Goal: Task Accomplishment & Management: Complete application form

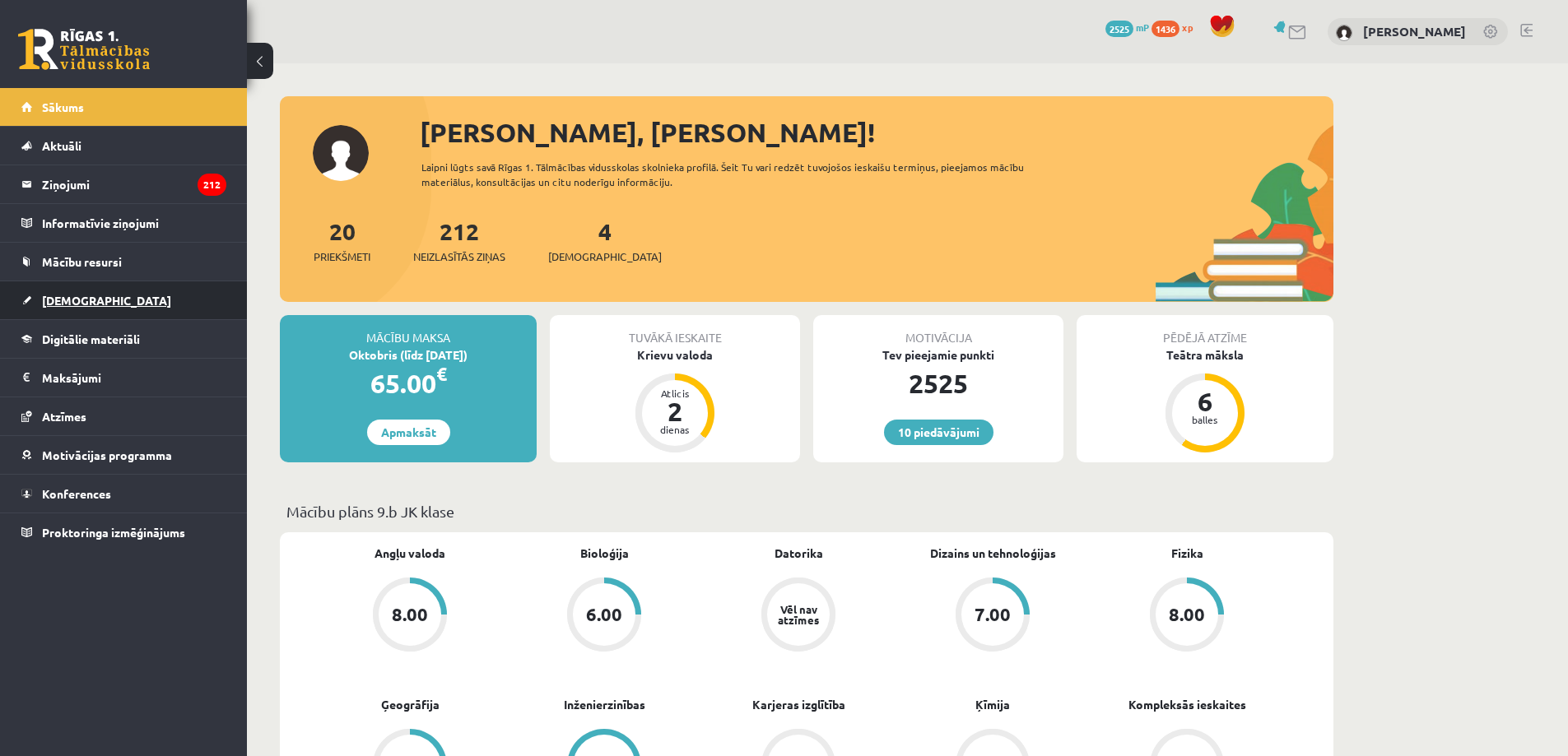
click at [132, 310] on link "[DEMOGRAPHIC_DATA]" at bounding box center [124, 300] width 205 height 38
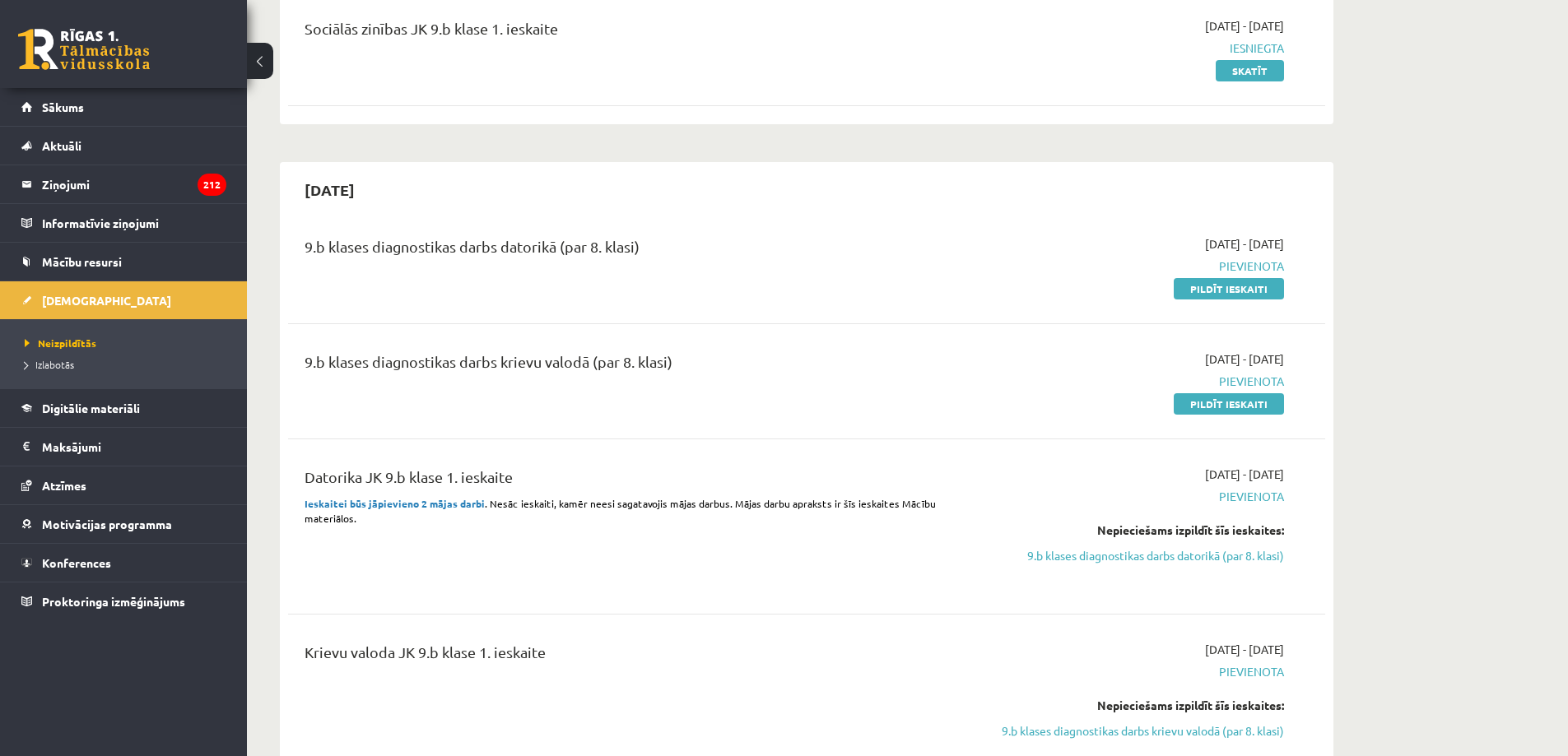
scroll to position [247, 0]
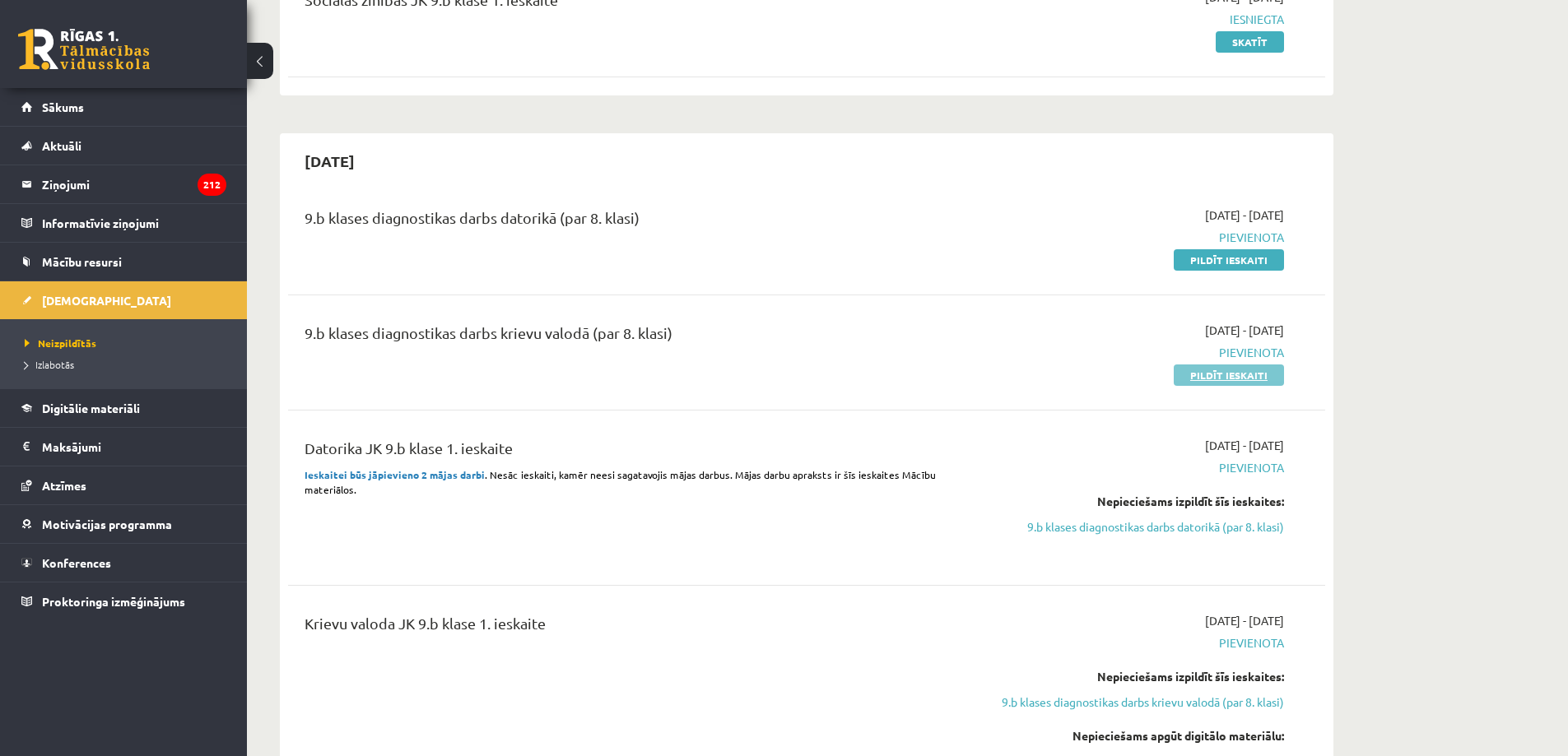
click at [1212, 379] on link "Pildīt ieskaiti" at bounding box center [1229, 376] width 110 height 22
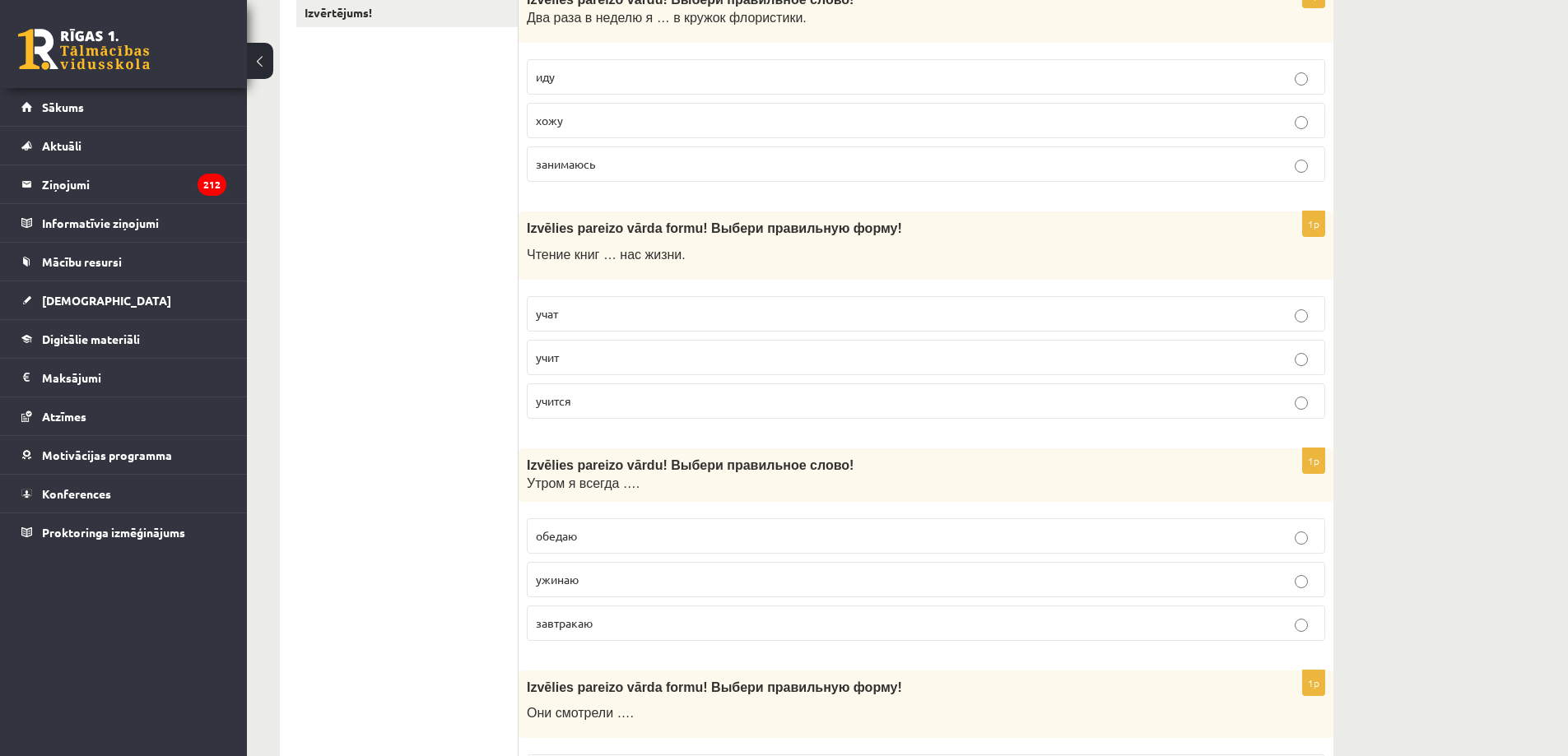
scroll to position [412, 0]
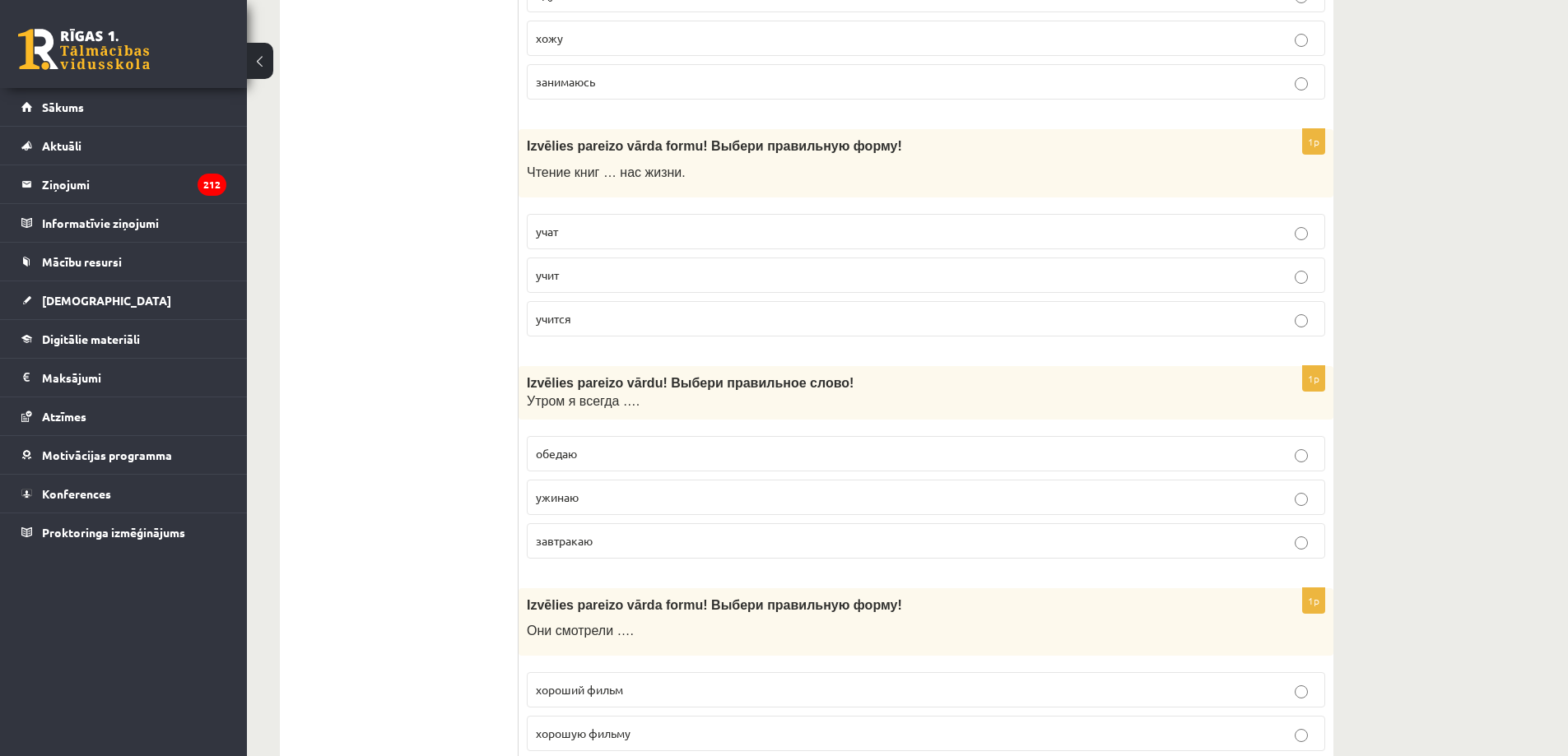
click at [545, 290] on label "учит" at bounding box center [926, 276] width 798 height 35
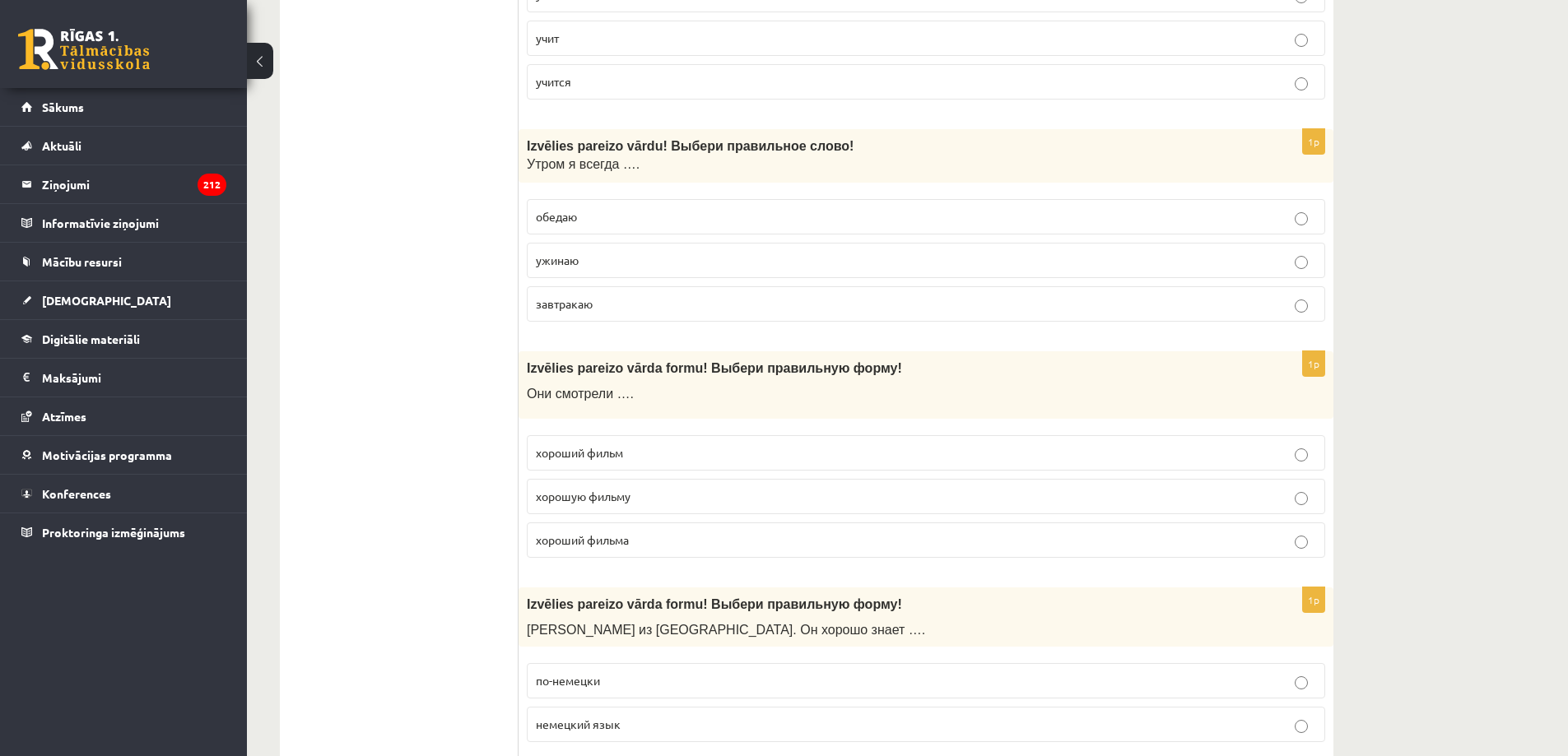
scroll to position [658, 0]
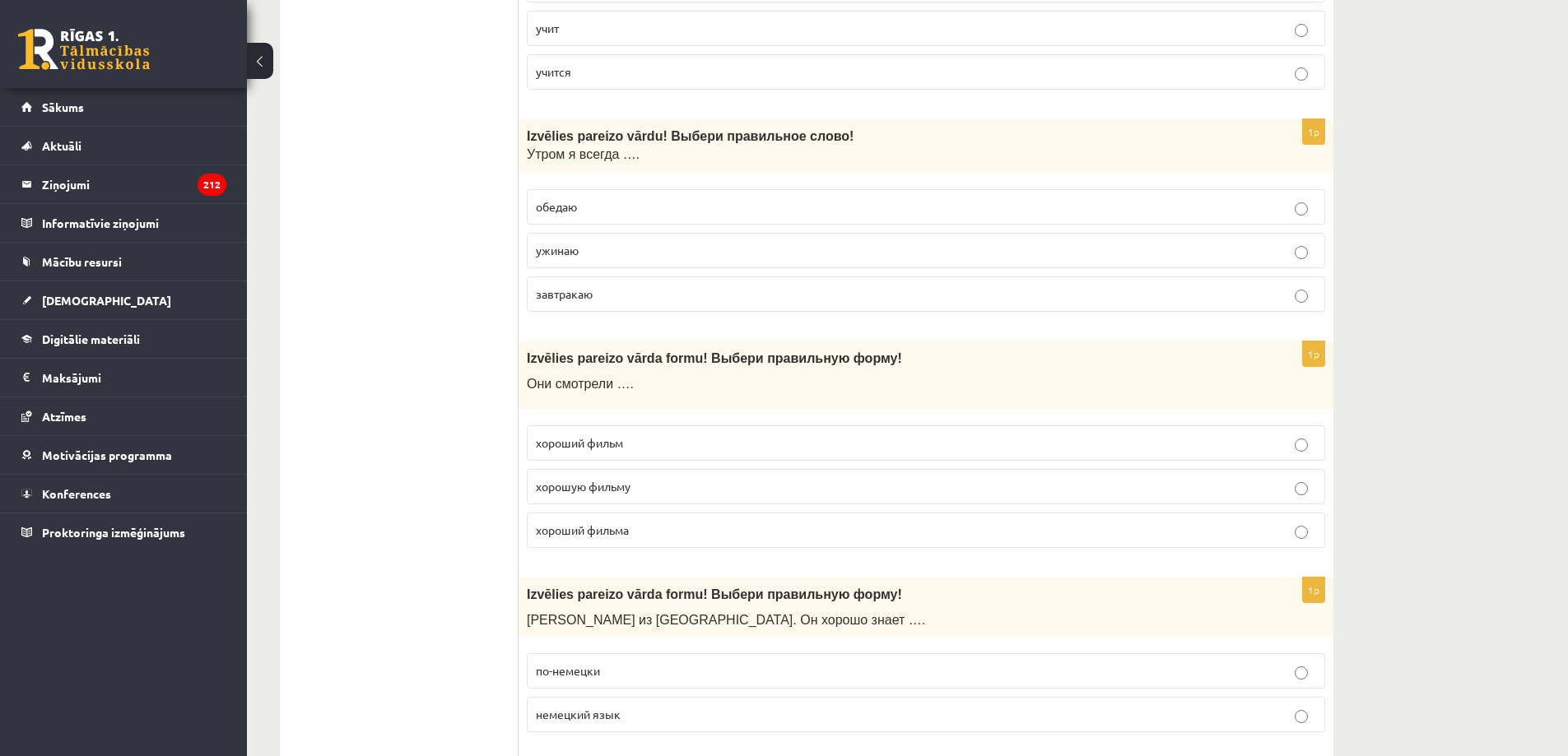
click at [887, 303] on p "завтракаю" at bounding box center [926, 294] width 781 height 18
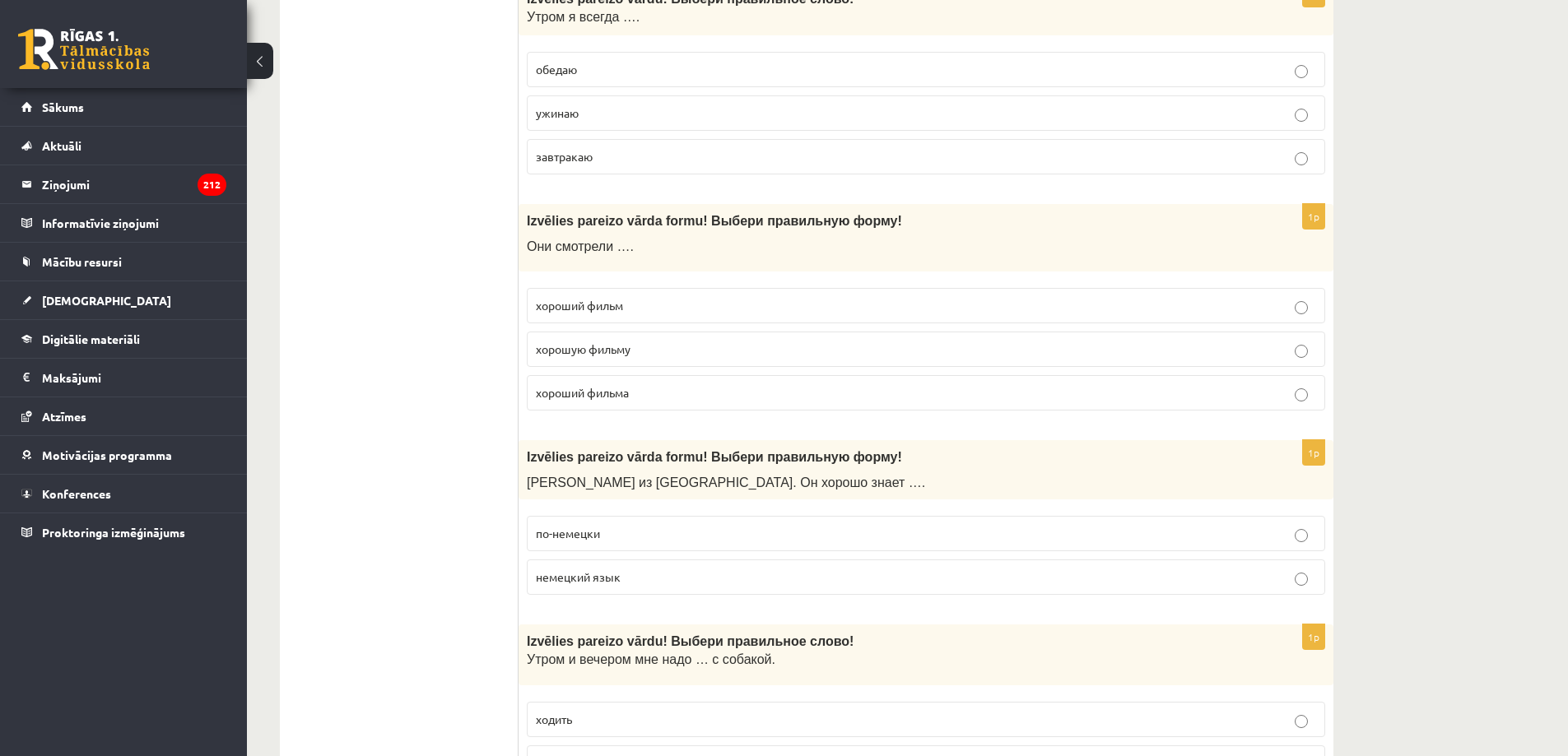
scroll to position [823, 0]
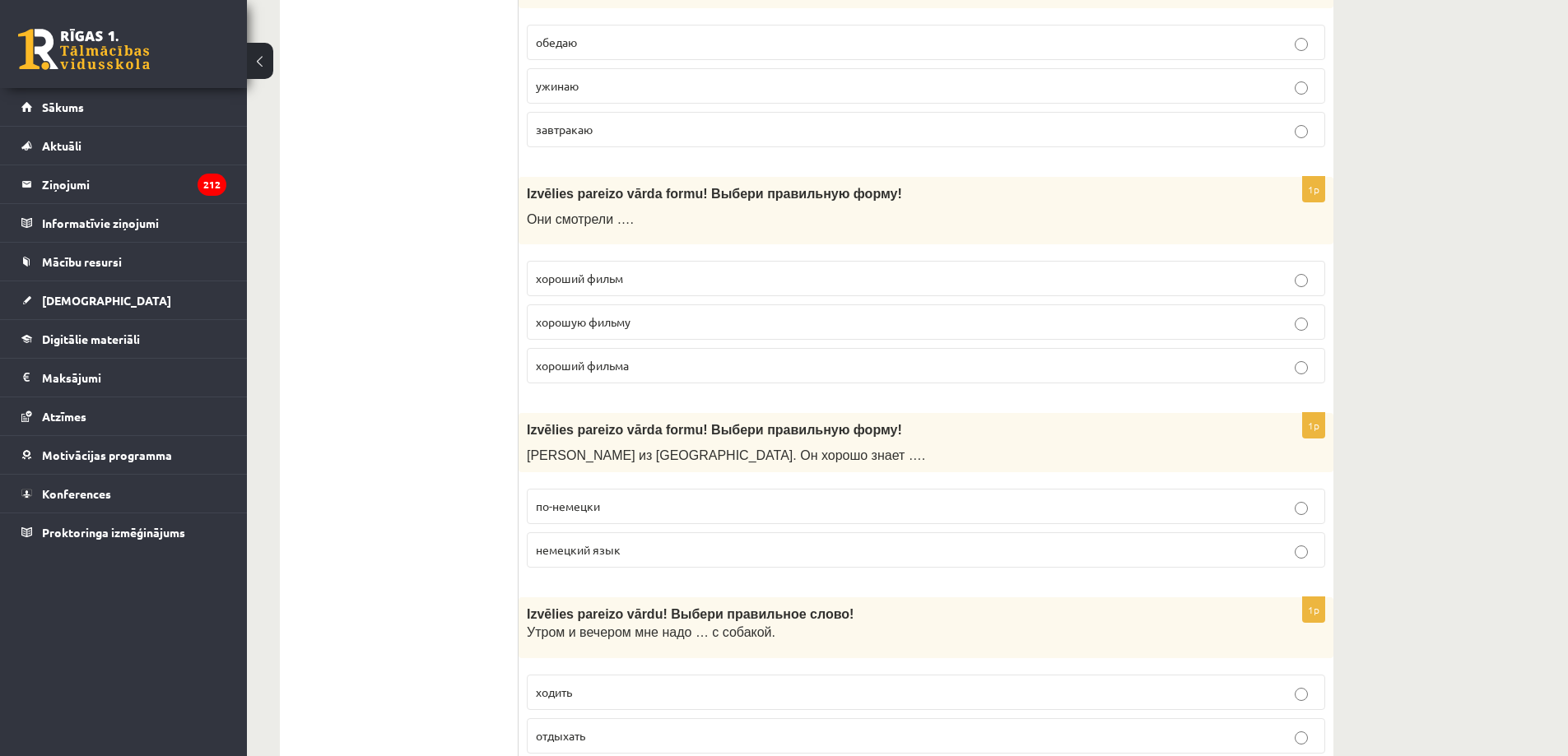
click at [663, 282] on p "хороший фильм" at bounding box center [926, 278] width 781 height 18
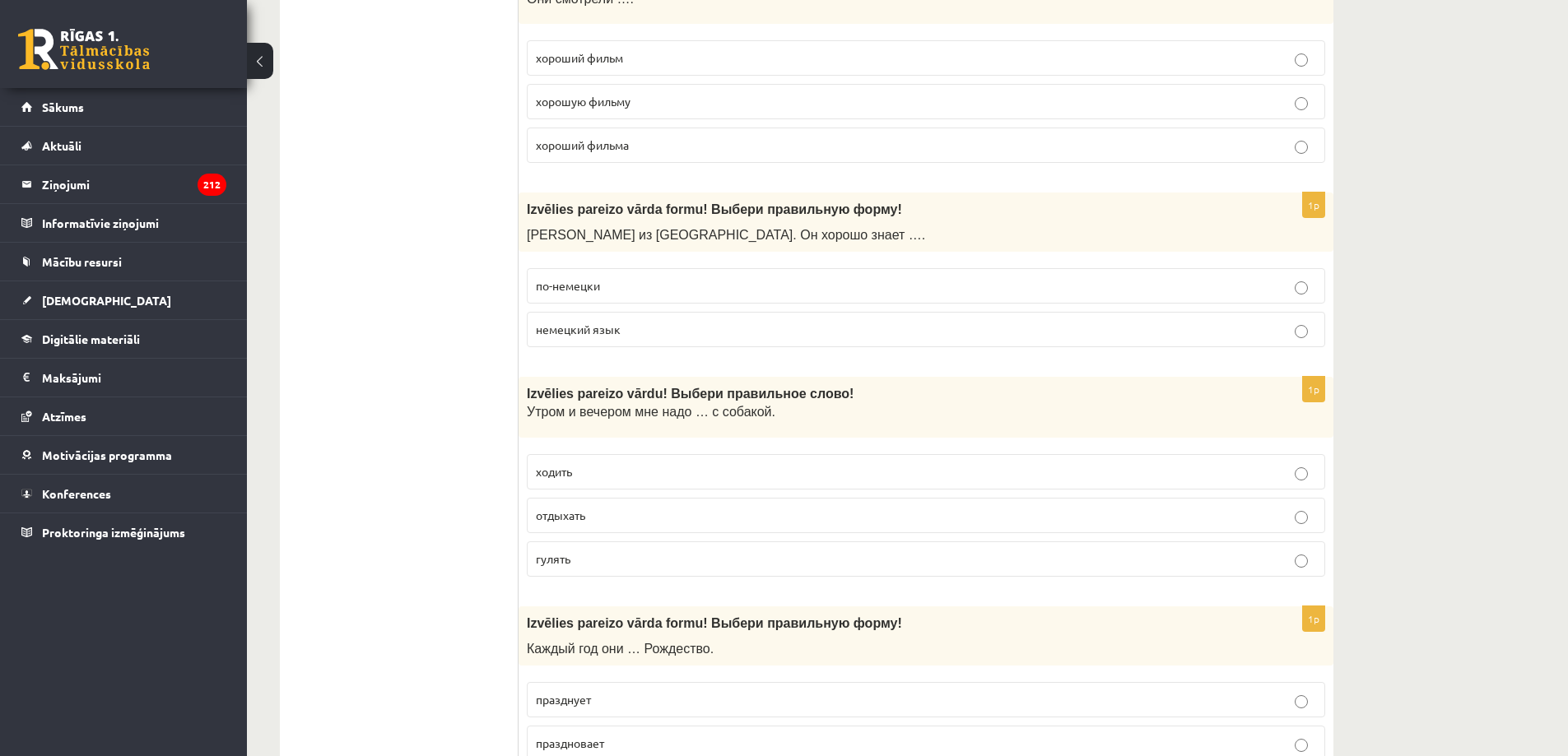
scroll to position [1070, 0]
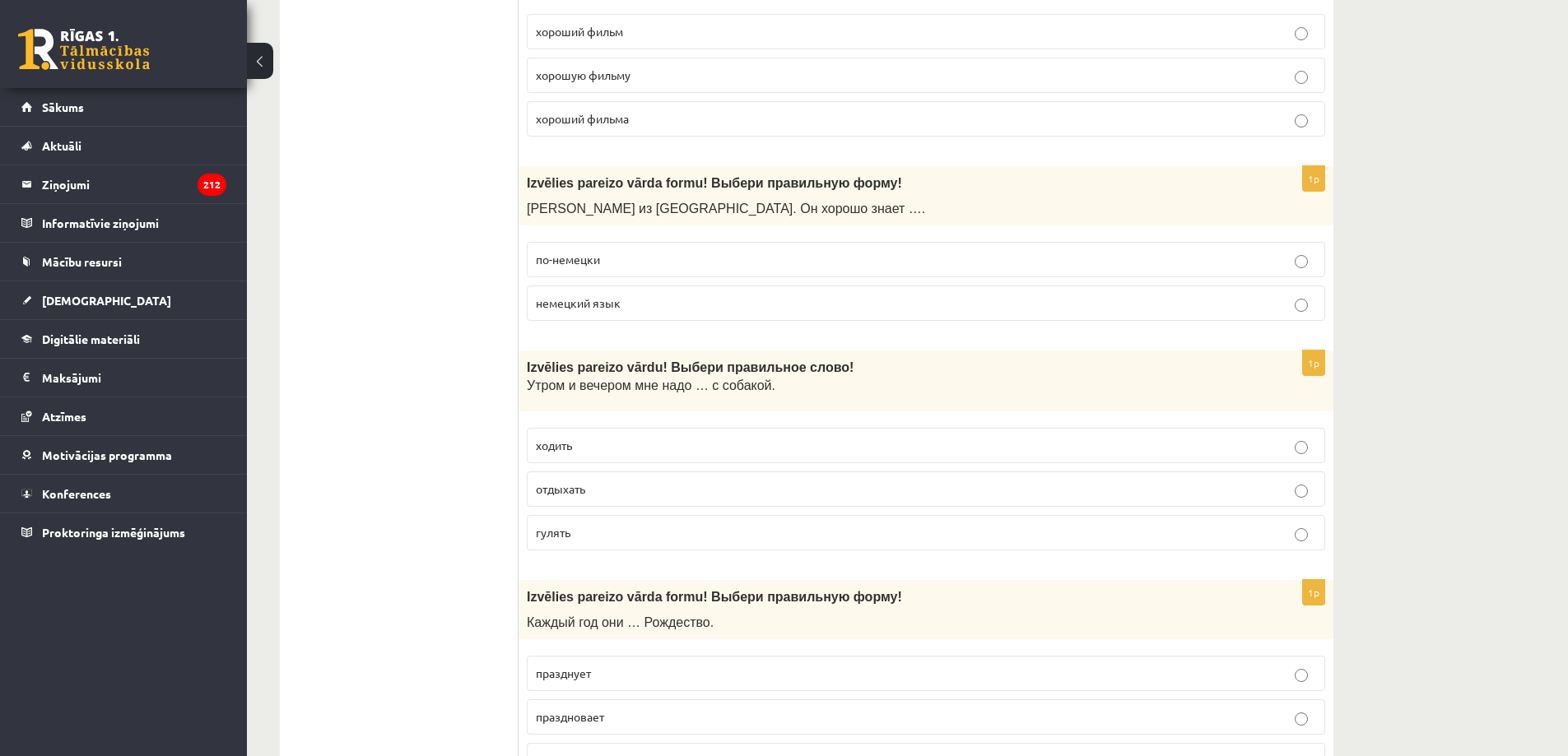
click at [688, 307] on p "немецкий язык" at bounding box center [926, 303] width 781 height 18
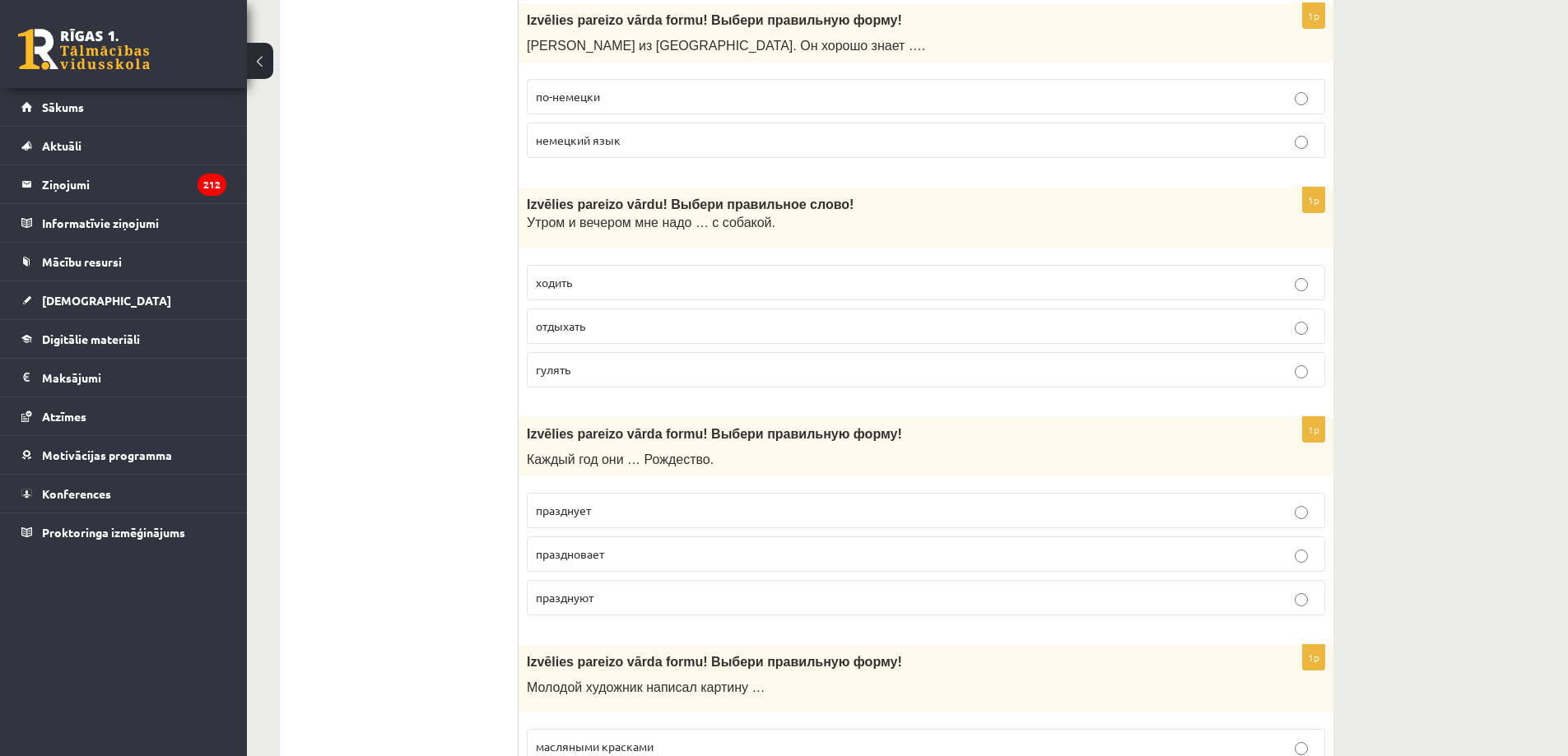
scroll to position [1235, 0]
click at [577, 366] on p "гулять" at bounding box center [926, 369] width 781 height 18
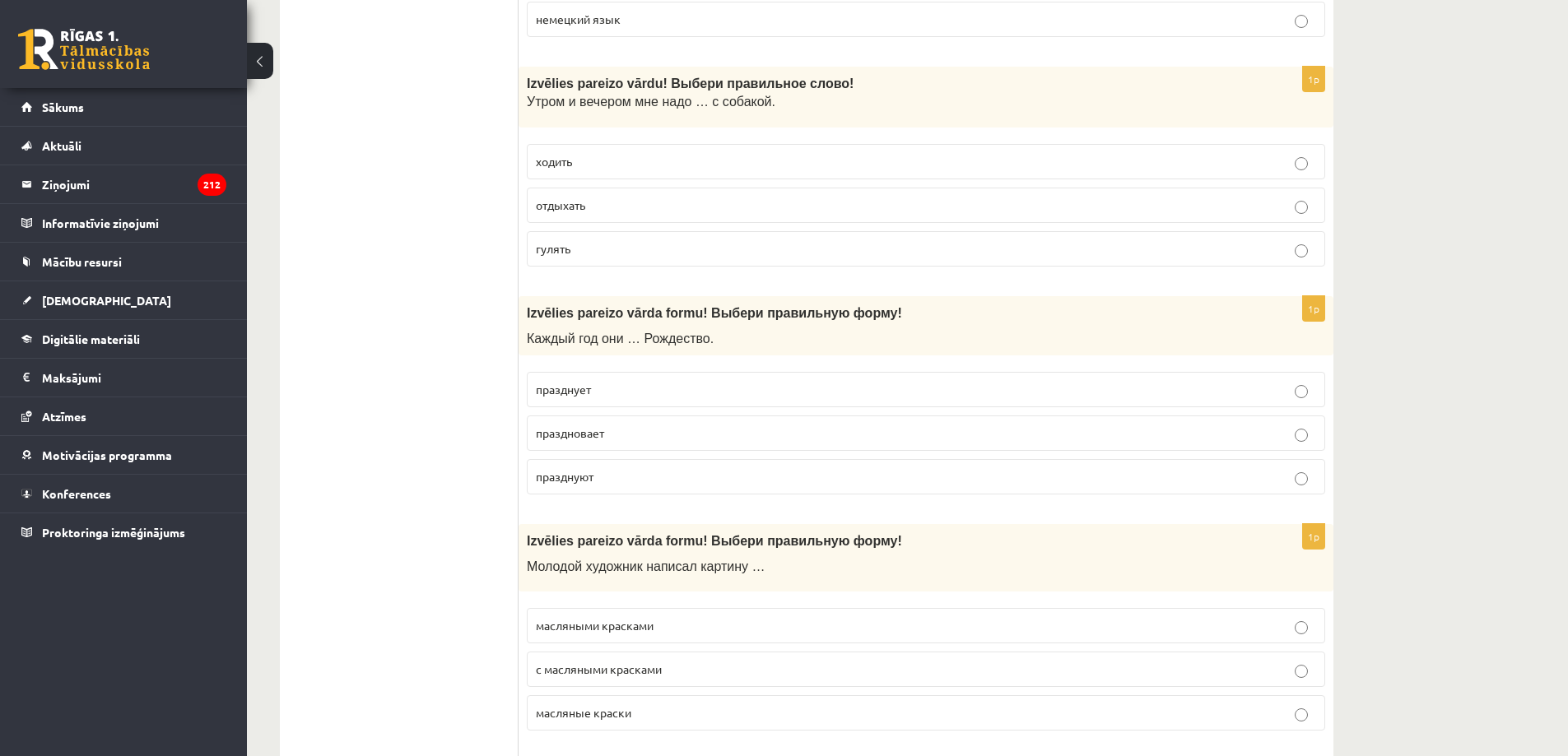
scroll to position [1399, 0]
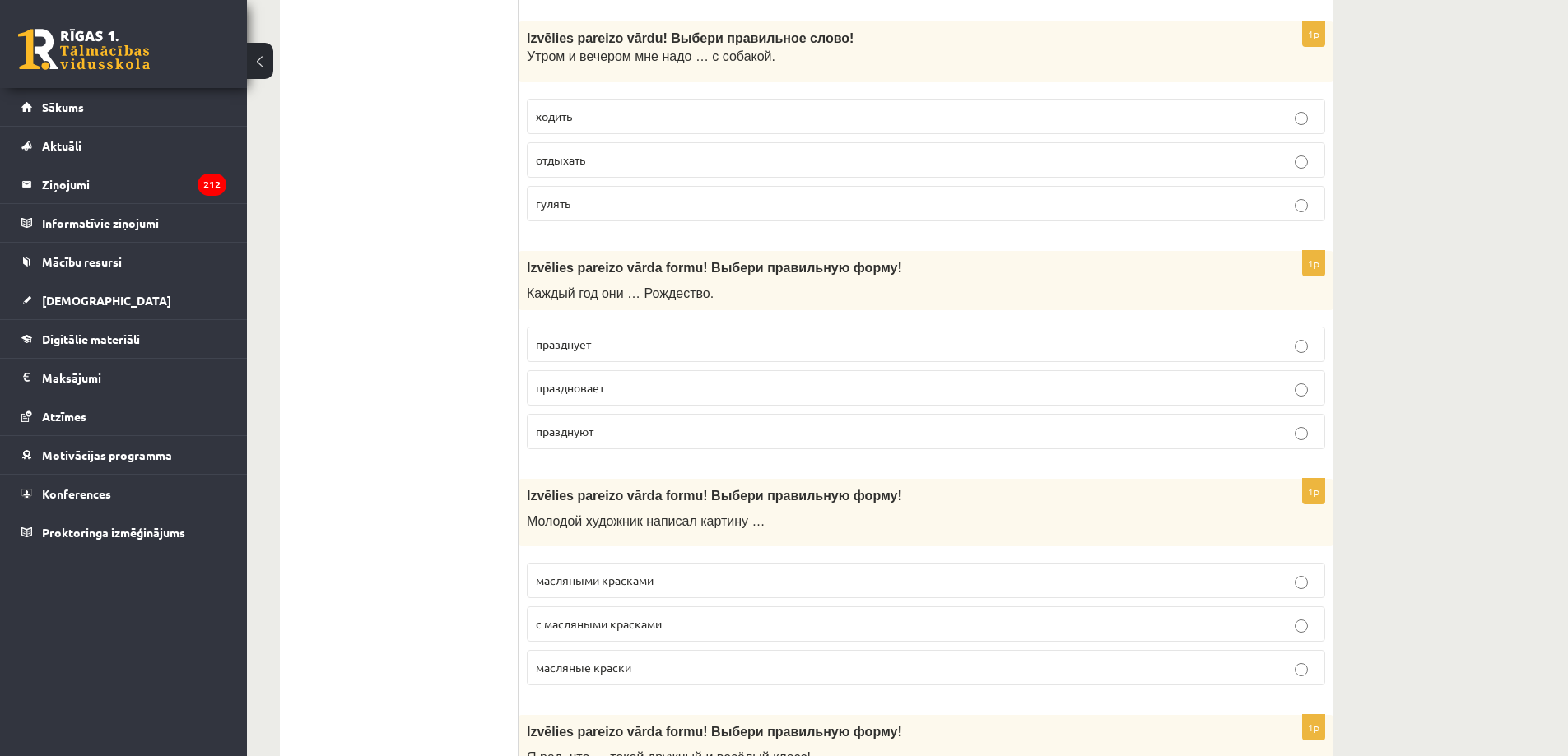
click at [585, 352] on p "празднует" at bounding box center [926, 344] width 781 height 18
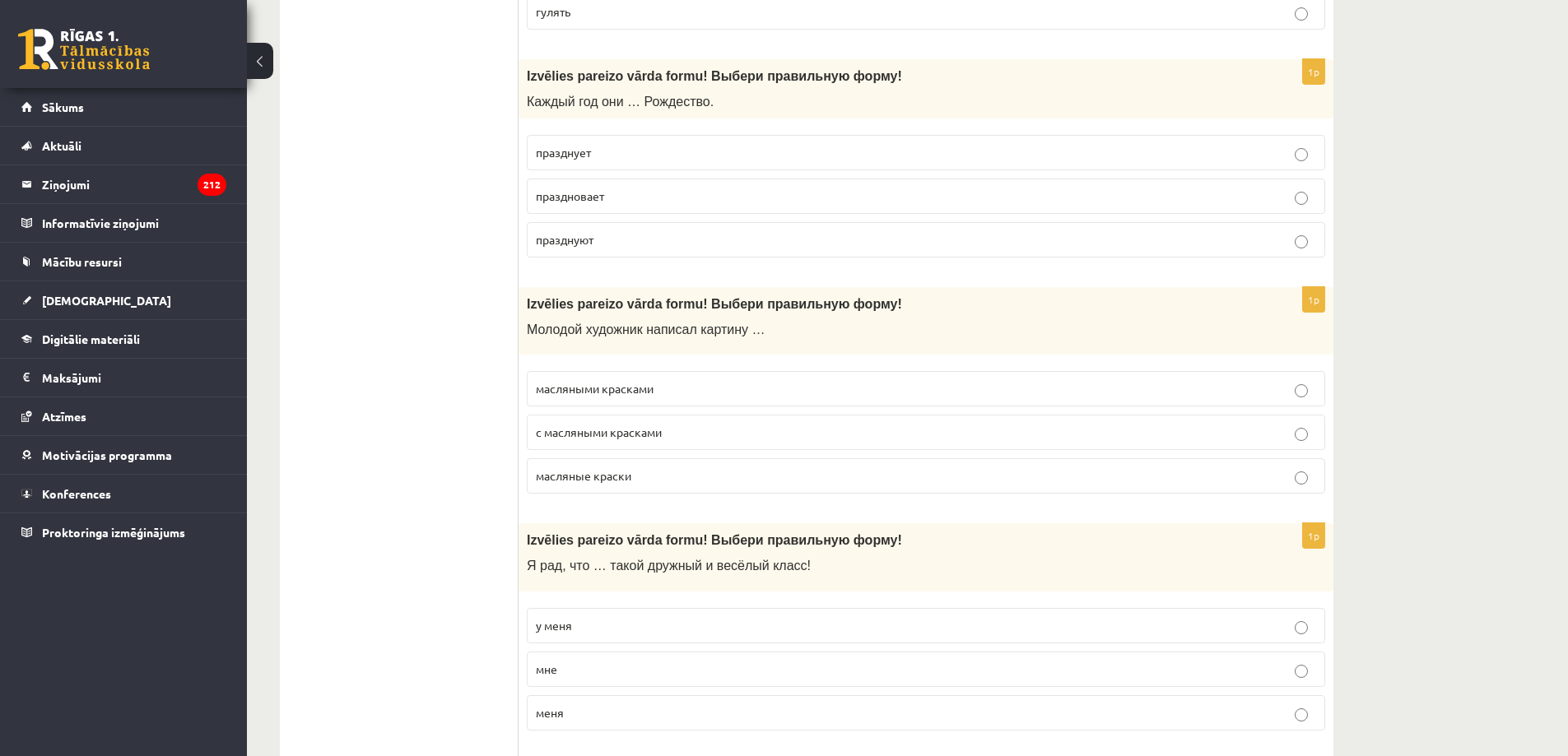
scroll to position [1646, 0]
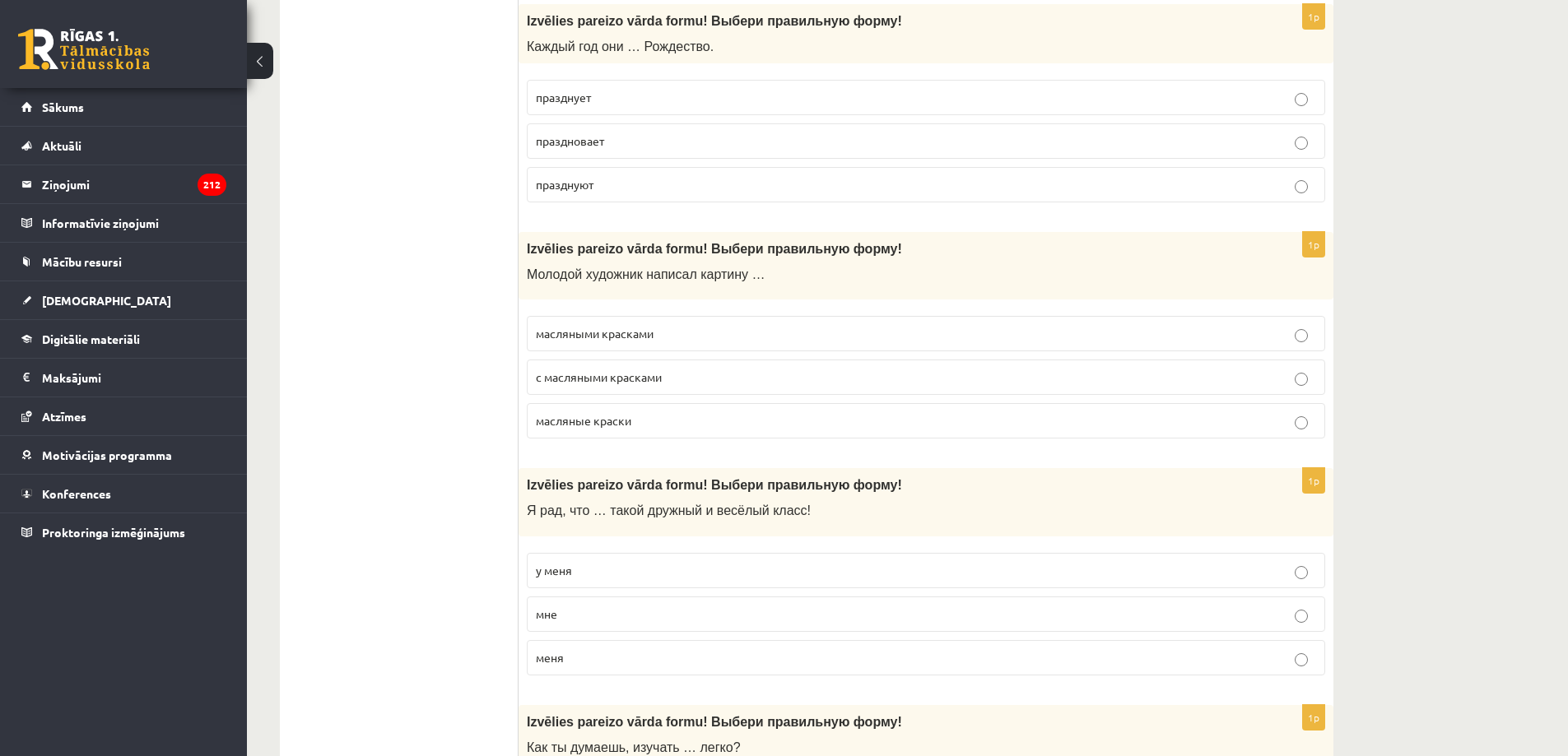
click at [656, 387] on label "с масляными красками" at bounding box center [926, 378] width 798 height 35
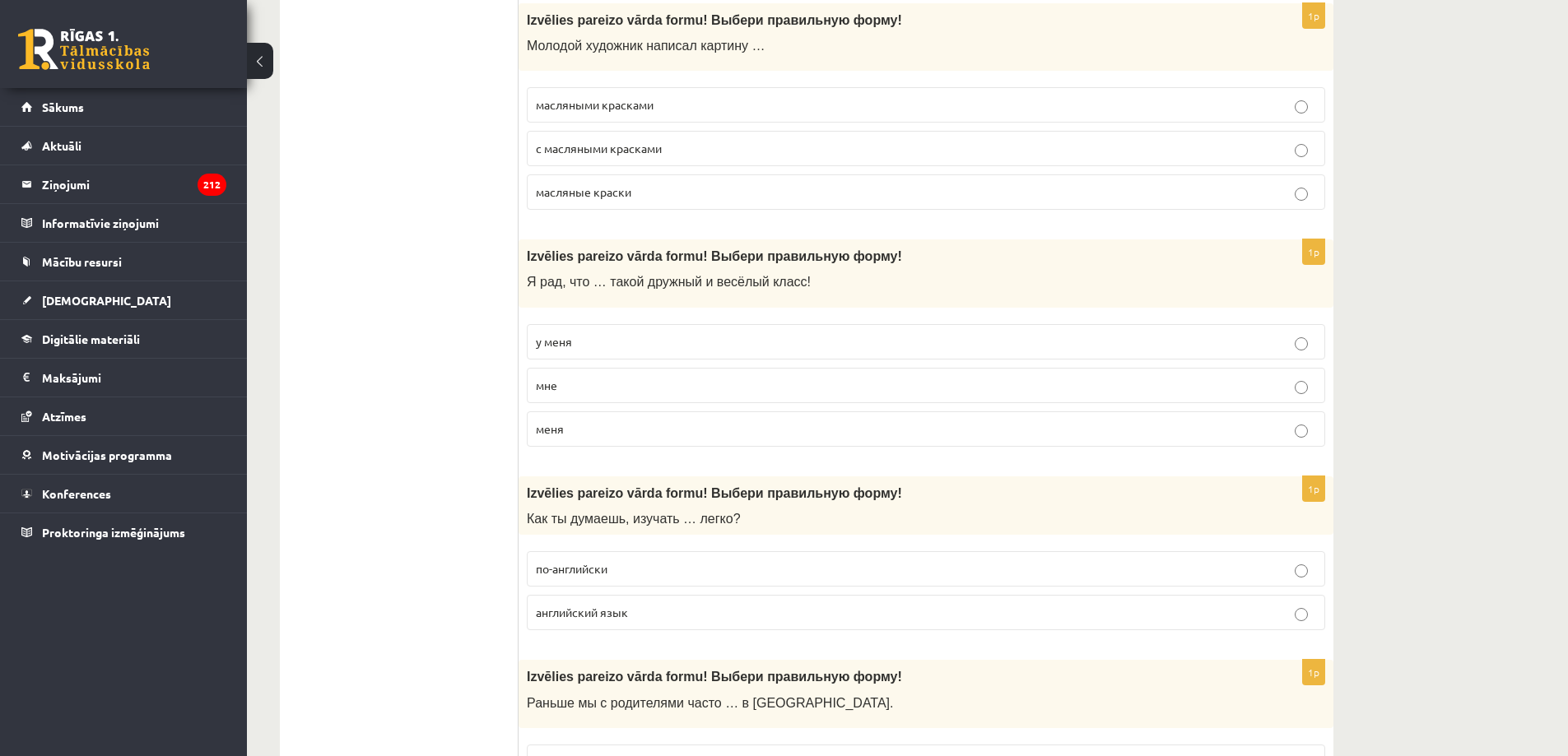
scroll to position [1892, 0]
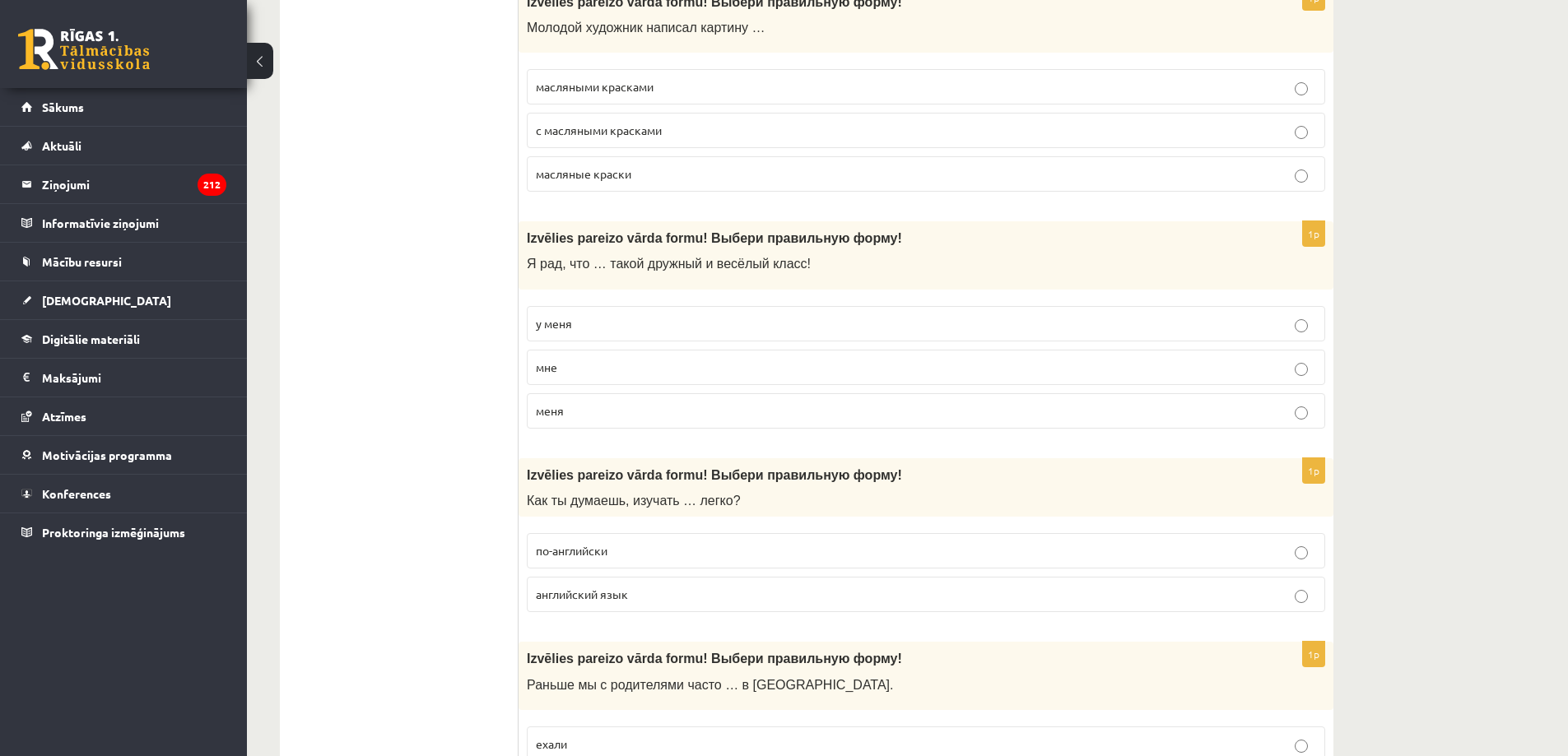
click at [598, 316] on p "у меня" at bounding box center [926, 324] width 781 height 18
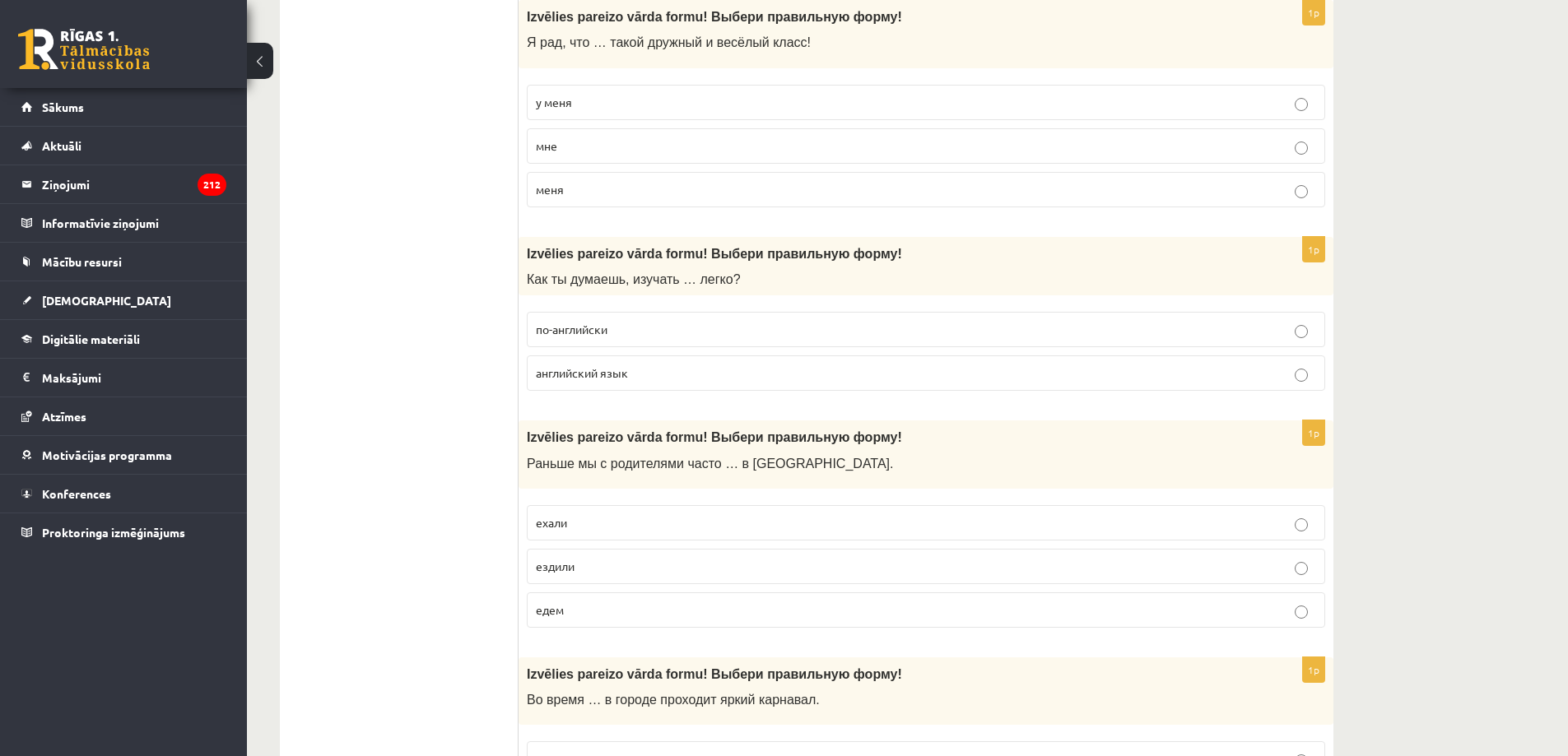
scroll to position [2140, 0]
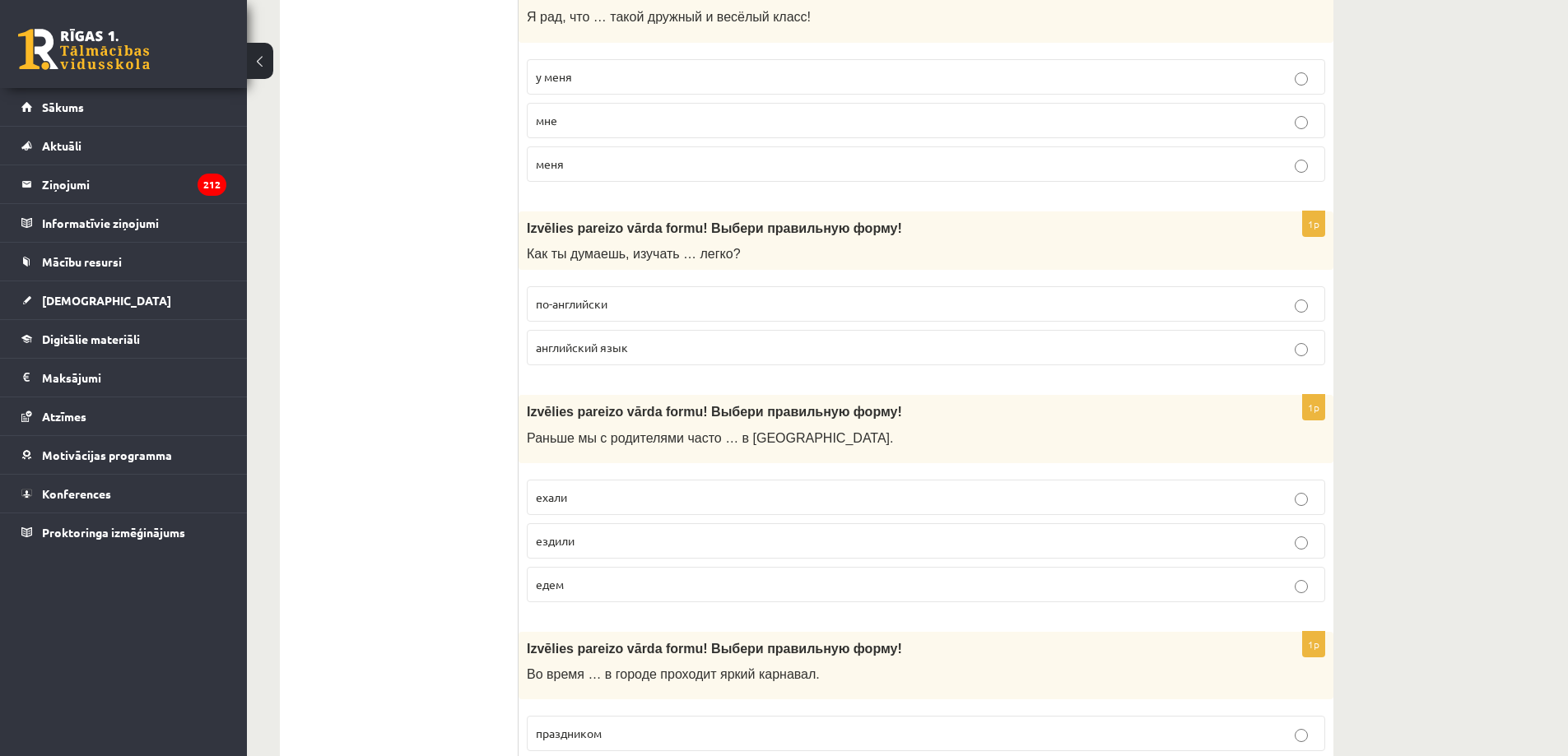
click at [578, 346] on span "английский язык" at bounding box center [582, 347] width 92 height 15
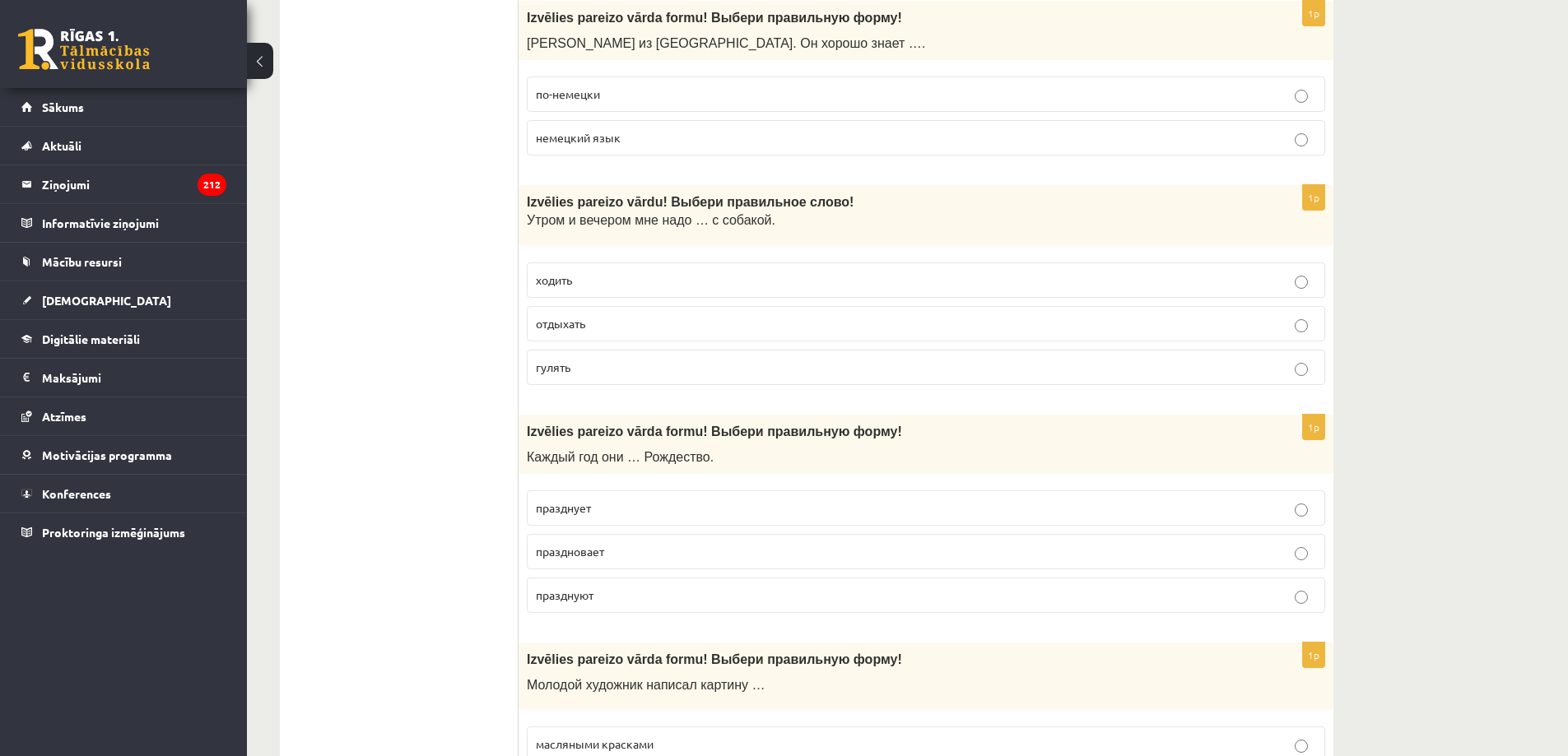
scroll to position [1235, 0]
click at [643, 90] on p "по-немецки" at bounding box center [926, 95] width 781 height 18
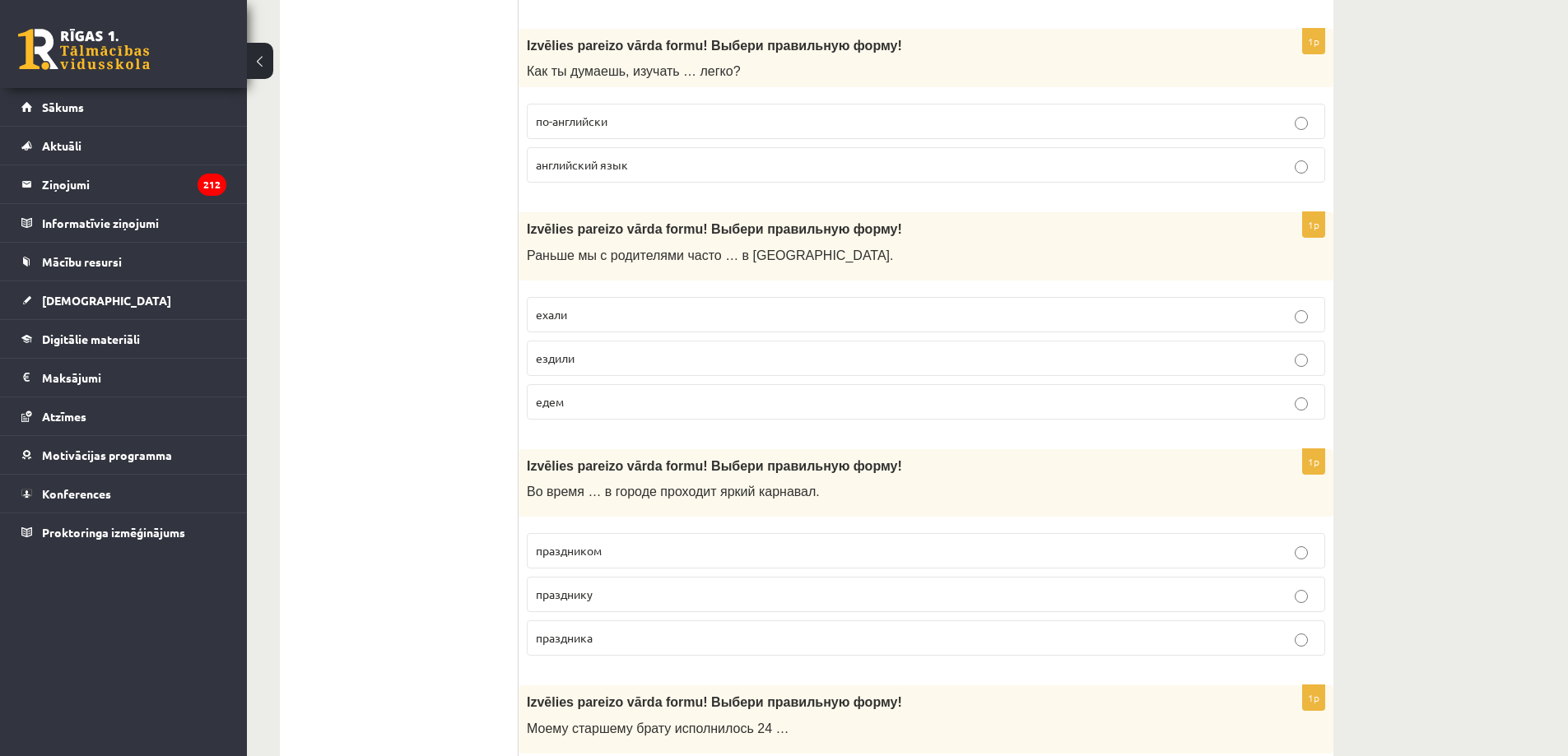
scroll to position [2304, 0]
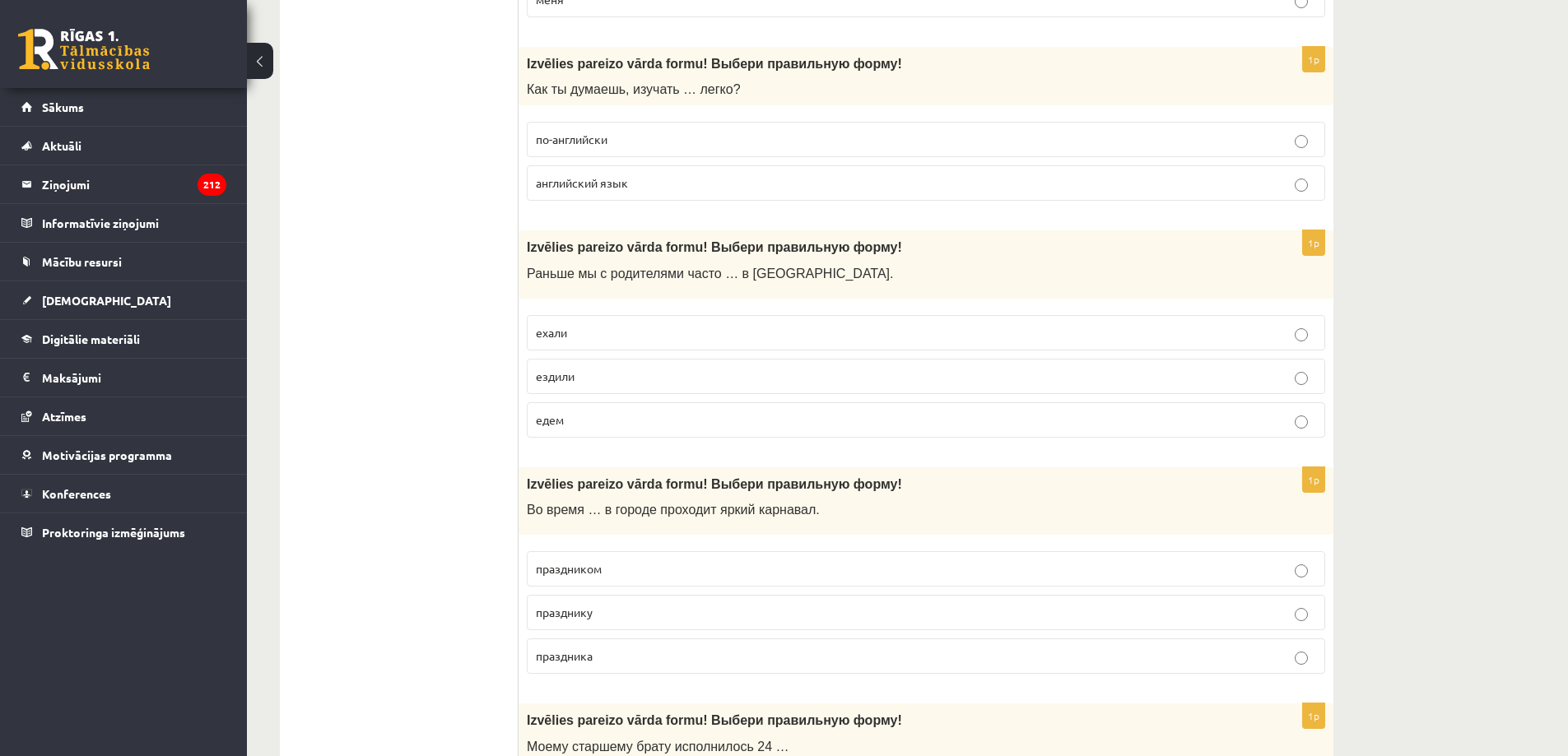
click at [589, 338] on p "ехали" at bounding box center [926, 333] width 781 height 18
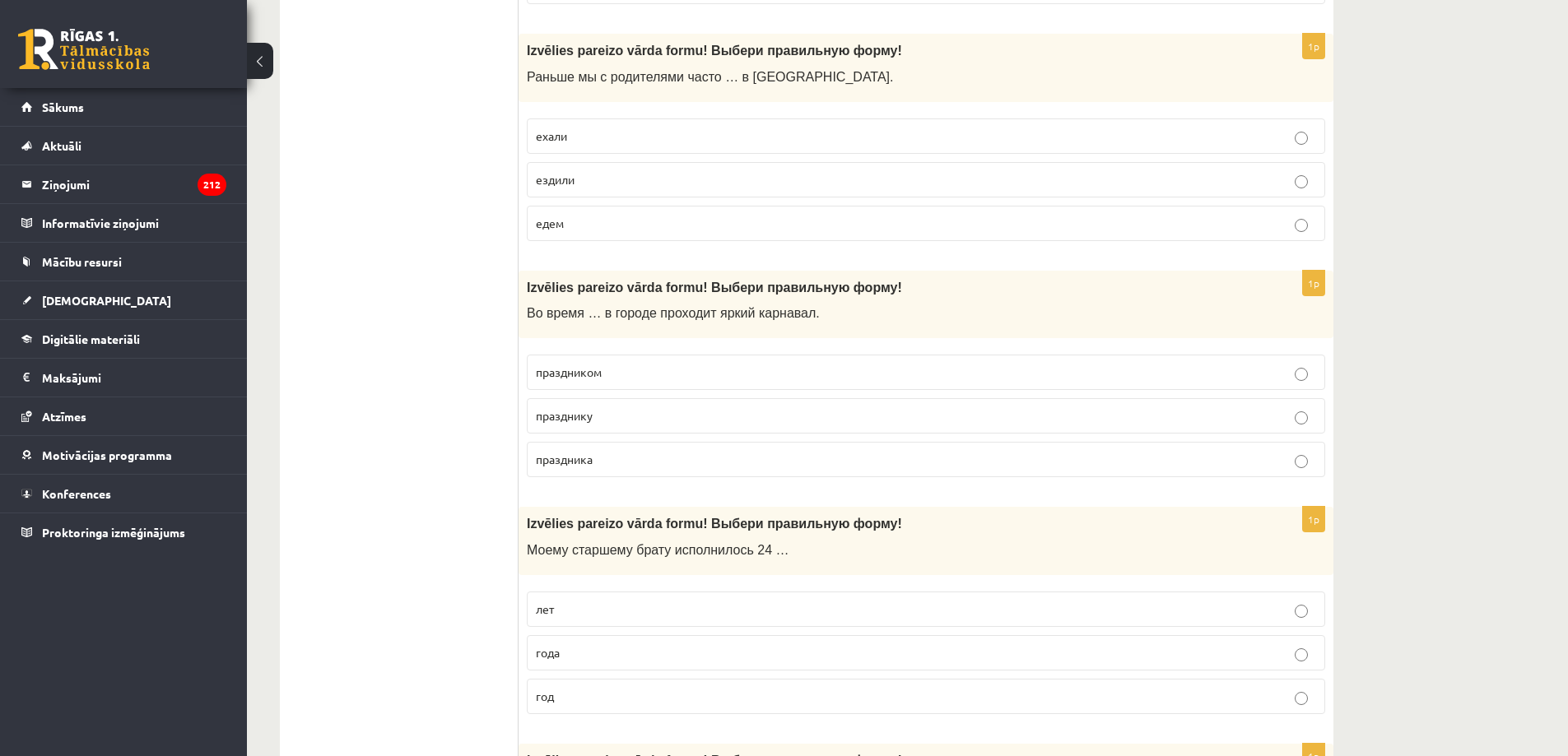
scroll to position [2551, 0]
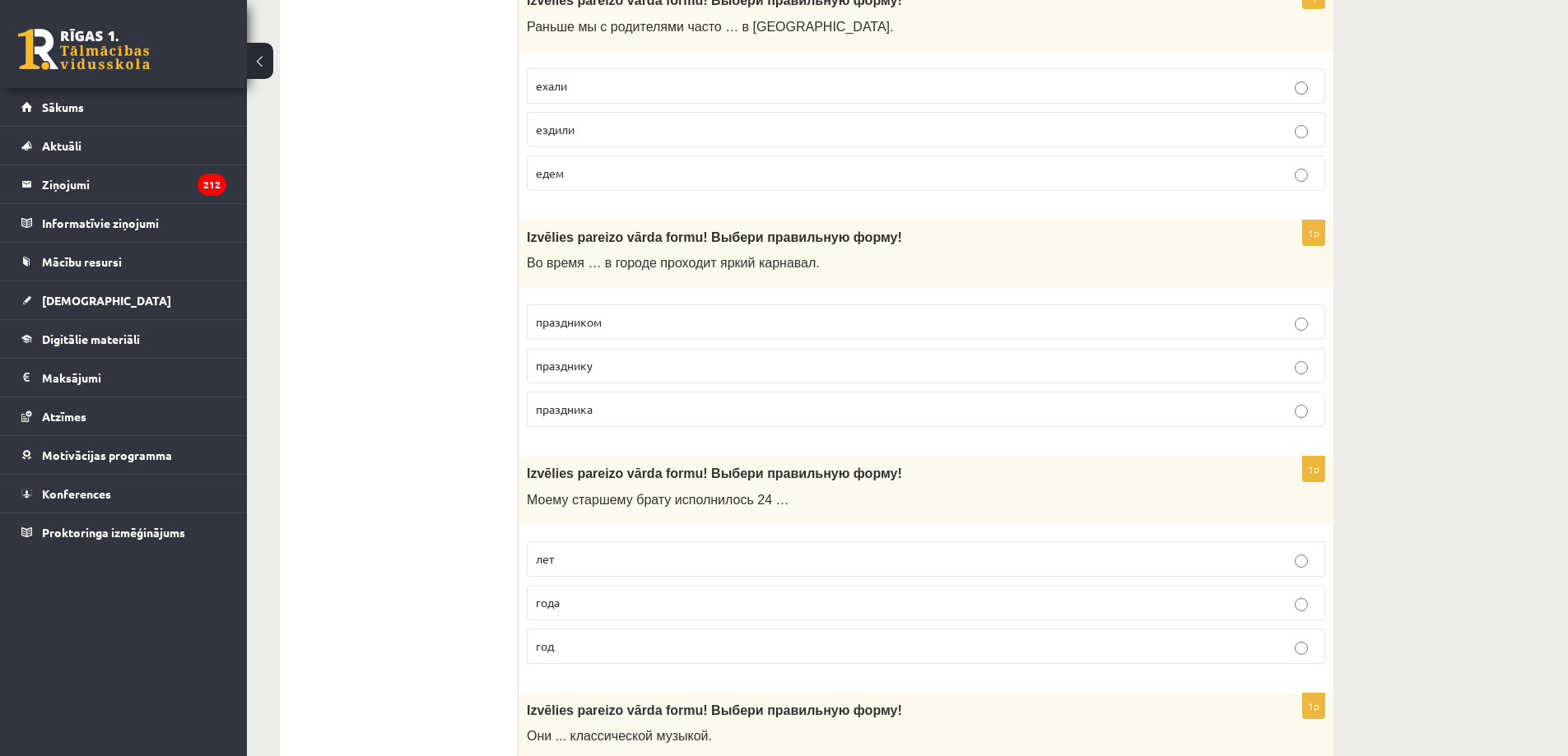
click at [583, 368] on span "празднику" at bounding box center [564, 365] width 57 height 15
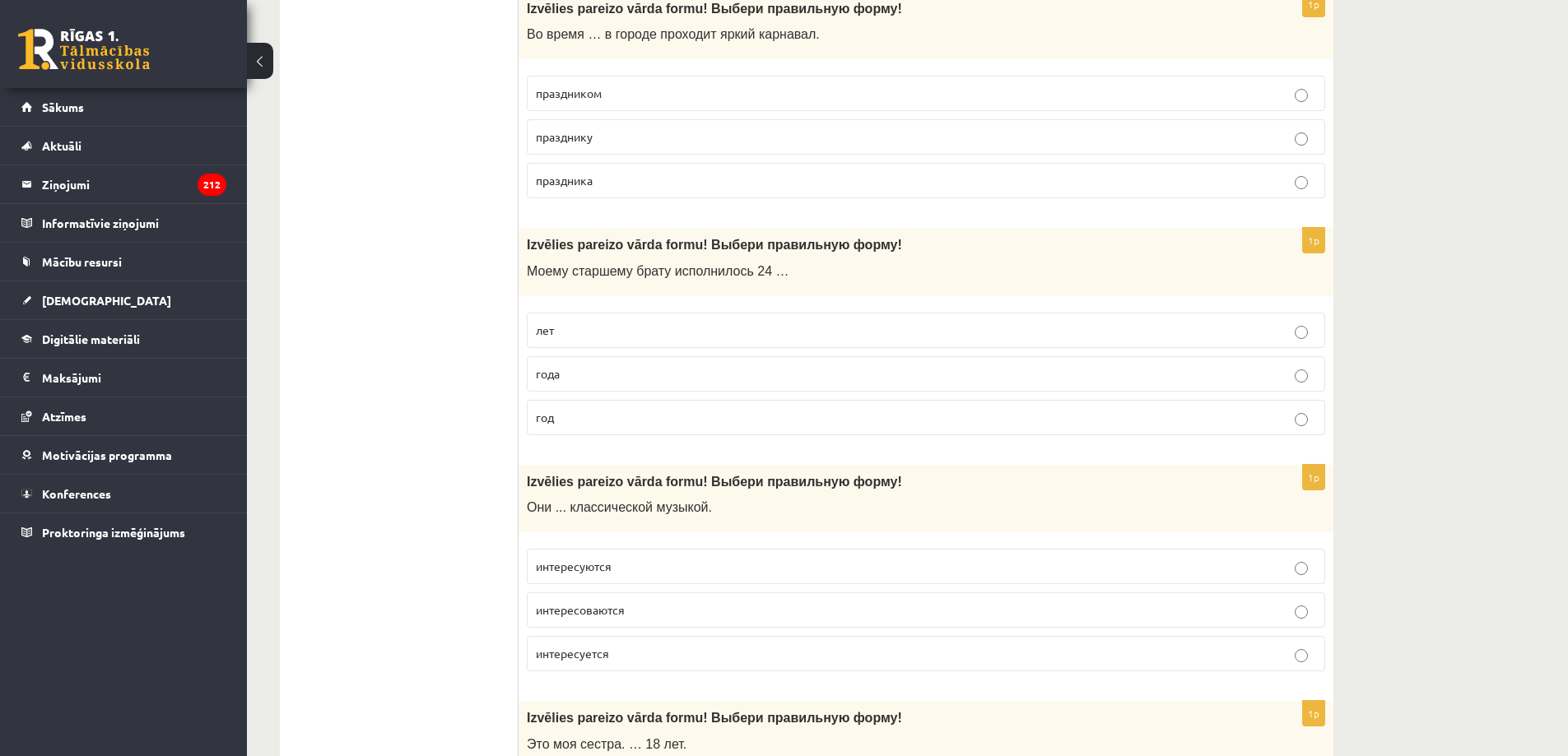
scroll to position [2881, 0]
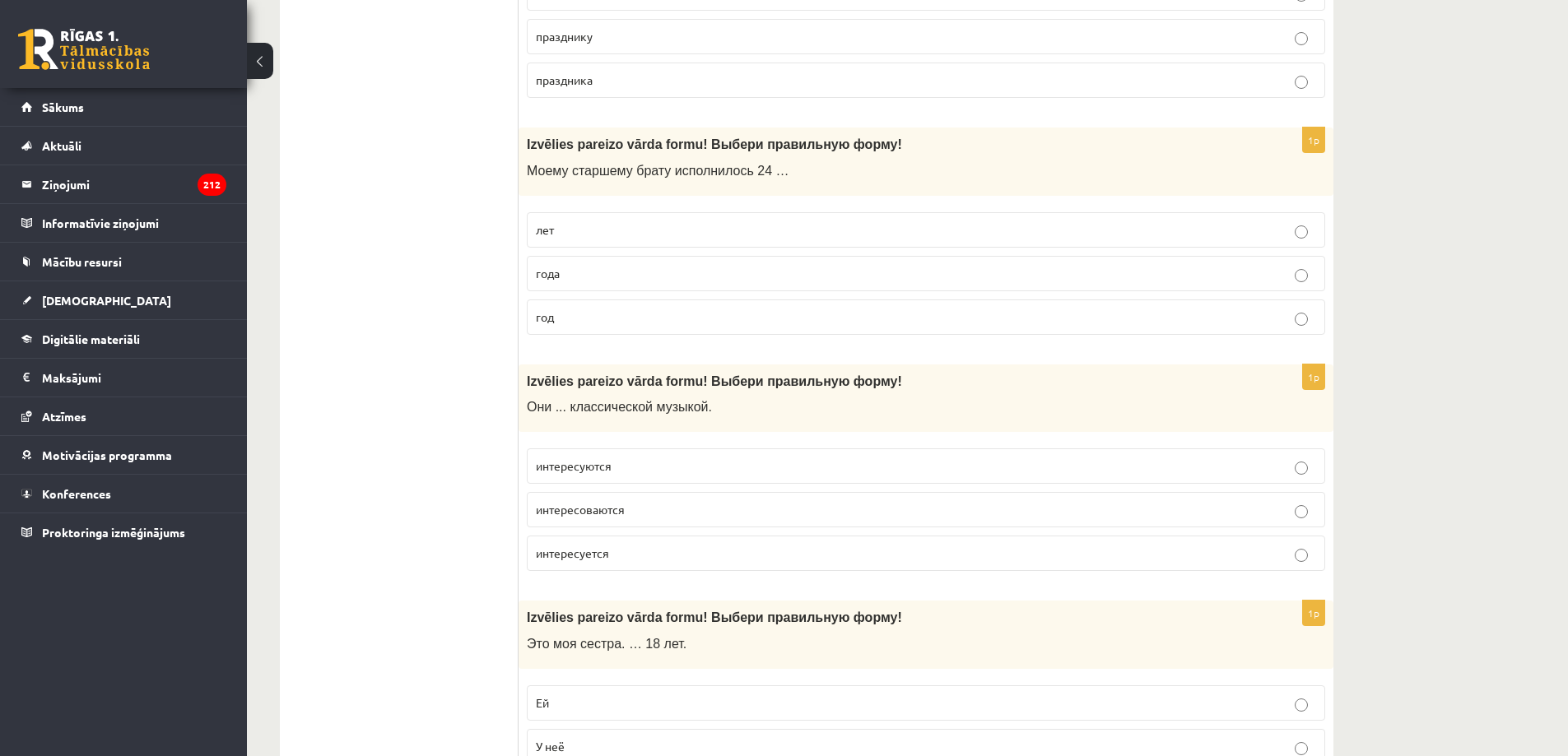
click at [566, 243] on label "лет" at bounding box center [926, 230] width 798 height 35
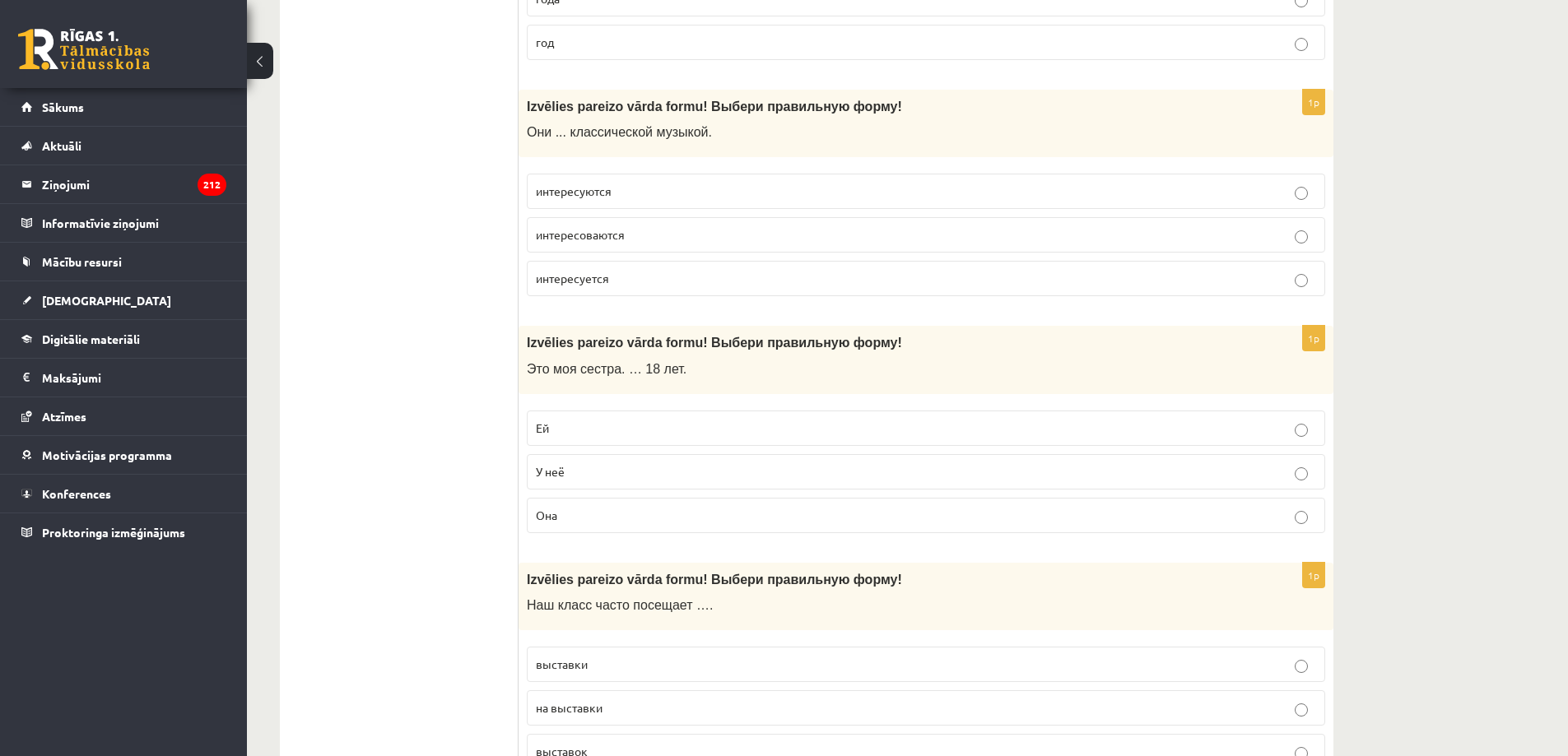
scroll to position [3127, 0]
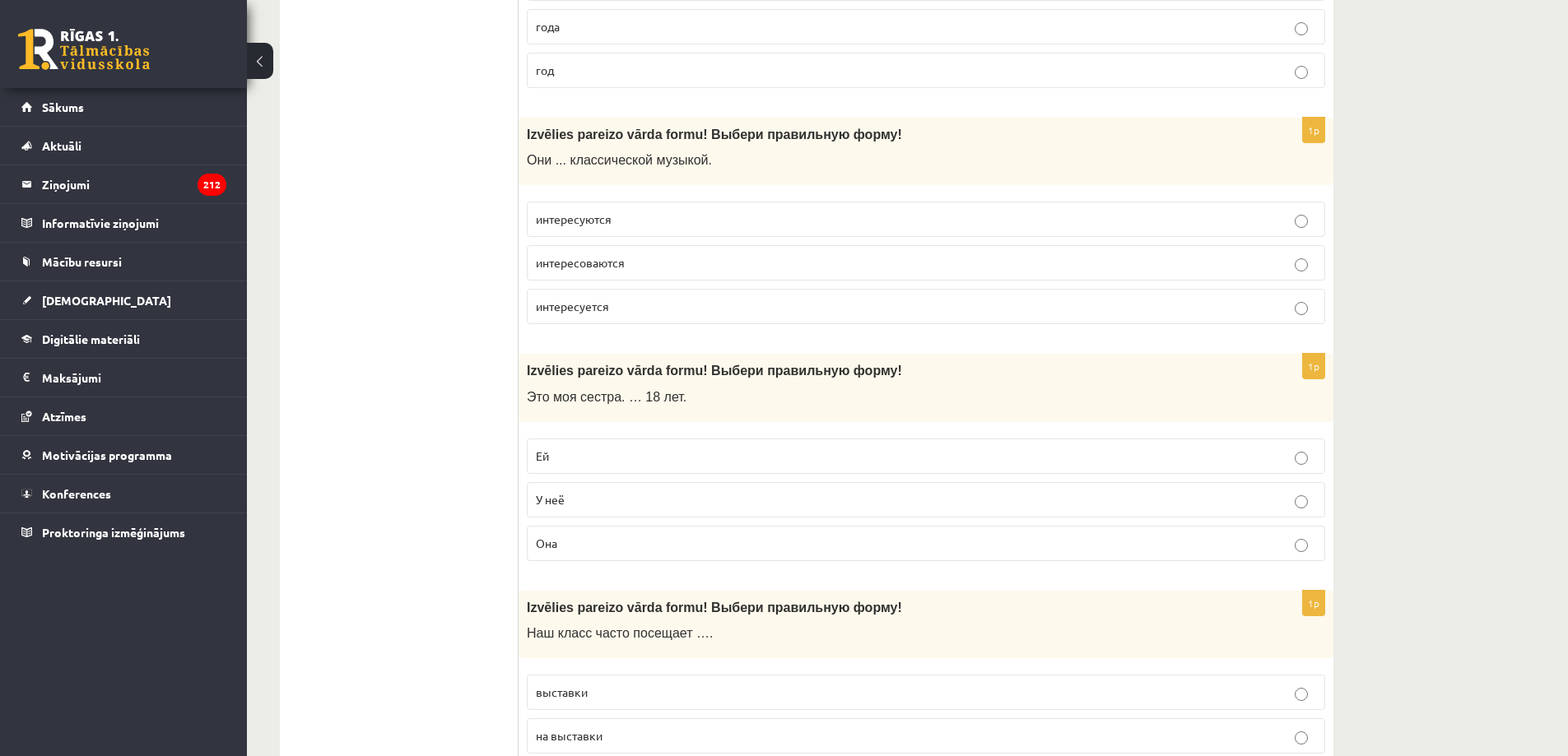
click at [610, 230] on label "интересуются" at bounding box center [926, 220] width 798 height 35
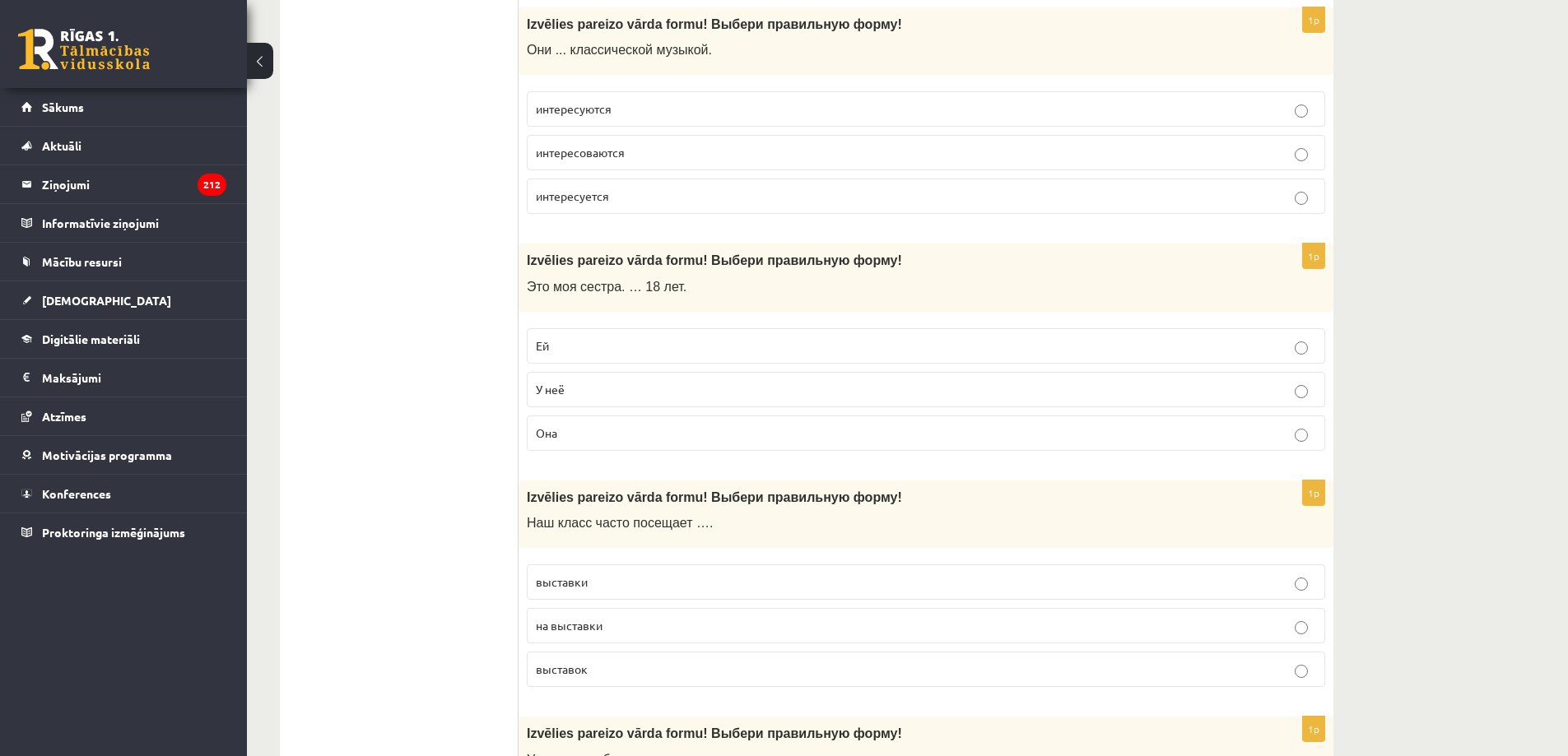
scroll to position [3456, 0]
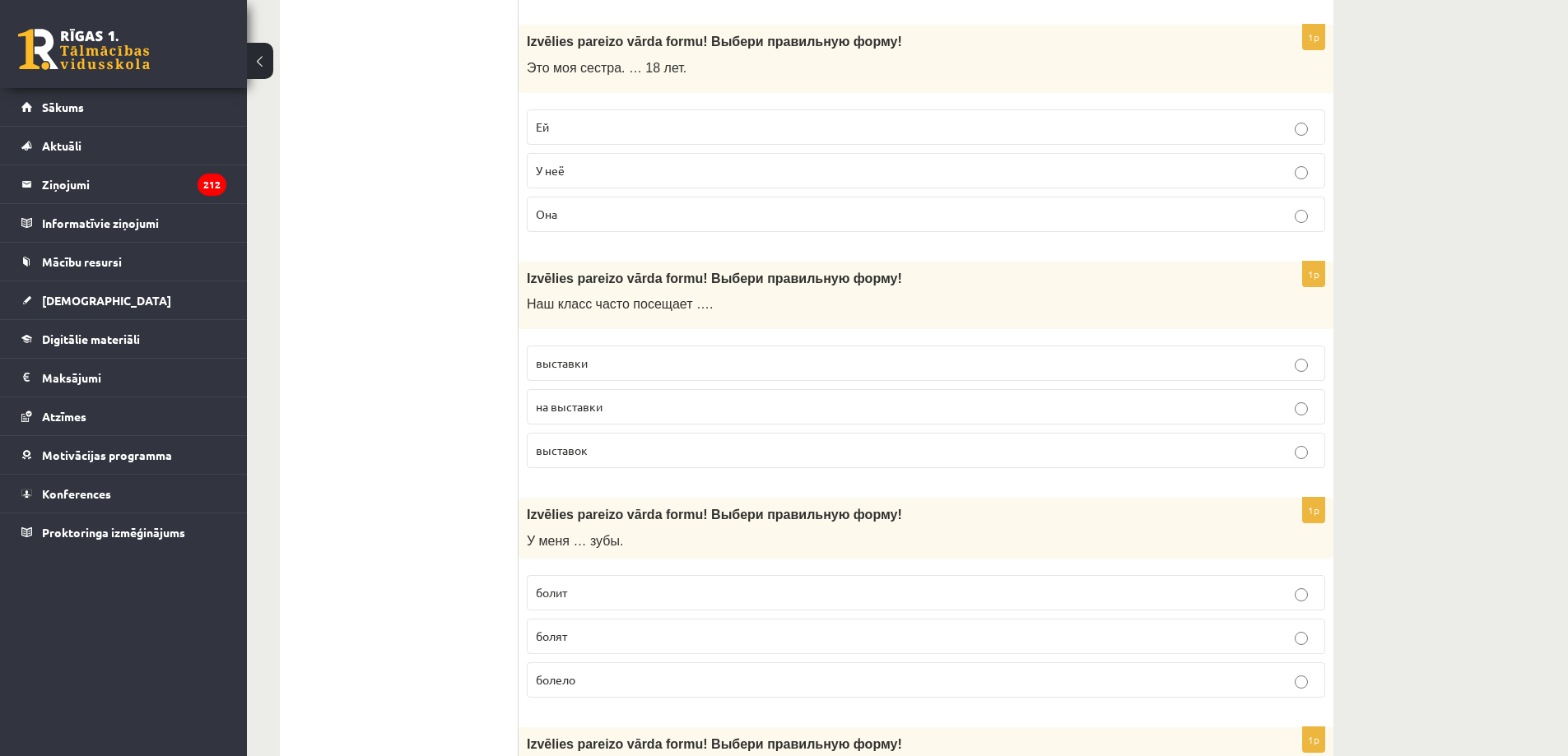
click at [619, 372] on p "выставки" at bounding box center [926, 364] width 781 height 18
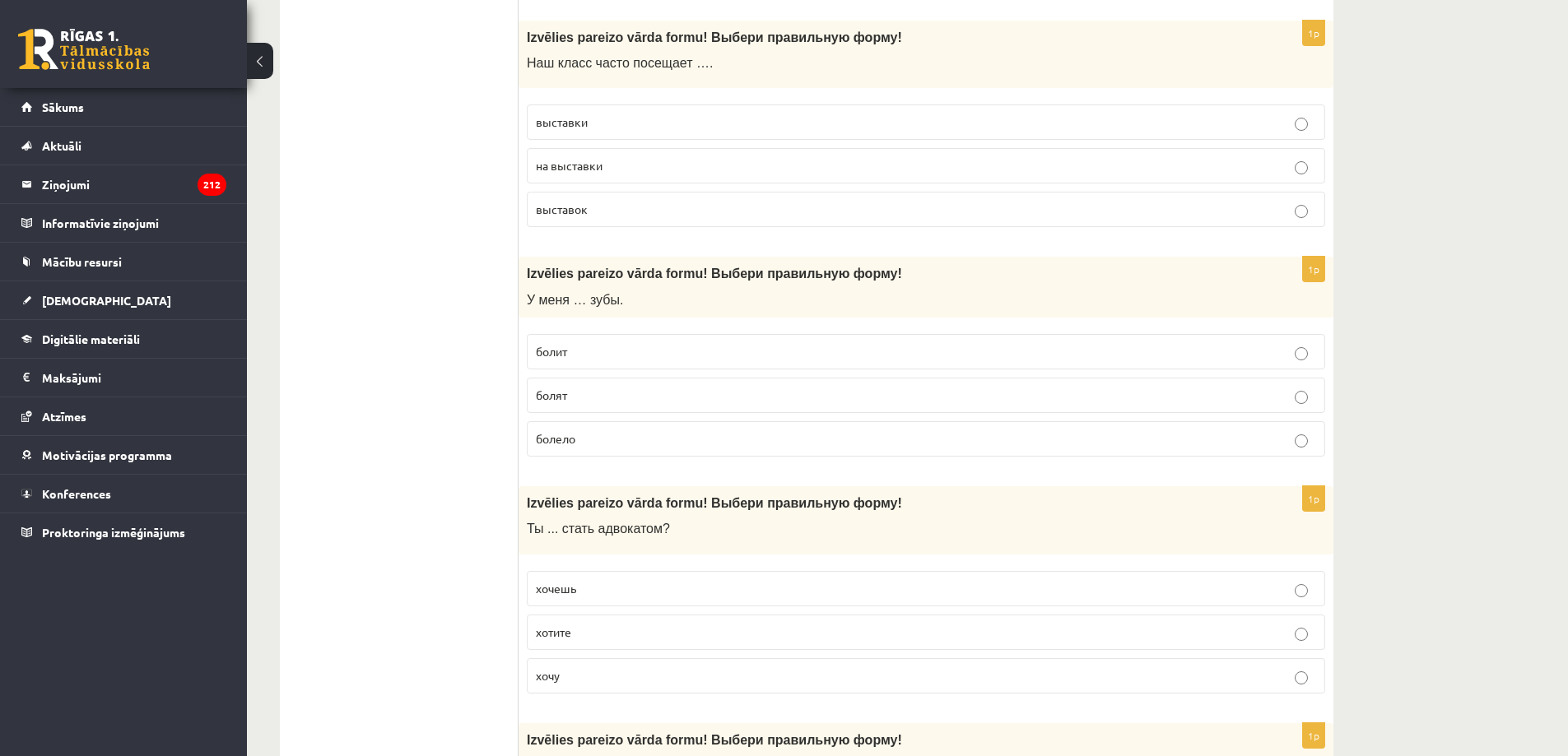
scroll to position [3786, 0]
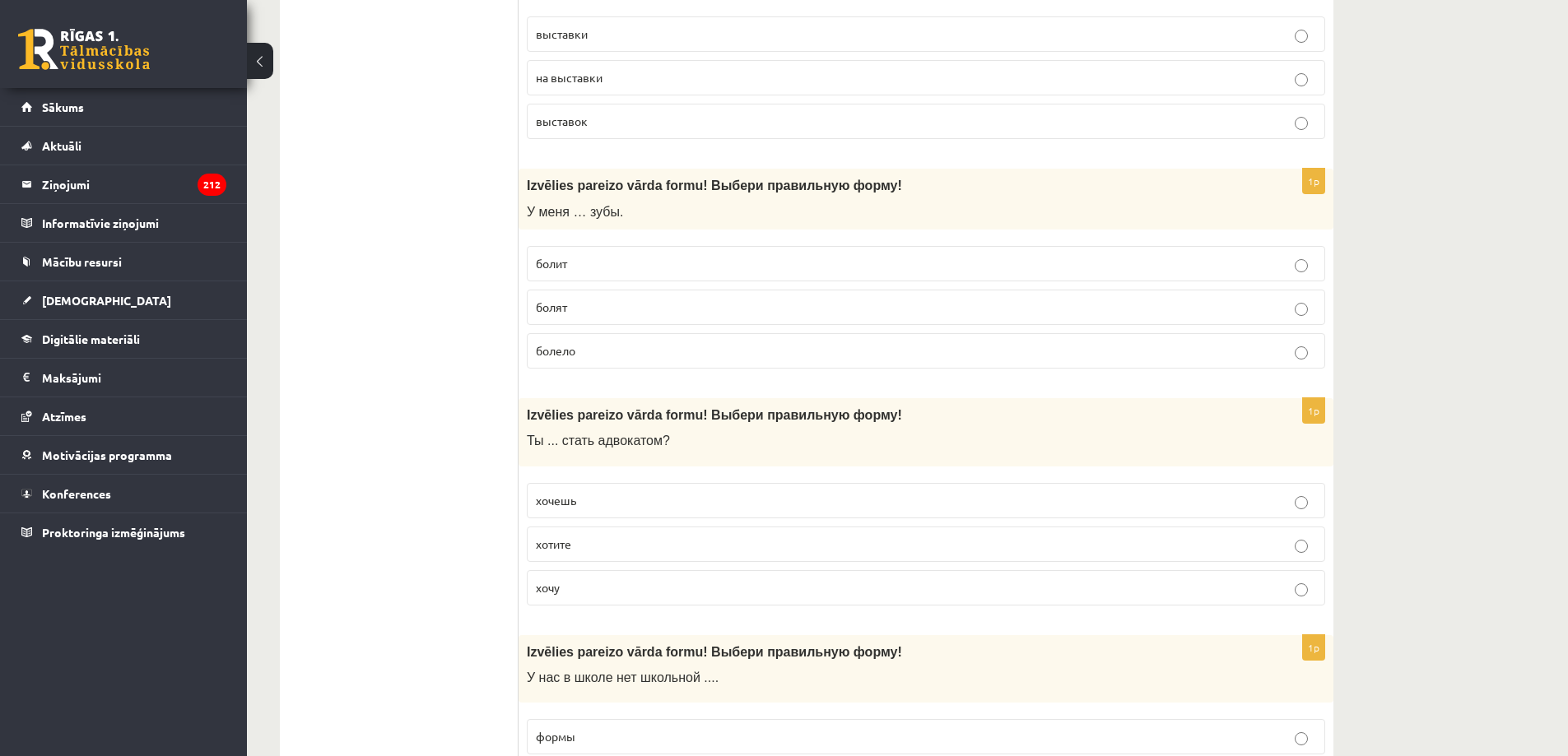
click at [571, 313] on p "болят" at bounding box center [926, 308] width 781 height 18
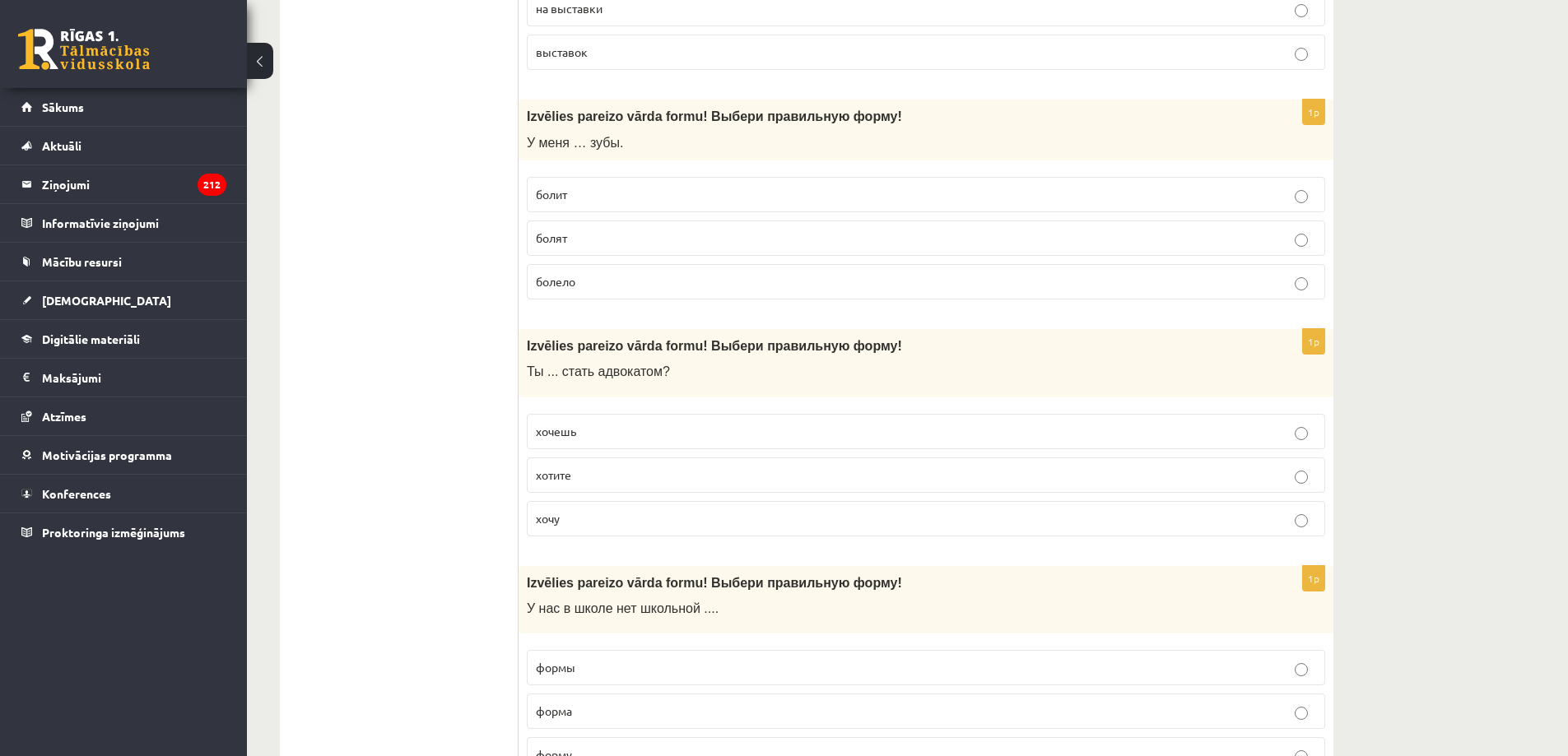
scroll to position [4033, 0]
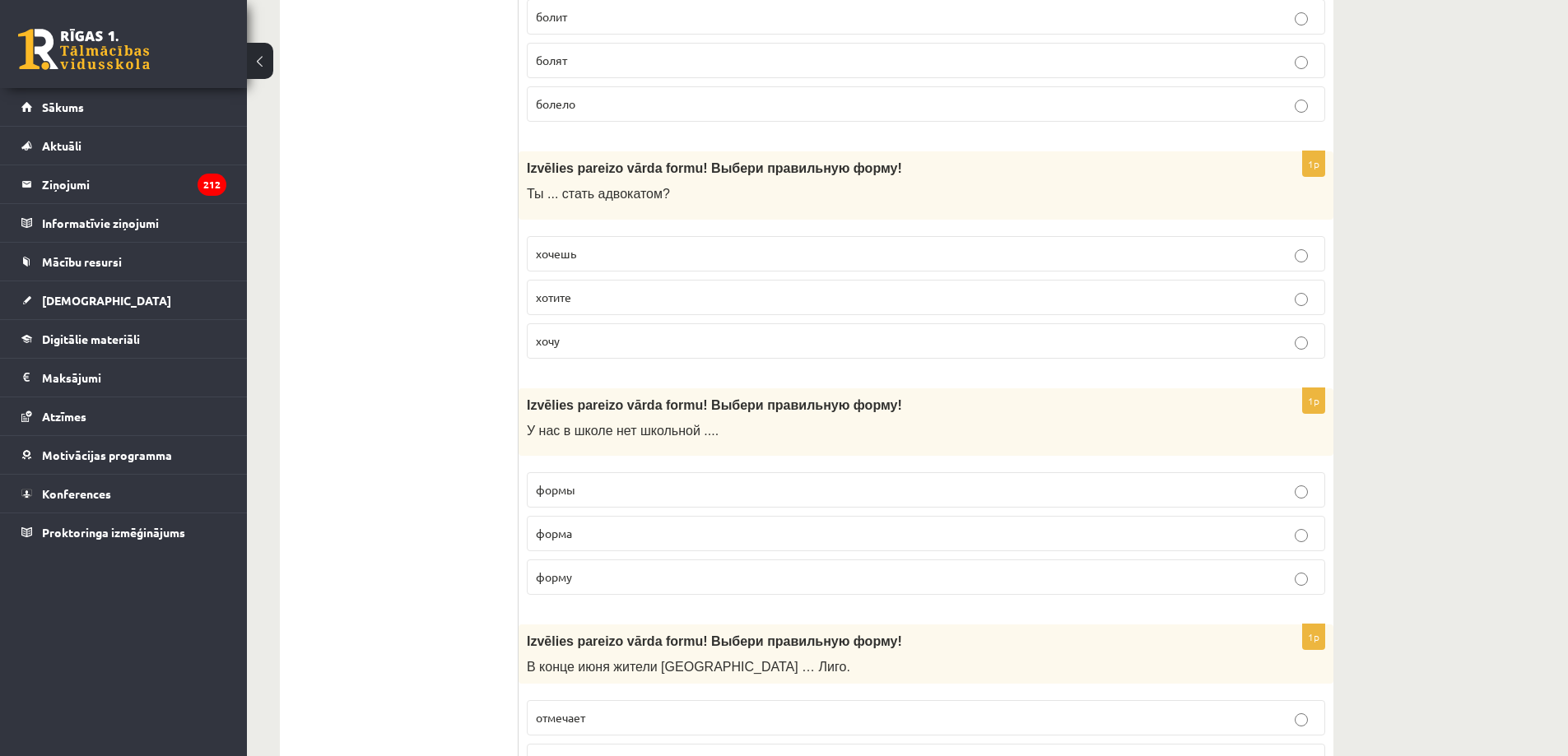
click at [579, 250] on p "хочешь" at bounding box center [926, 254] width 781 height 18
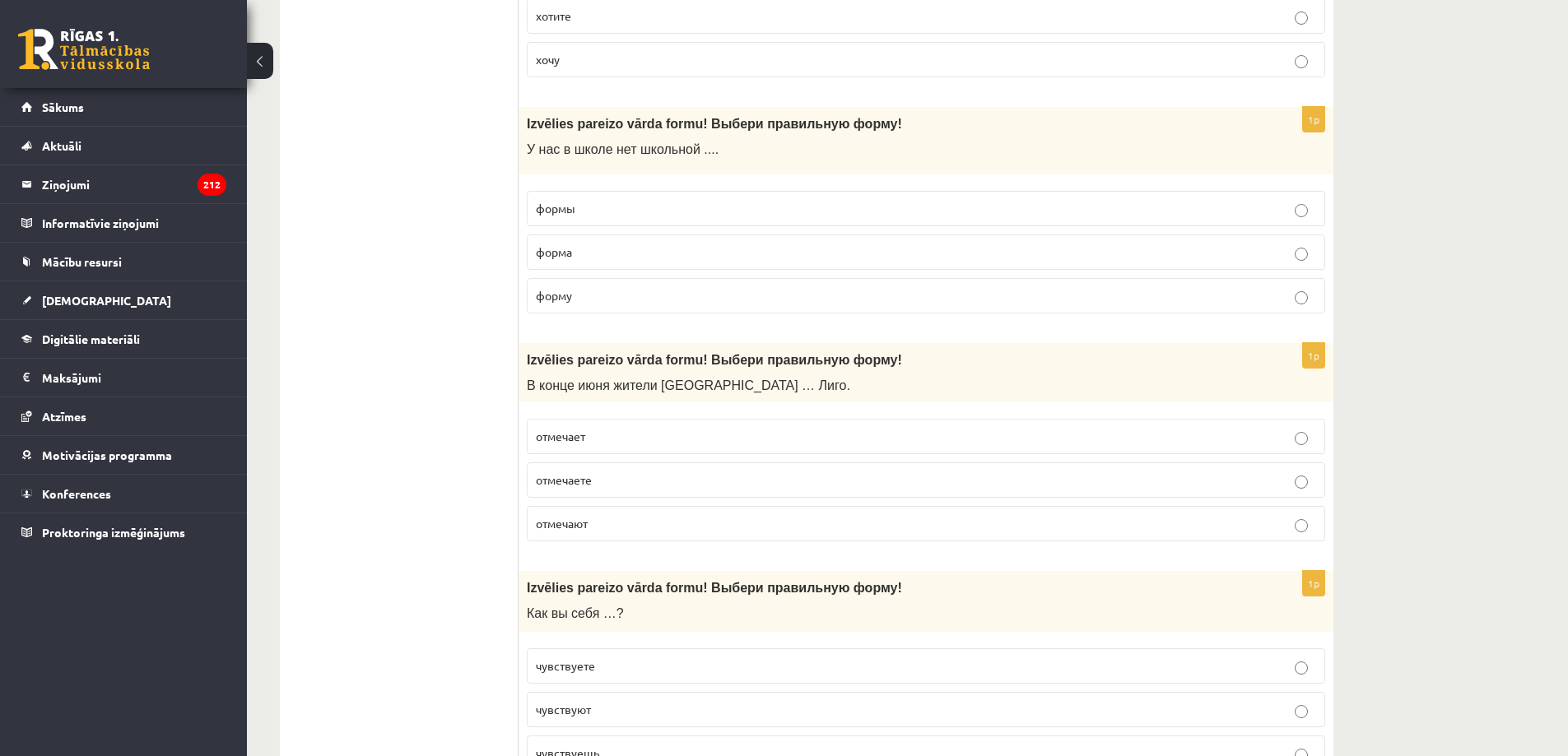
scroll to position [4361, 0]
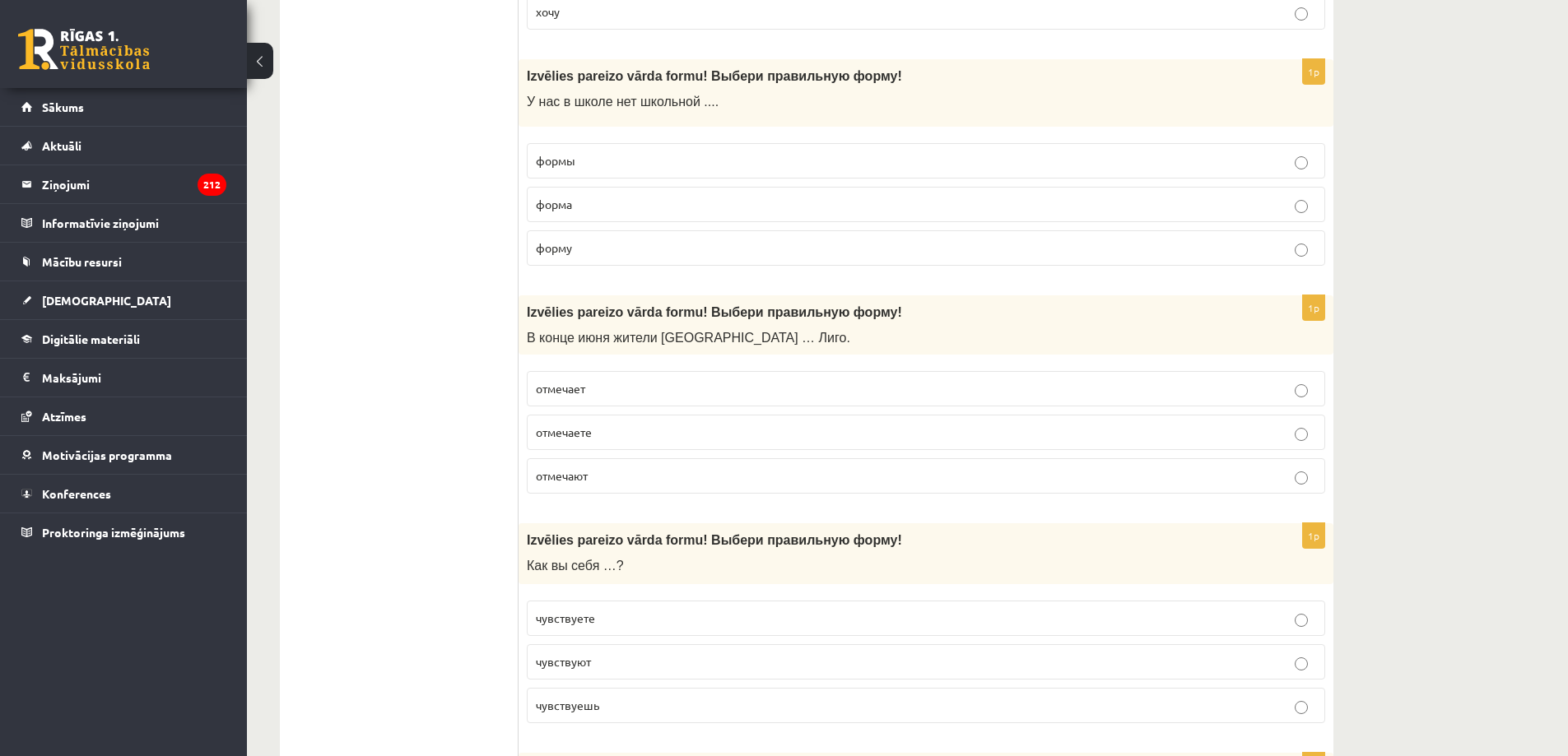
click at [571, 174] on label "формы" at bounding box center [926, 161] width 798 height 35
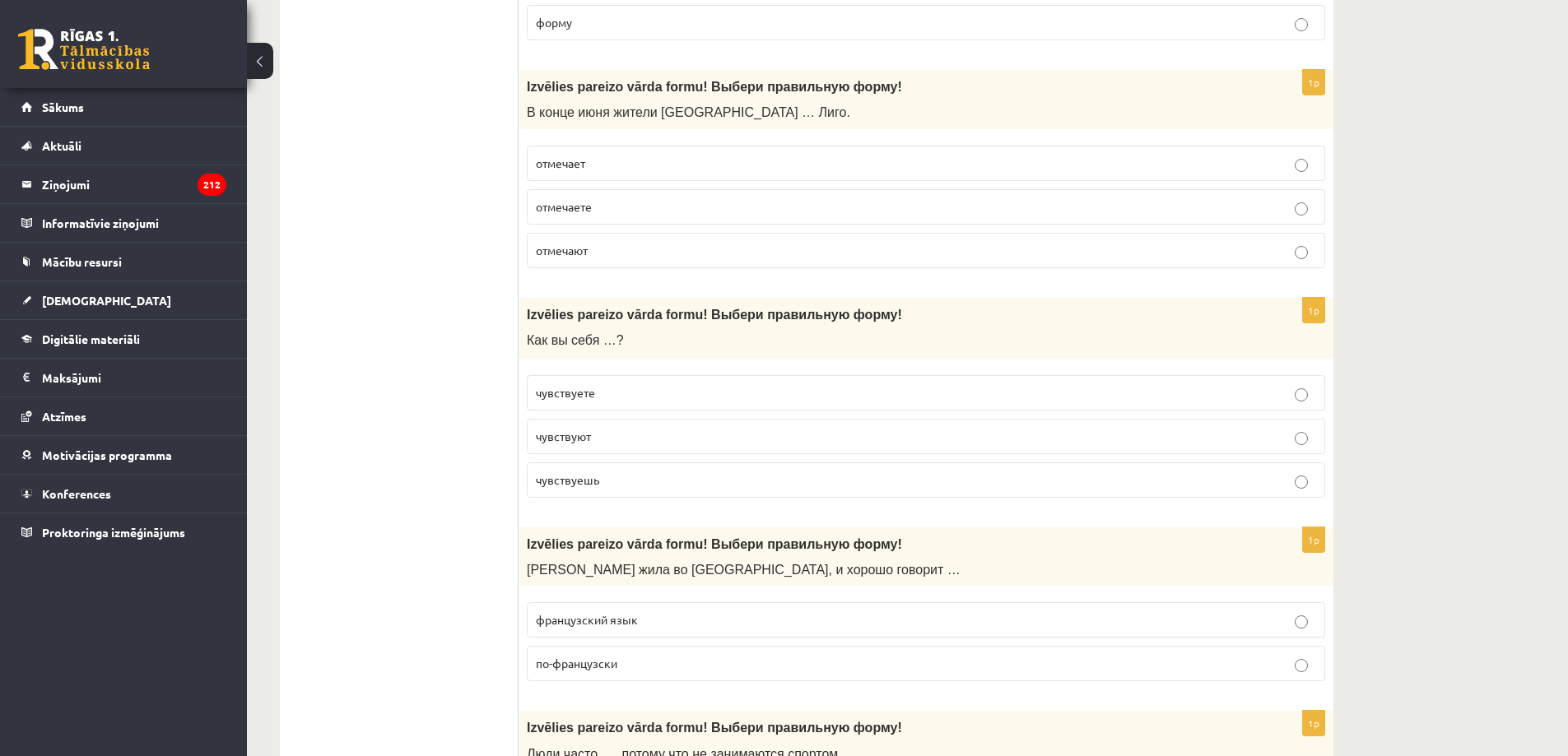
scroll to position [4609, 0]
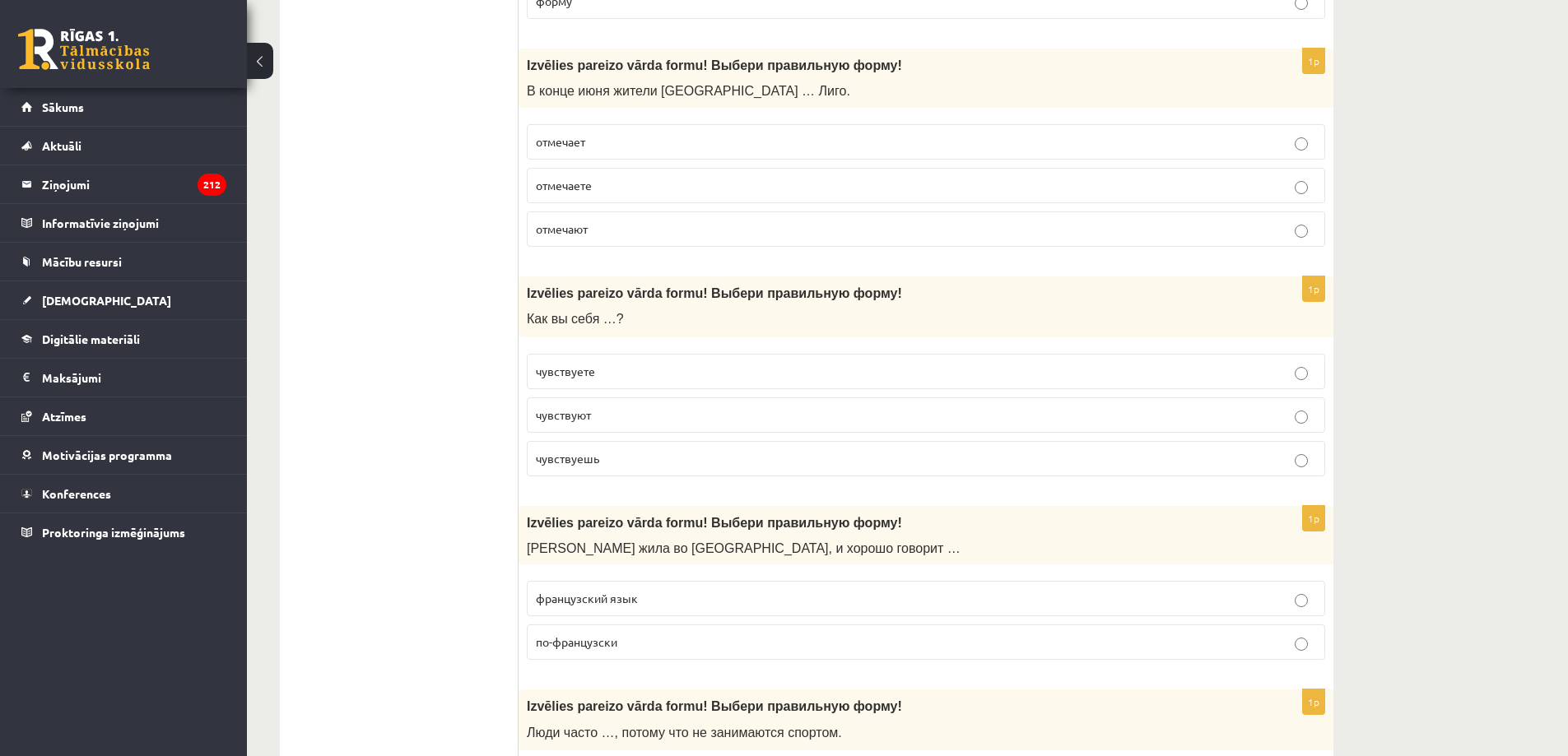
click at [576, 229] on span "отмечают" at bounding box center [561, 228] width 52 height 15
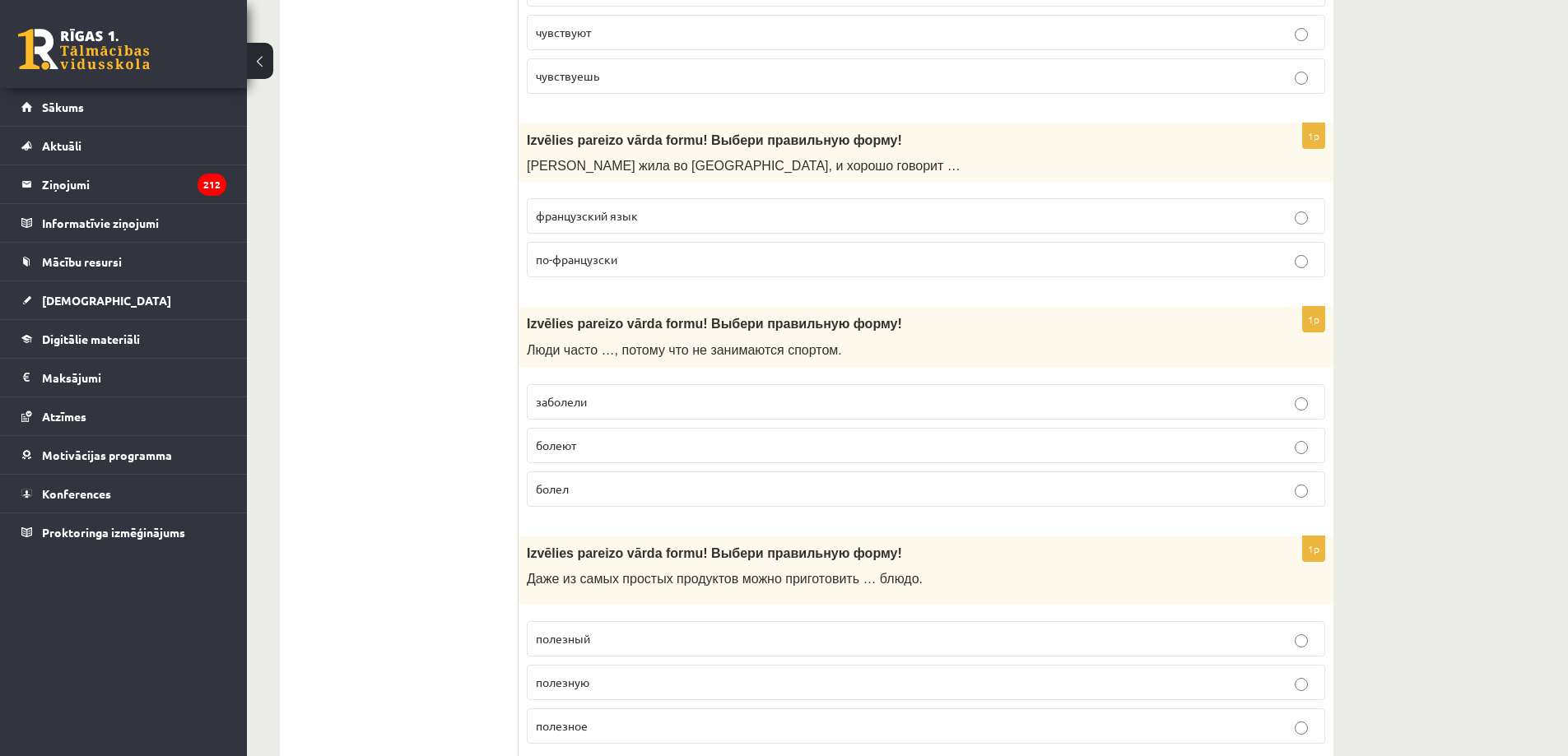
scroll to position [5020, 0]
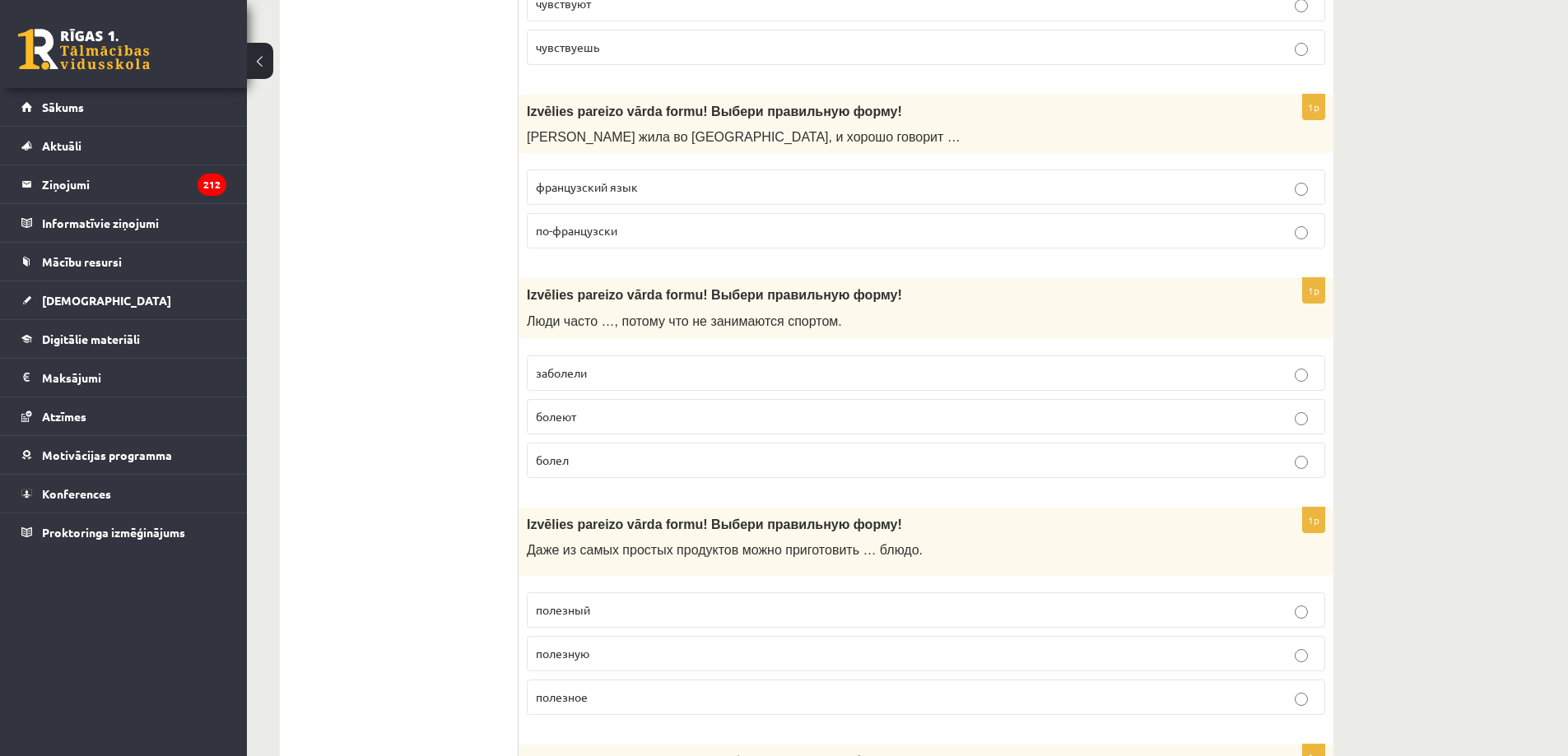
click at [561, 231] on span "по-французски" at bounding box center [576, 229] width 81 height 15
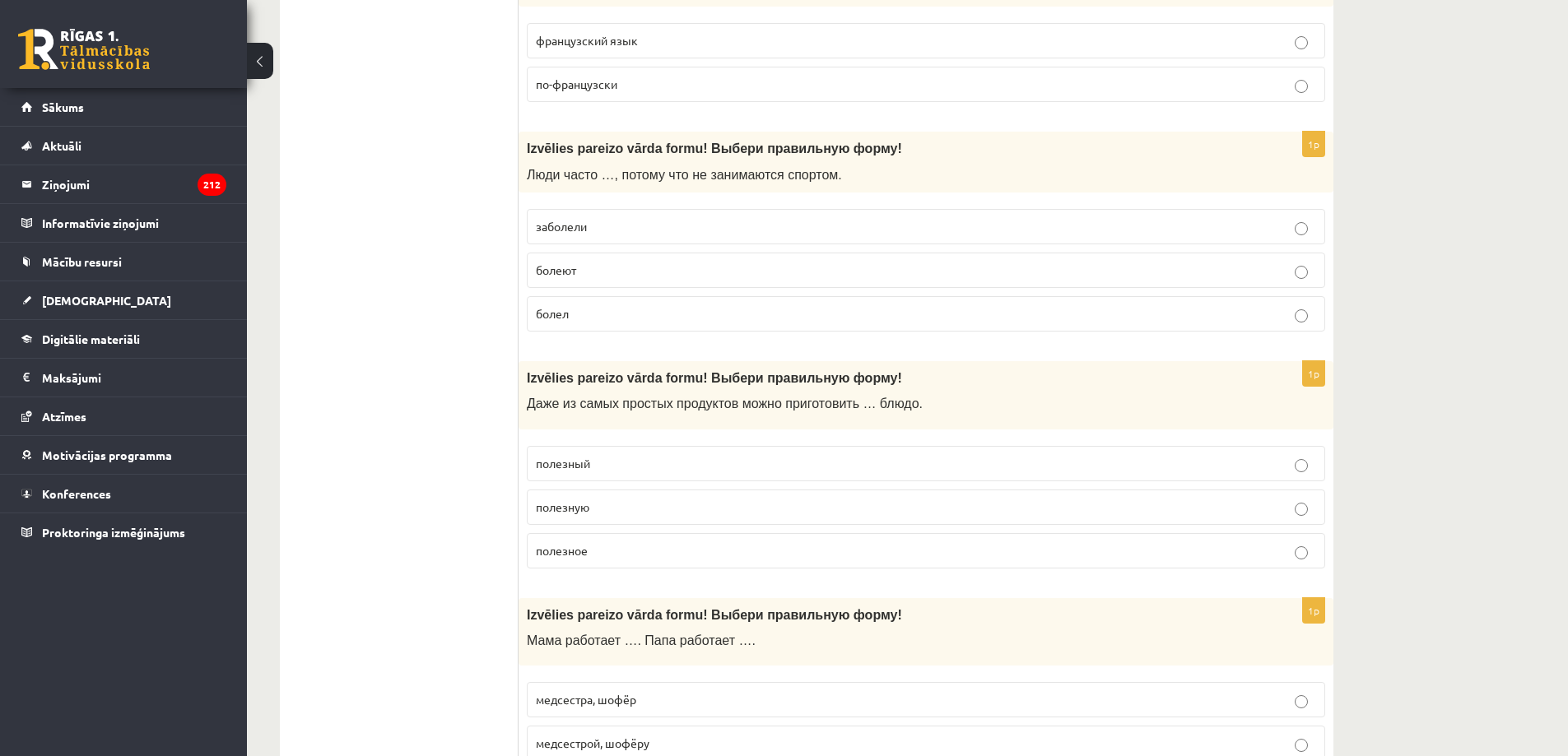
scroll to position [5185, 0]
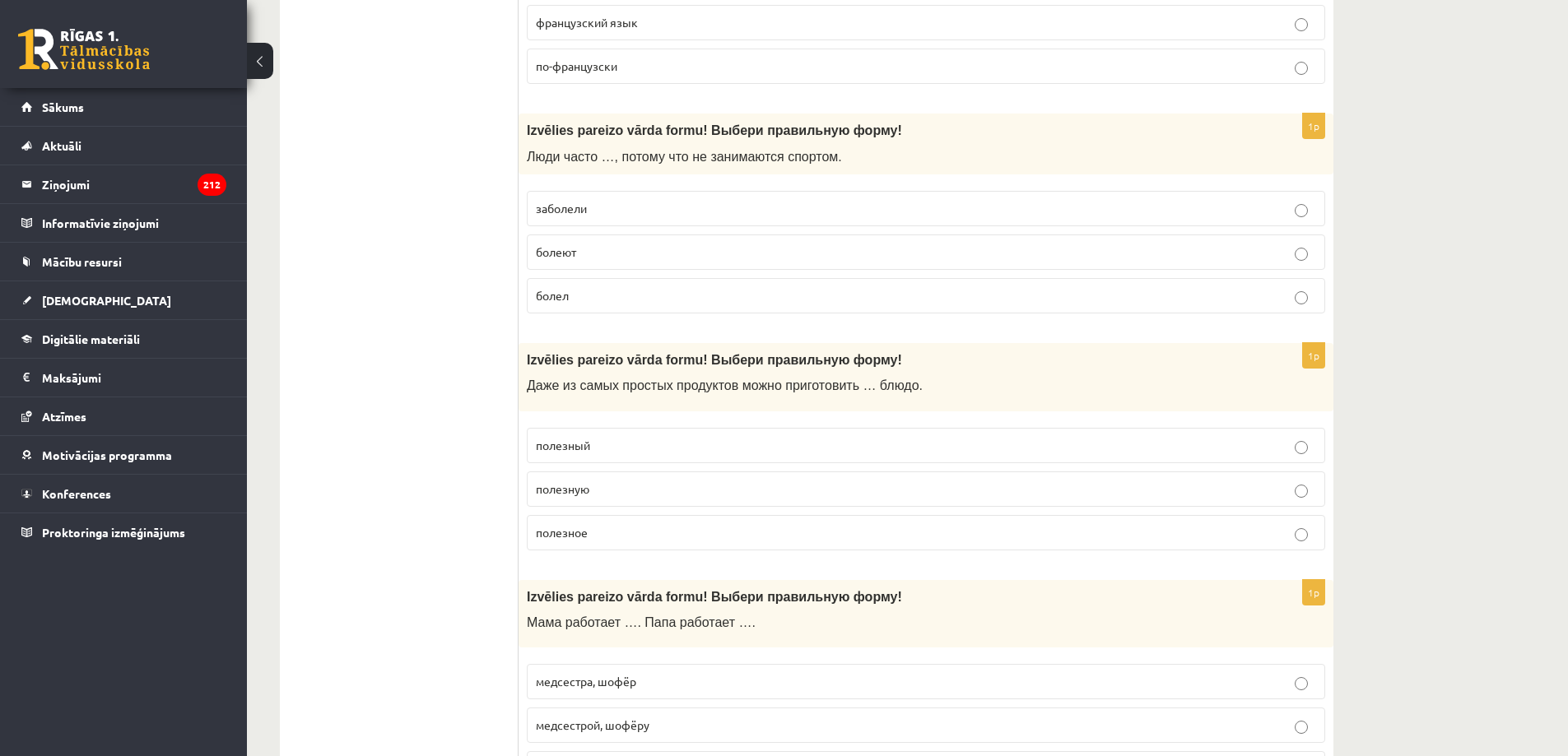
click at [574, 257] on span "болеют" at bounding box center [555, 251] width 40 height 15
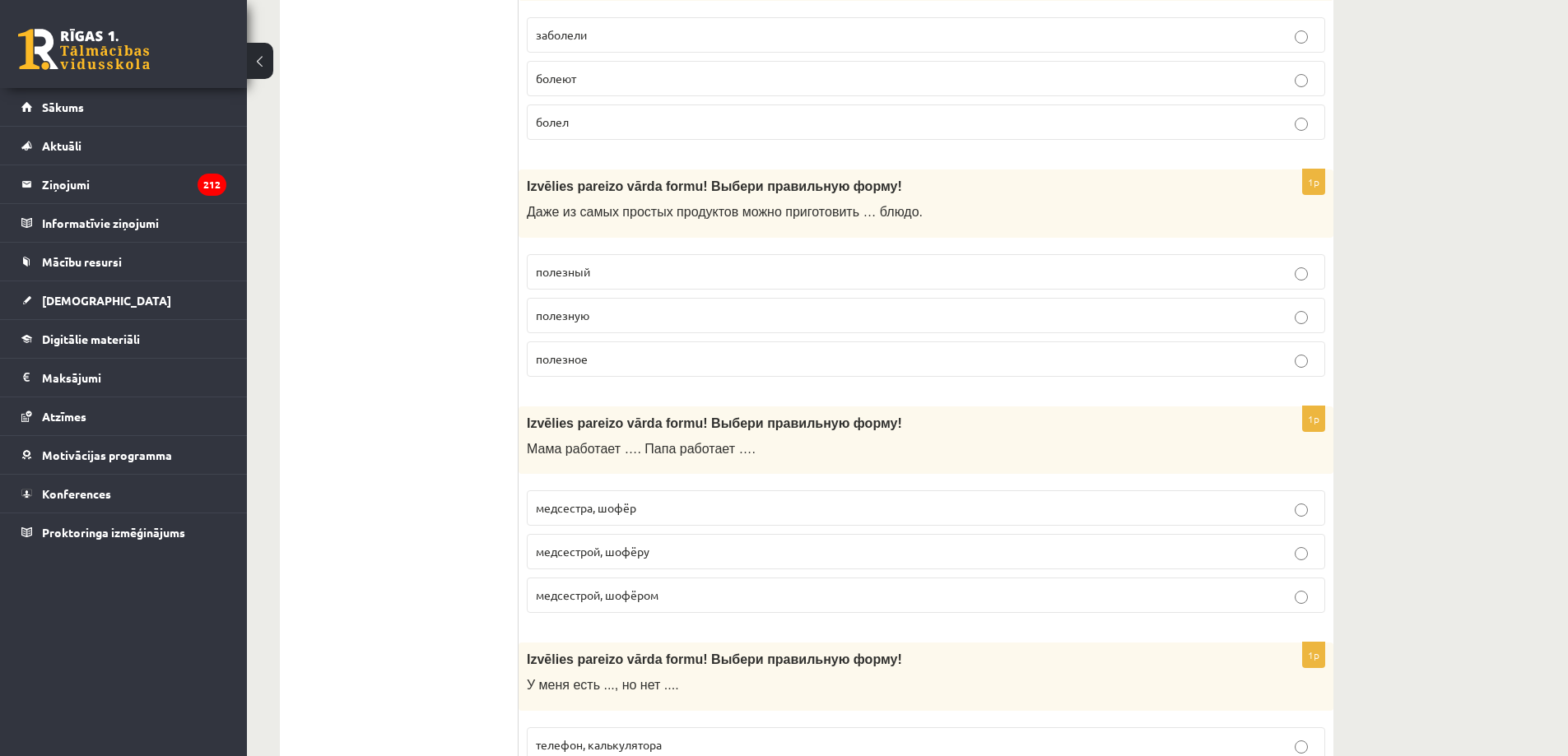
scroll to position [5432, 0]
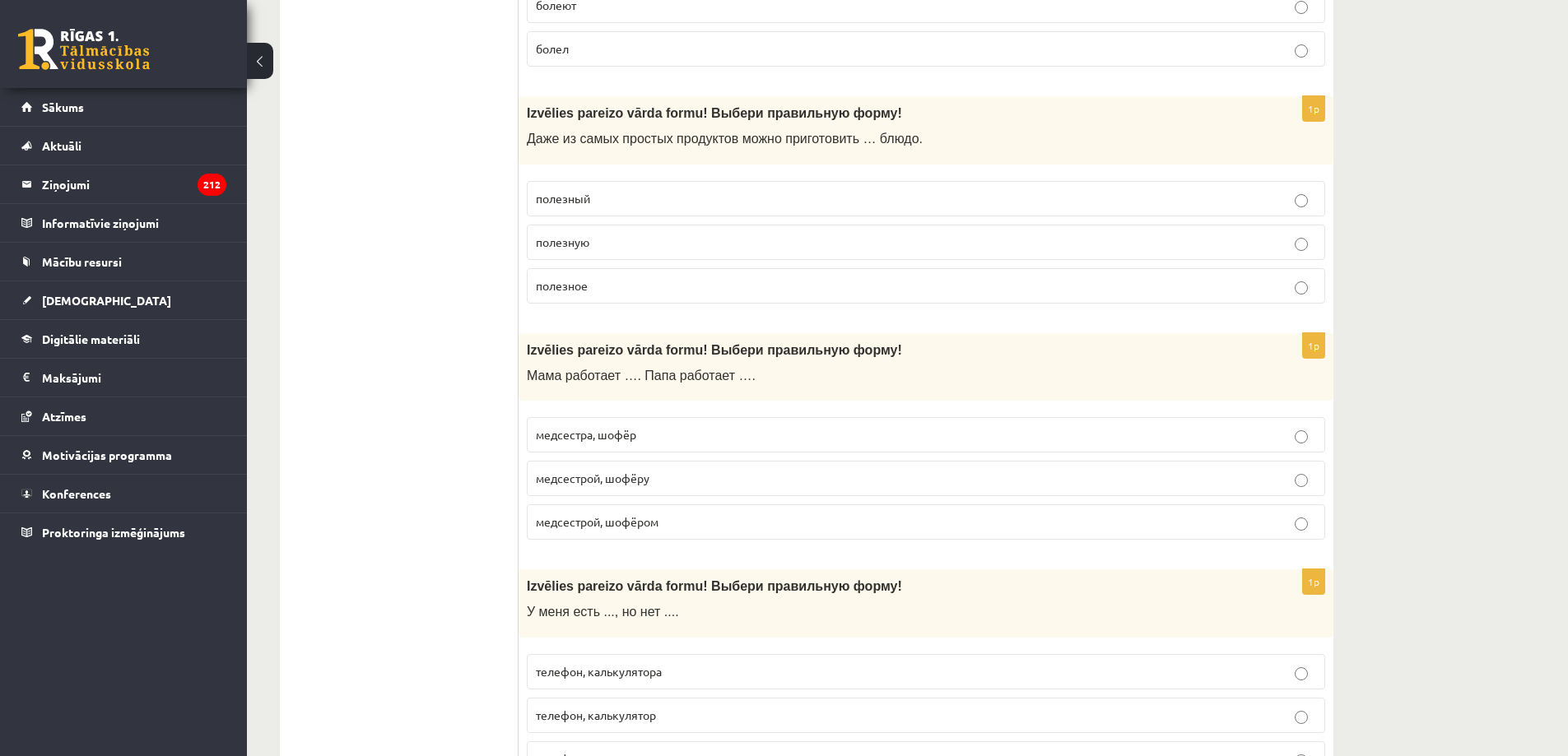
click at [586, 245] on span "полезную" at bounding box center [562, 241] width 54 height 15
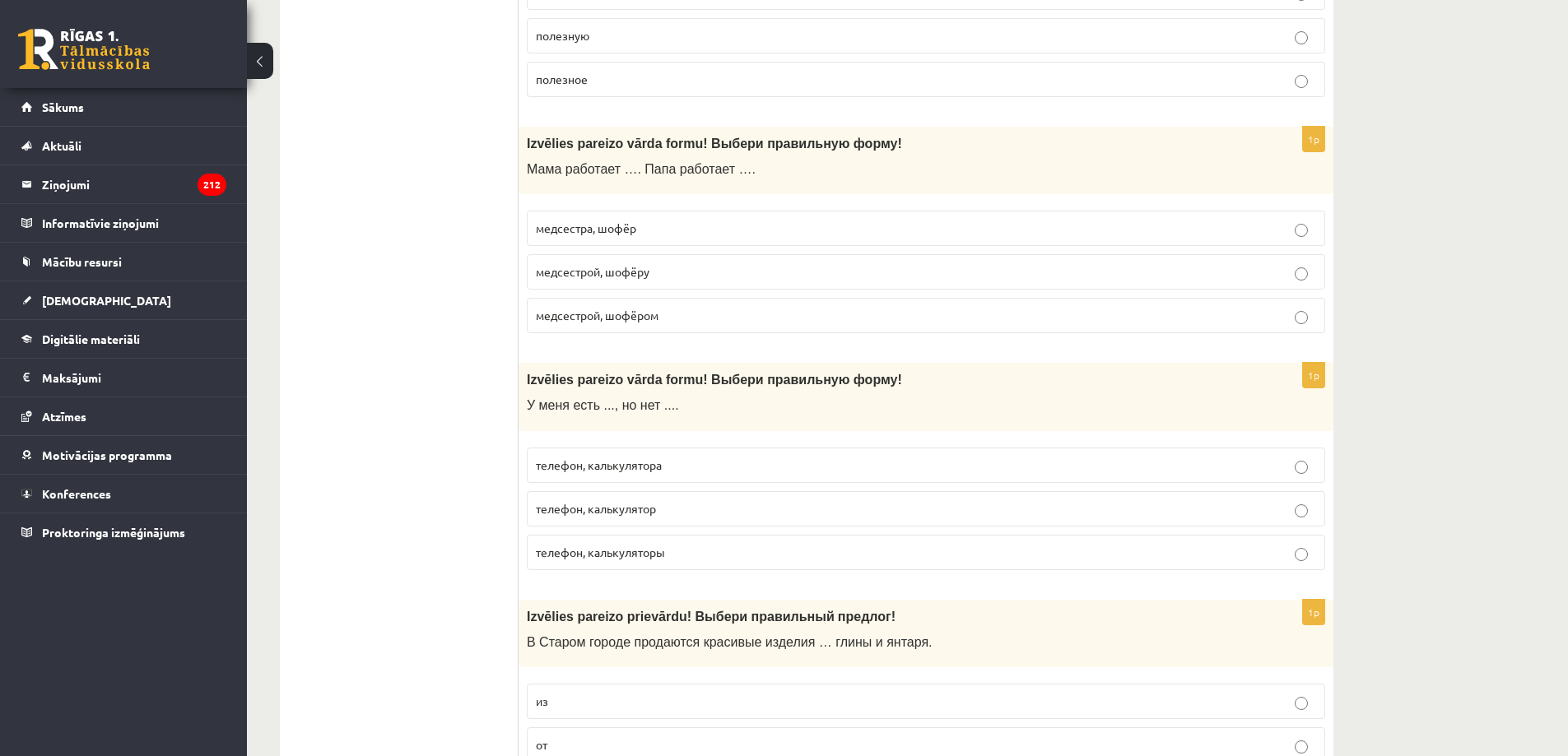
scroll to position [5678, 0]
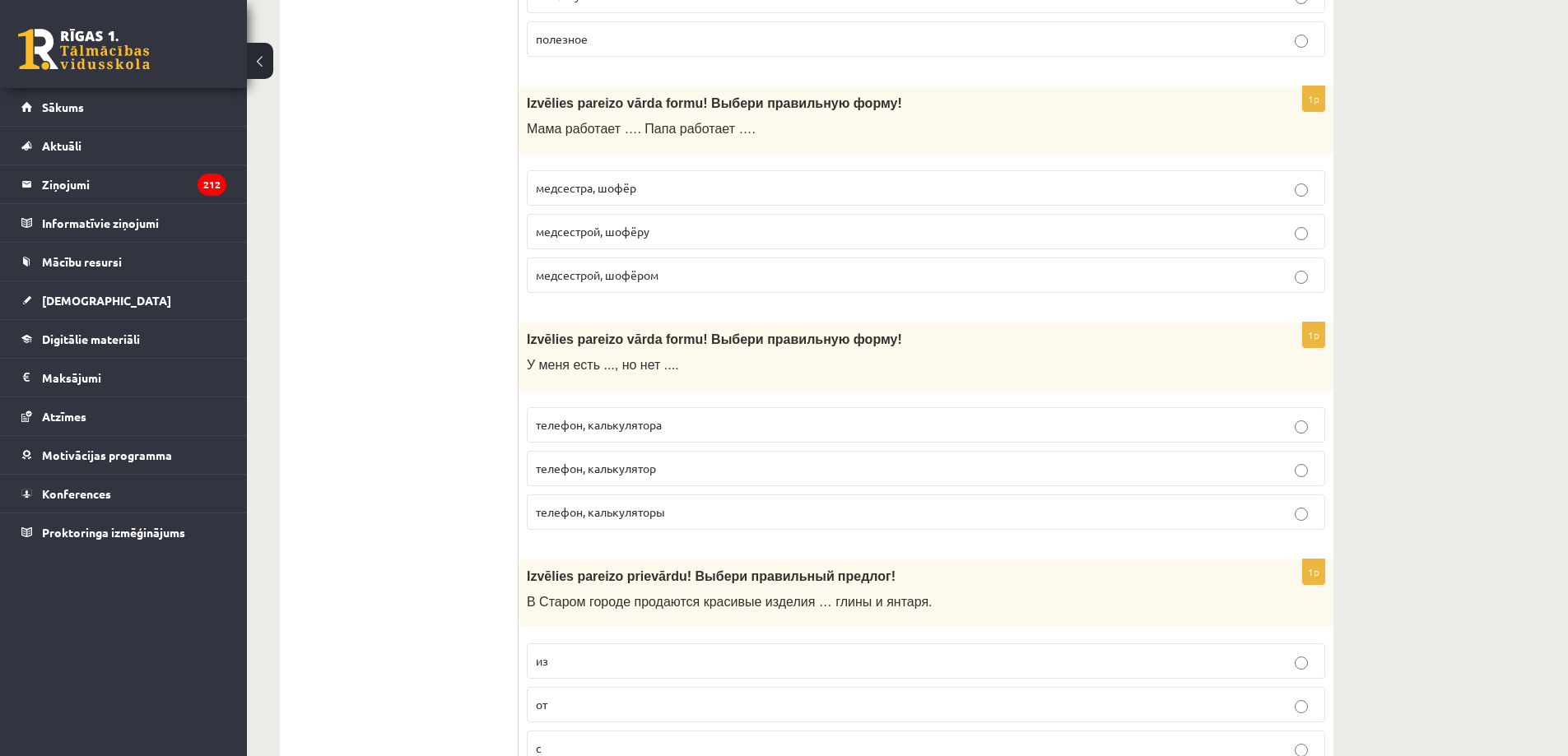
click at [604, 285] on label "медсестрой, шофёром" at bounding box center [926, 276] width 798 height 35
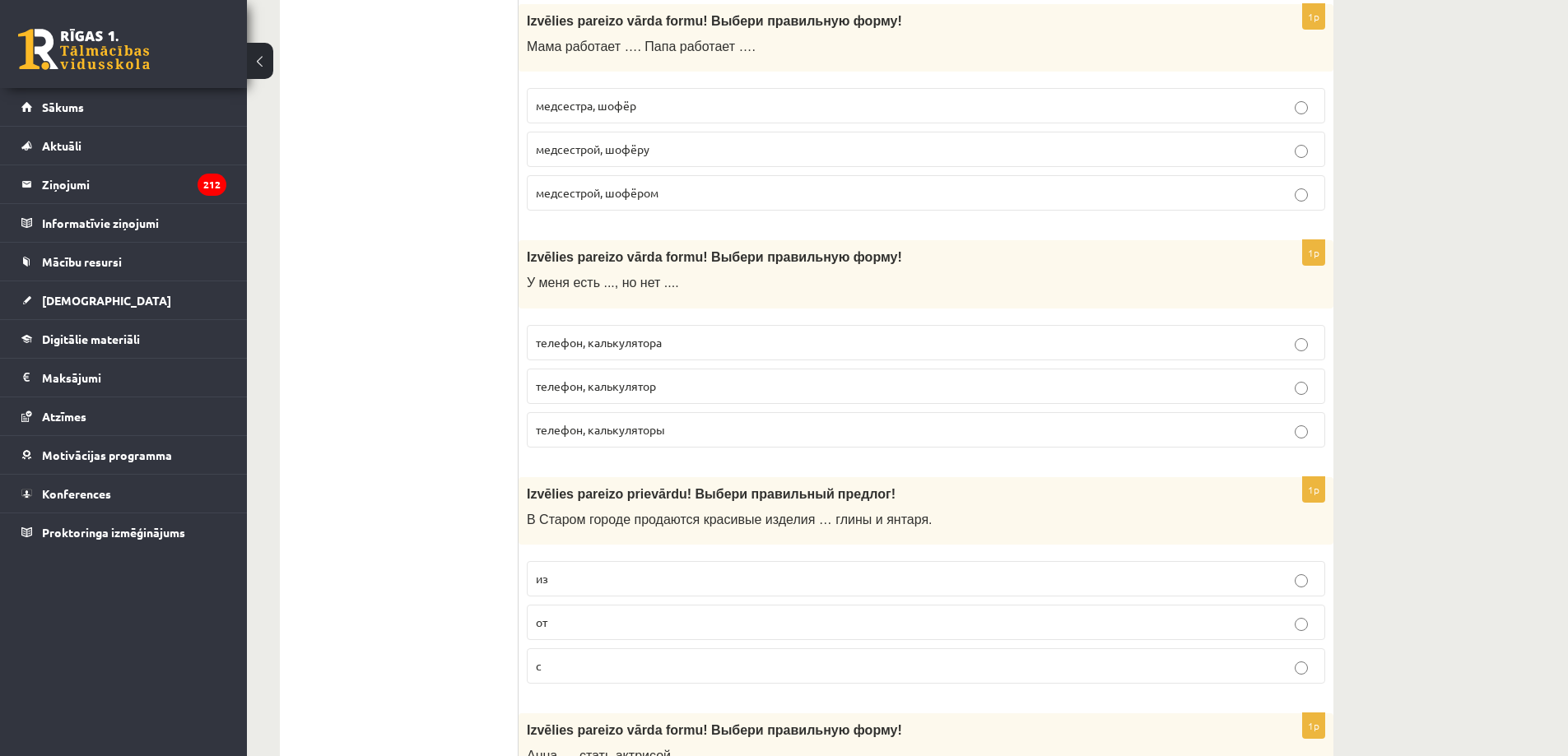
scroll to position [5843, 0]
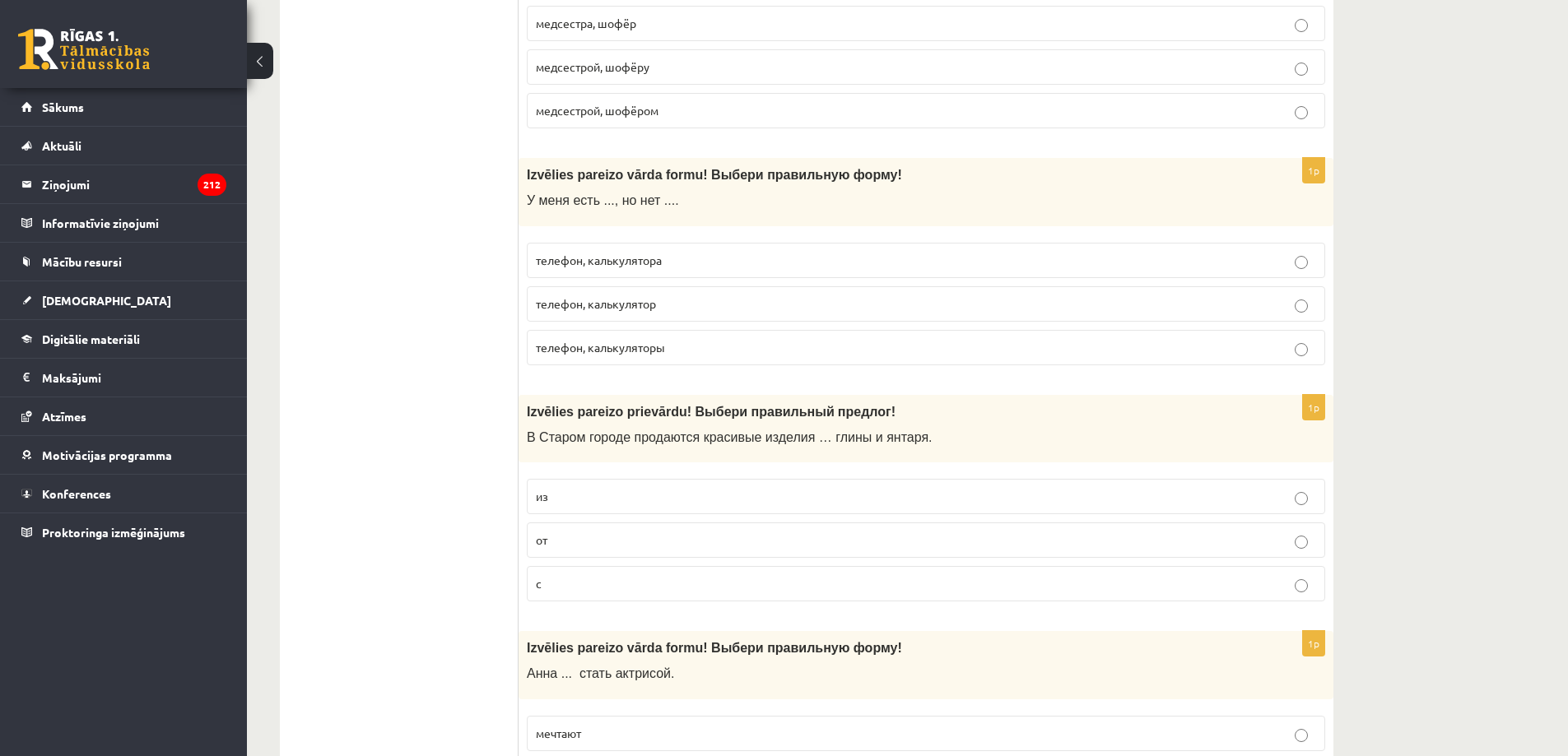
click at [585, 313] on p "телефон, калькулятор" at bounding box center [926, 304] width 781 height 18
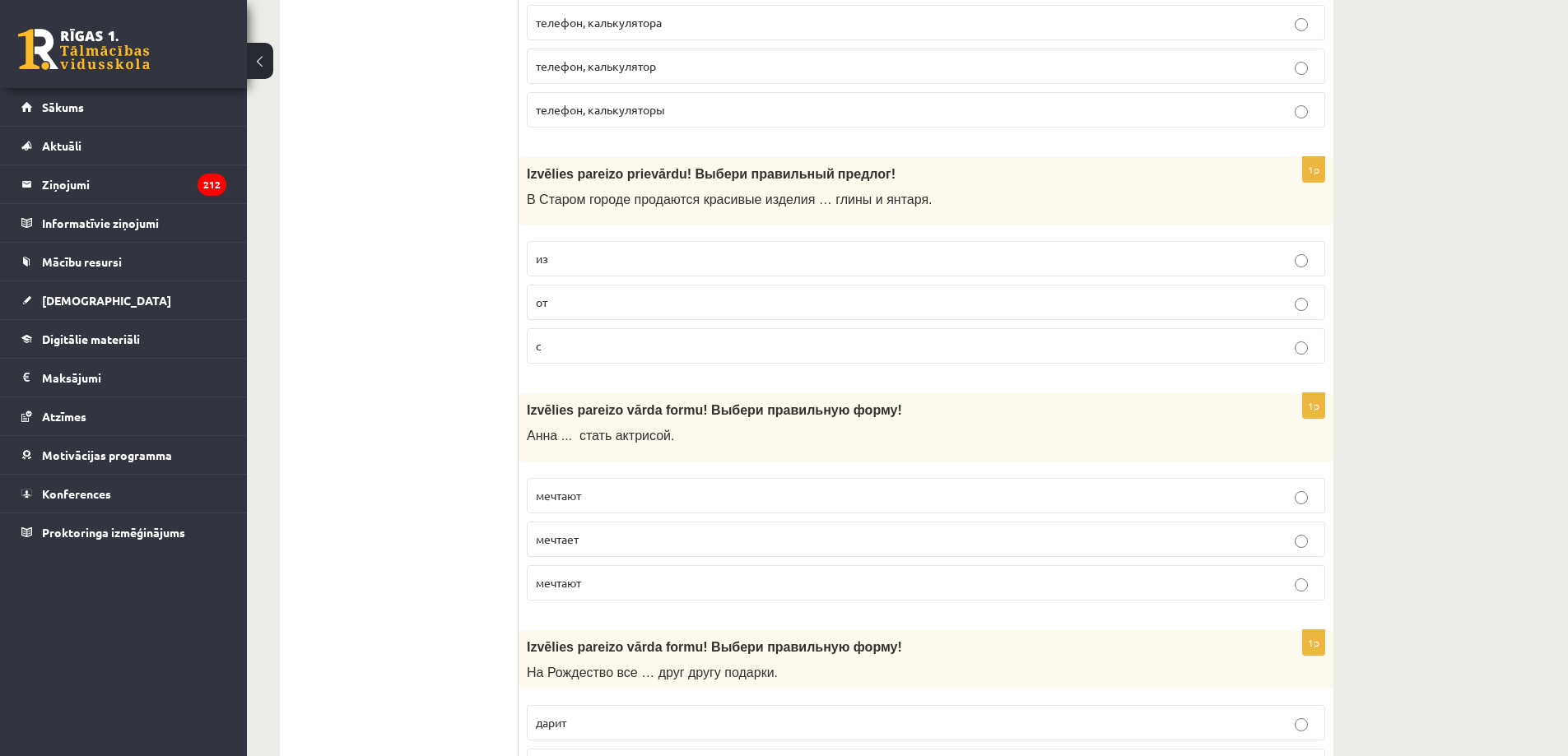
scroll to position [6090, 0]
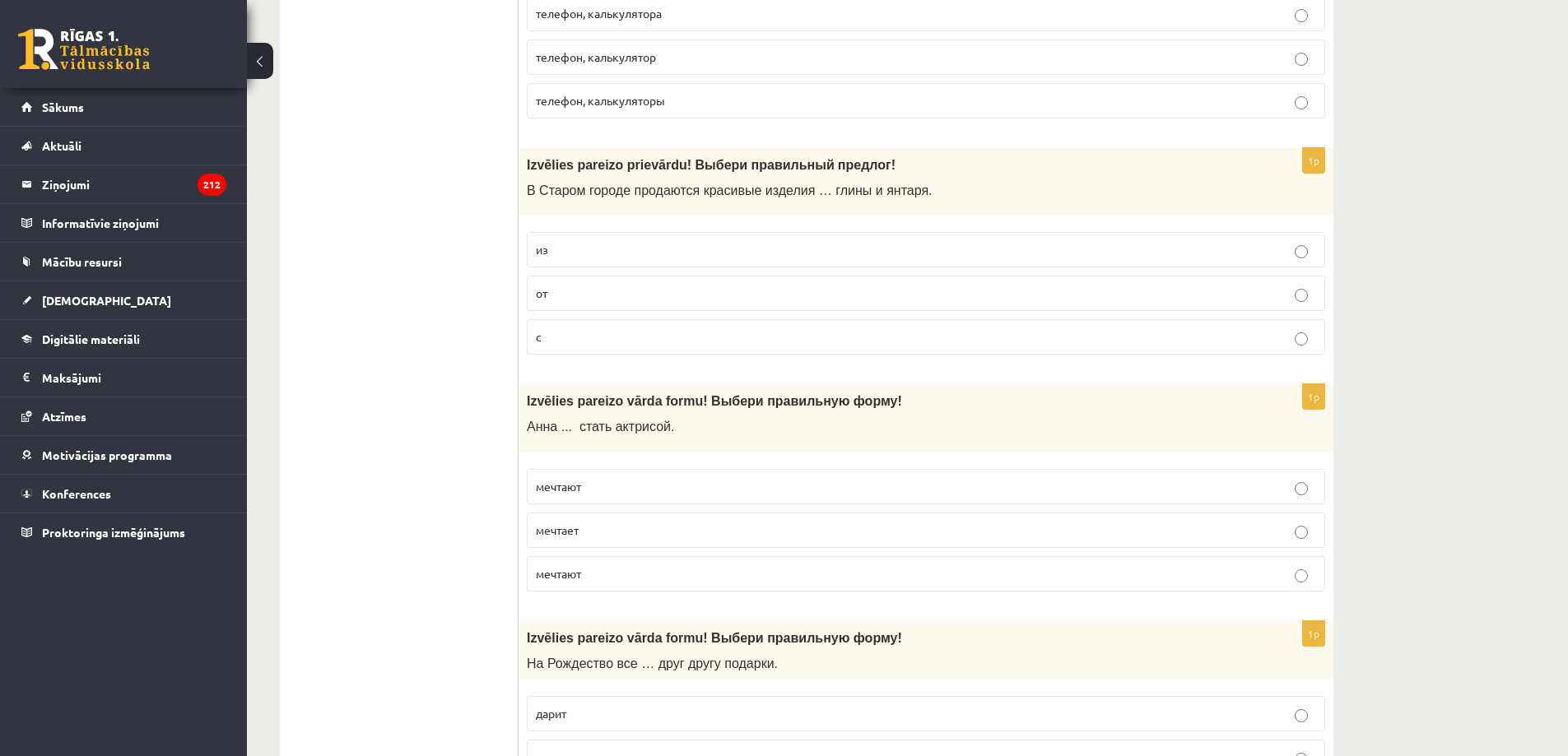
click at [558, 256] on p "из" at bounding box center [926, 250] width 781 height 18
click at [538, 297] on span "от" at bounding box center [541, 292] width 12 height 15
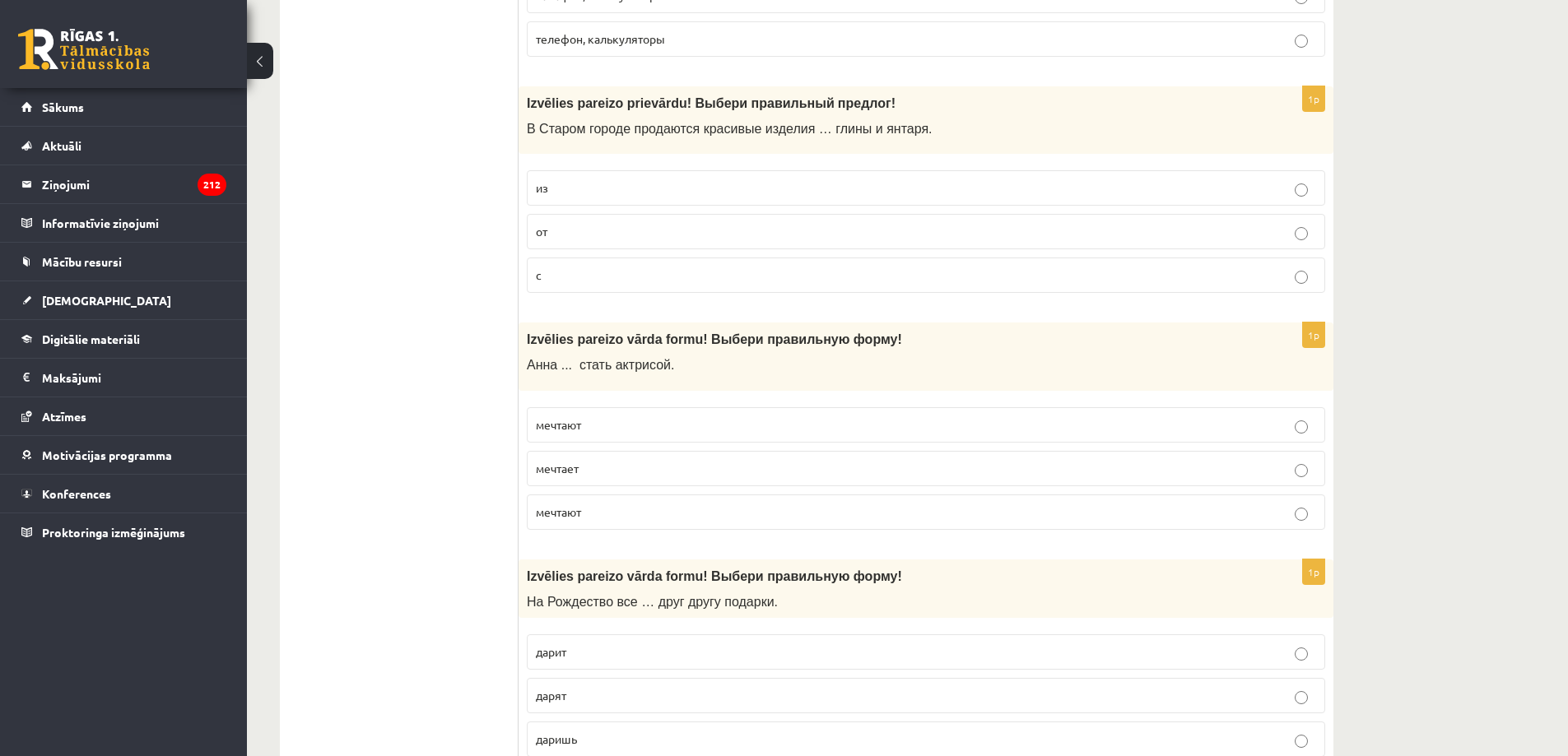
scroll to position [6217, 0]
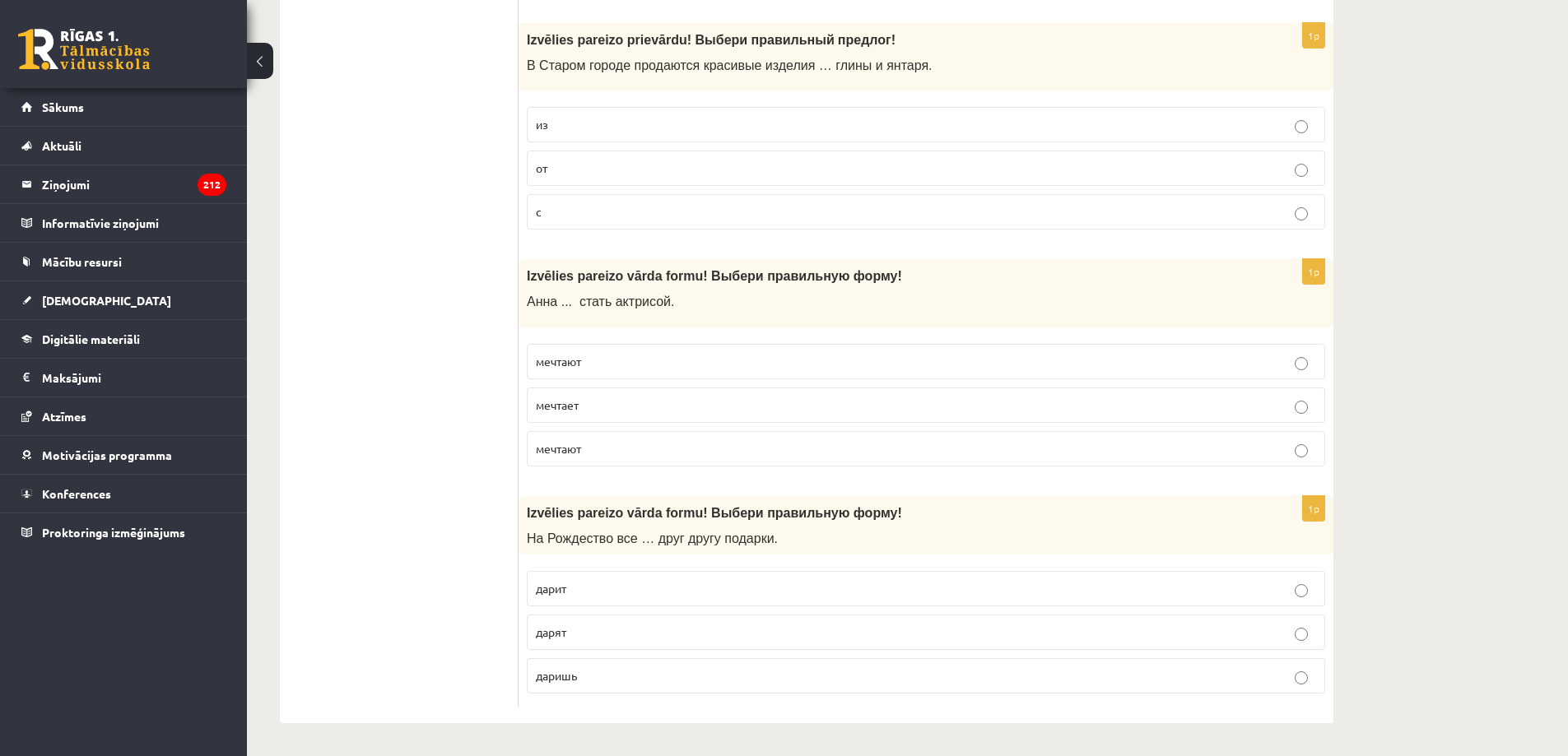
click at [578, 418] on label "мечтает" at bounding box center [926, 405] width 798 height 35
click at [548, 595] on span "дарит" at bounding box center [550, 588] width 30 height 15
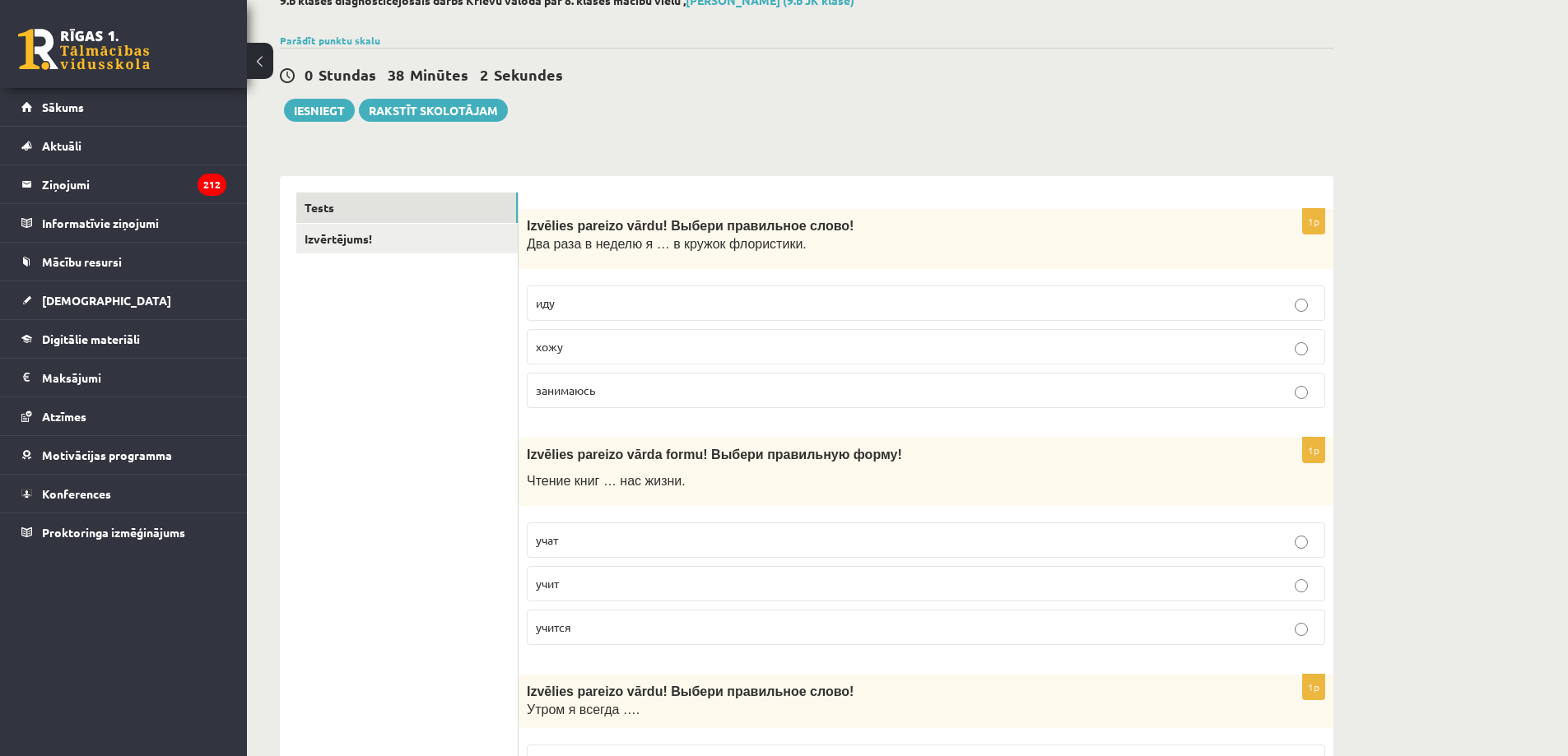
scroll to position [0, 0]
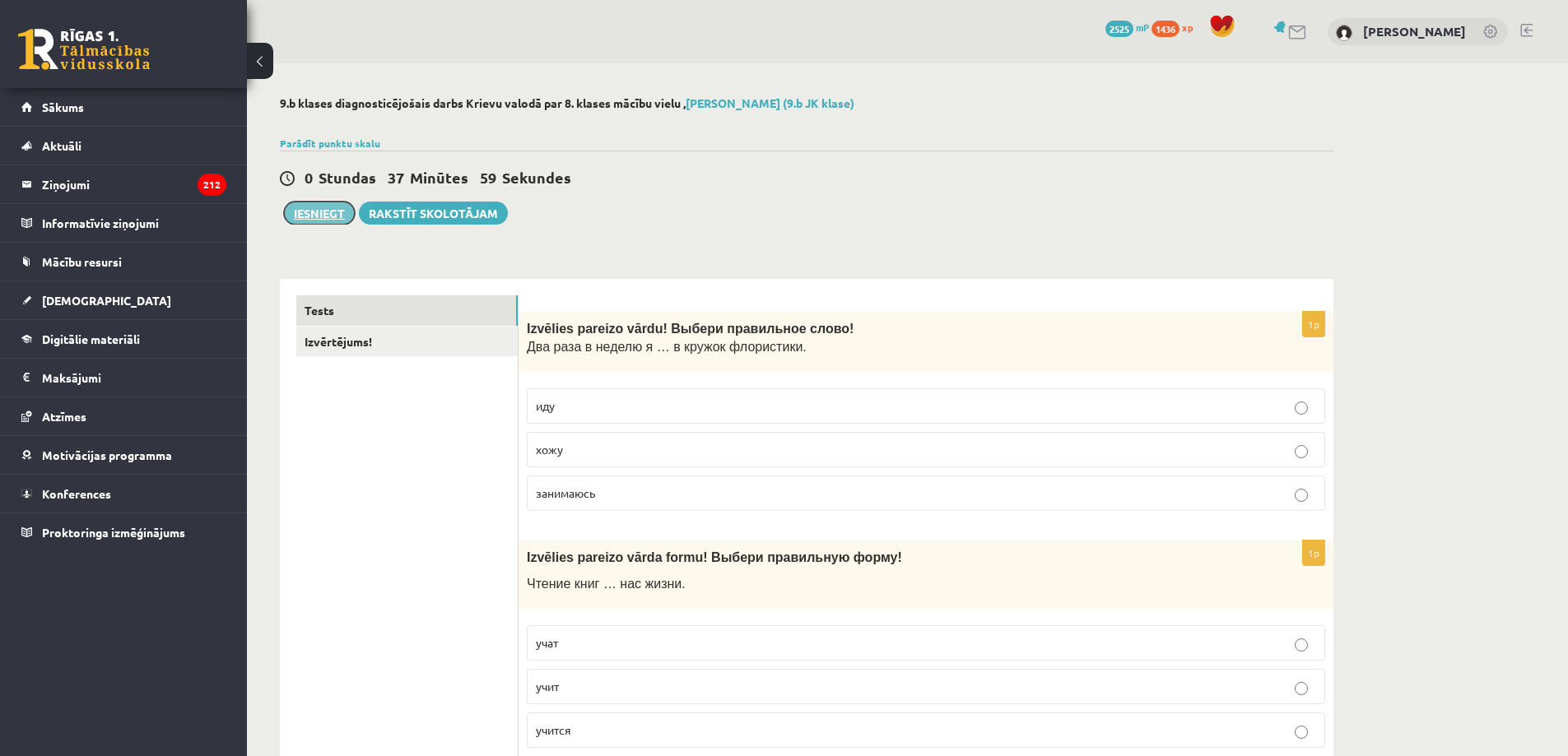
click at [313, 214] on button "Iesniegt" at bounding box center [320, 214] width 71 height 24
click at [457, 317] on link "Tests" at bounding box center [407, 310] width 222 height 30
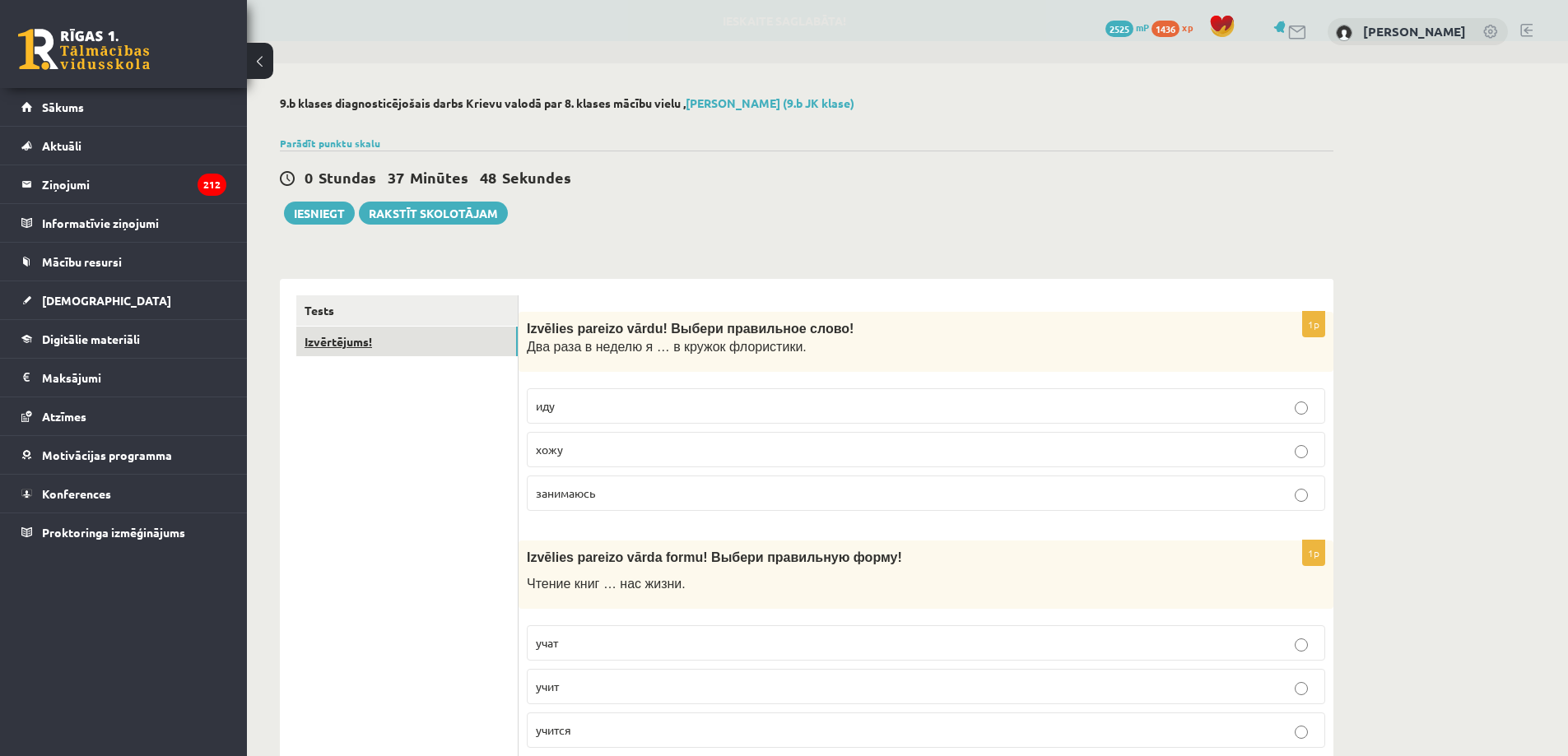
click at [430, 341] on link "Izvērtējums!" at bounding box center [407, 341] width 222 height 30
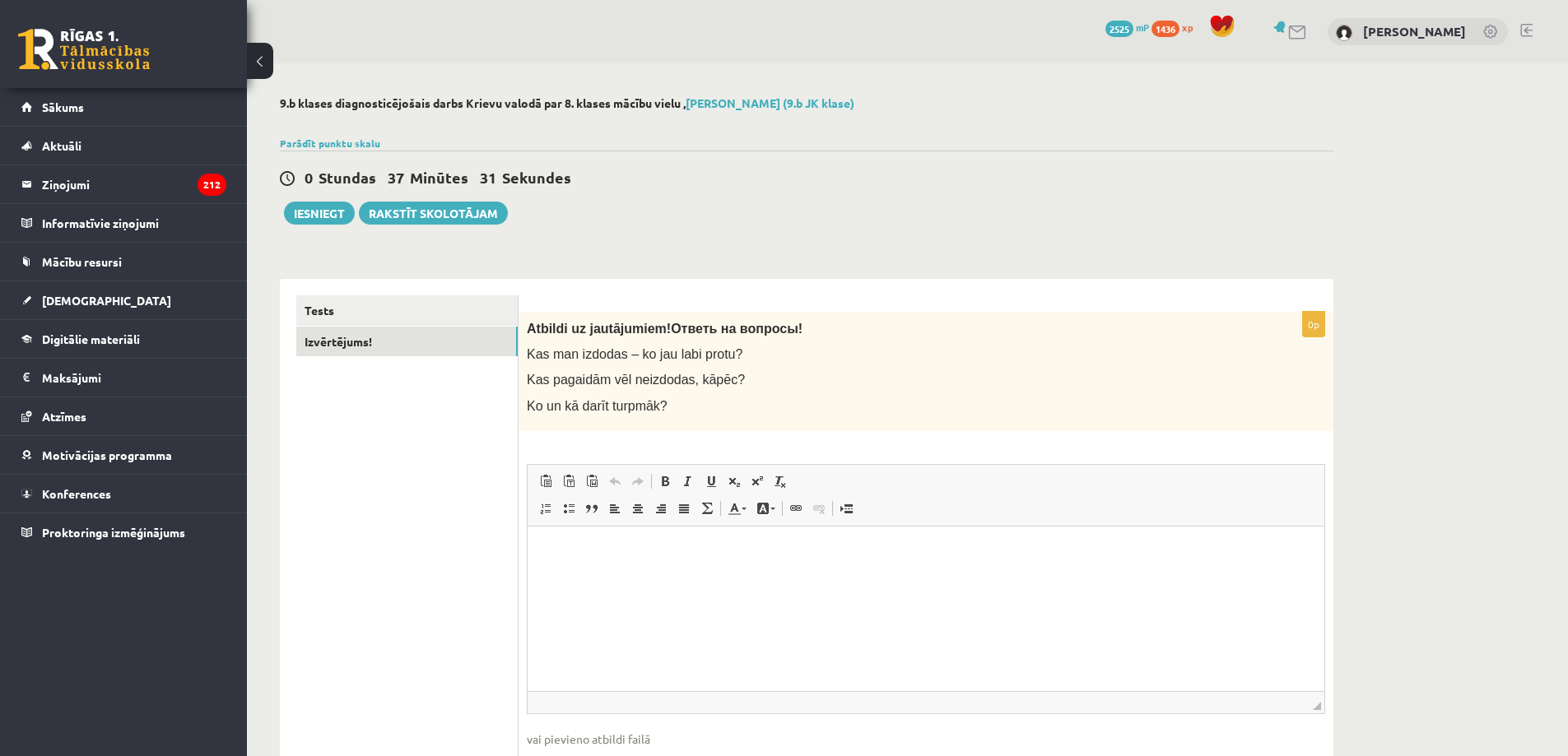
click at [534, 533] on html at bounding box center [926, 550] width 796 height 50
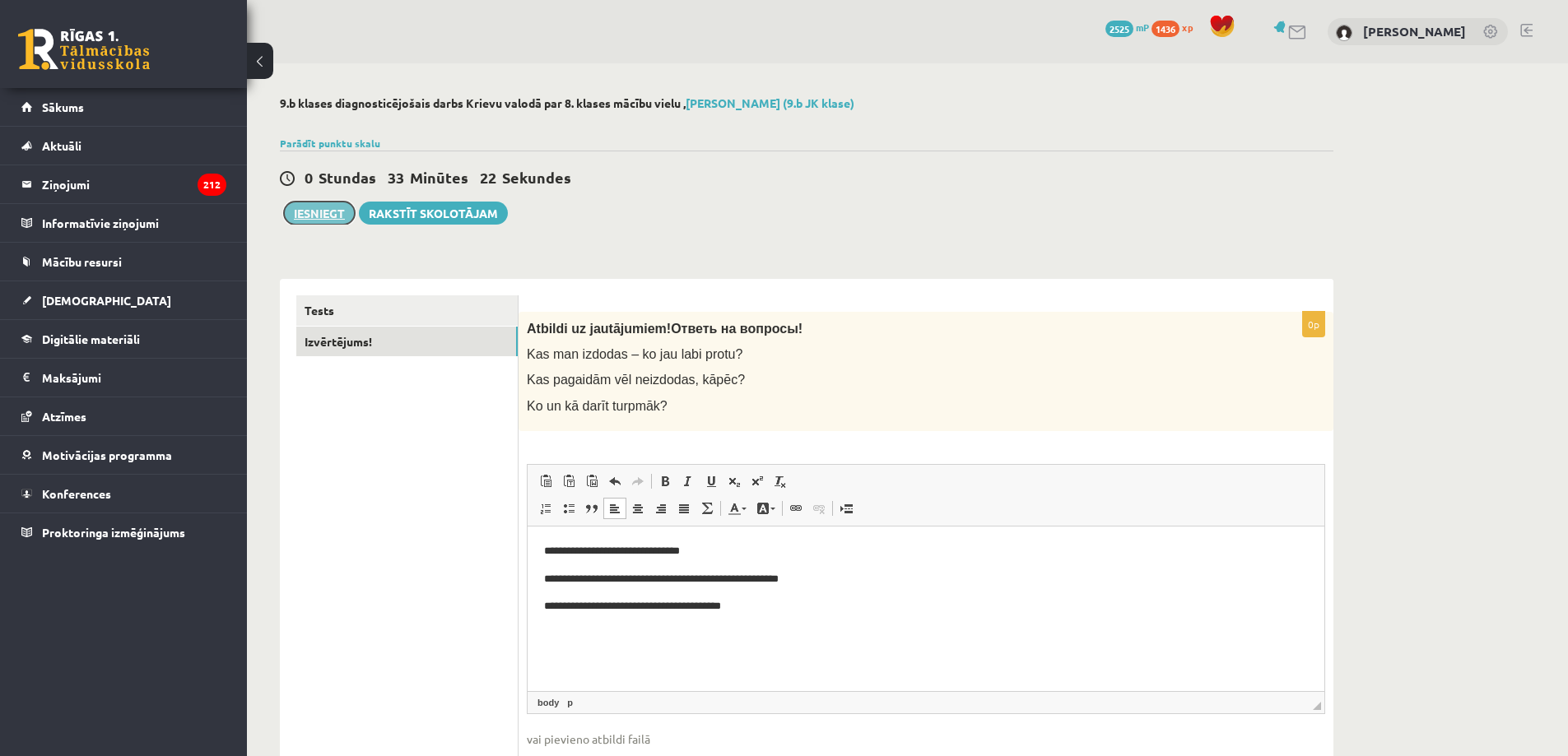
click at [314, 209] on button "Iesniegt" at bounding box center [320, 214] width 71 height 24
click at [443, 305] on link "Tests" at bounding box center [407, 310] width 222 height 30
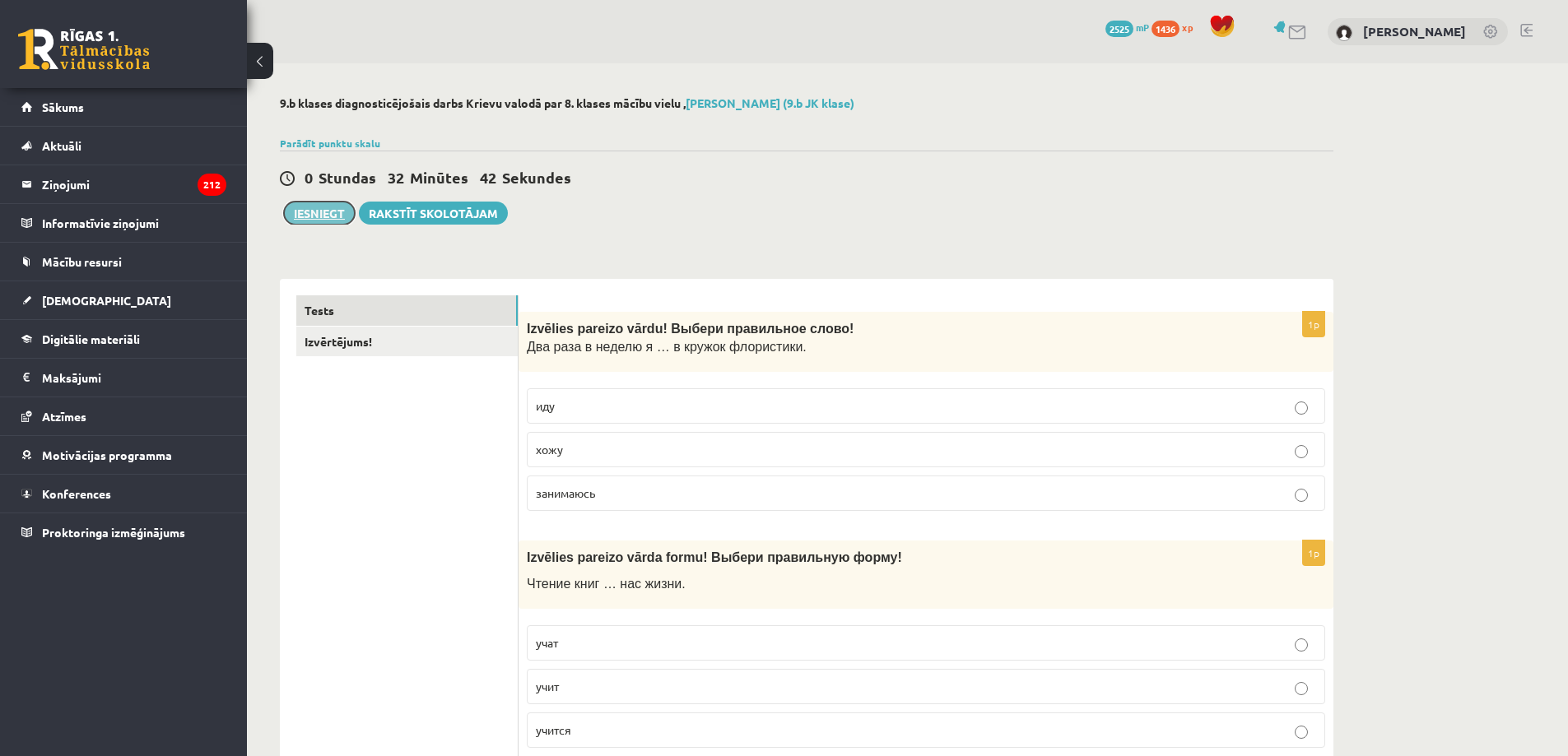
click at [327, 214] on button "Iesniegt" at bounding box center [320, 214] width 71 height 24
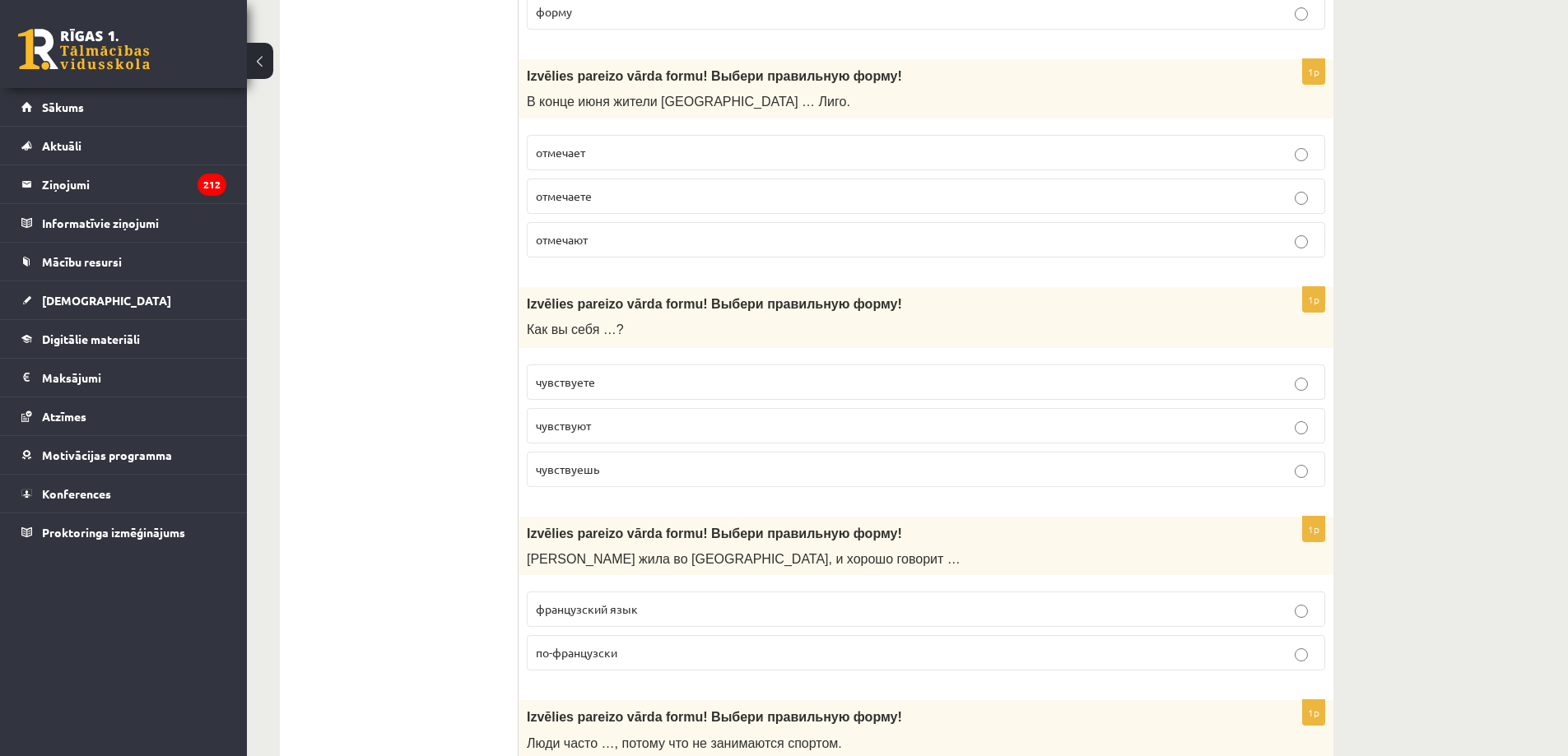
scroll to position [4609, 0]
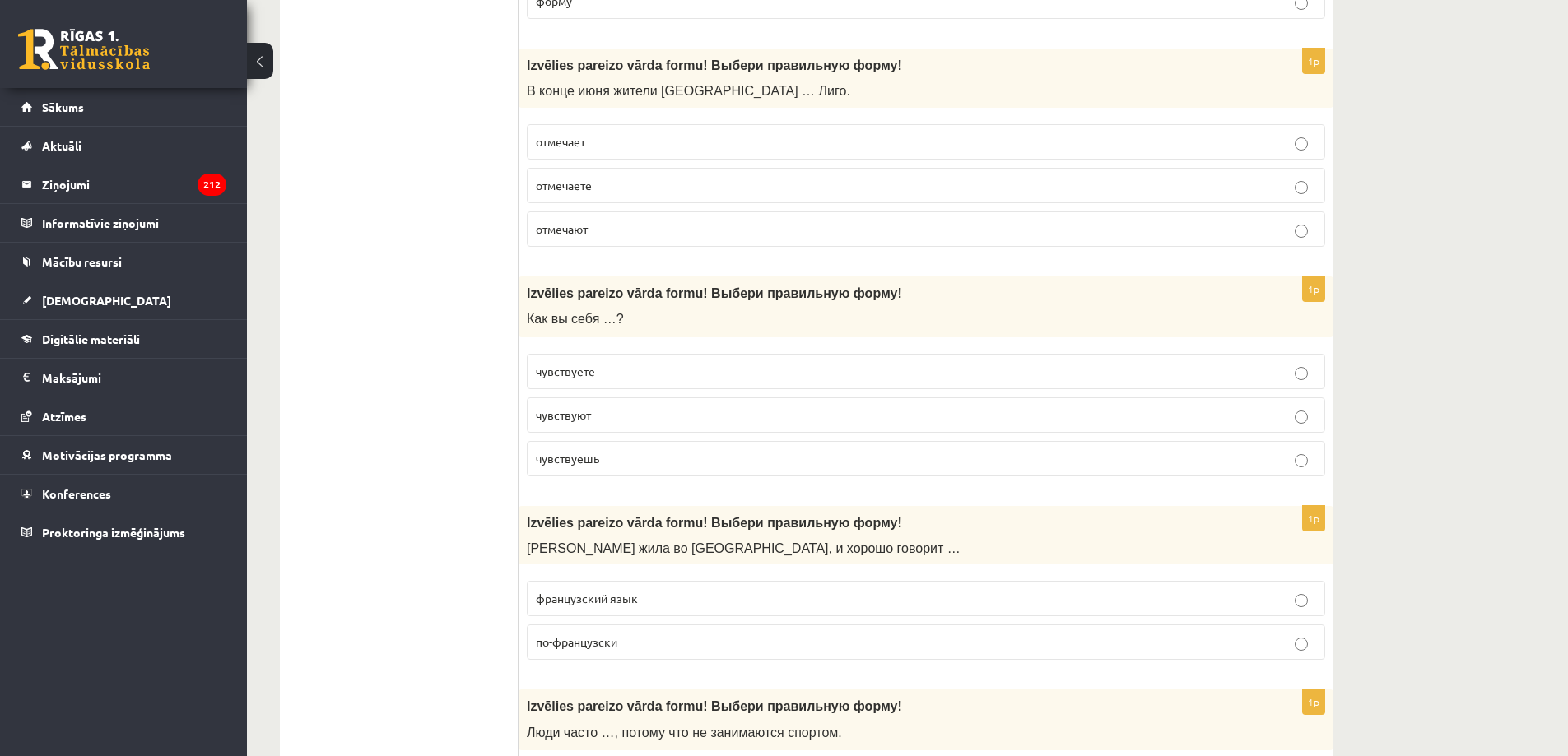
click at [668, 371] on p "чувствуете" at bounding box center [926, 372] width 781 height 18
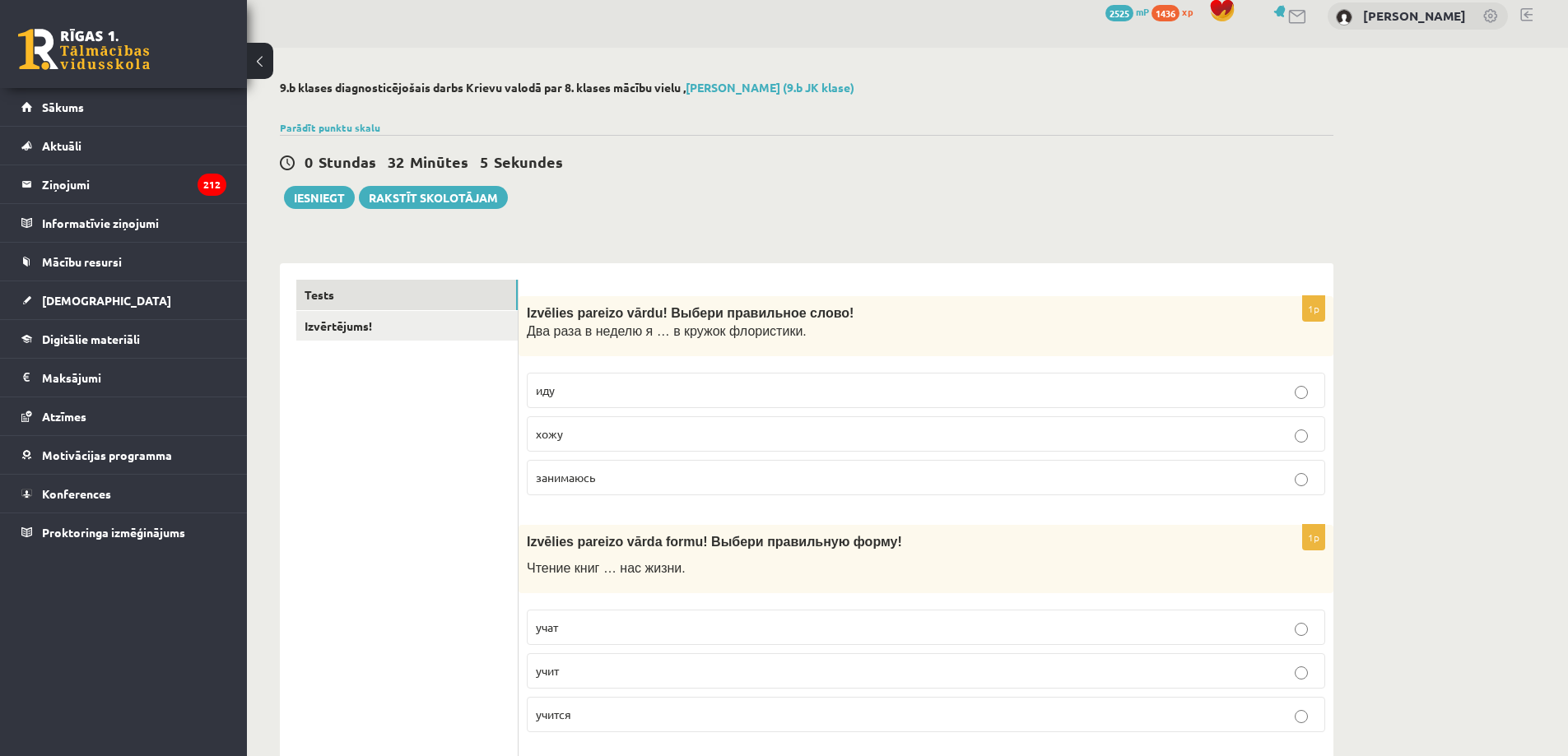
scroll to position [0, 0]
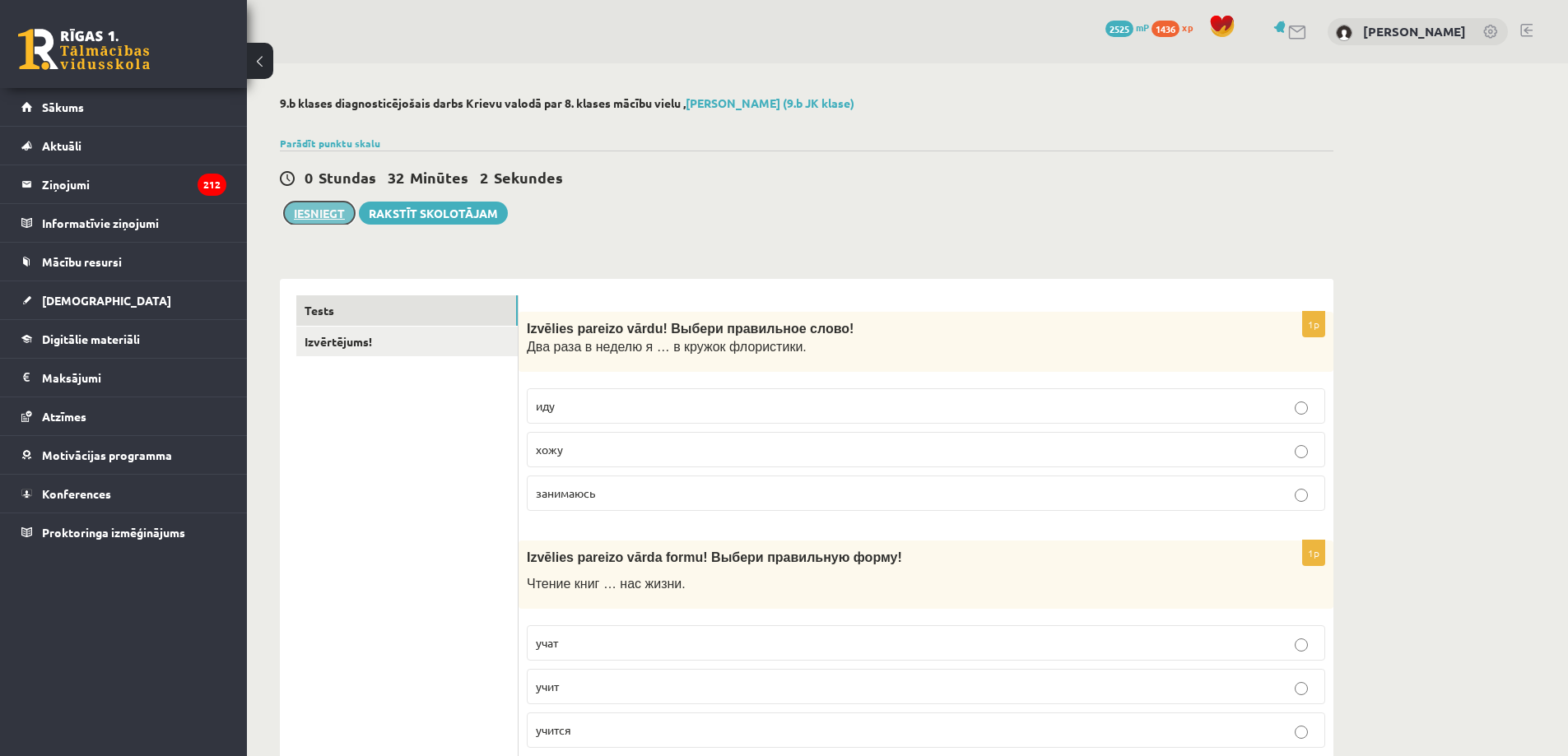
click at [305, 213] on button "Iesniegt" at bounding box center [320, 214] width 71 height 24
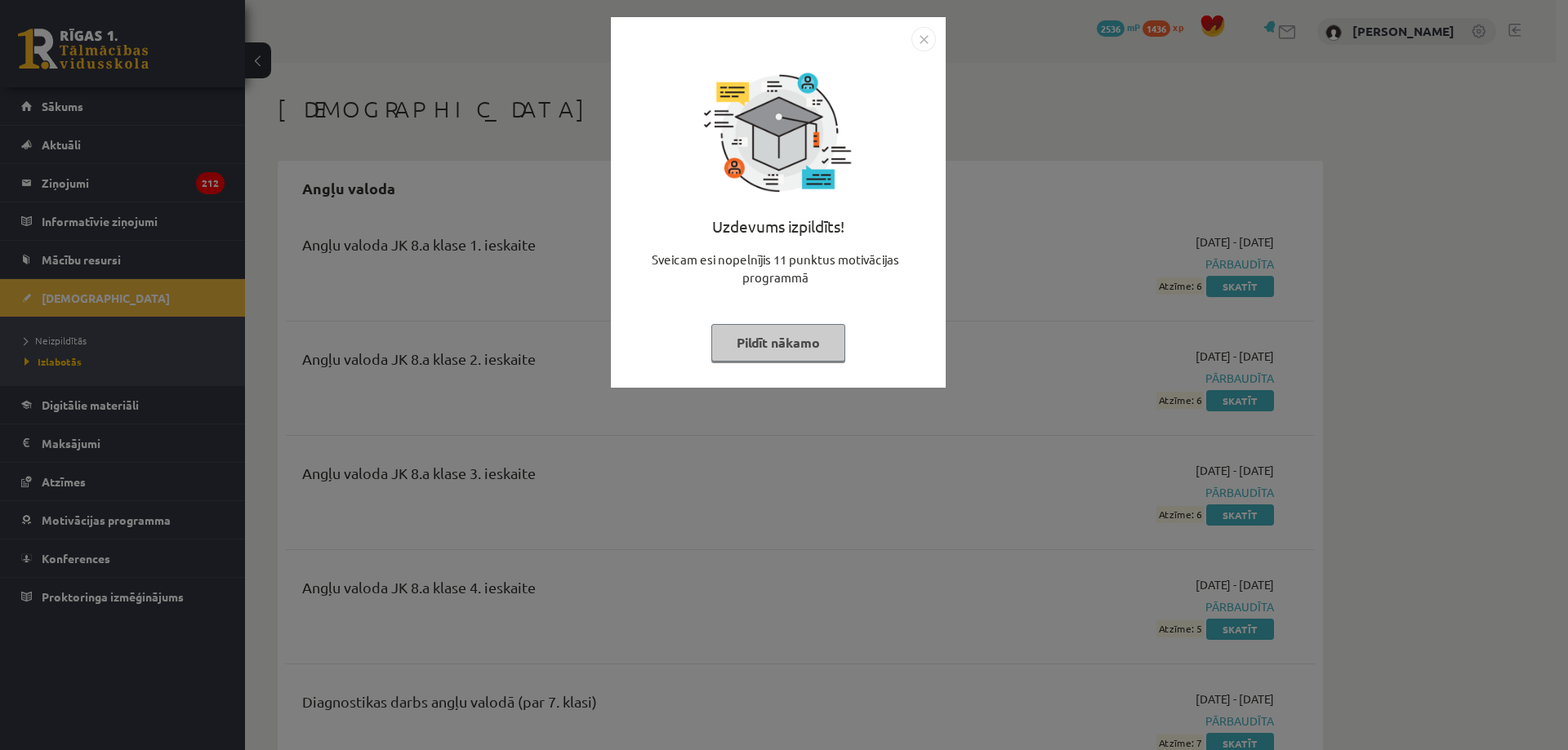
click at [804, 343] on button "Pildīt nākamo" at bounding box center [778, 342] width 134 height 38
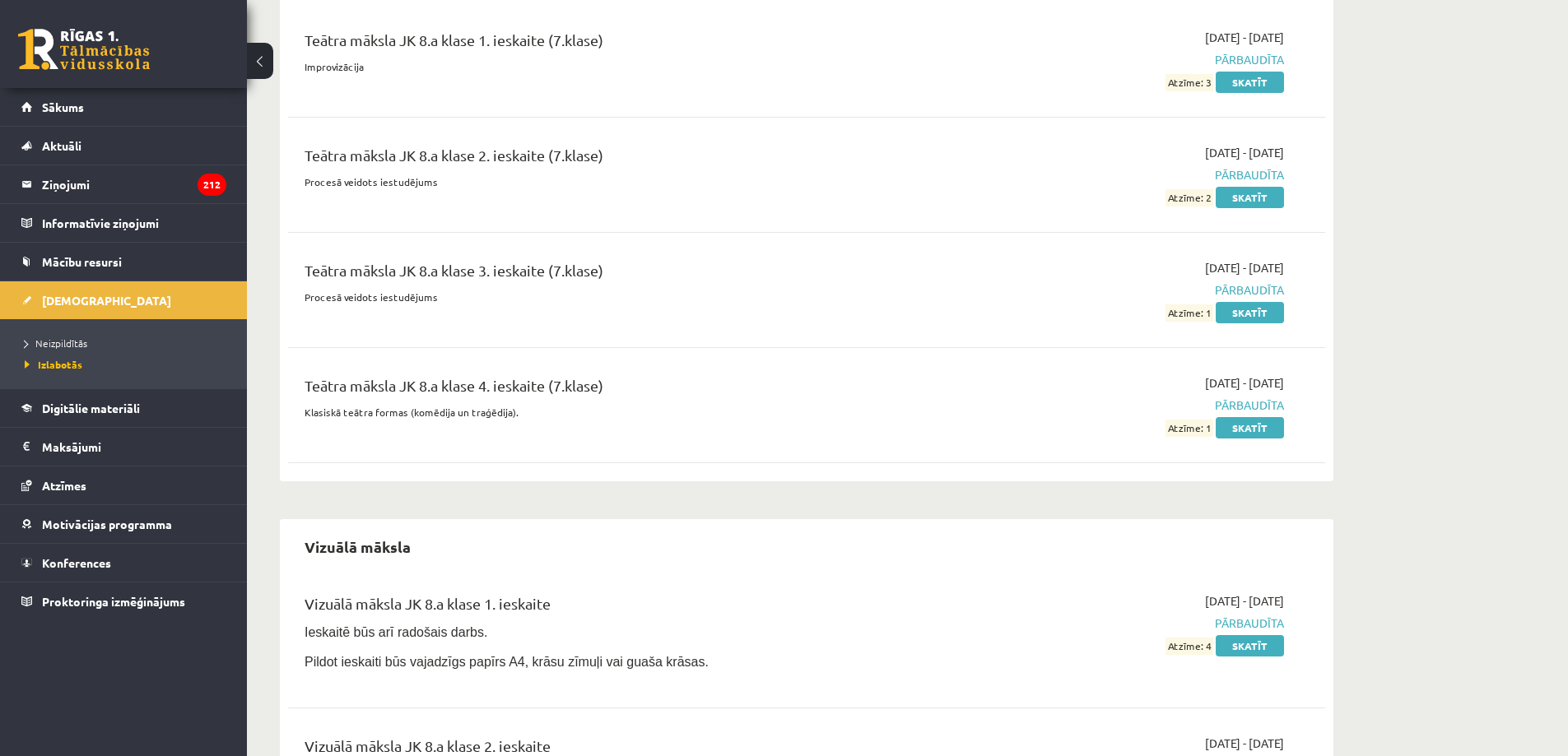
scroll to position [14683, 0]
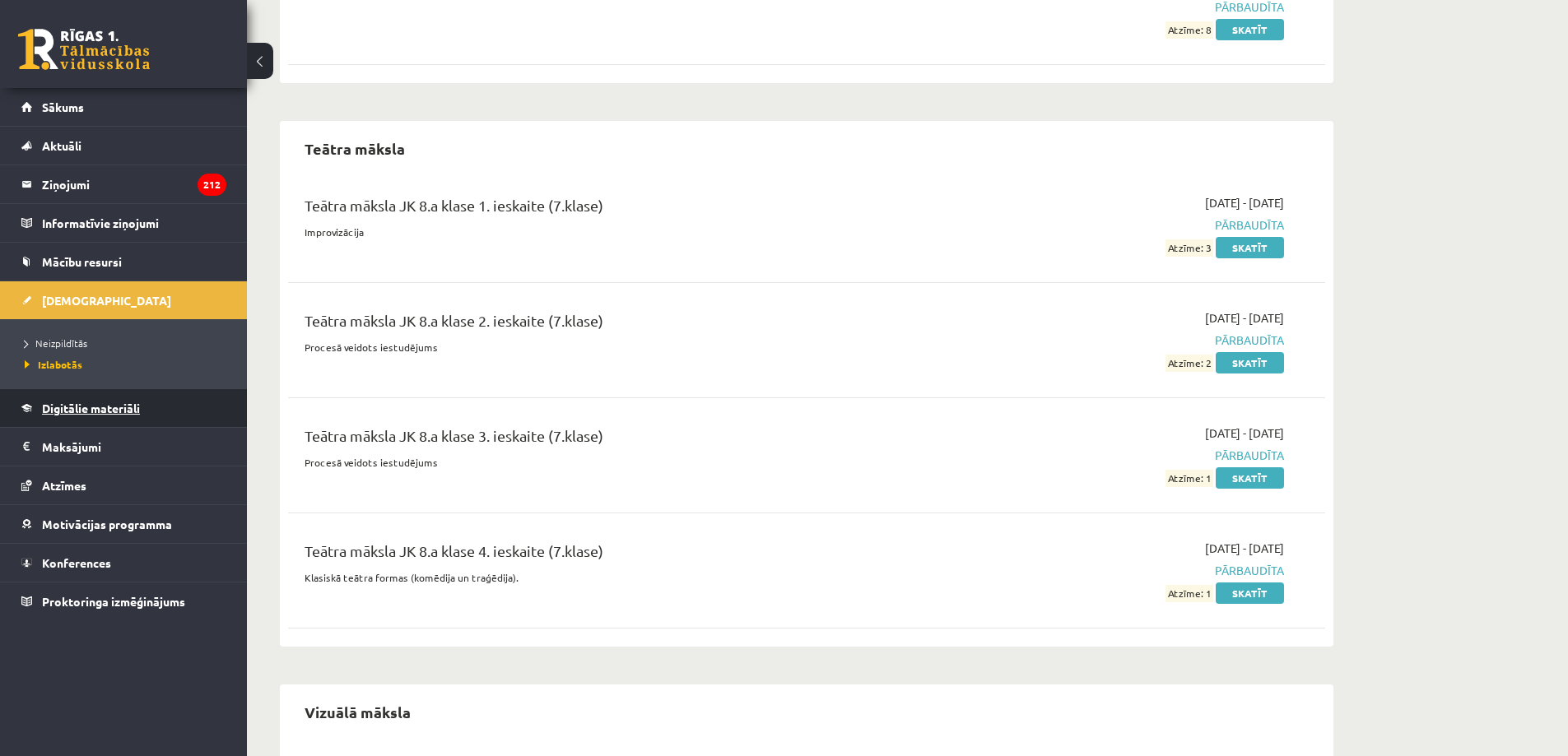
click at [61, 409] on span "Digitālie materiāli" at bounding box center [91, 408] width 98 height 15
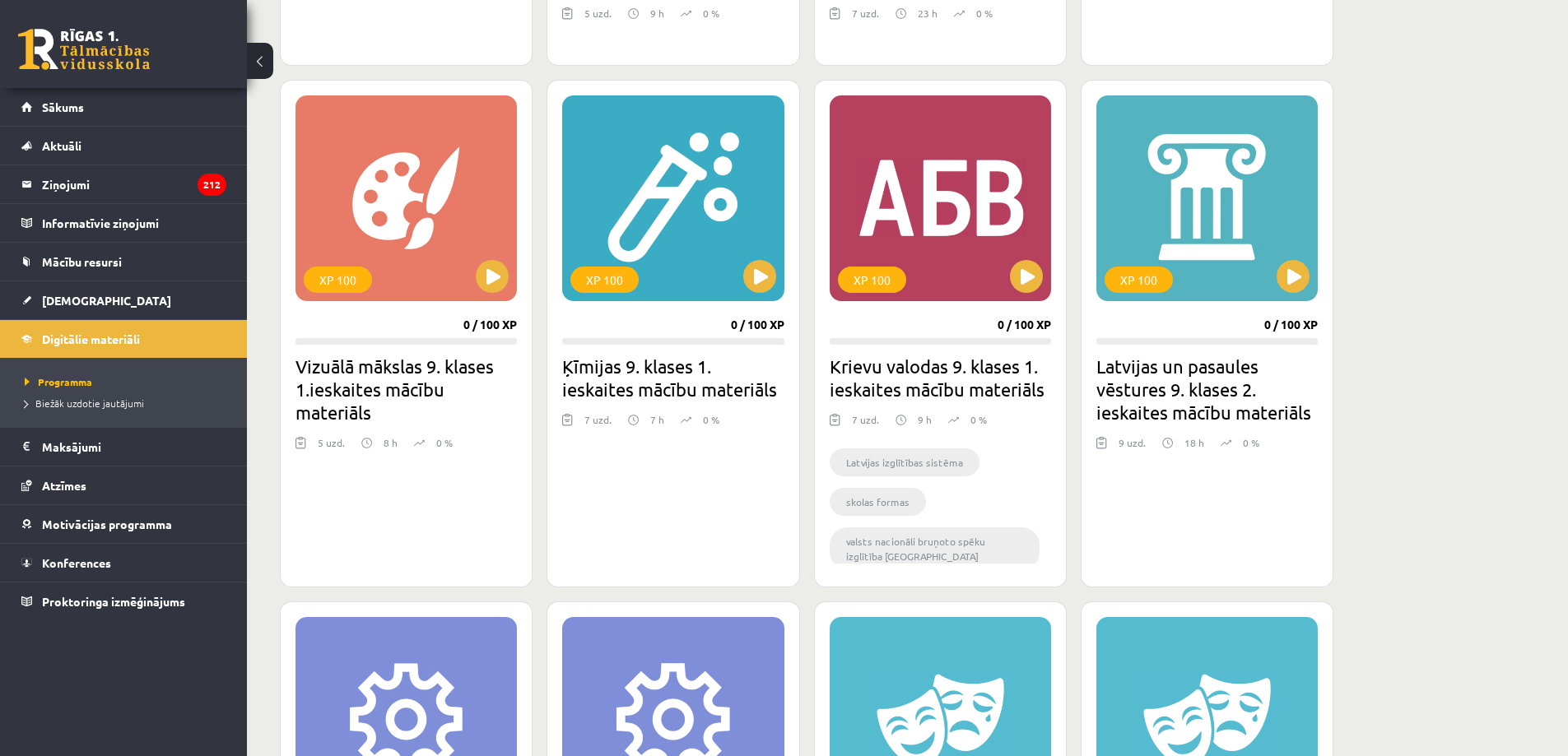
scroll to position [1373, 0]
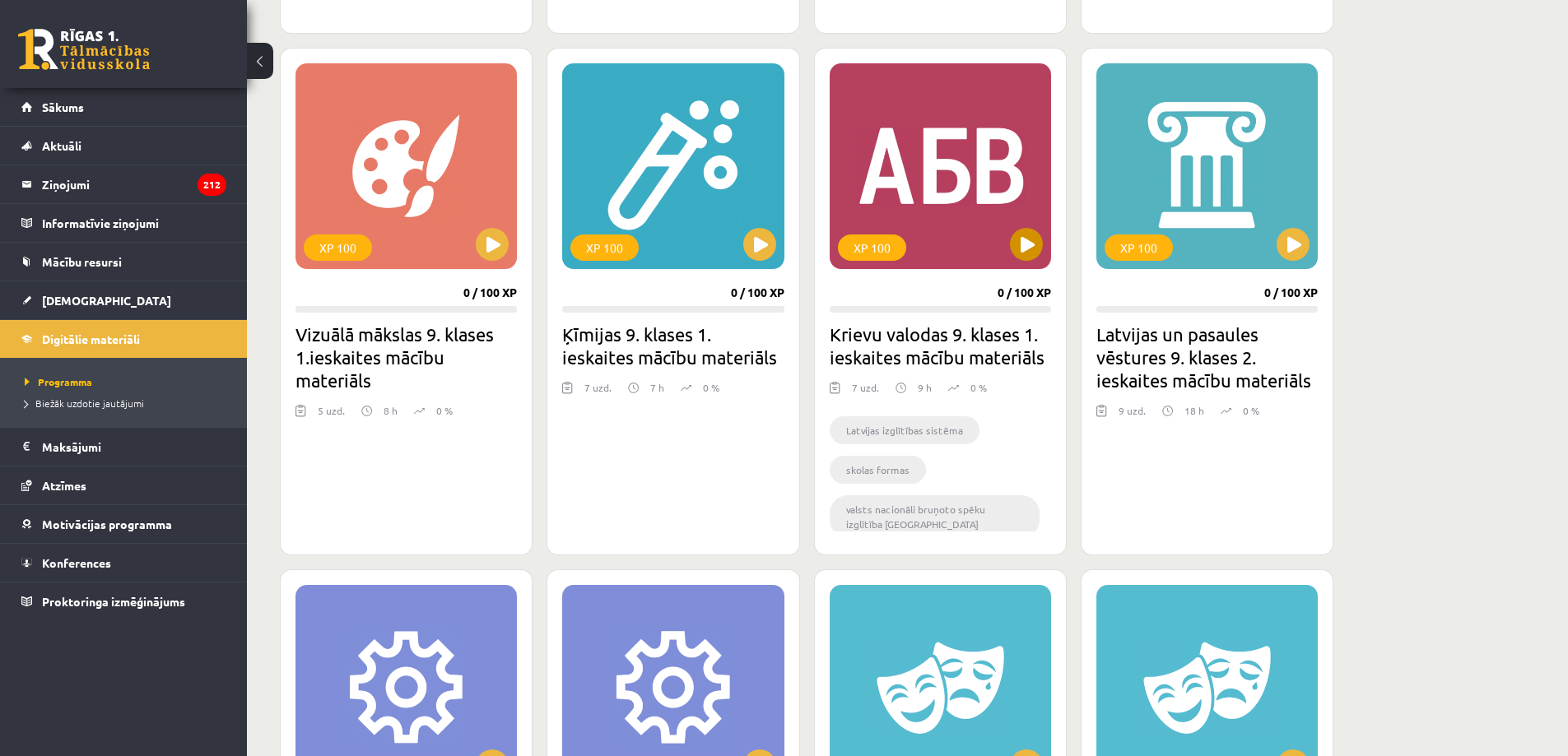
click at [986, 238] on div "XP 100" at bounding box center [940, 167] width 222 height 206
click at [925, 337] on h2 "Krievu valodas 9. klases 1. ieskaites mācību materiāls" at bounding box center [940, 345] width 222 height 46
click at [894, 198] on div "XP 100" at bounding box center [940, 167] width 222 height 206
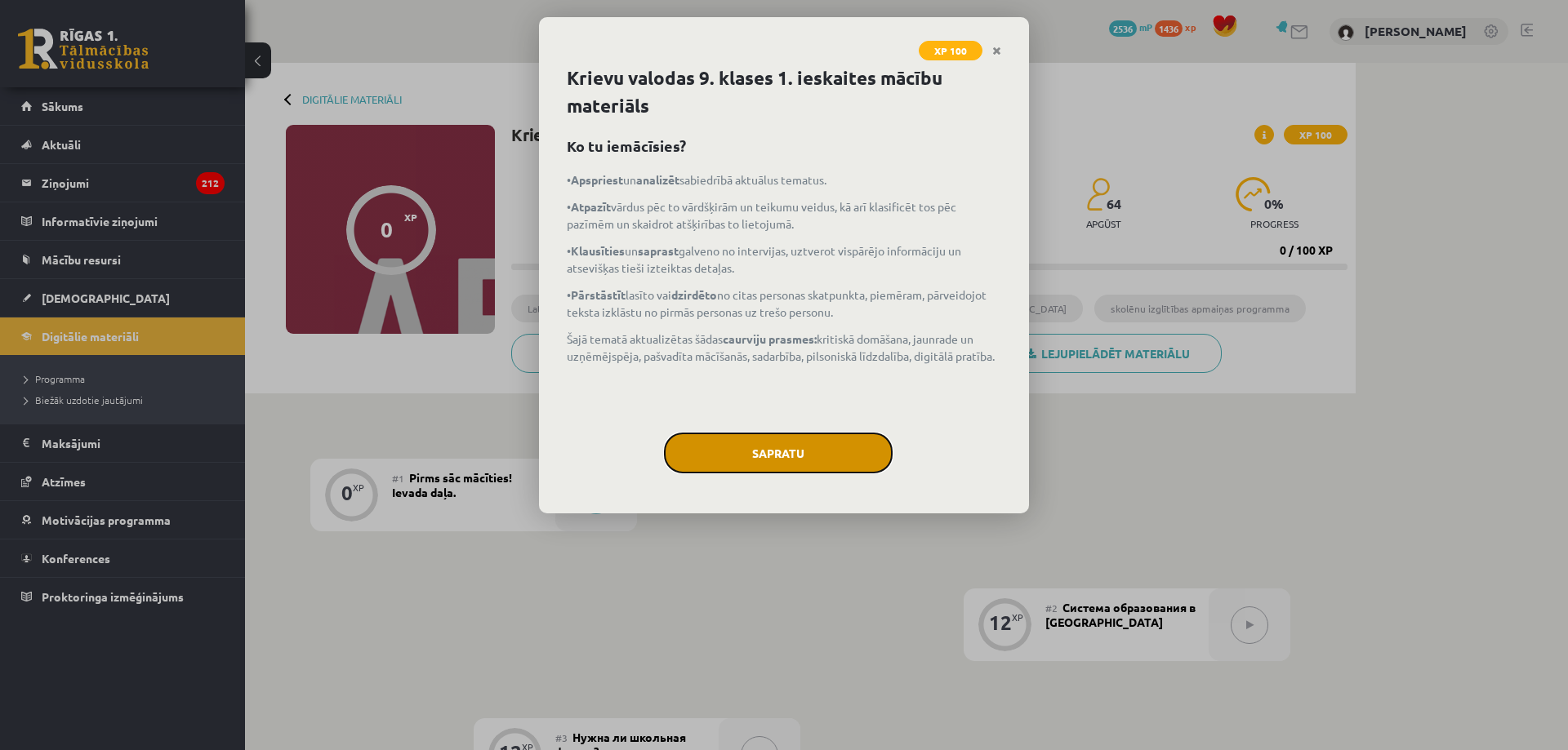
click at [822, 452] on button "Sapratu" at bounding box center [777, 453] width 229 height 41
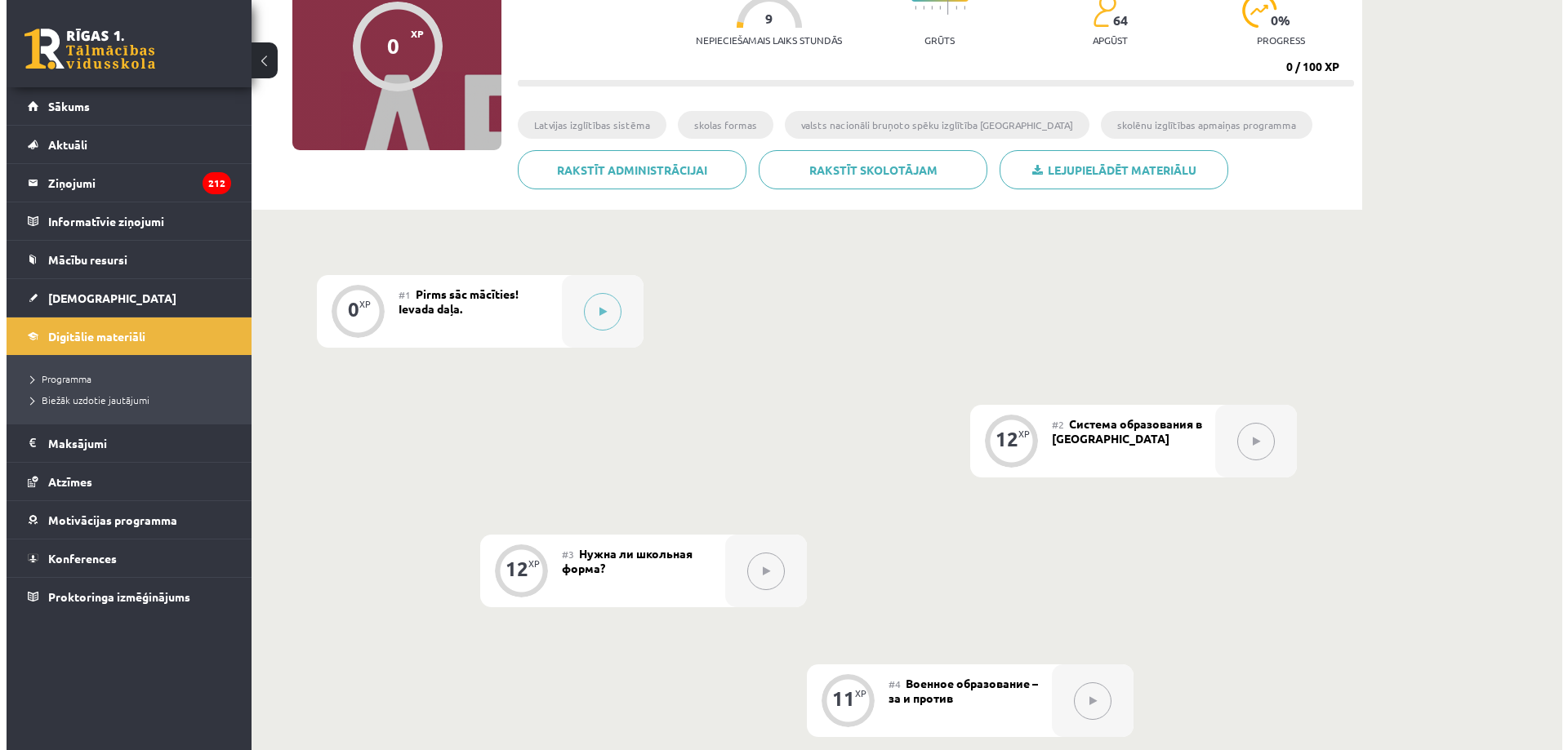
scroll to position [245, 0]
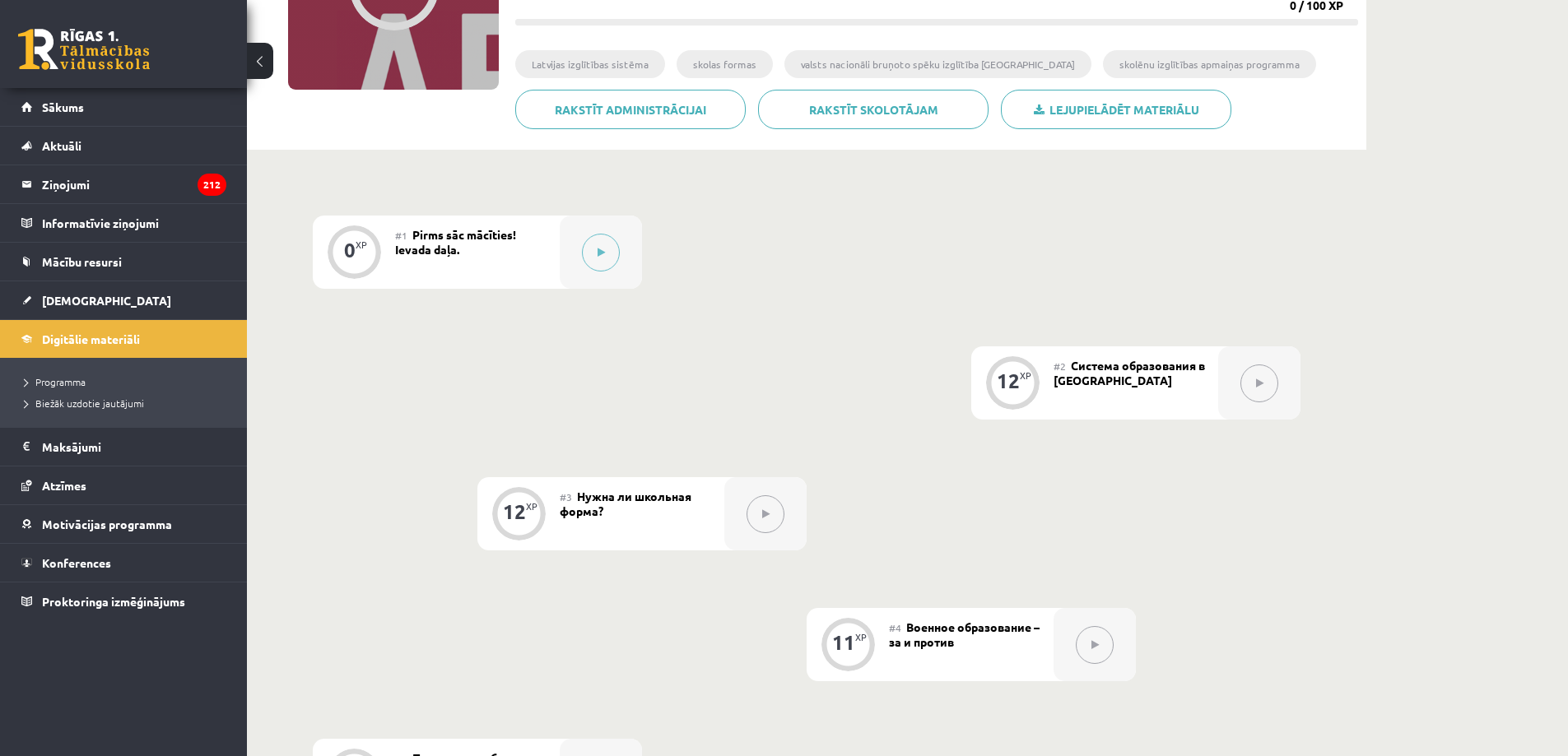
click at [1191, 386] on div "#2 Система образования в [GEOGRAPHIC_DATA]" at bounding box center [1136, 382] width 165 height 74
click at [586, 246] on button at bounding box center [600, 252] width 38 height 38
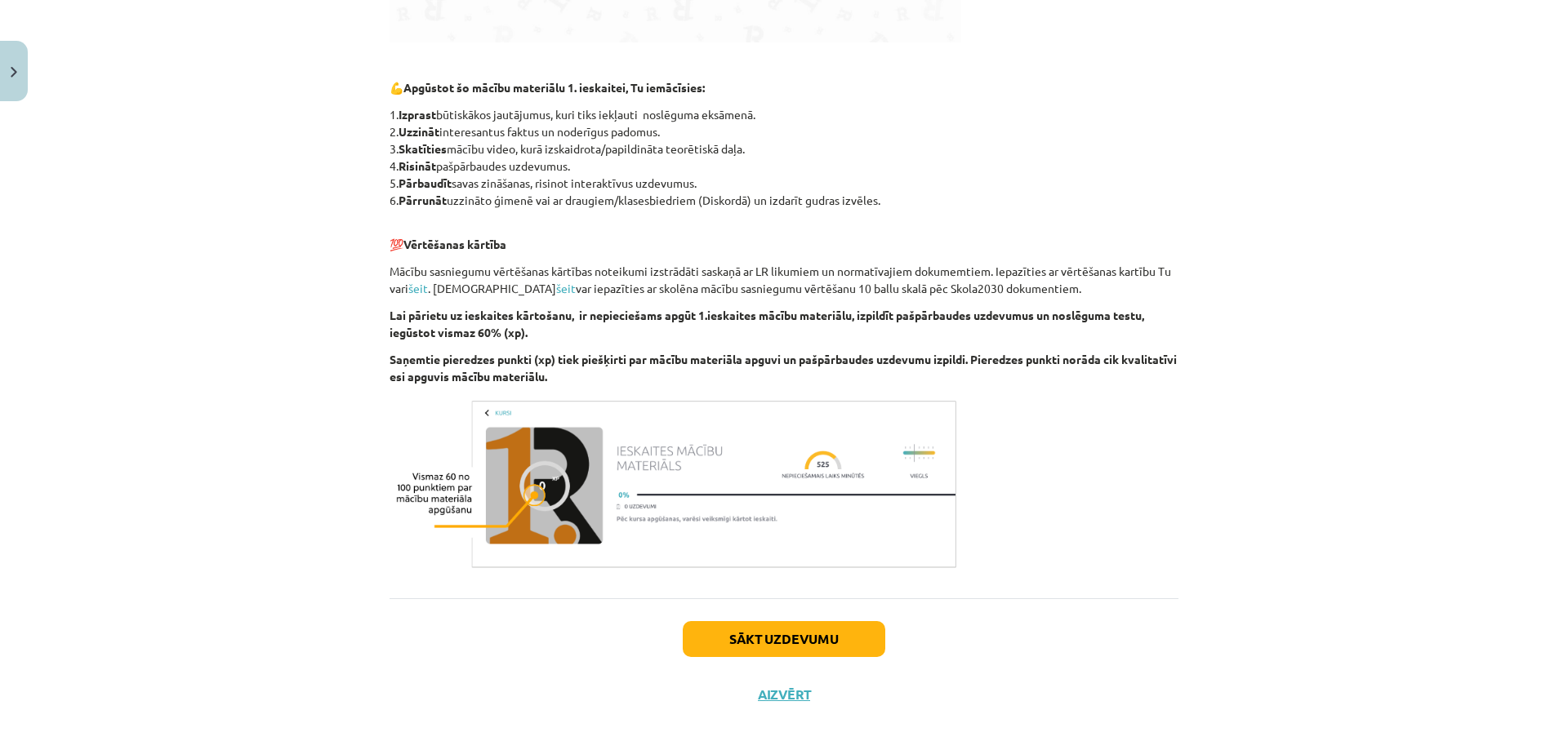
scroll to position [774, 0]
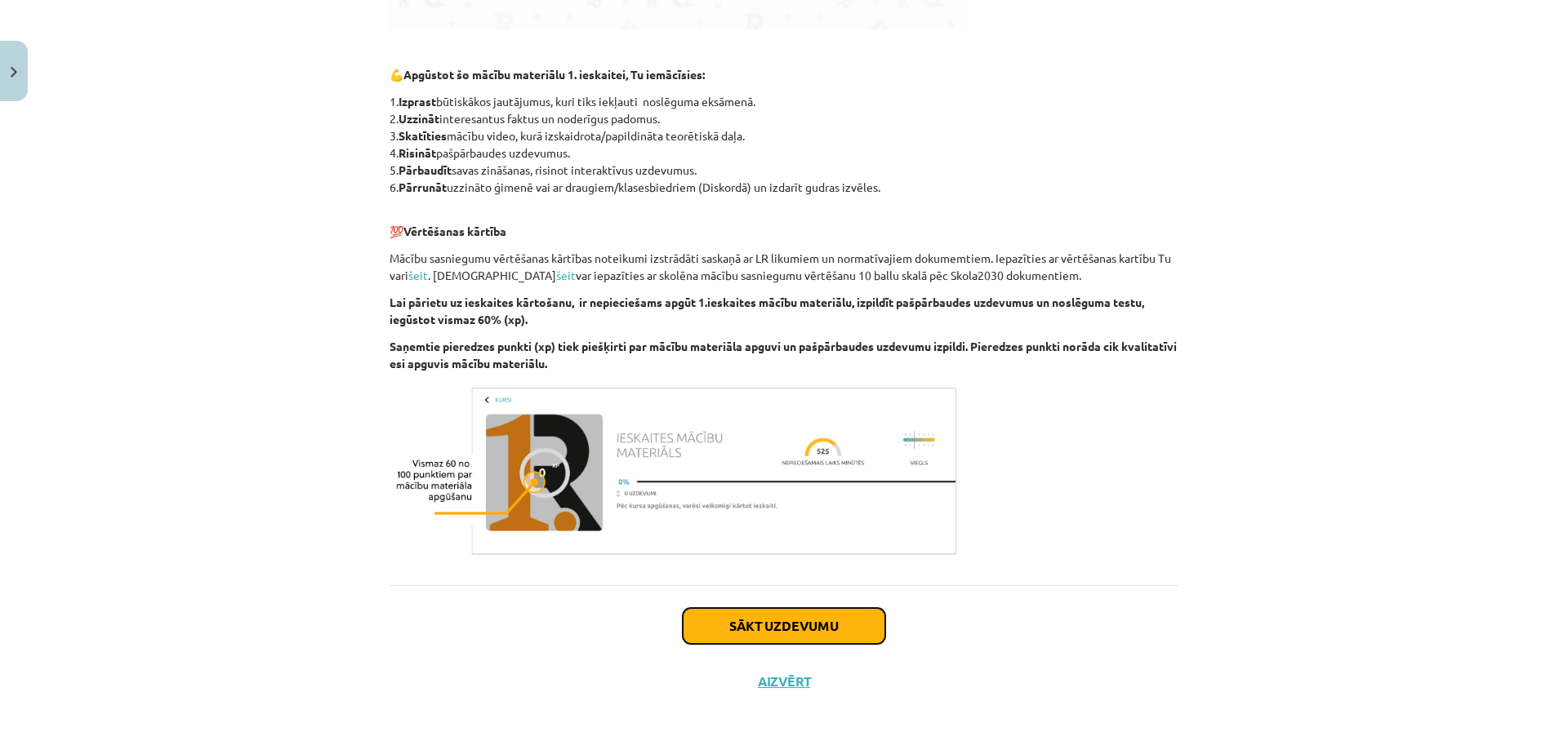
click at [788, 637] on button "Sākt uzdevumu" at bounding box center [784, 625] width 202 height 36
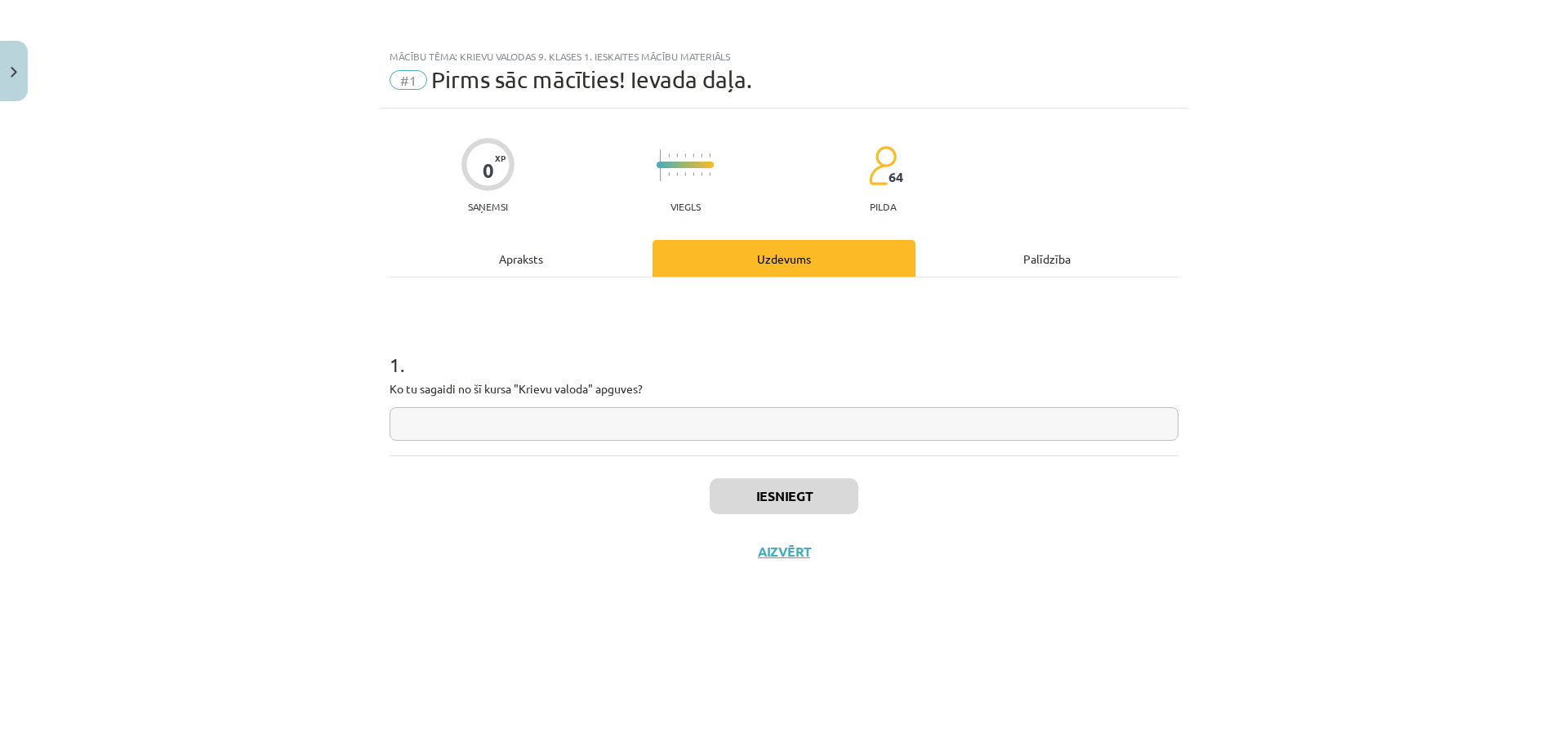
click at [424, 429] on input "text" at bounding box center [783, 424] width 789 height 33
type input "**********"
click at [778, 487] on button "Iesniegt" at bounding box center [783, 496] width 149 height 36
click at [749, 564] on button "Nākamā nodarbība" at bounding box center [784, 562] width 160 height 38
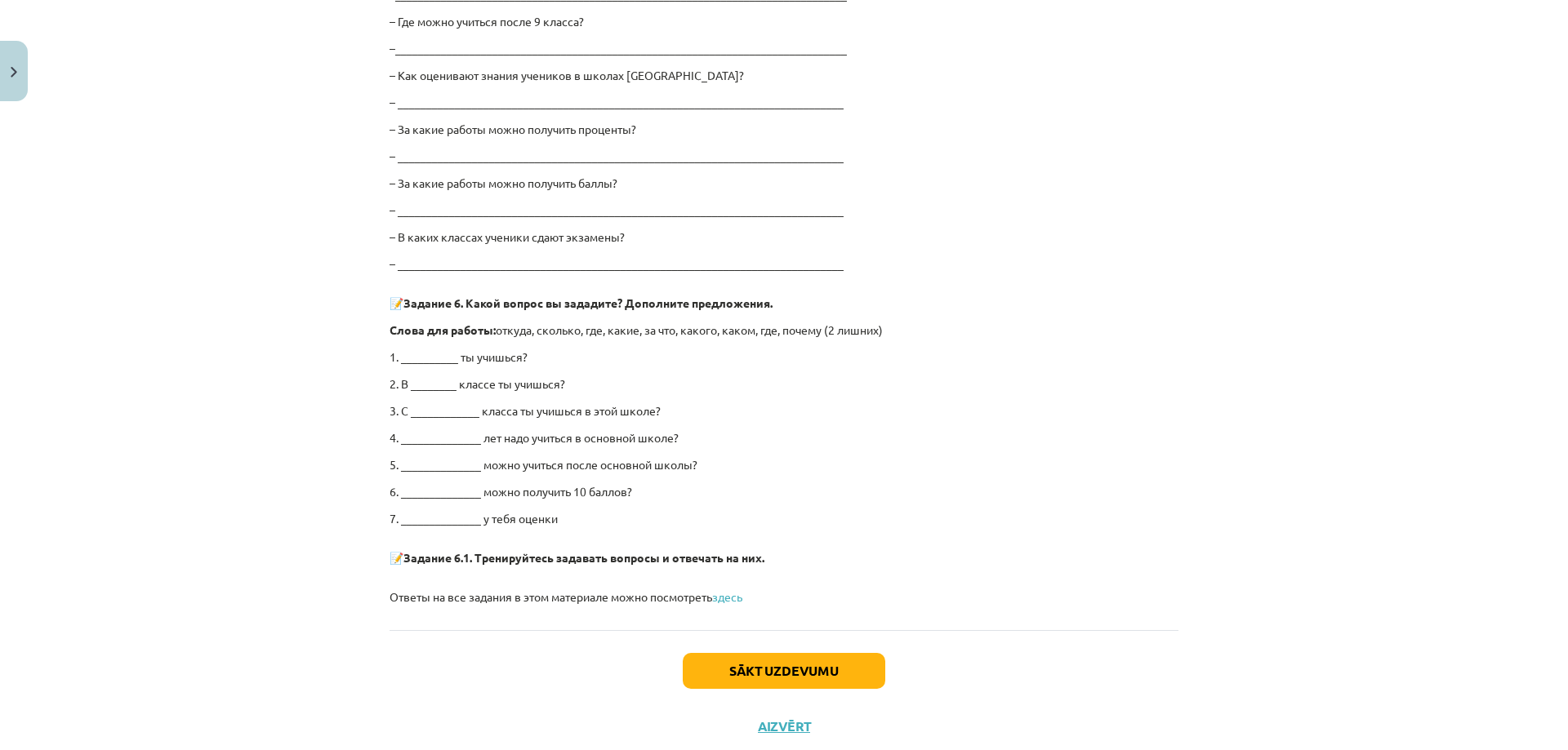
scroll to position [3021, 0]
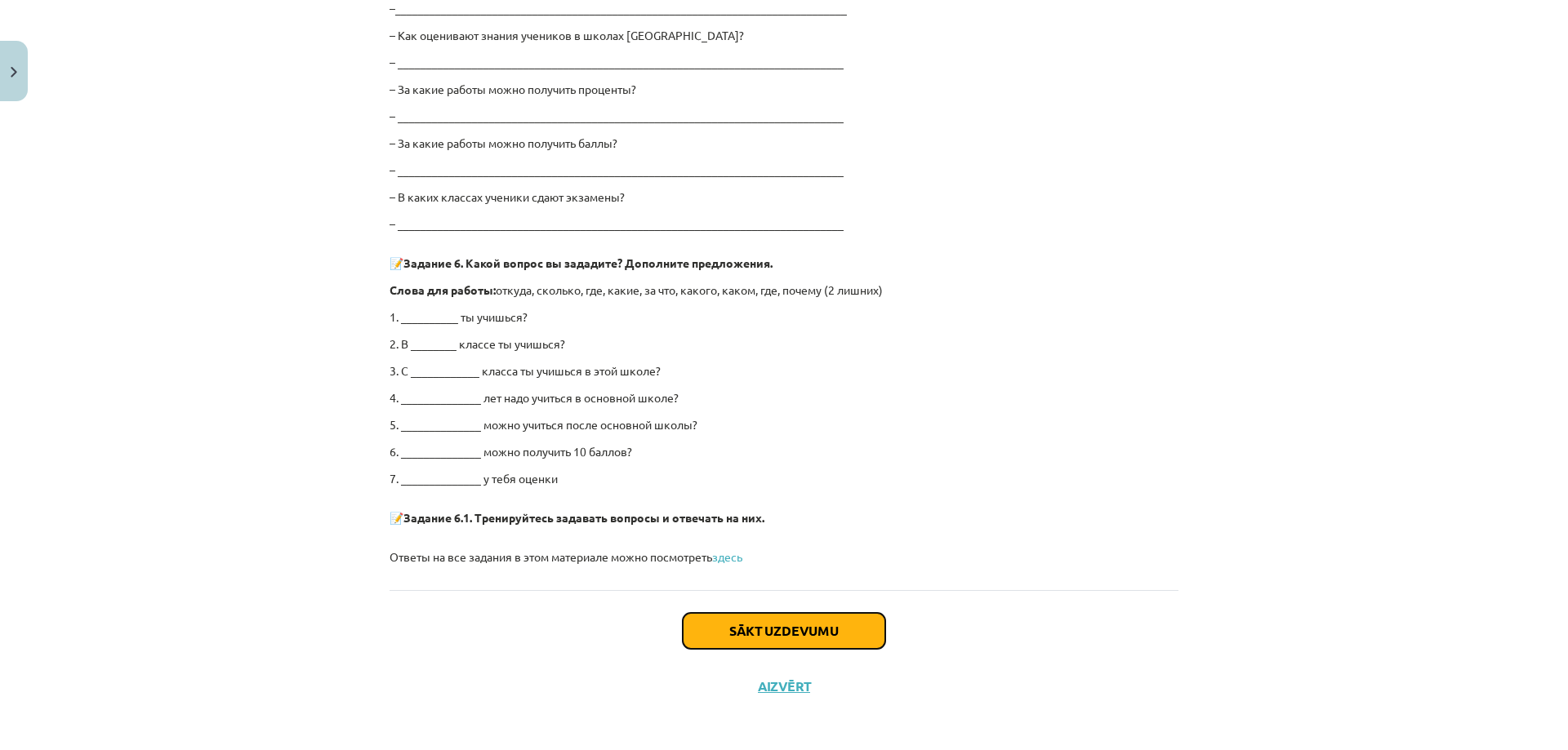
click at [805, 635] on button "Sākt uzdevumu" at bounding box center [784, 630] width 202 height 36
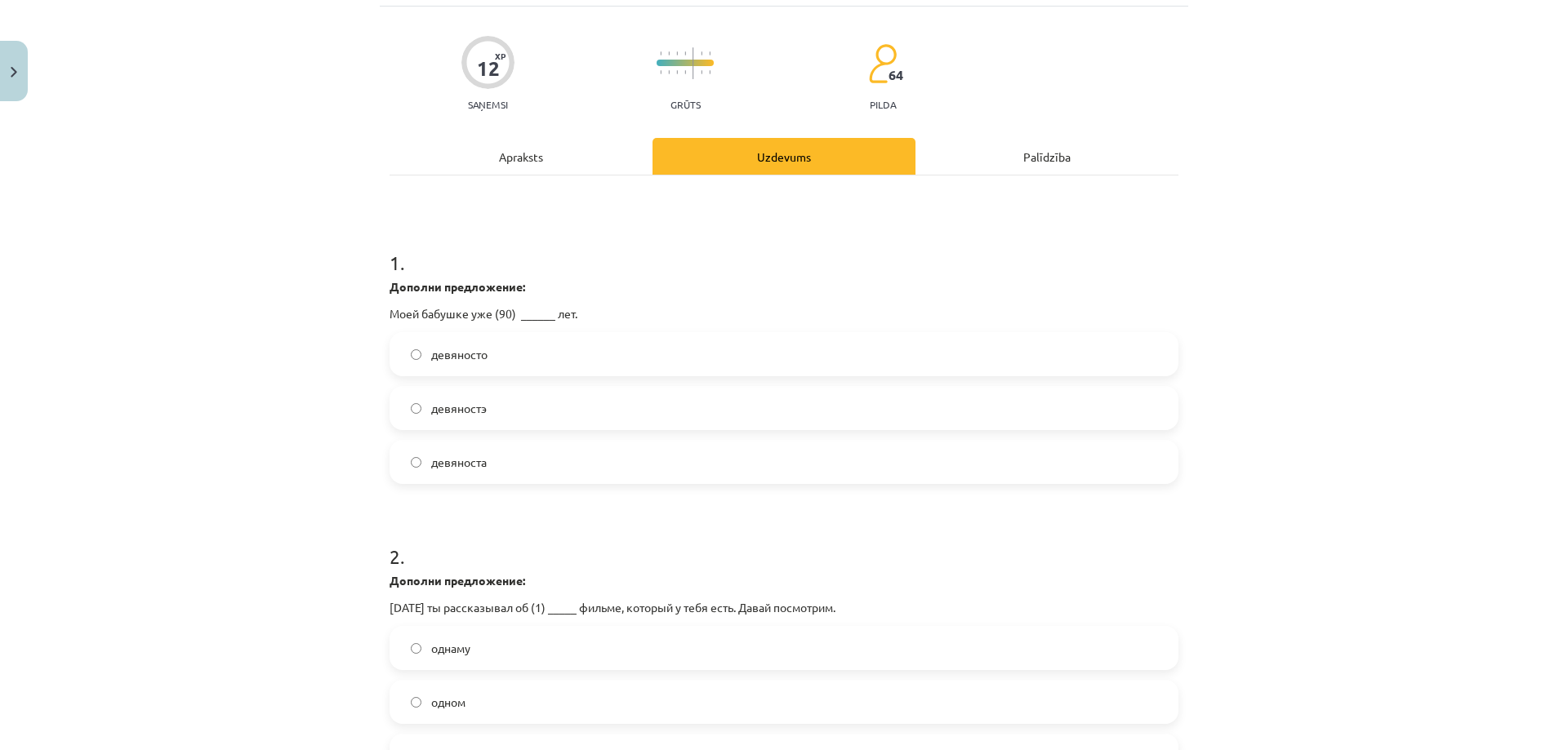
scroll to position [41, 0]
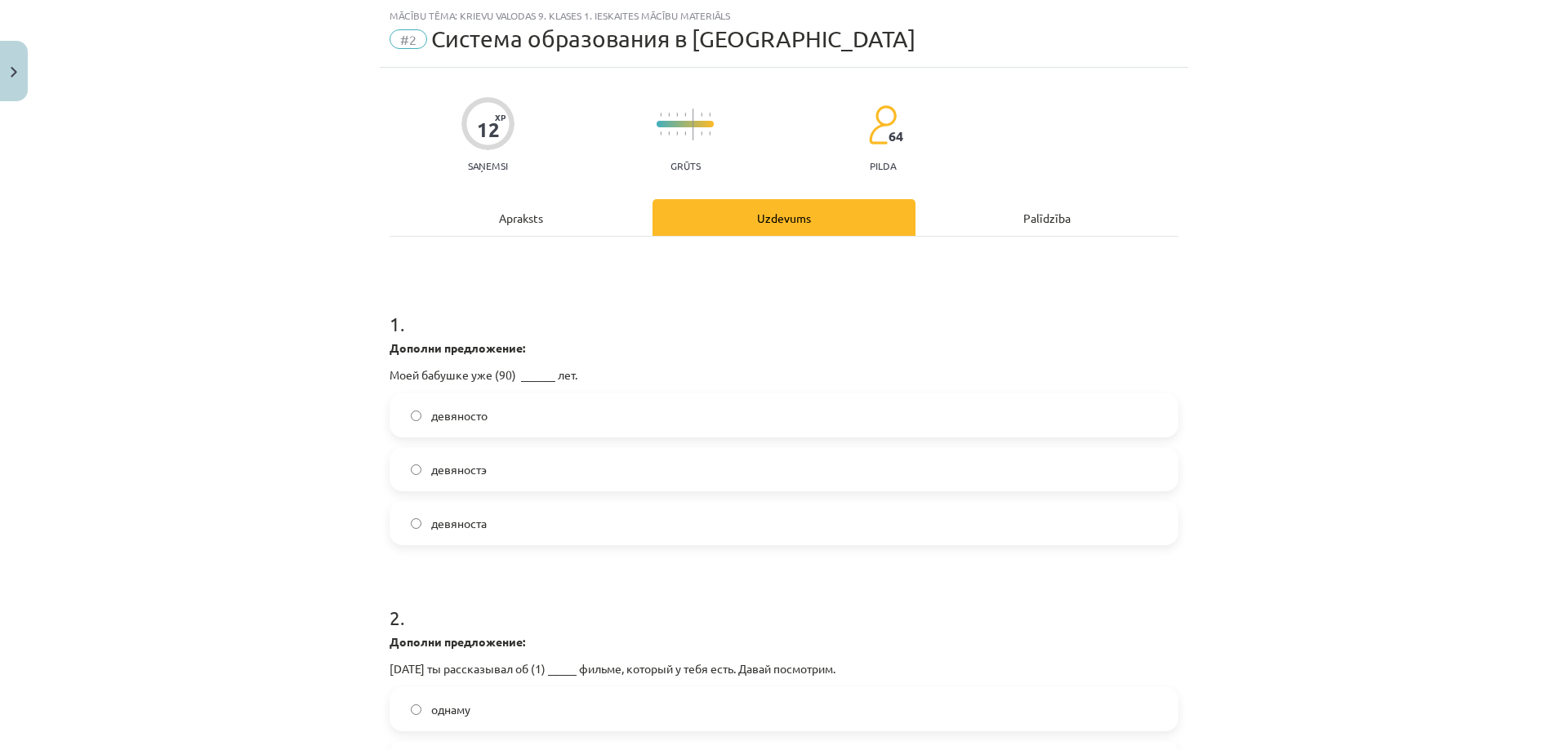
click at [467, 521] on span "девяноста" at bounding box center [458, 524] width 55 height 18
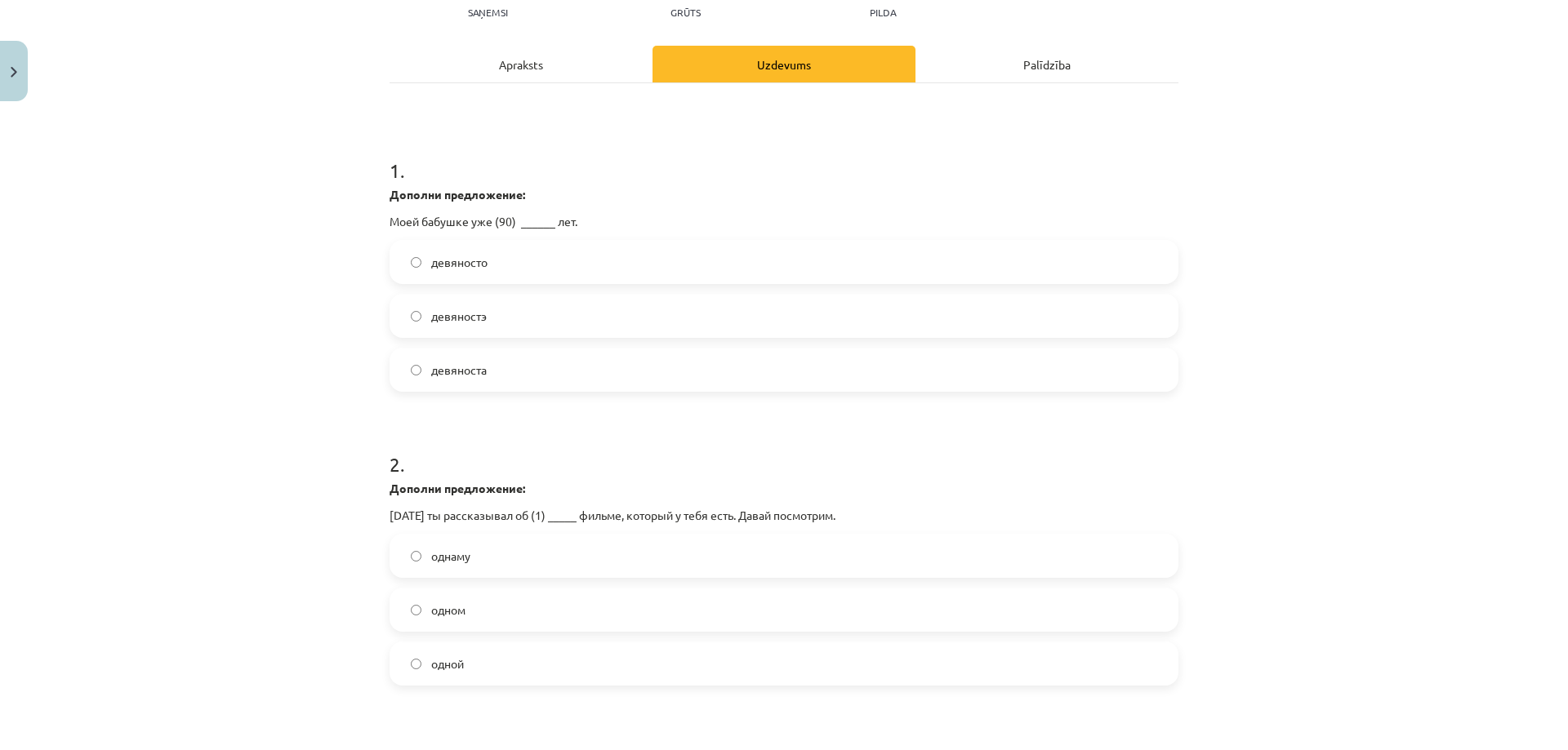
scroll to position [286, 0]
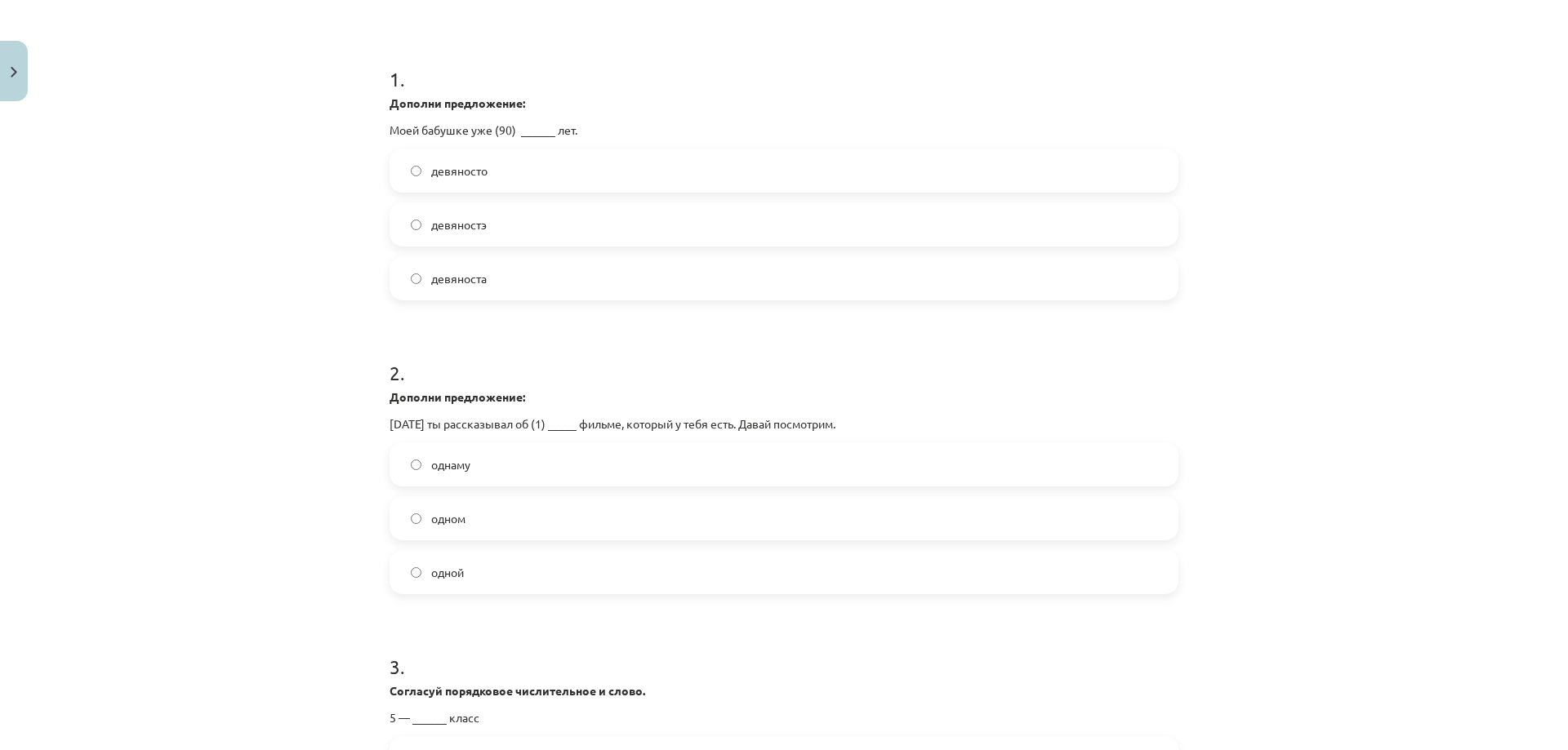
click at [474, 461] on label "однаму" at bounding box center [783, 465] width 785 height 41
click at [441, 577] on span "одной" at bounding box center [447, 573] width 33 height 18
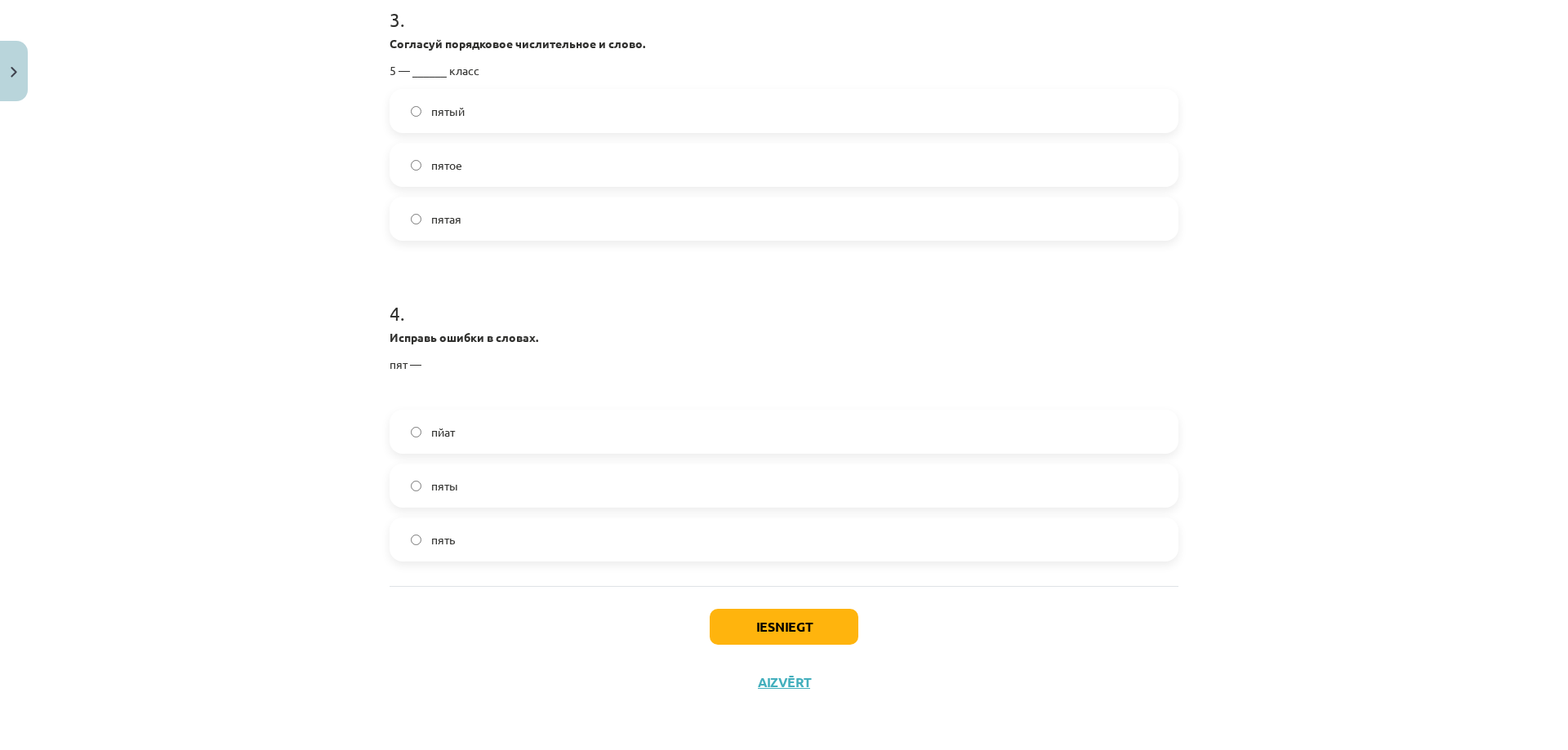
scroll to position [934, 0]
click at [401, 545] on label "пять" at bounding box center [783, 539] width 785 height 41
click at [756, 621] on button "Iesniegt" at bounding box center [783, 625] width 149 height 36
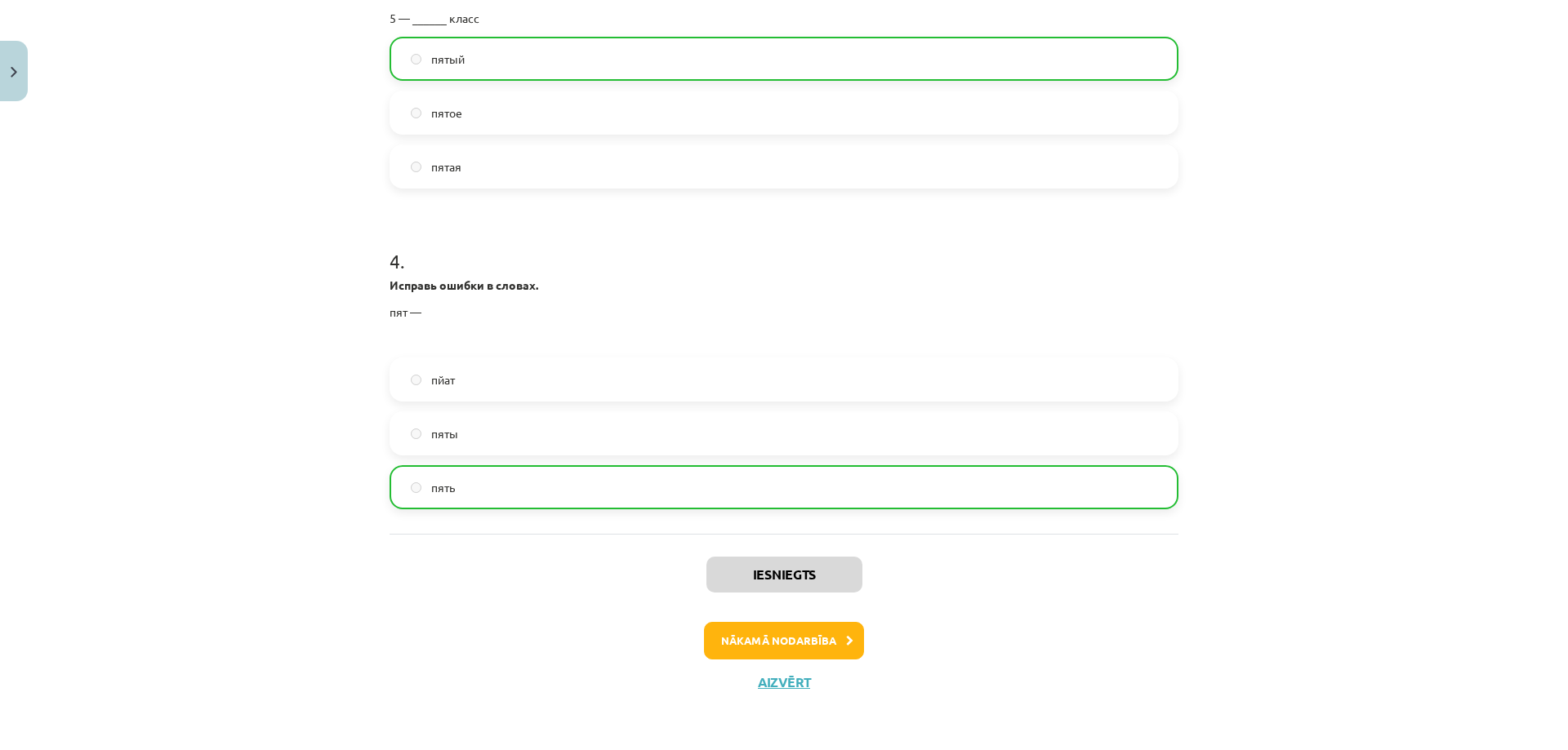
scroll to position [986, 0]
click at [794, 648] on button "Nākamā nodarbība" at bounding box center [784, 640] width 160 height 38
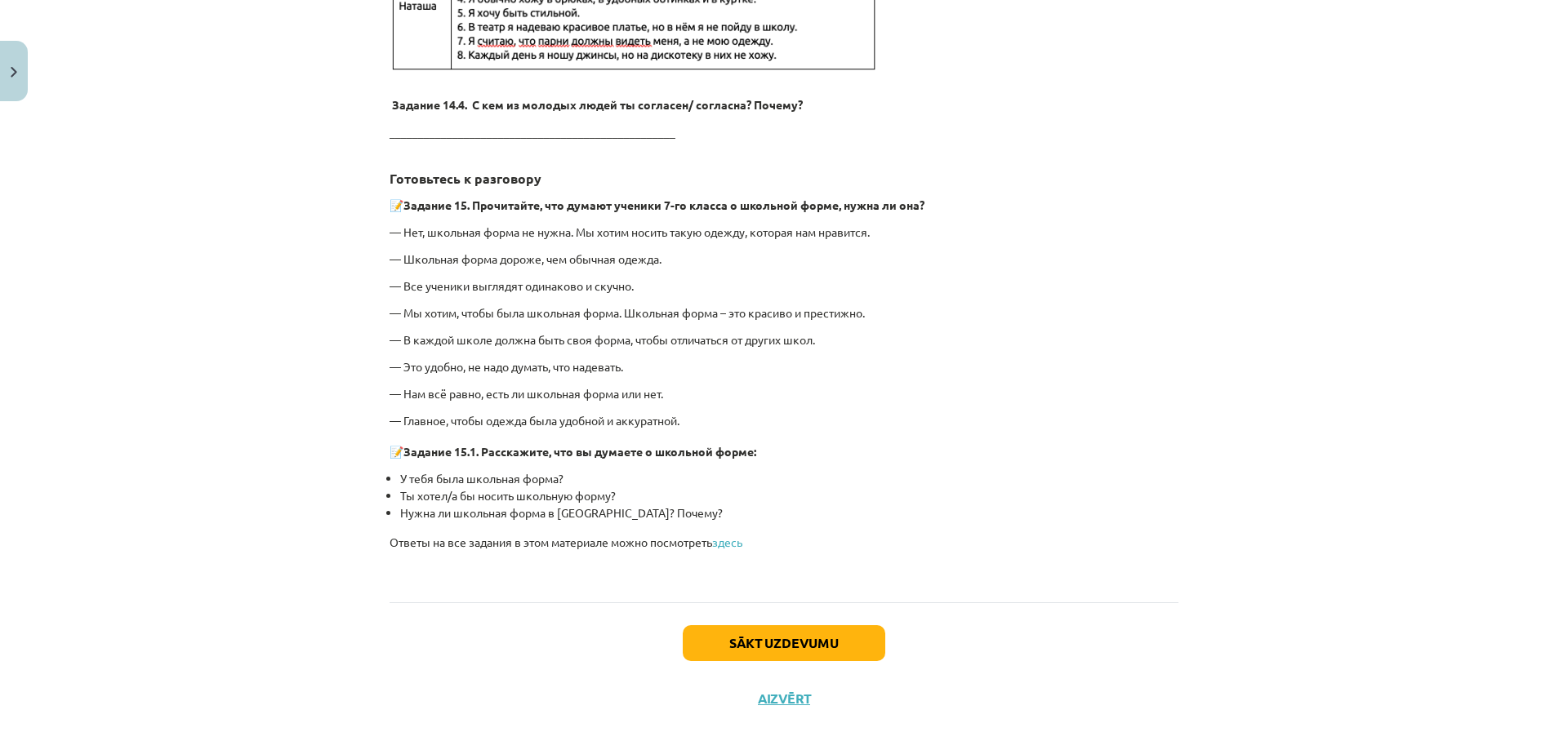
scroll to position [3650, 0]
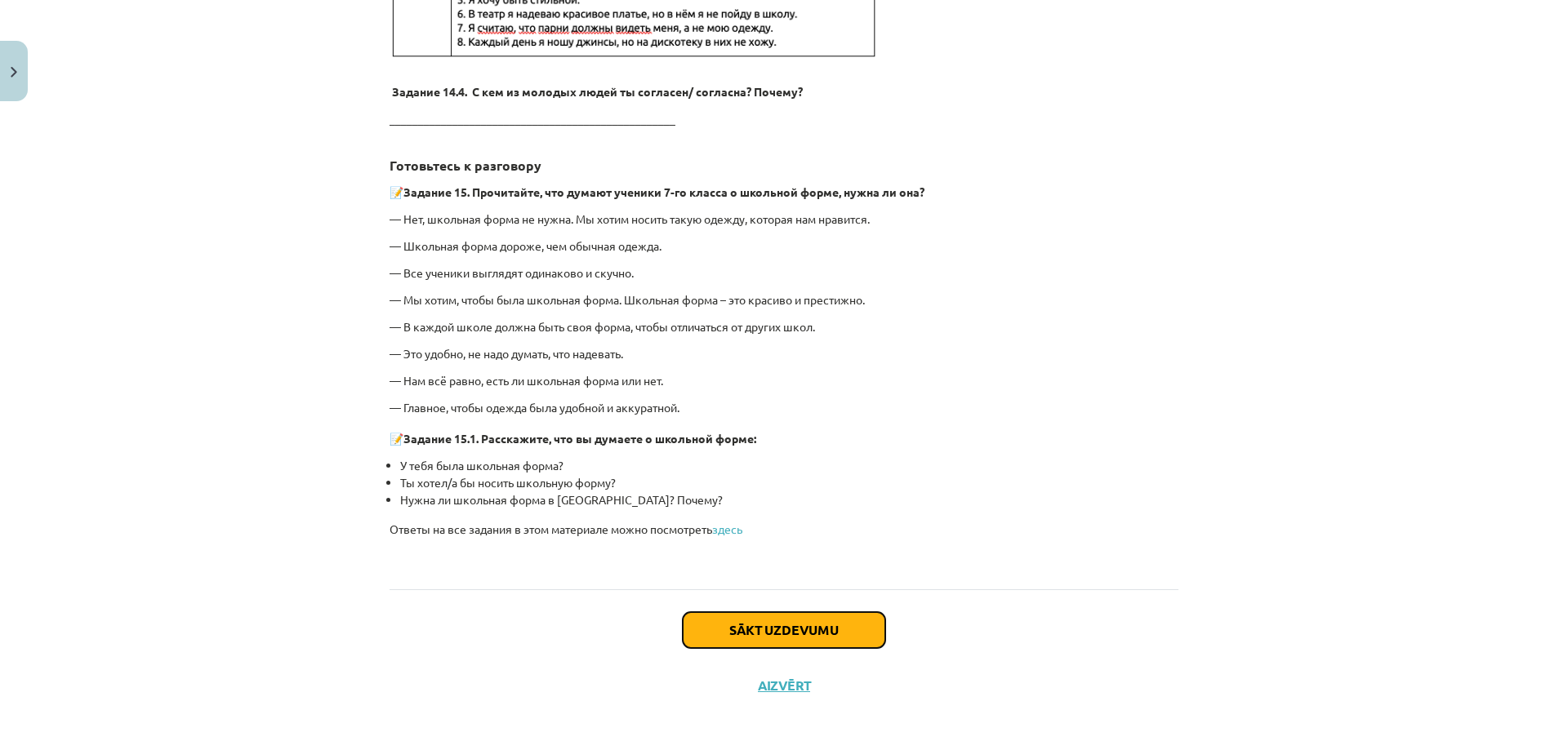
click at [781, 637] on button "Sākt uzdevumu" at bounding box center [784, 630] width 202 height 36
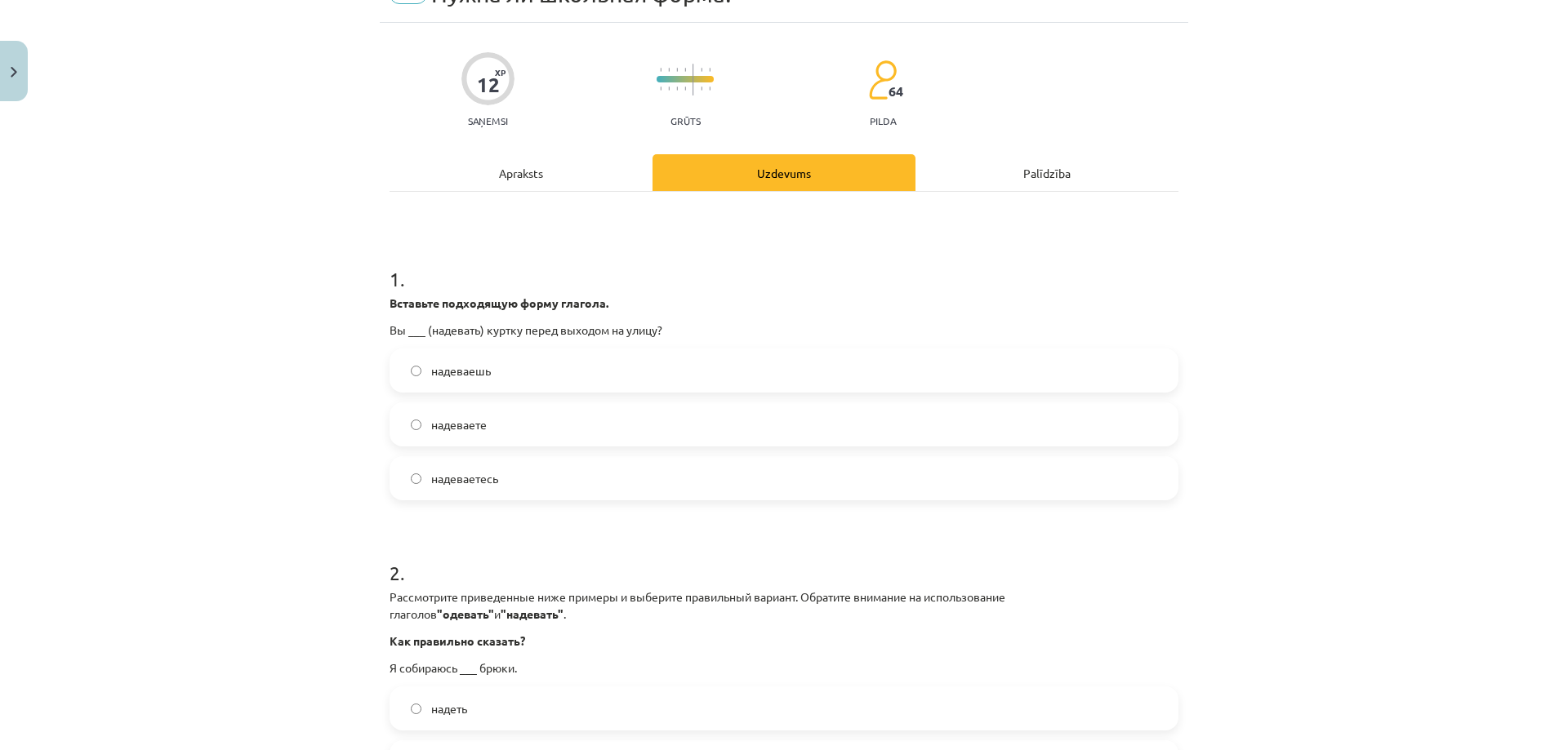
scroll to position [41, 0]
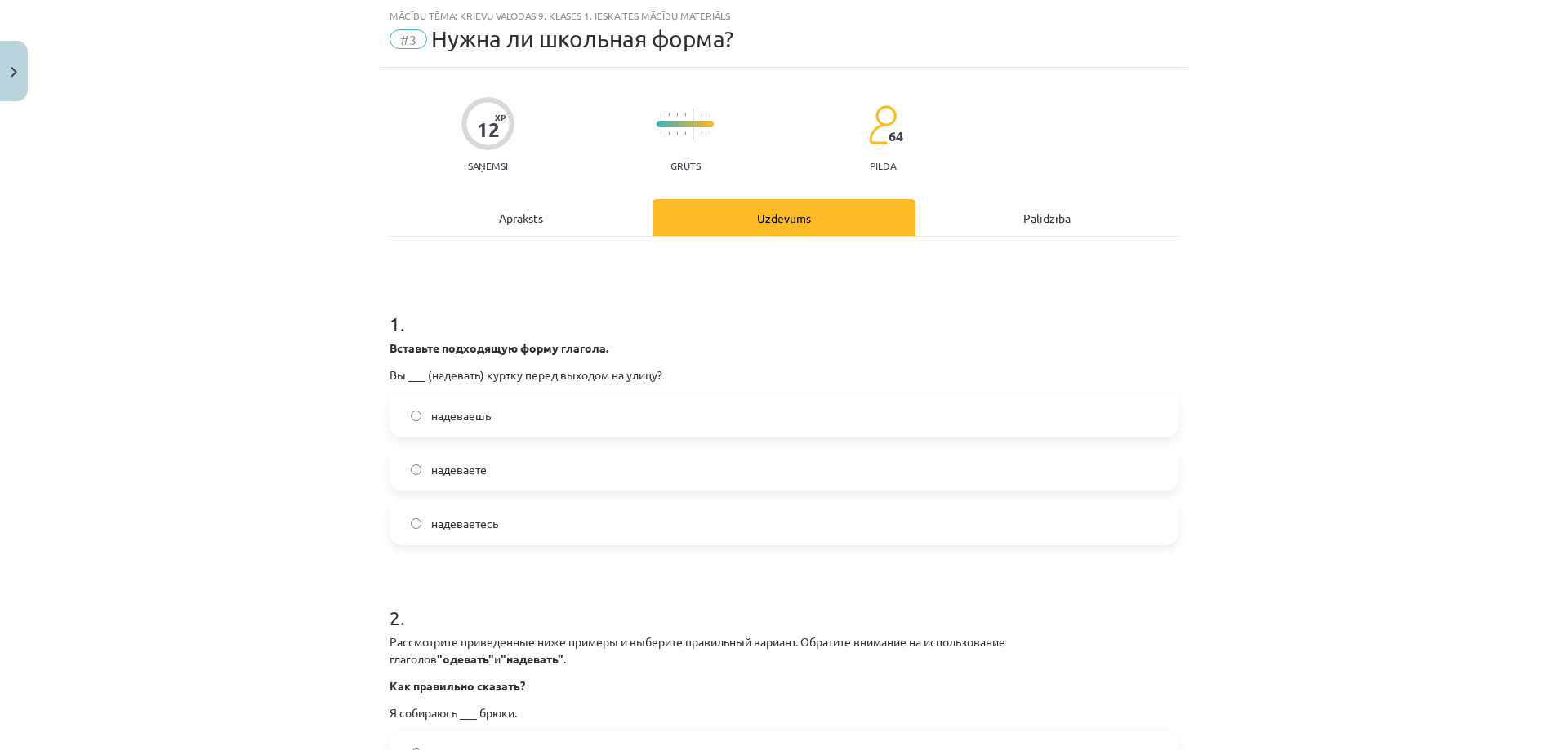
click at [515, 476] on label "надеваете" at bounding box center [783, 470] width 785 height 41
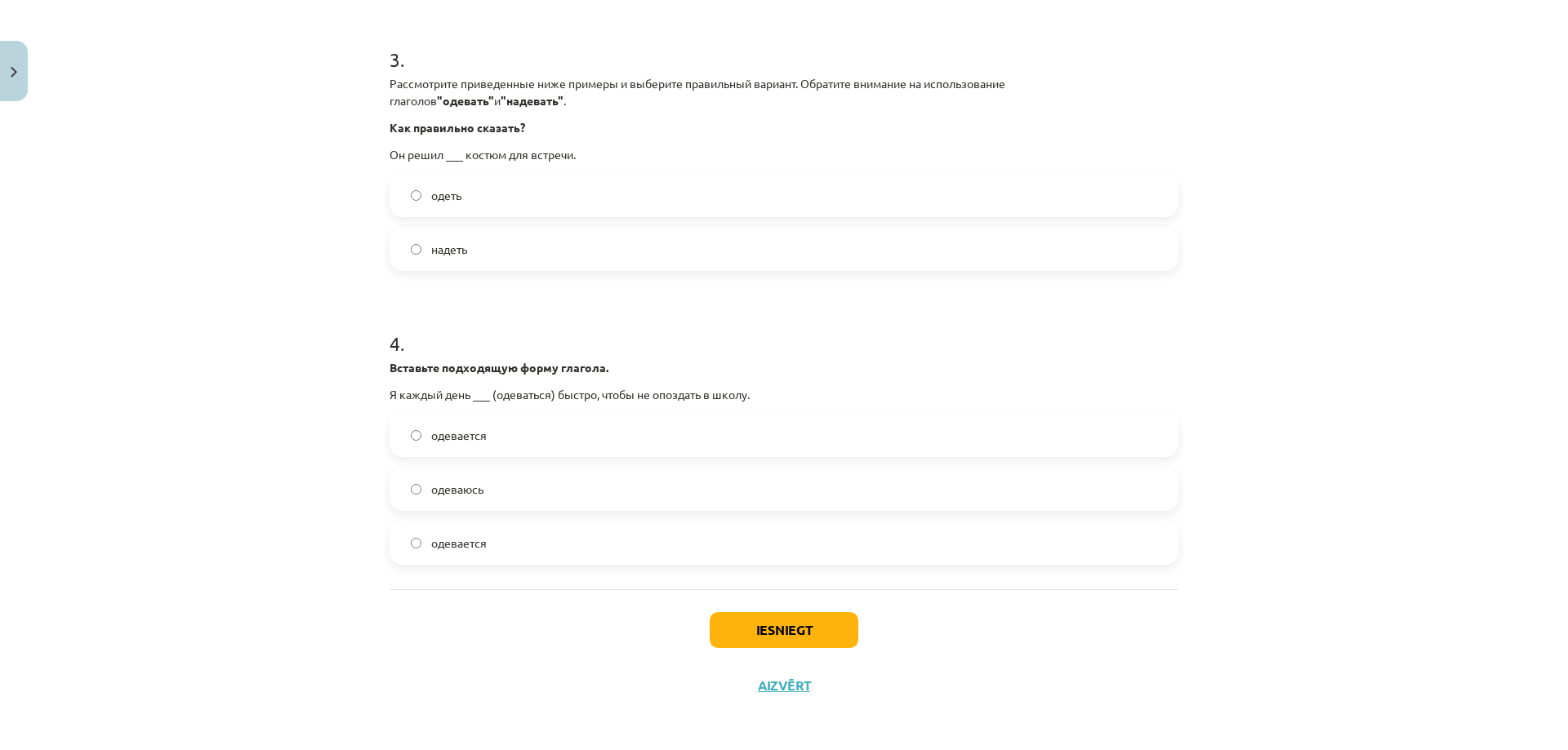
scroll to position [887, 0]
click at [417, 483] on label "одеваюсь" at bounding box center [783, 485] width 785 height 41
click at [756, 631] on button "Iesniegt" at bounding box center [783, 625] width 149 height 36
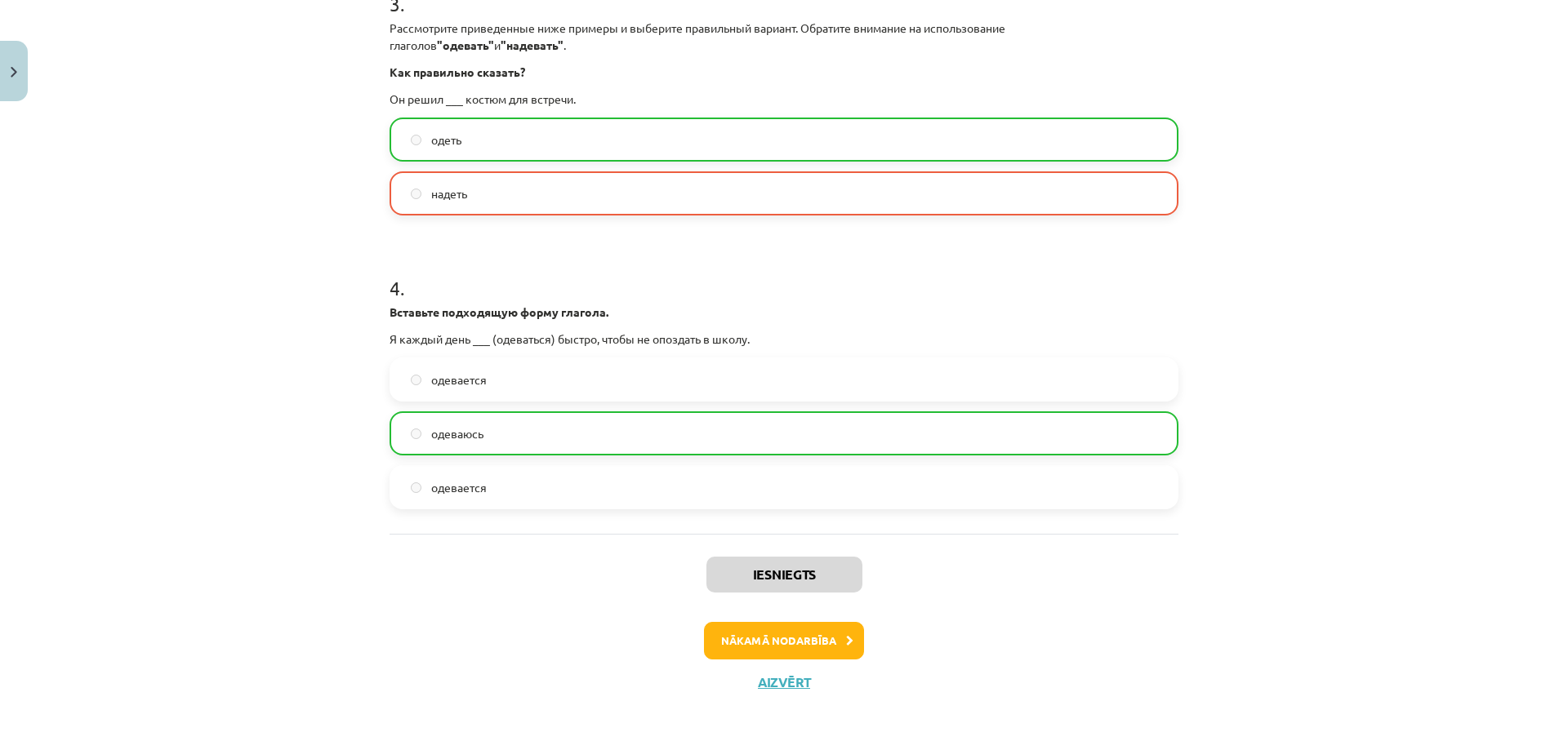
scroll to position [940, 0]
click at [766, 649] on button "Nākamā nodarbība" at bounding box center [784, 640] width 160 height 38
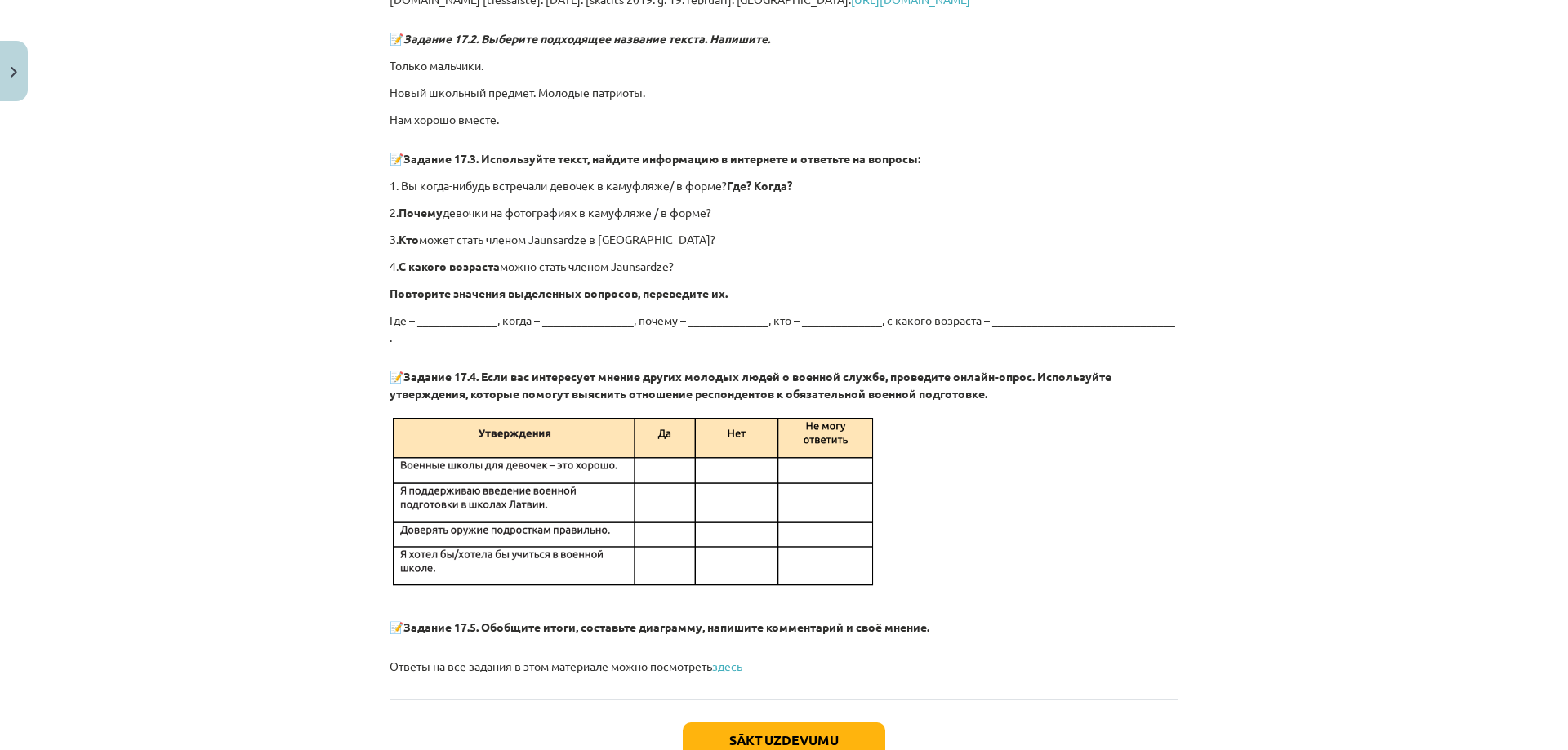
scroll to position [2722, 0]
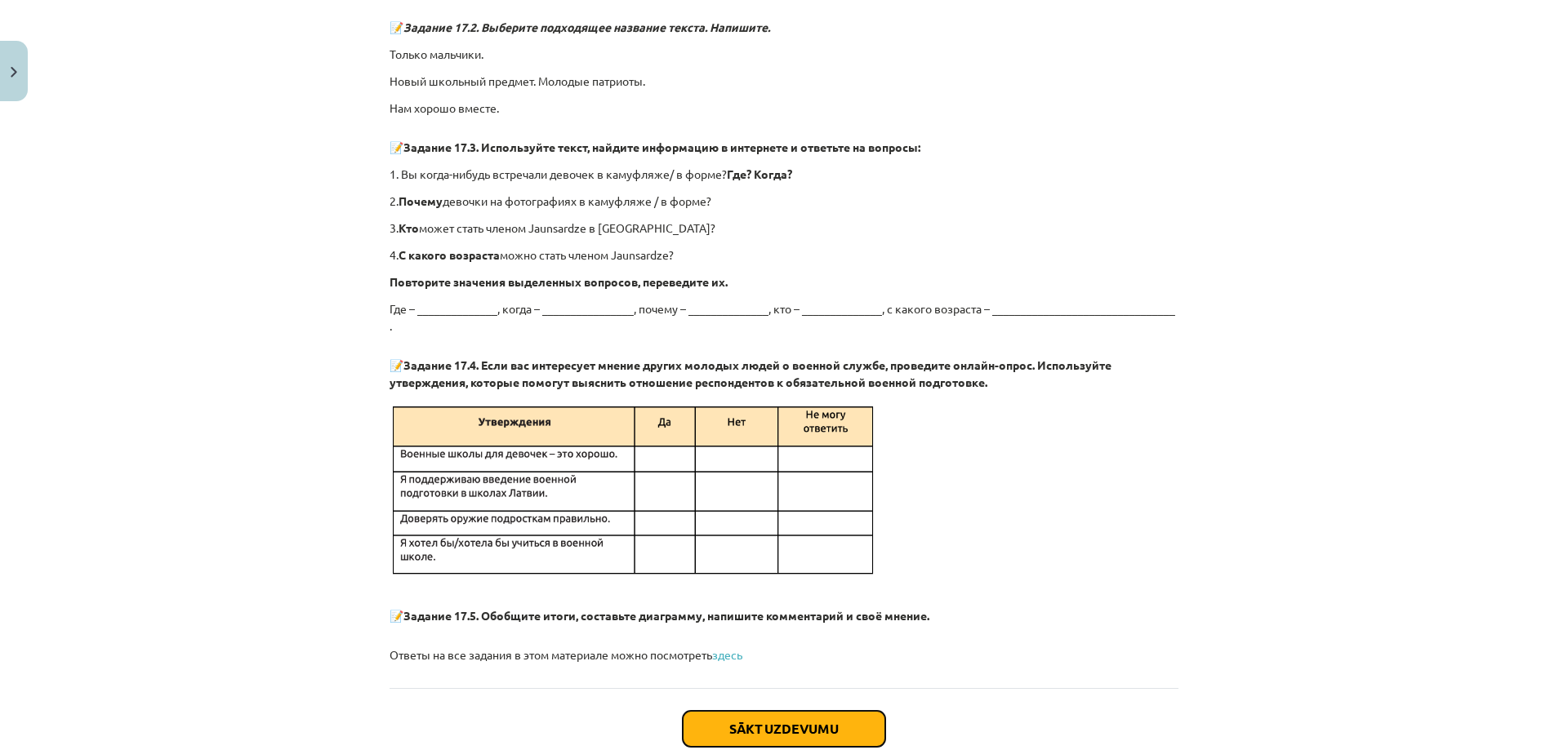
click at [825, 719] on button "Sākt uzdevumu" at bounding box center [784, 729] width 202 height 36
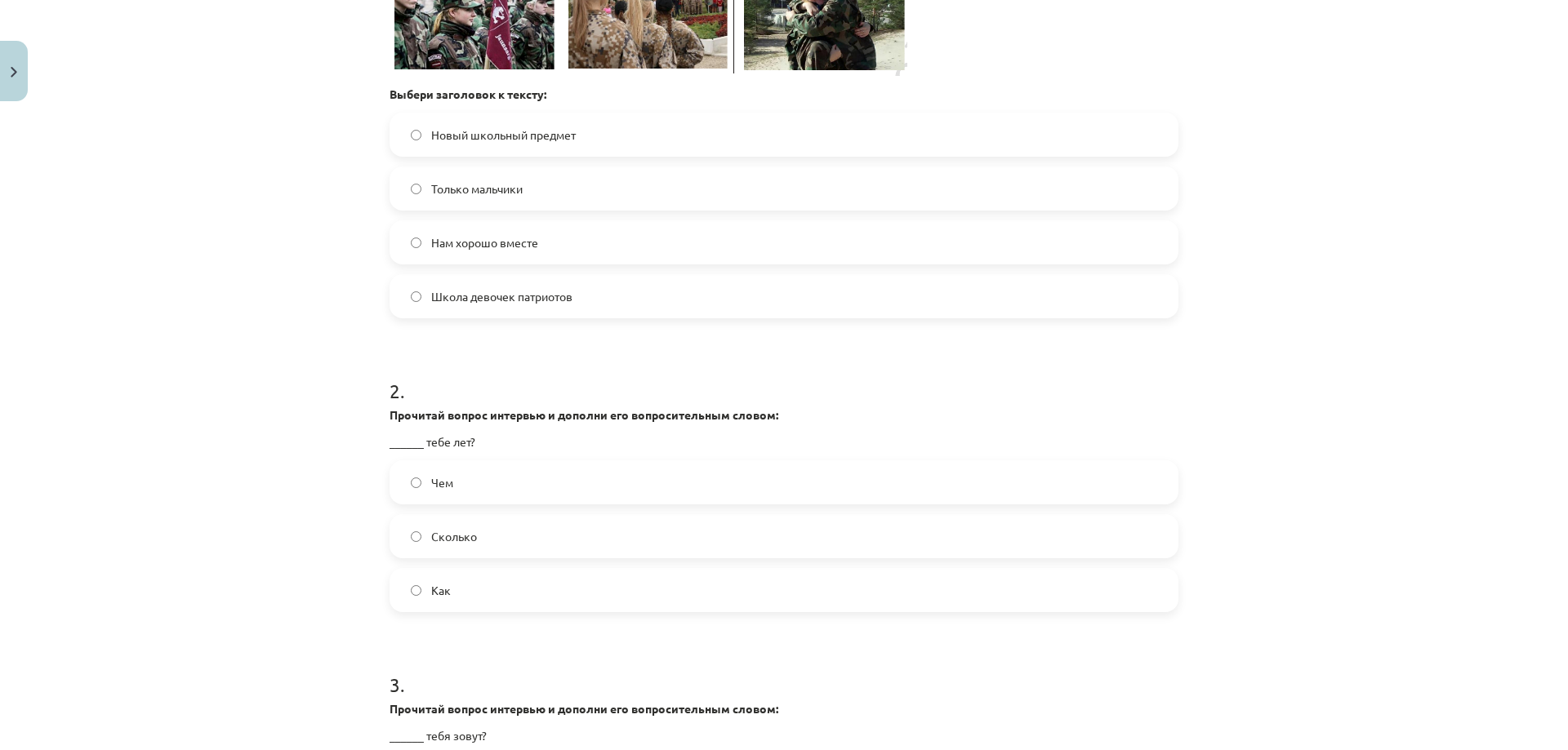
scroll to position [613, 0]
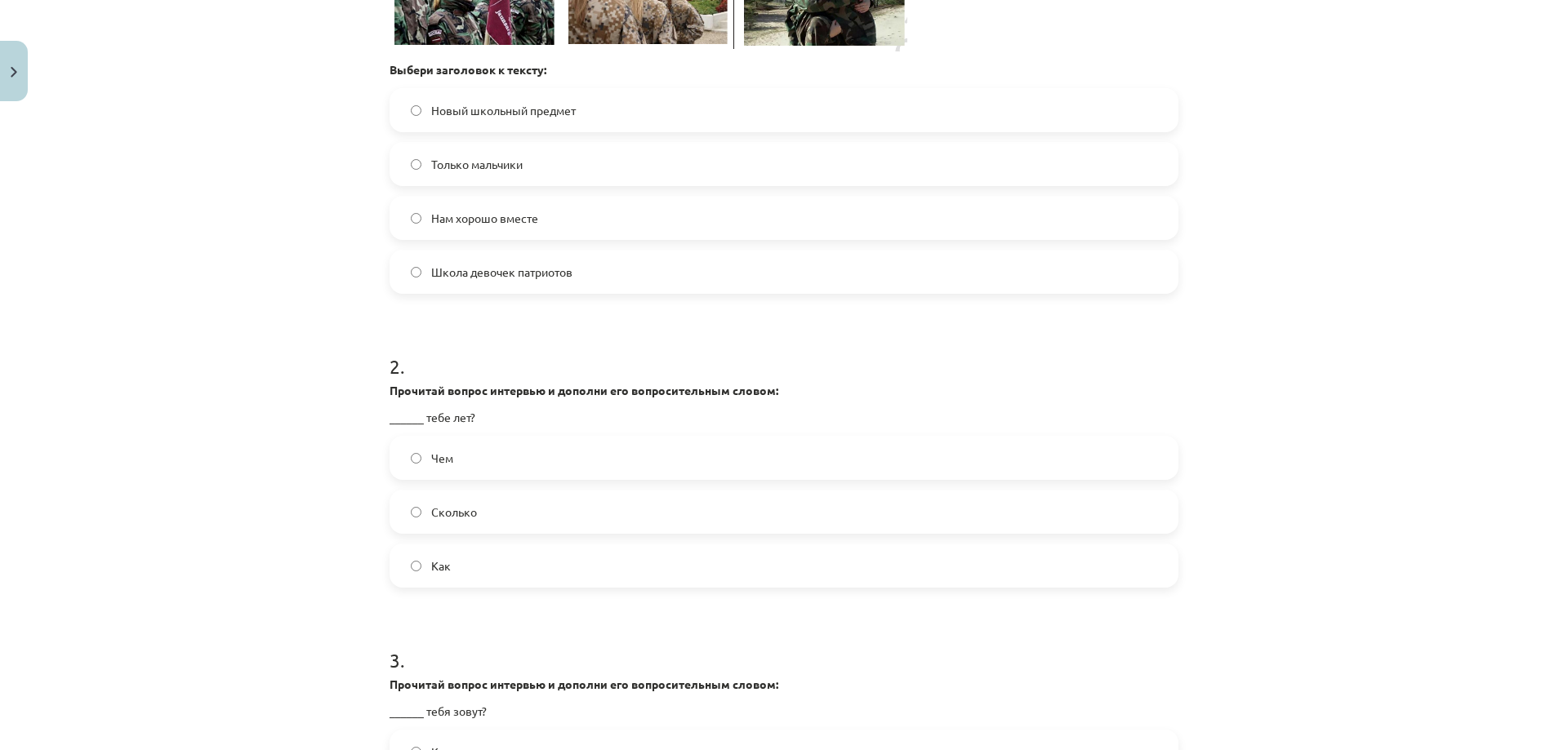
click at [471, 517] on label "Сколько" at bounding box center [783, 512] width 785 height 41
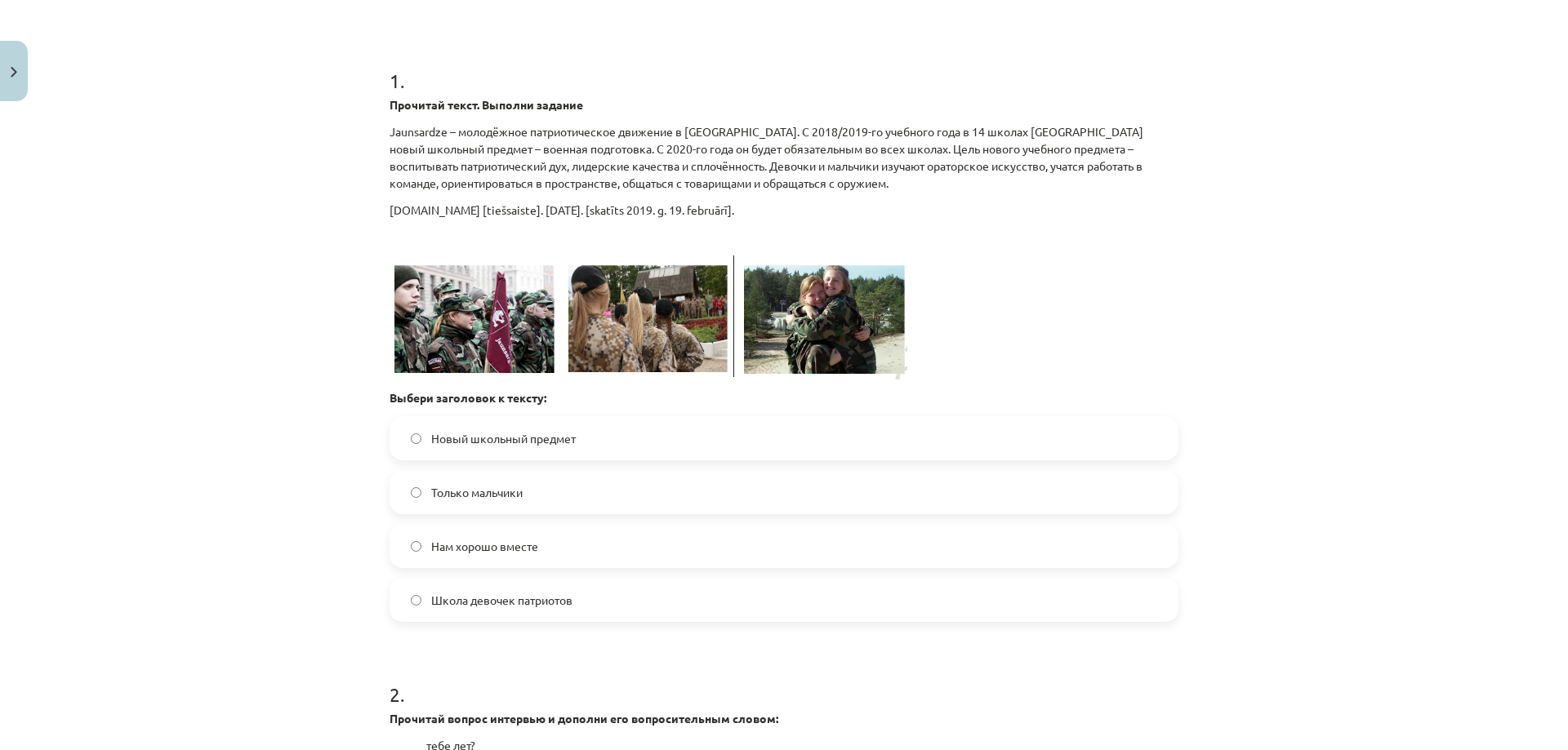
scroll to position [286, 0]
click at [560, 446] on label "Новый школьный предмет" at bounding box center [783, 437] width 785 height 41
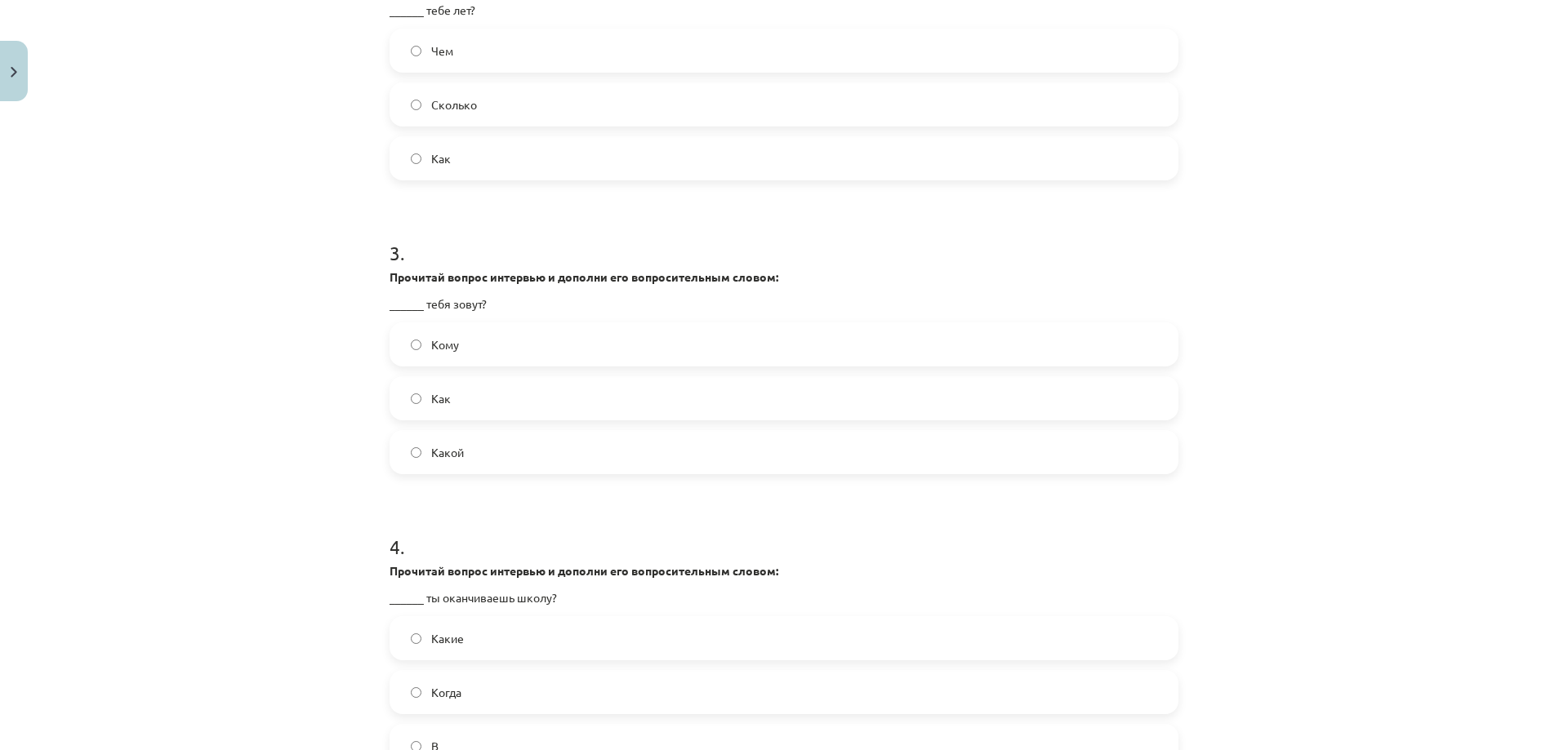
scroll to position [1020, 0]
click at [465, 388] on label "Как" at bounding box center [783, 398] width 785 height 41
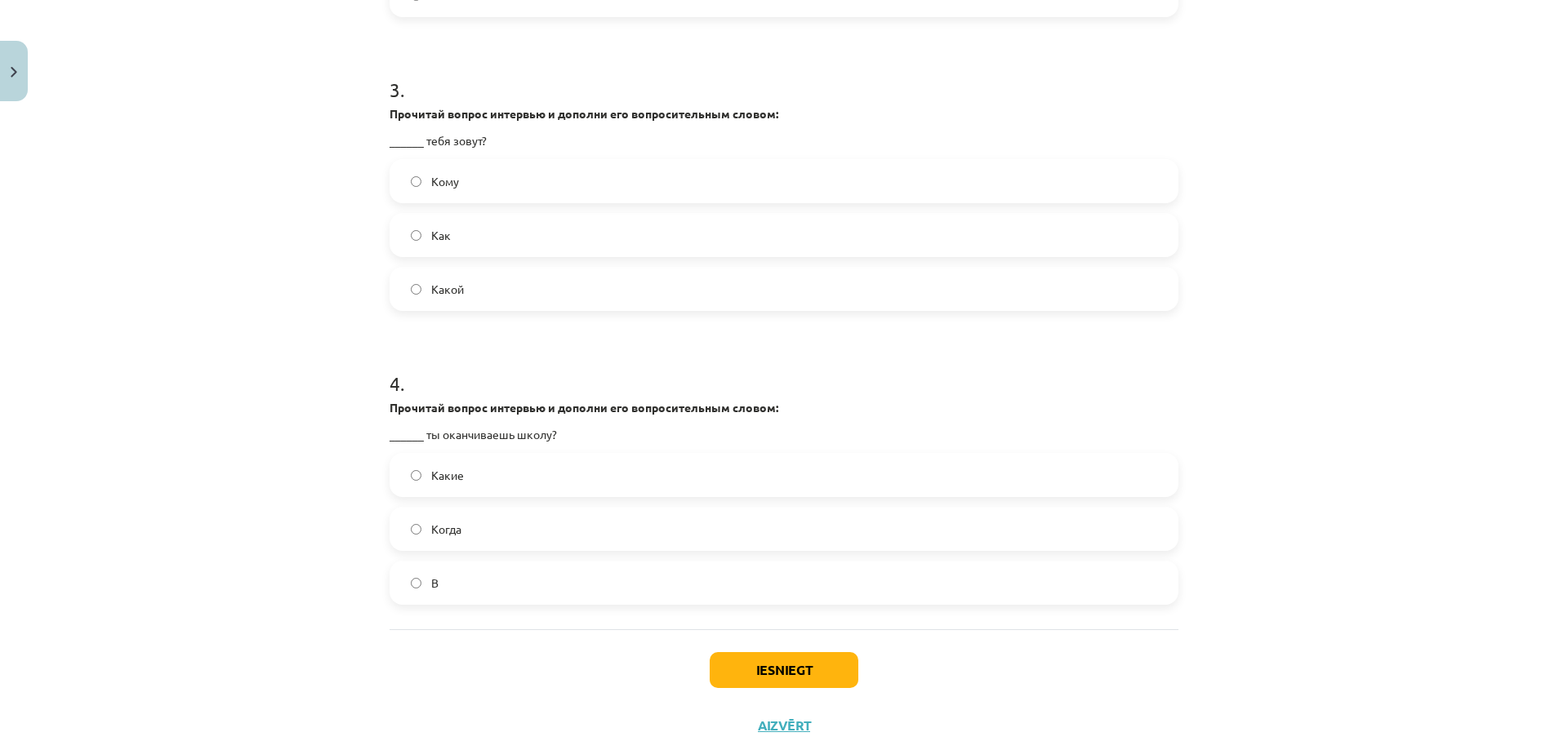
scroll to position [1184, 0]
click at [431, 533] on span "Когда" at bounding box center [445, 529] width 30 height 18
click at [793, 670] on button "Iesniegt" at bounding box center [783, 669] width 149 height 36
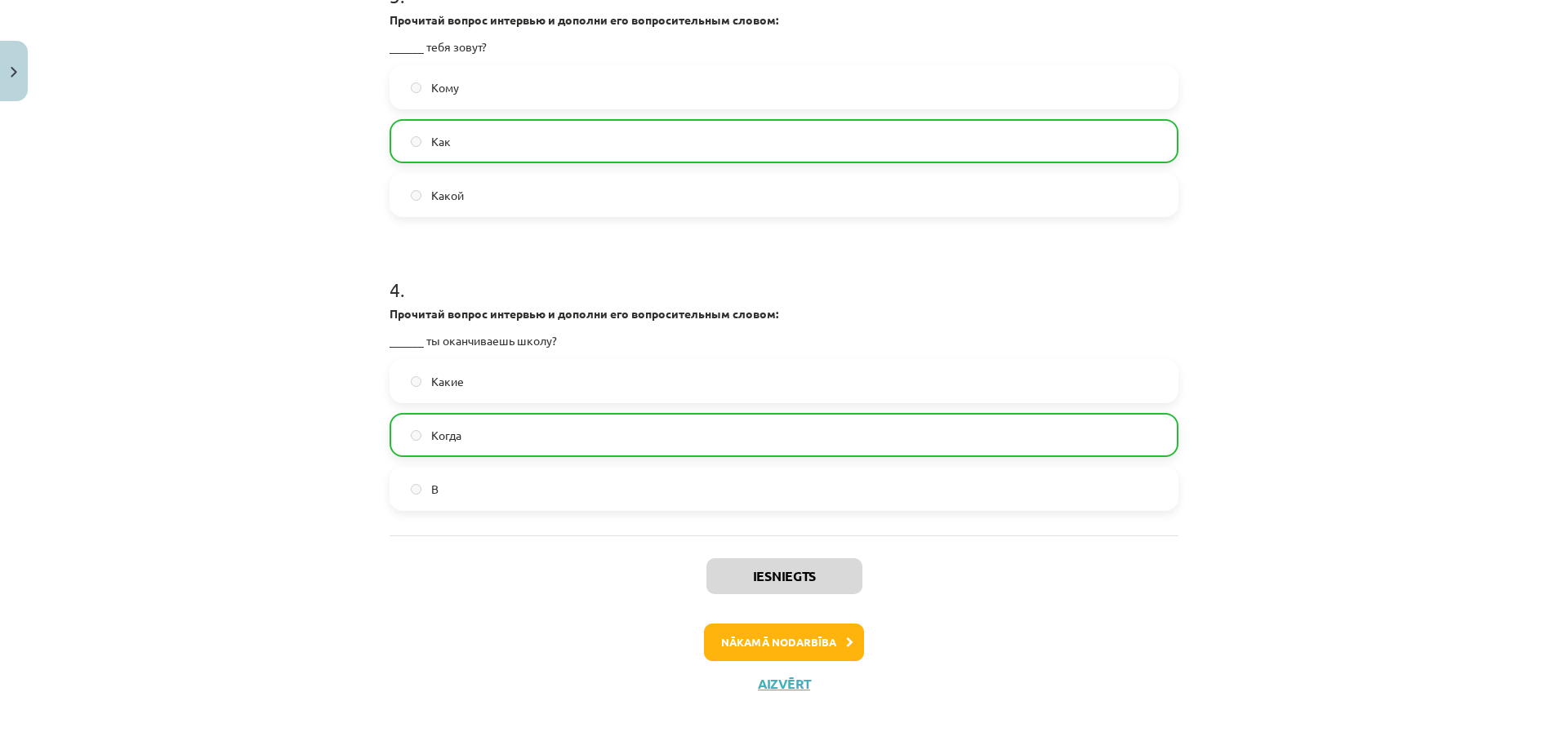
scroll to position [1279, 0]
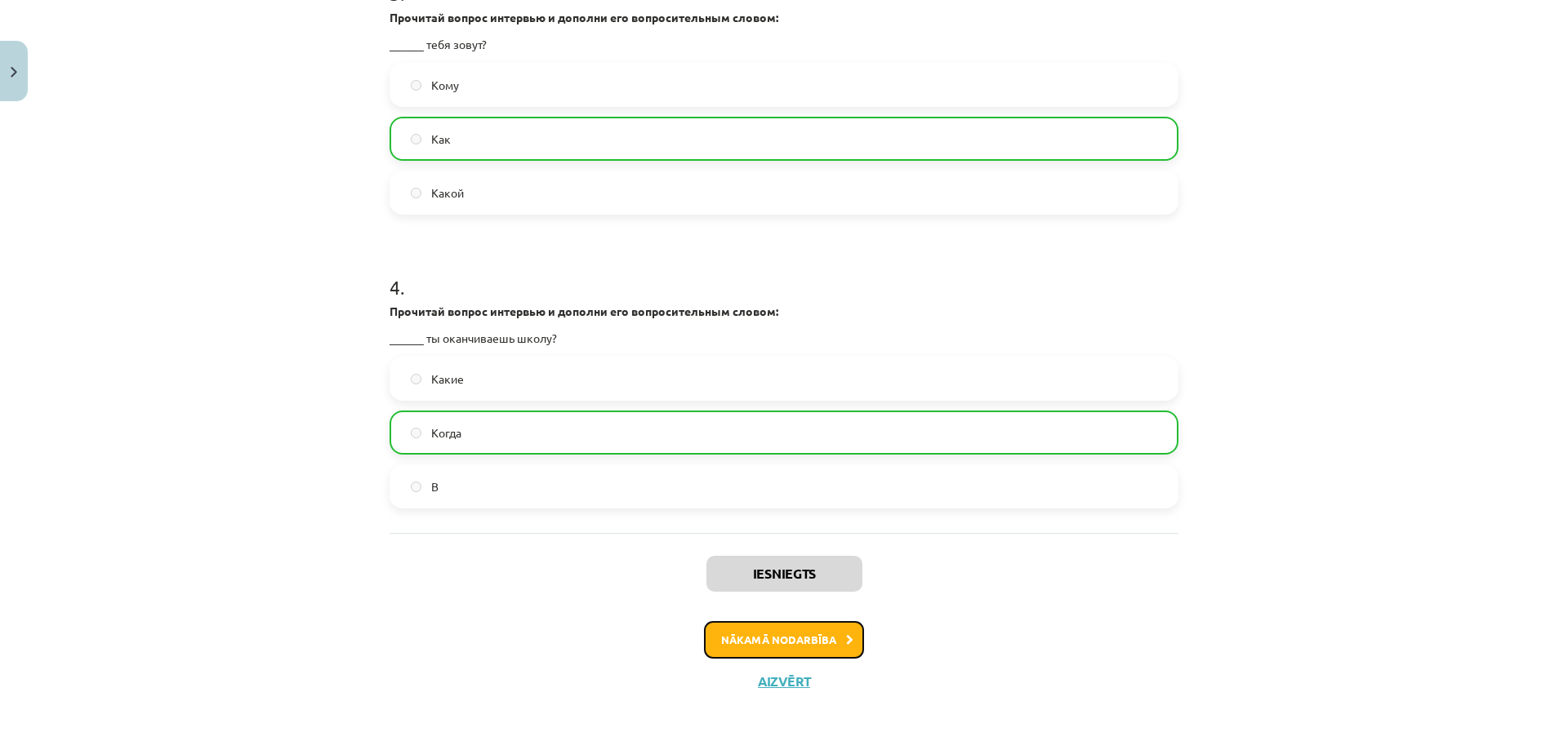
click at [767, 653] on button "Nākamā nodarbība" at bounding box center [784, 640] width 160 height 38
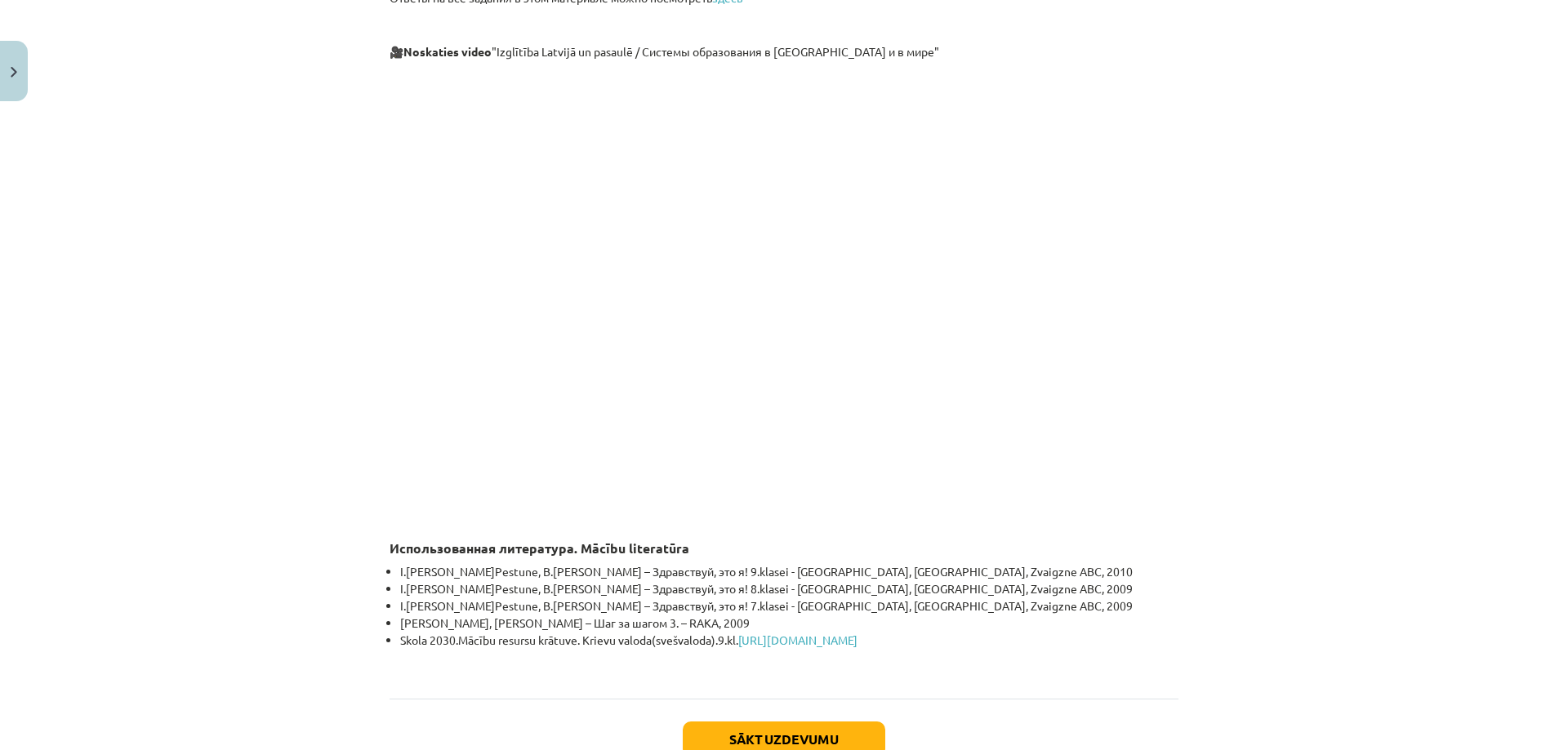
scroll to position [4610, 0]
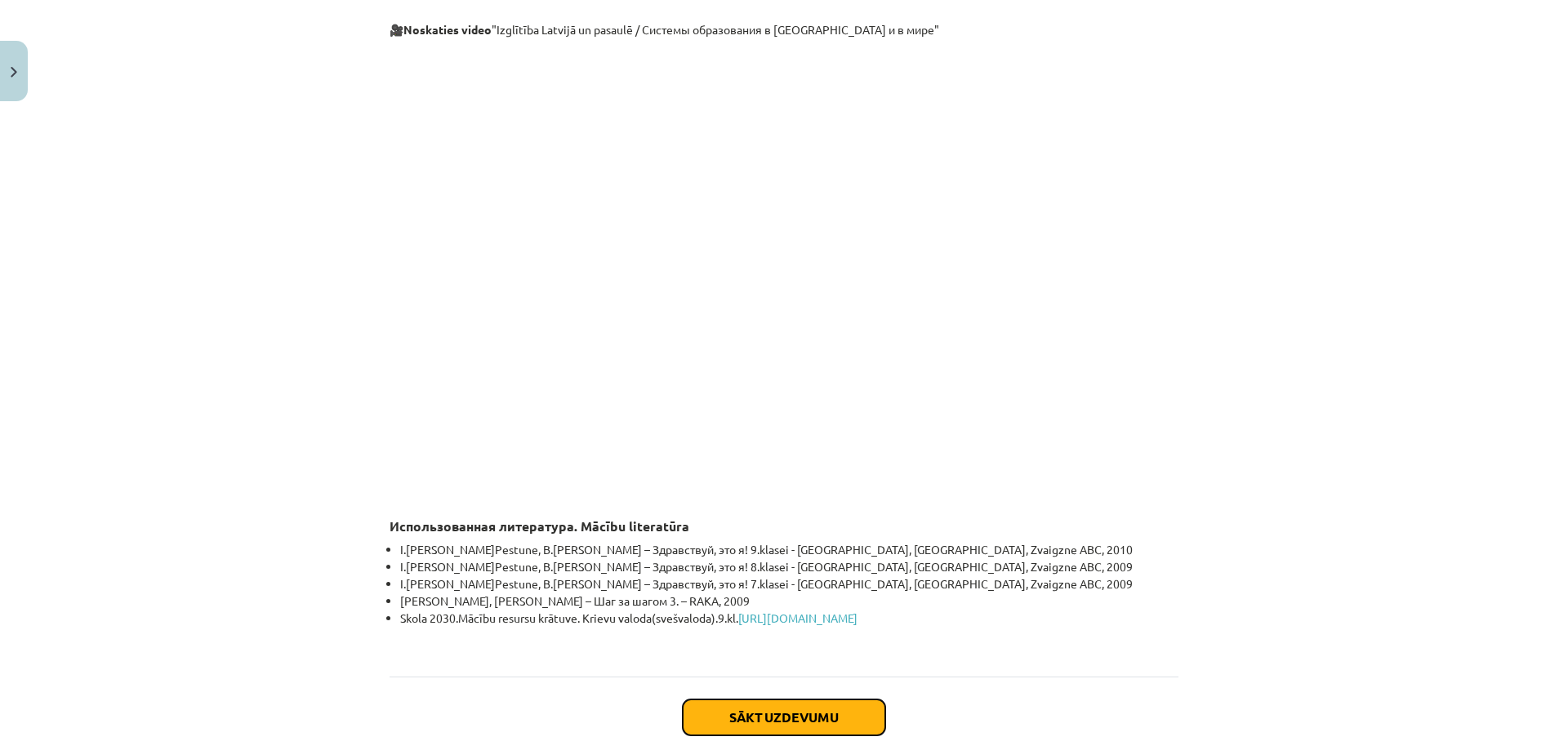
click at [773, 707] on button "Sākt uzdevumu" at bounding box center [784, 717] width 202 height 36
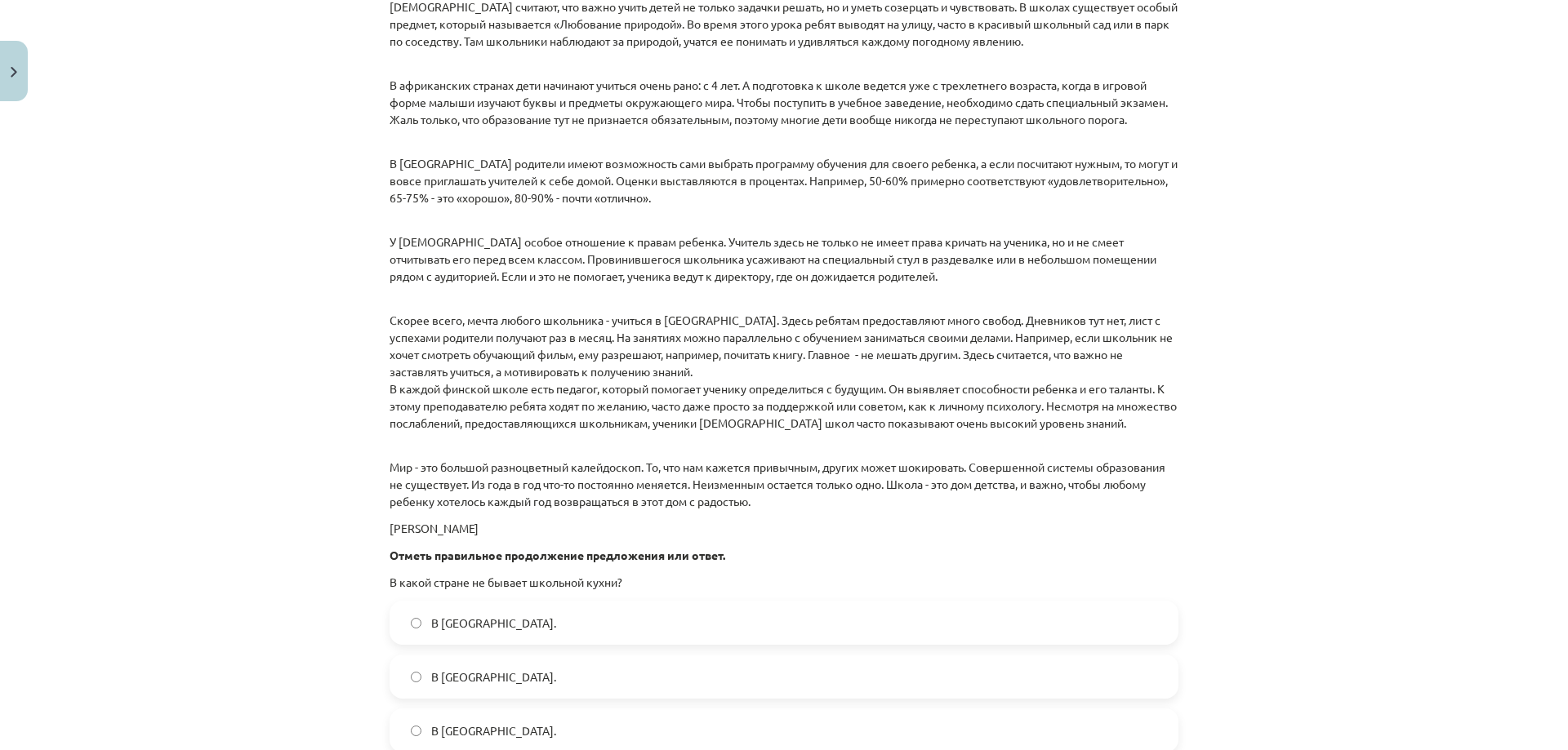
scroll to position [2037, 0]
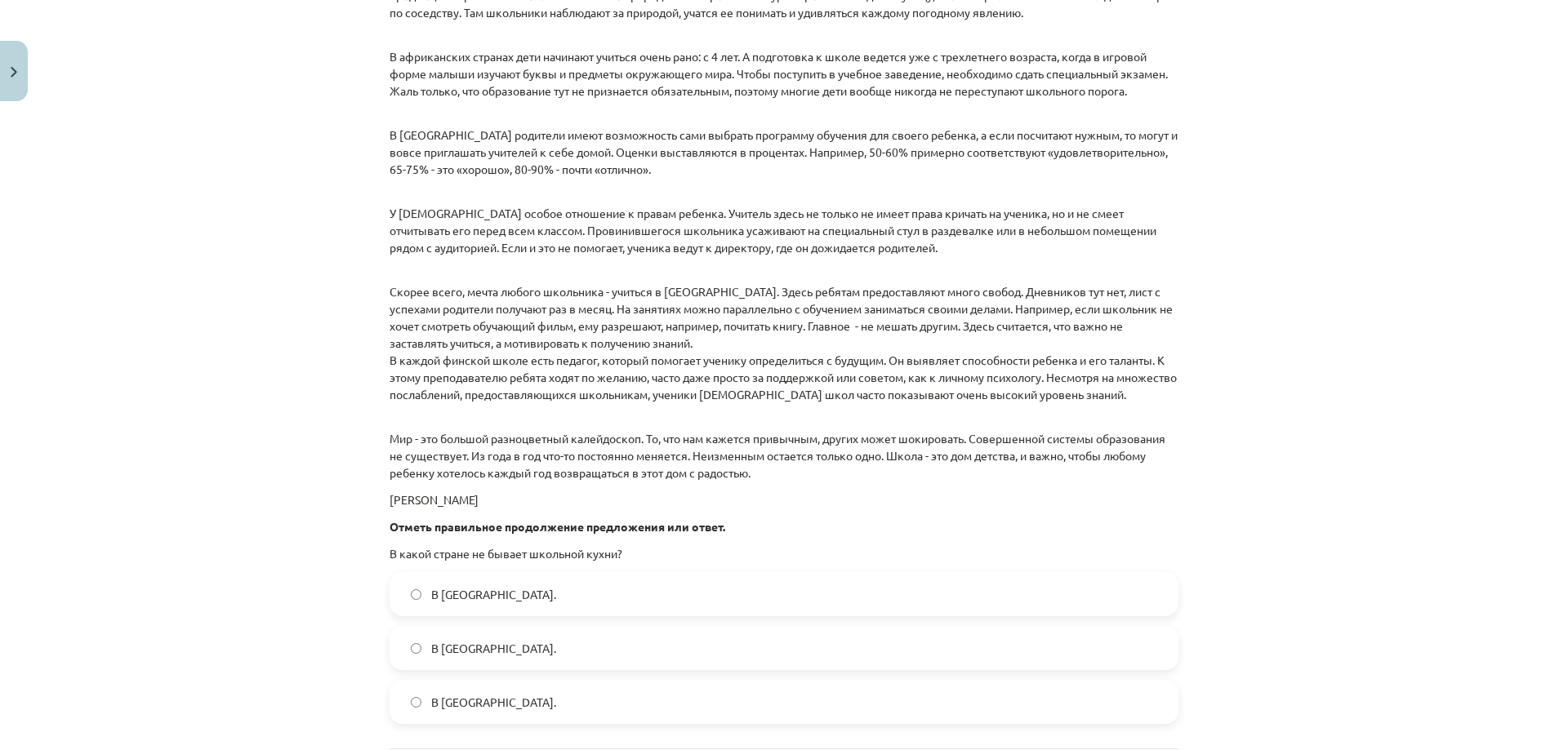
click at [417, 589] on label "В Финляндии." at bounding box center [783, 594] width 785 height 41
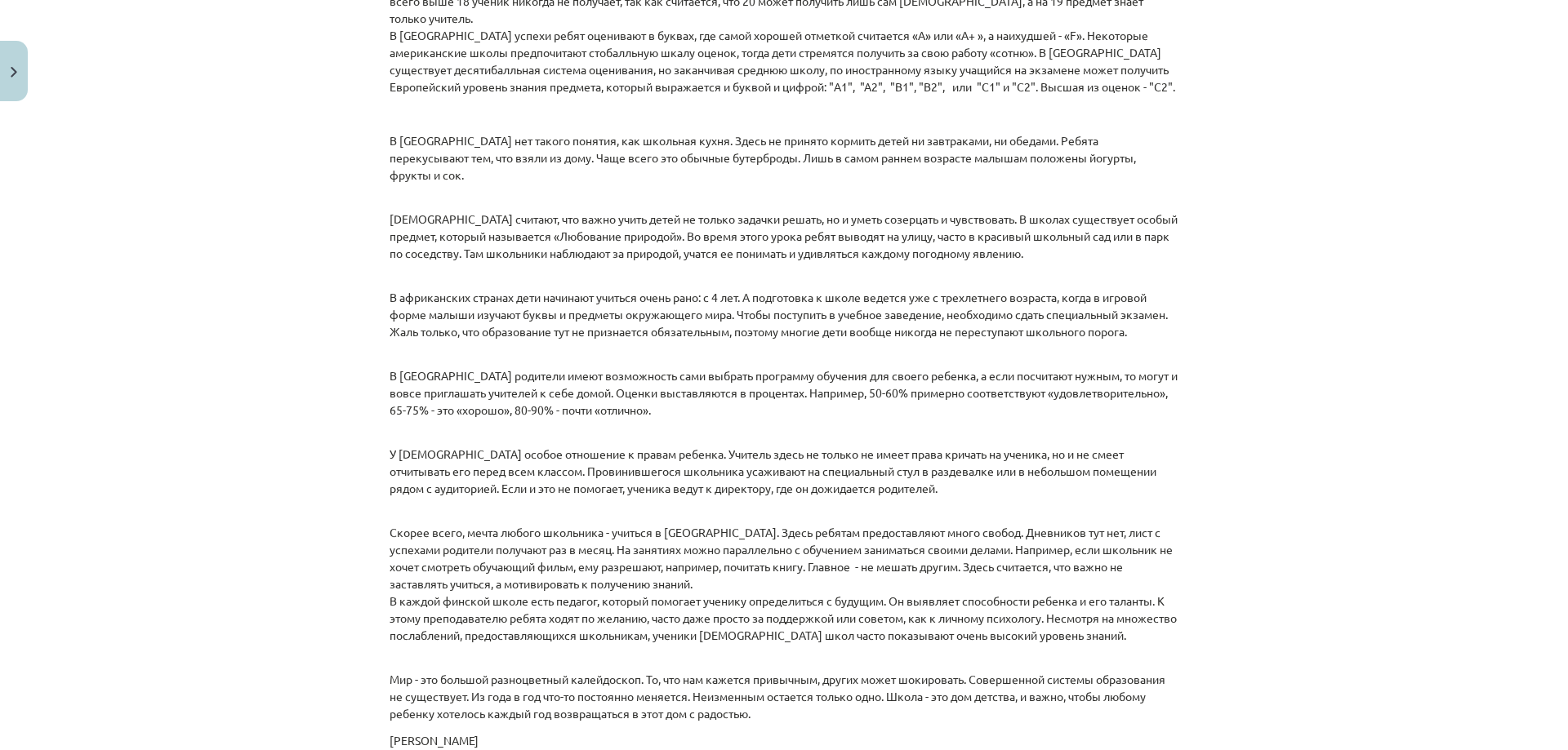
scroll to position [2200, 0]
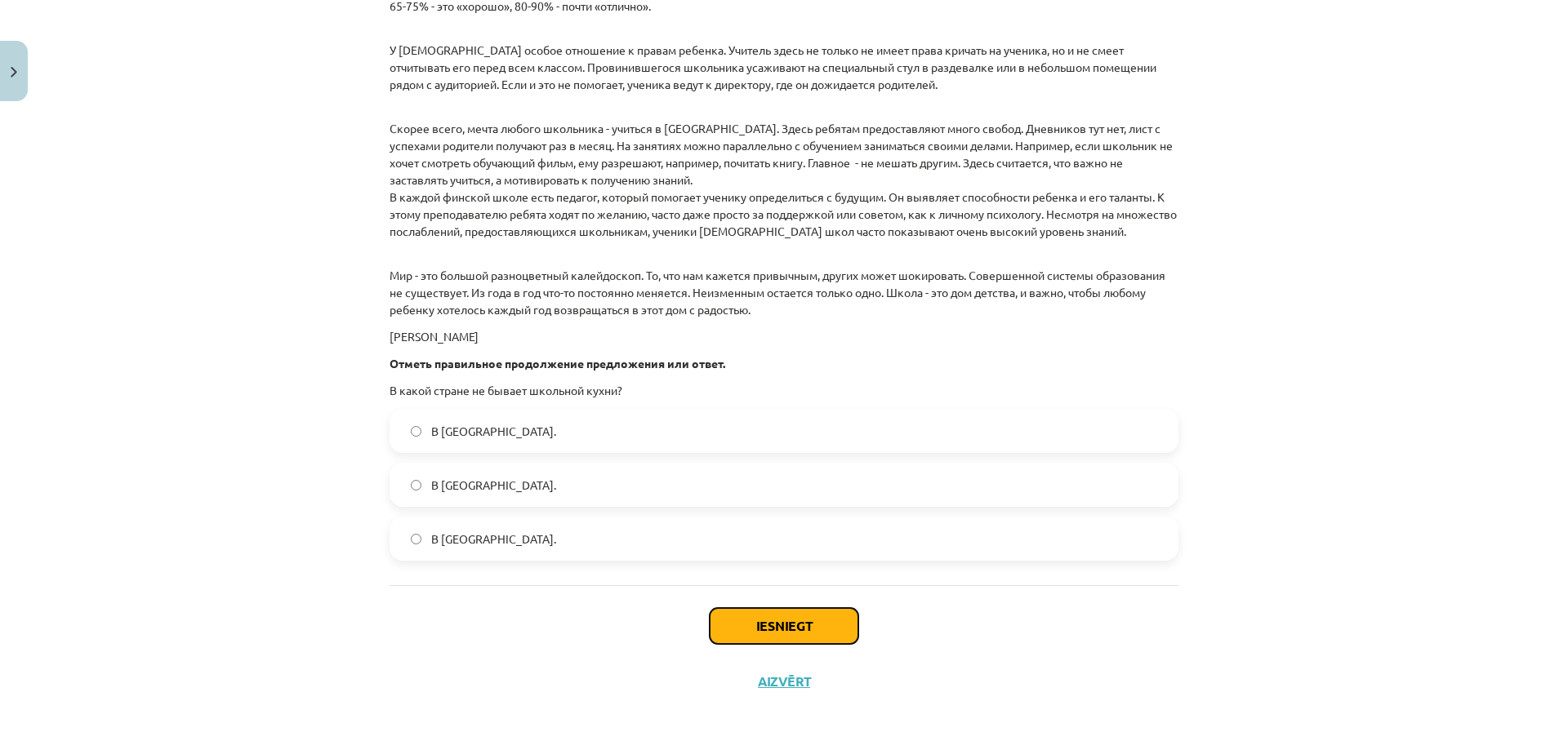
click at [768, 630] on button "Iesniegt" at bounding box center [783, 625] width 149 height 36
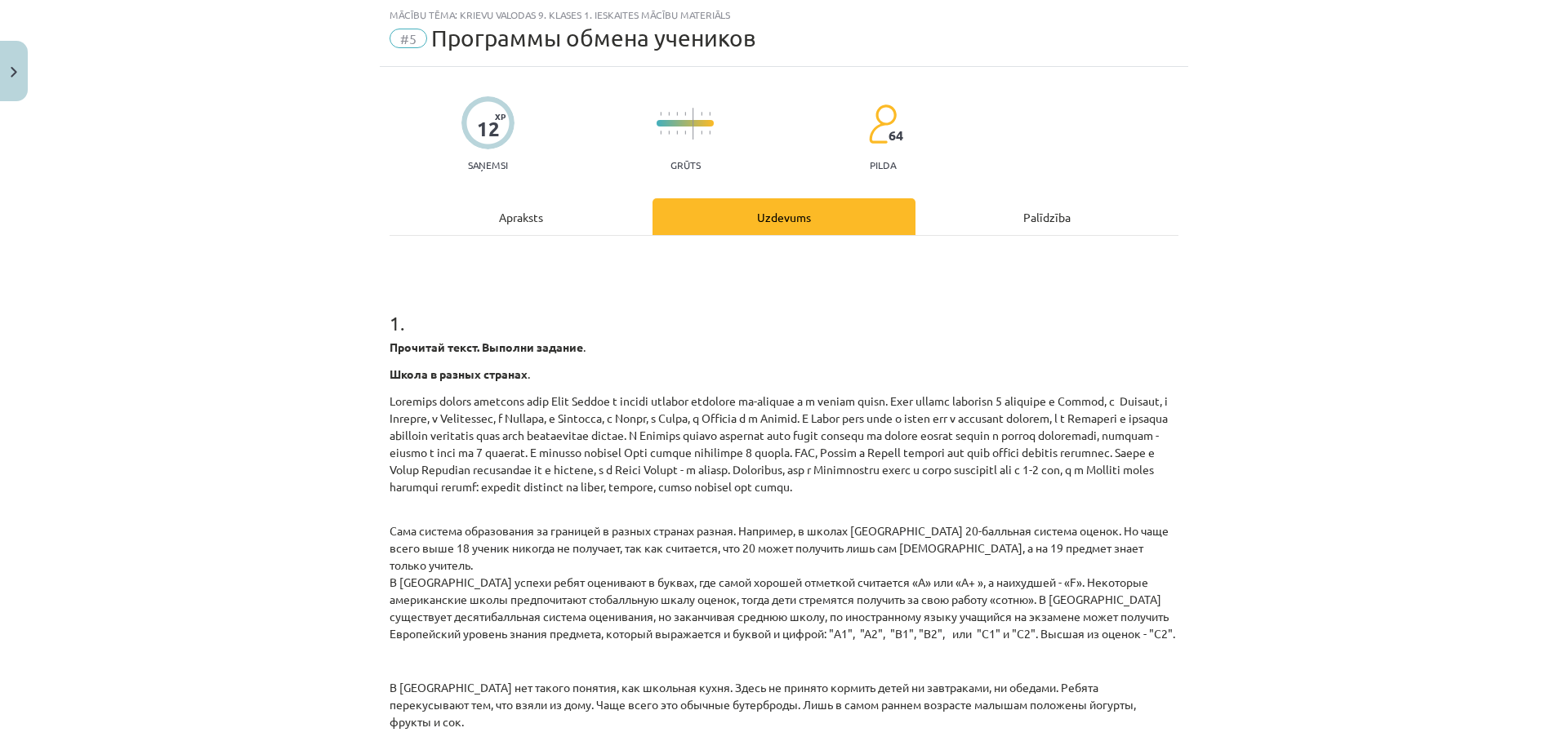
scroll to position [0, 0]
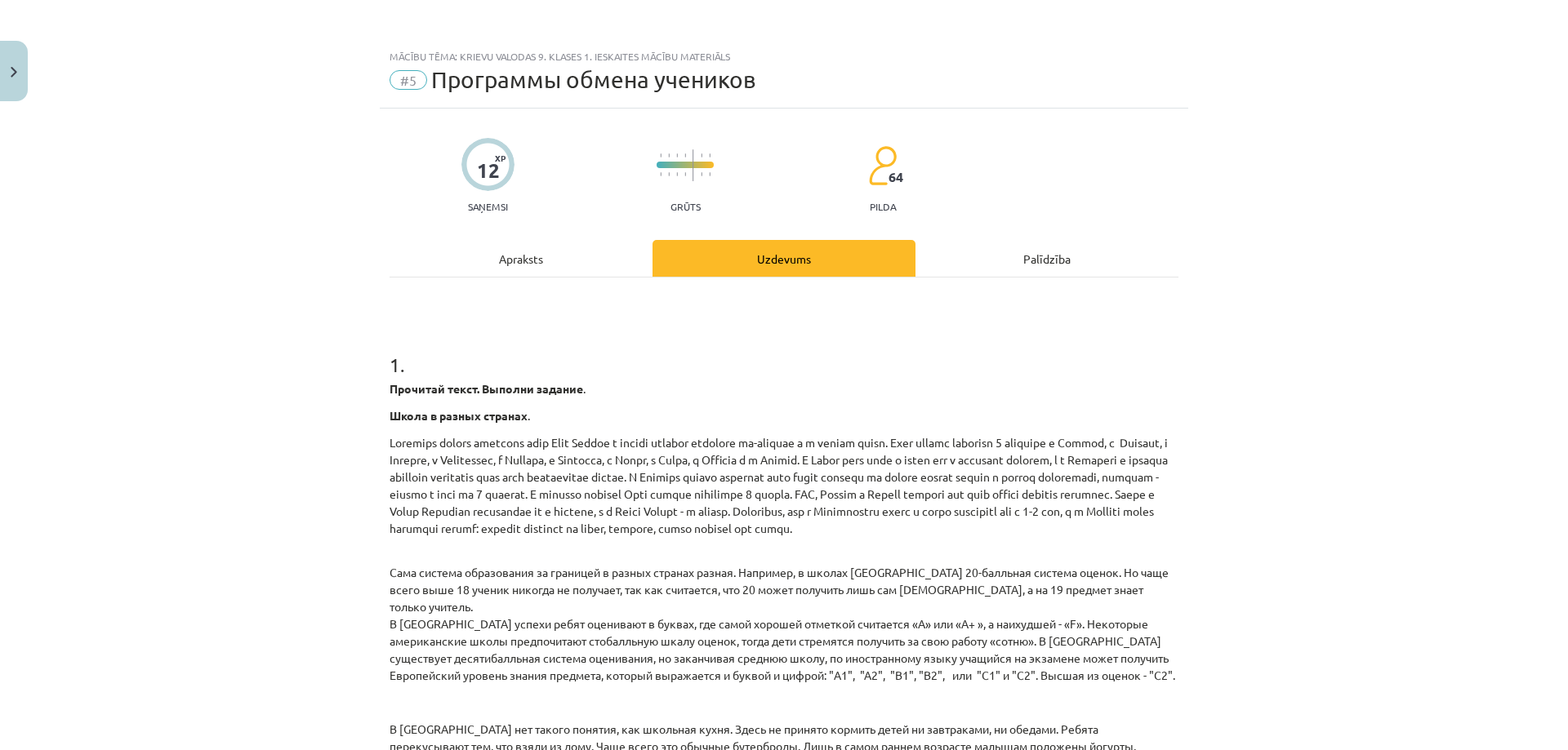
click at [565, 271] on div "Apraksts" at bounding box center [520, 259] width 263 height 37
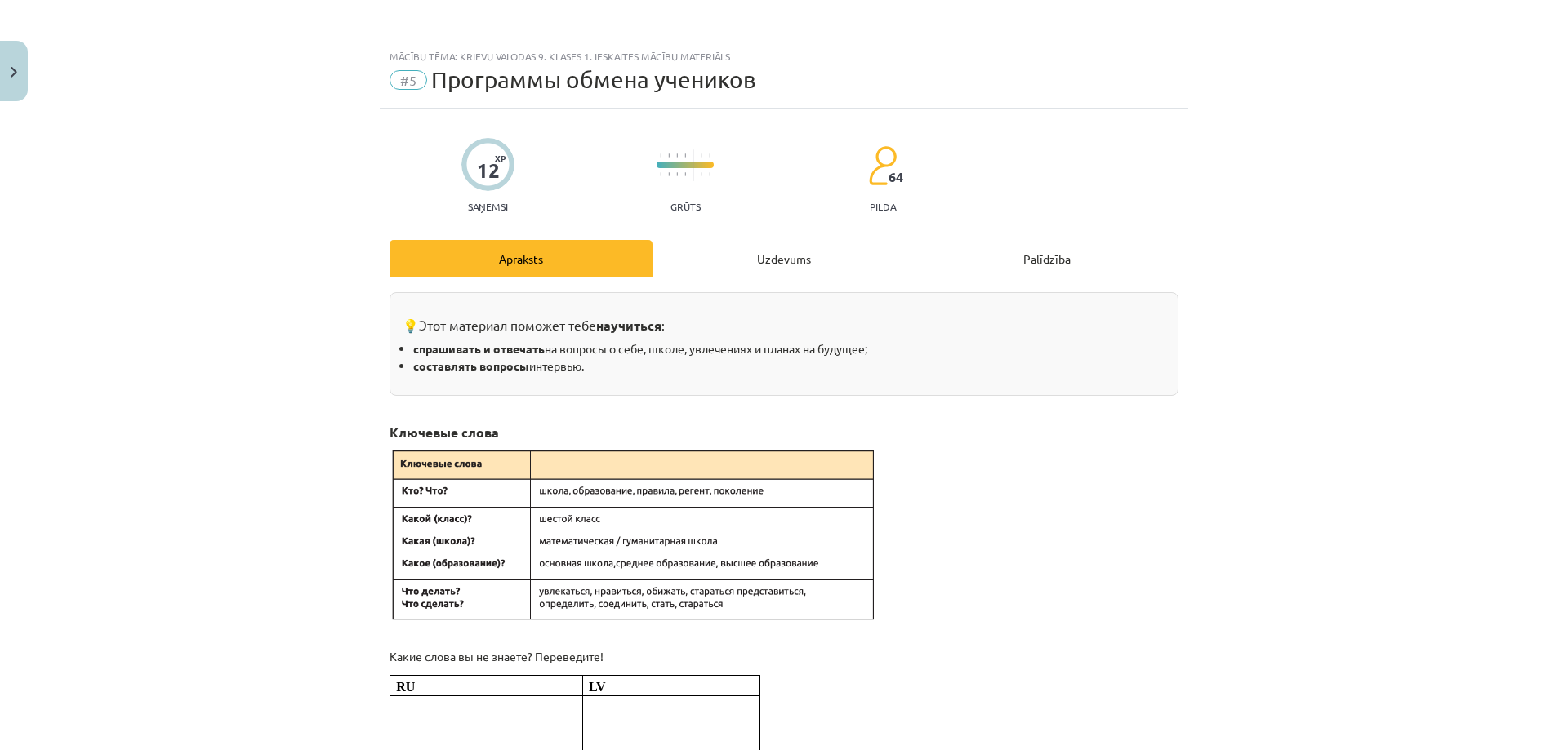
scroll to position [41, 0]
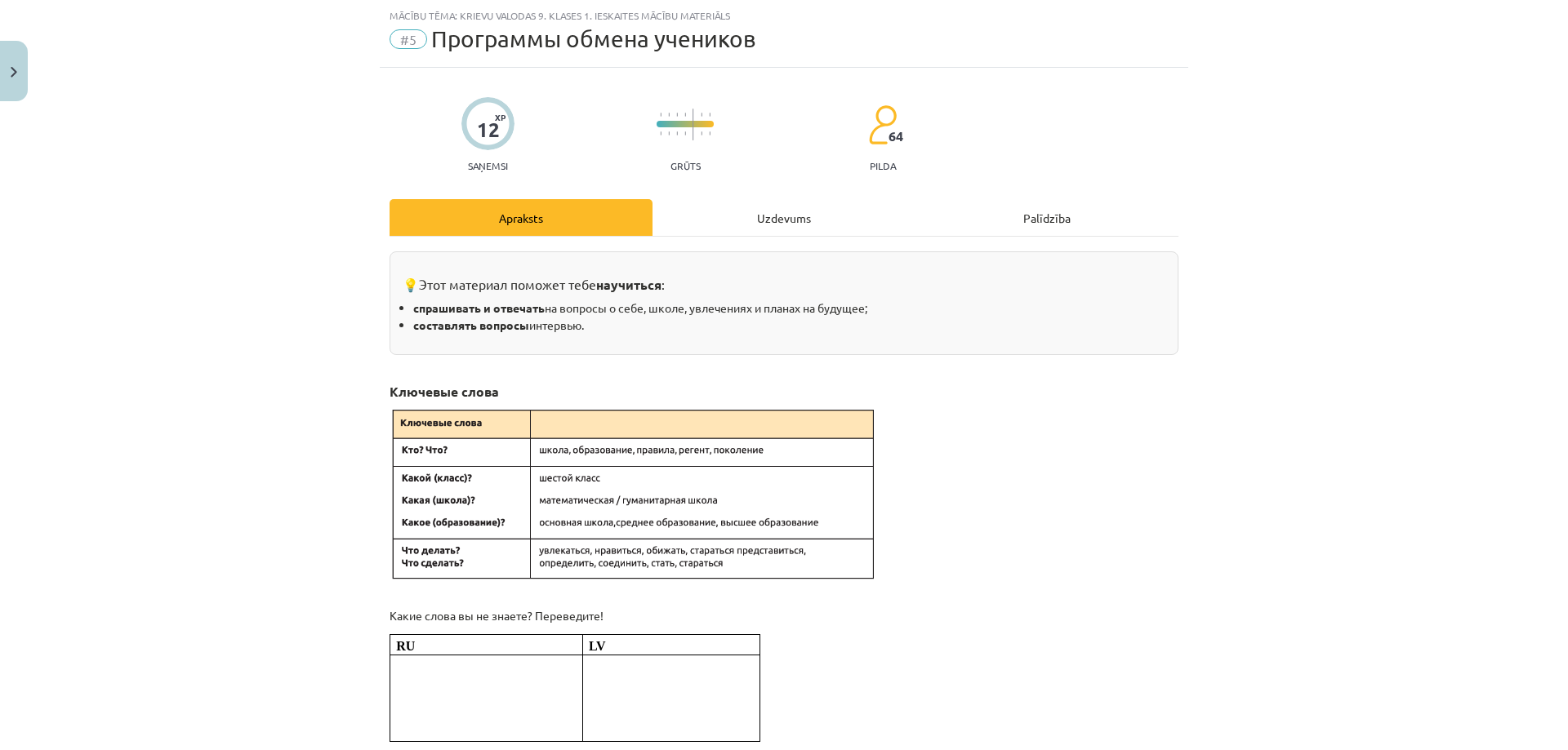
click at [769, 221] on div "Uzdevums" at bounding box center [784, 218] width 263 height 37
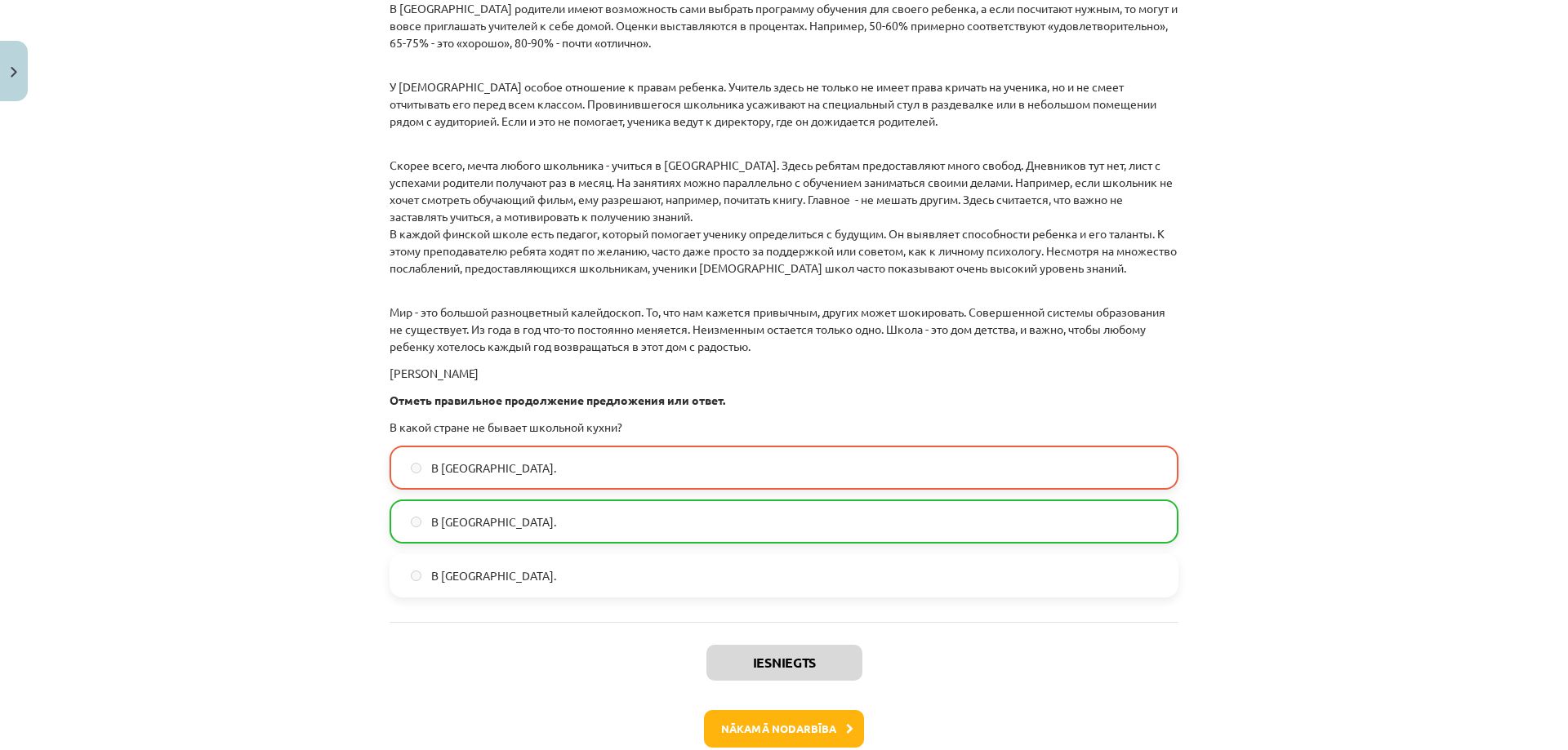
scroll to position [2253, 0]
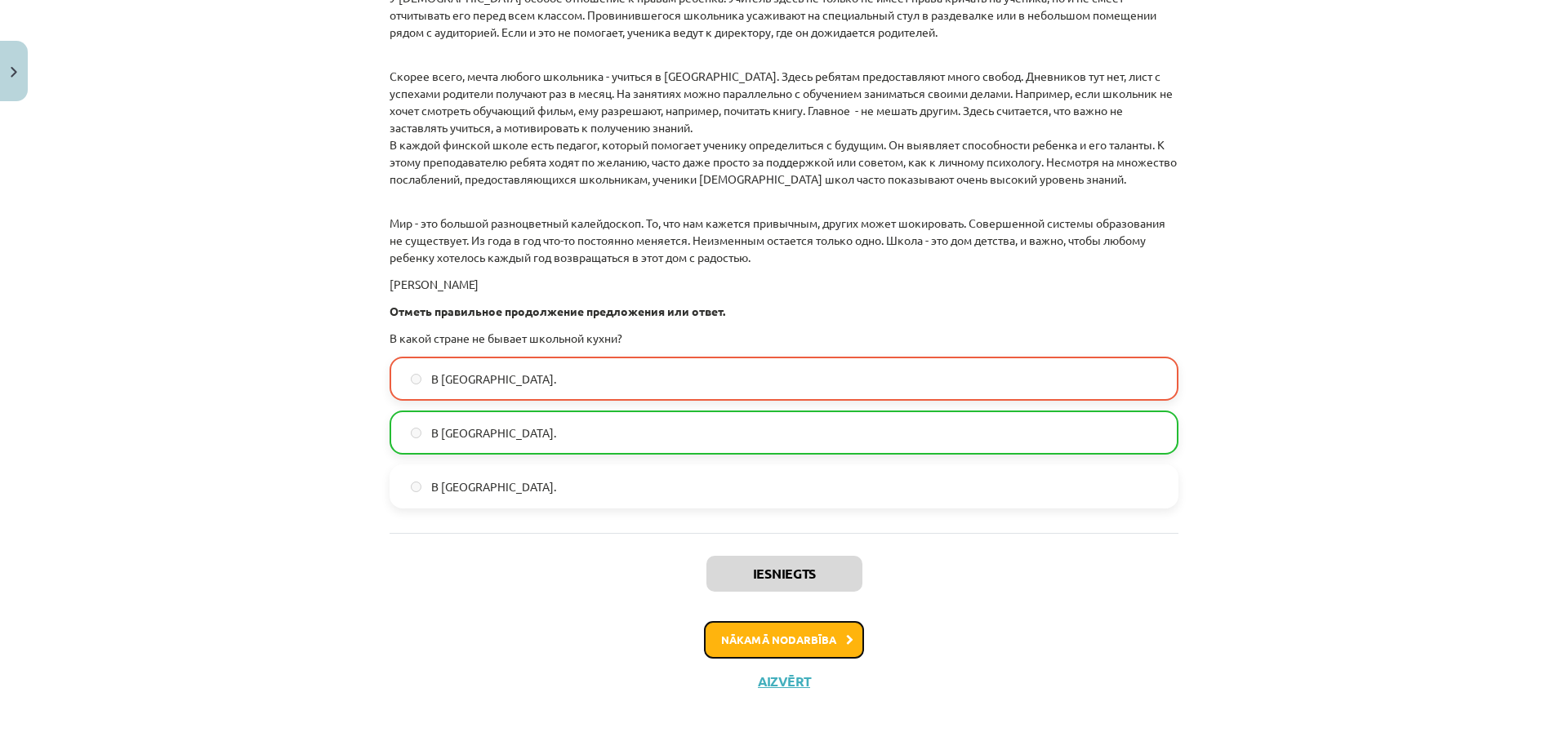
click at [792, 644] on button "Nākamā nodarbība" at bounding box center [784, 640] width 160 height 38
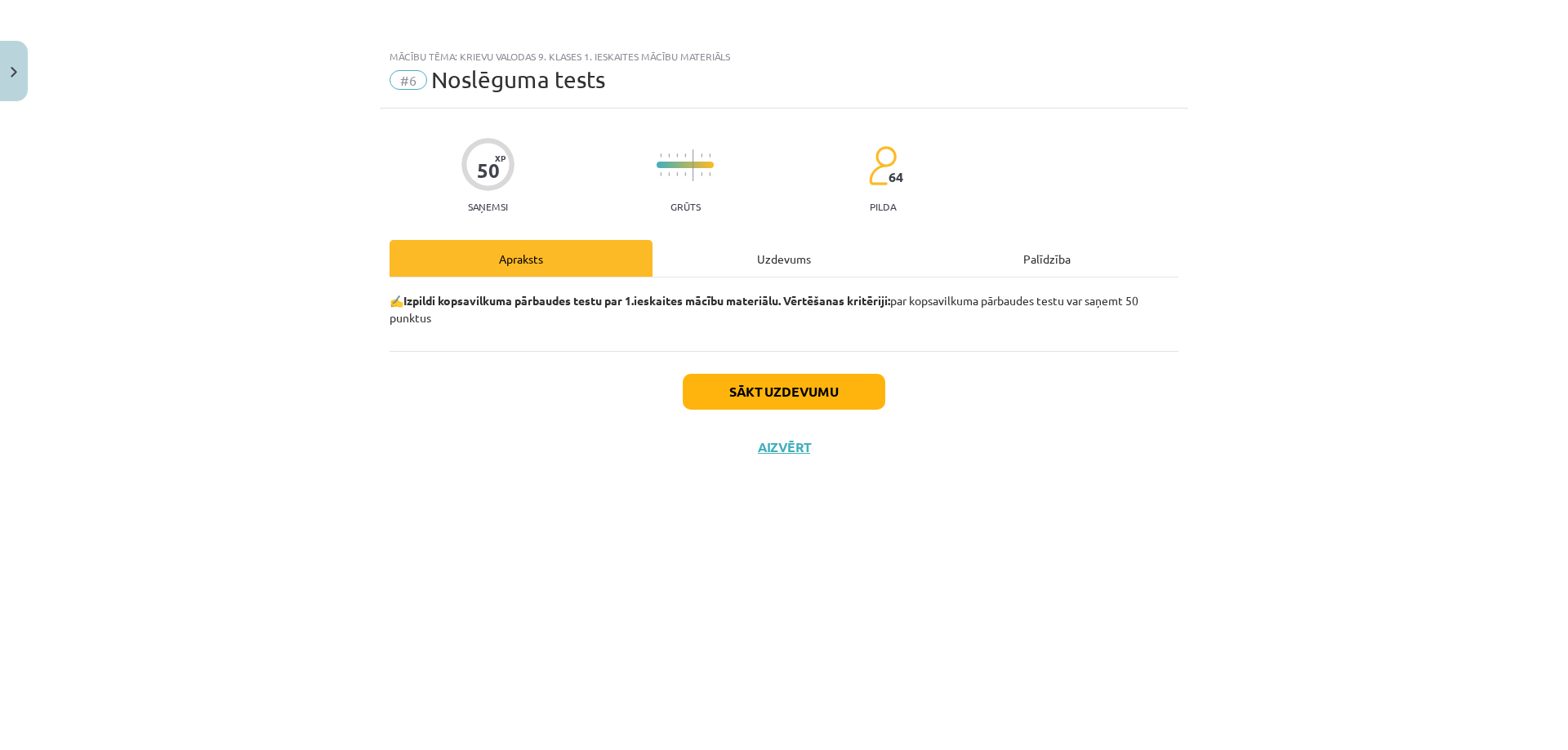
scroll to position [0, 0]
click at [752, 382] on button "Sākt uzdevumu" at bounding box center [784, 391] width 202 height 36
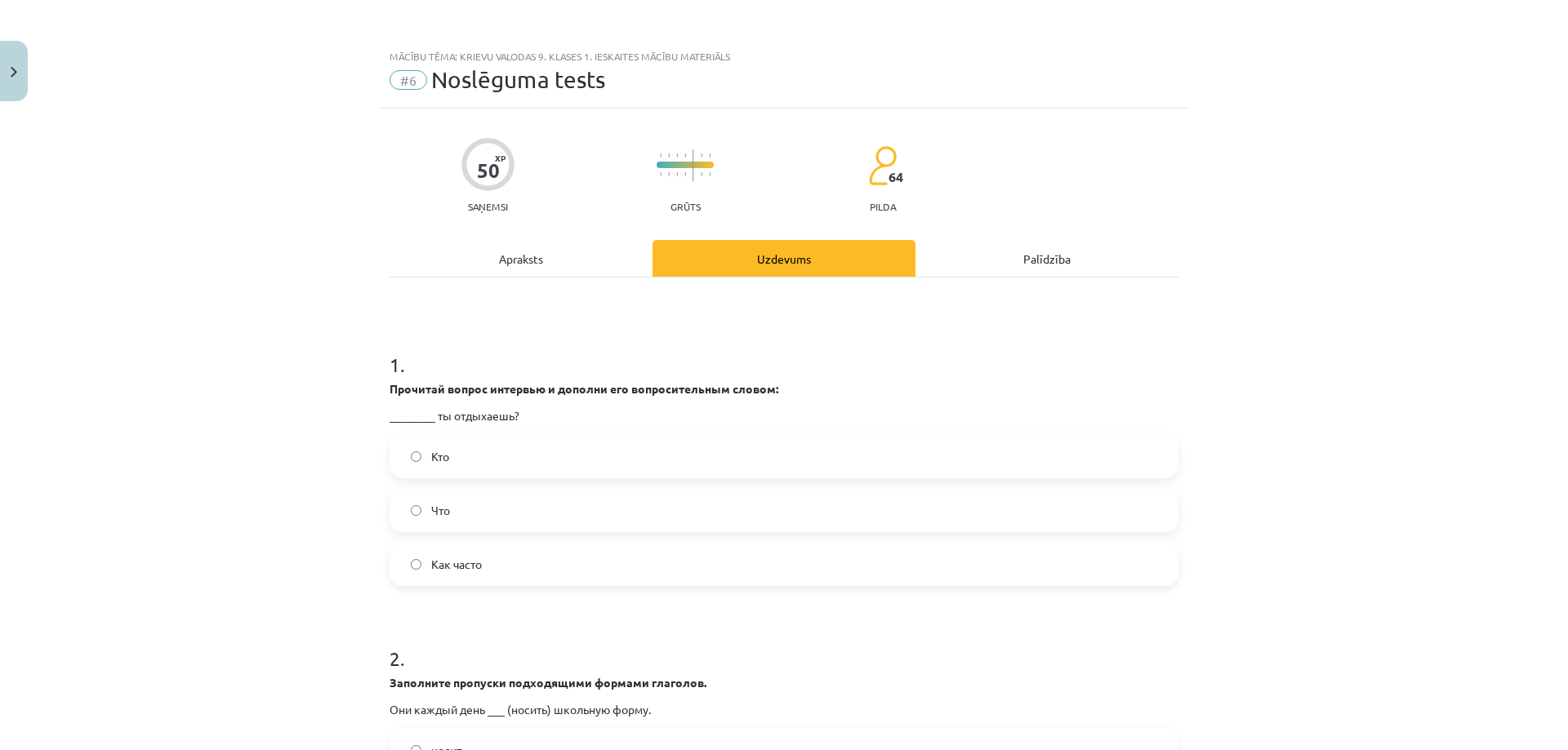
click at [489, 552] on label "Как часто" at bounding box center [783, 564] width 785 height 41
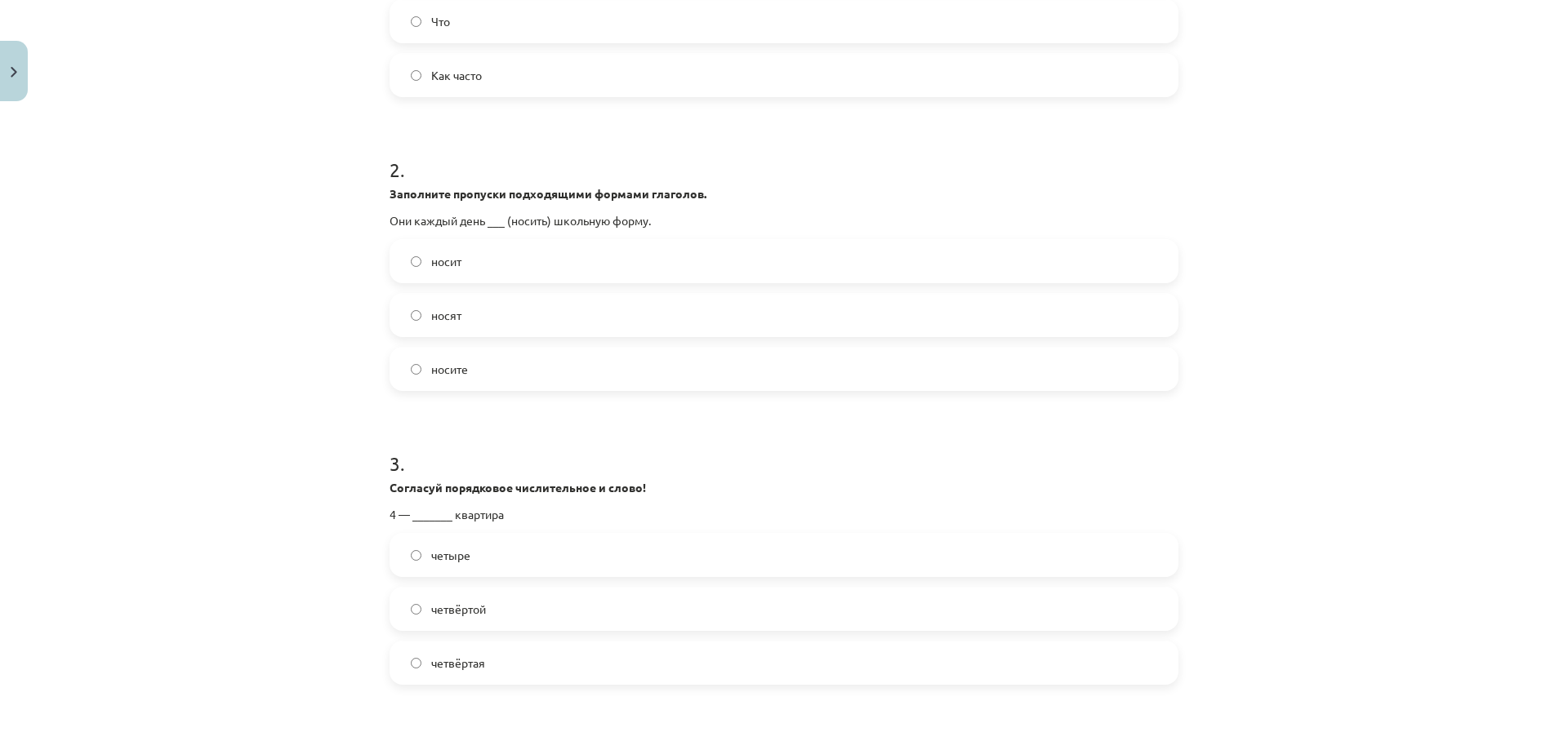
scroll to position [490, 0]
click at [442, 670] on span "четвёртая" at bounding box center [457, 662] width 53 height 18
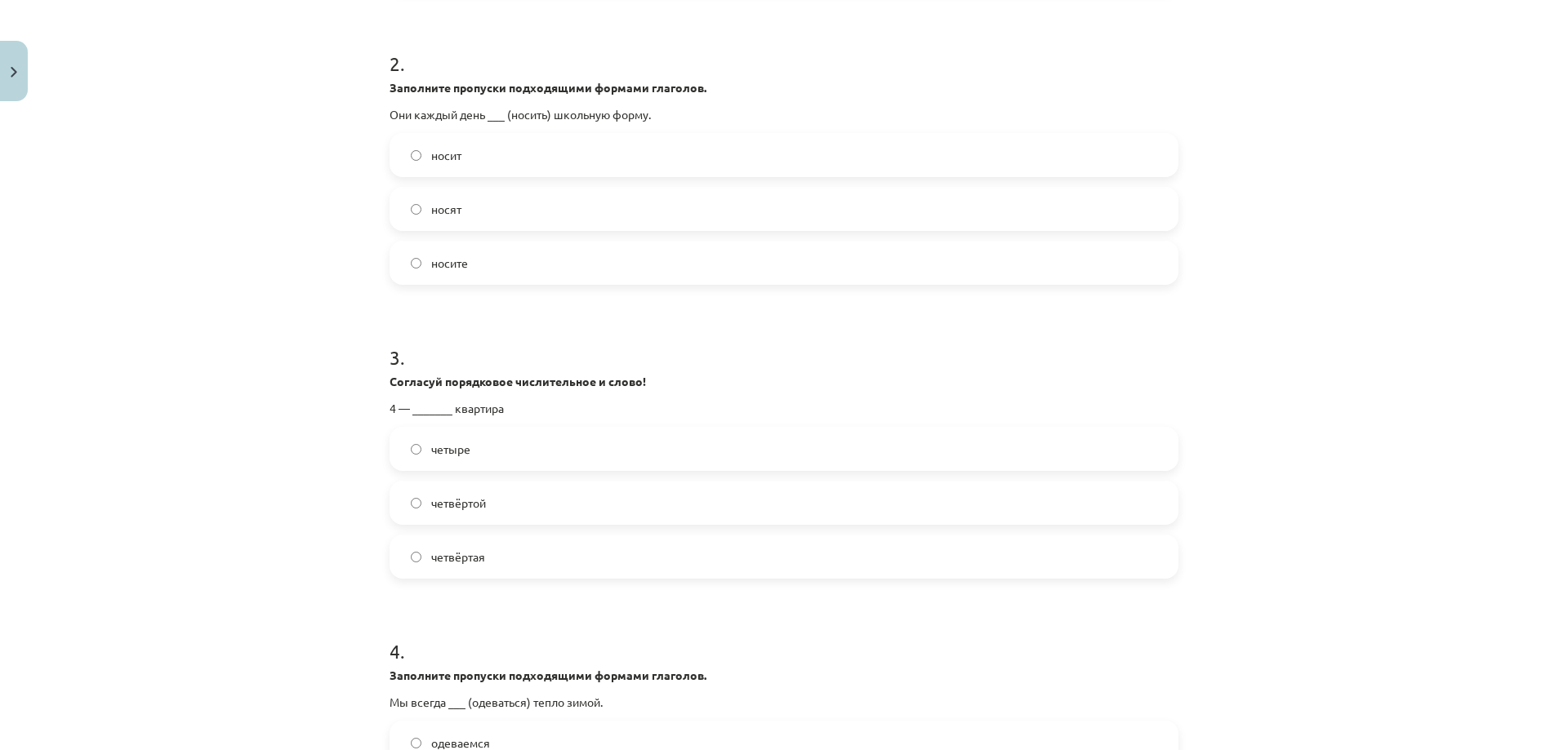
scroll to position [734, 0]
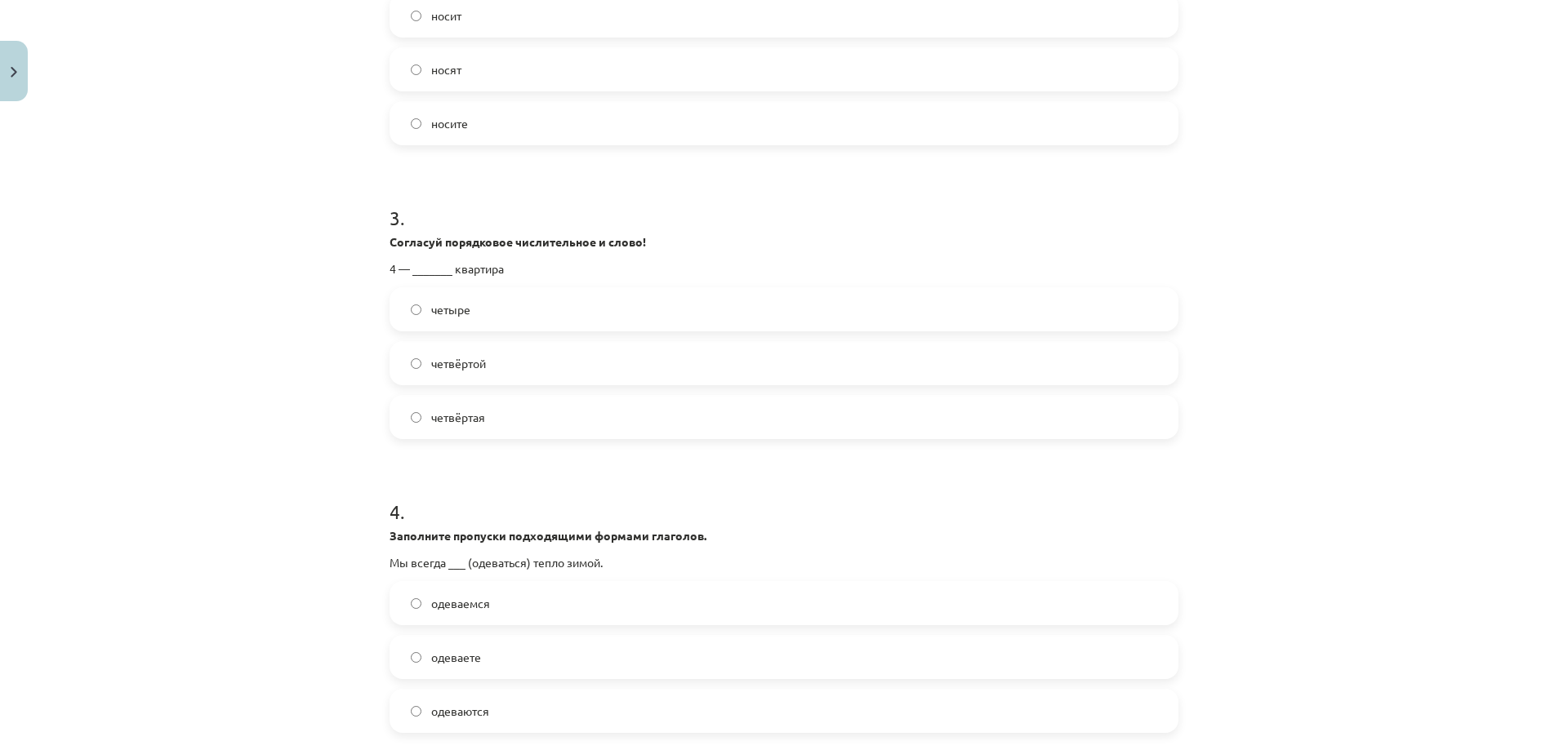
click at [475, 719] on span "одеваются" at bounding box center [460, 712] width 58 height 18
drag, startPoint x: 481, startPoint y: 601, endPoint x: 484, endPoint y: 585, distance: 16.3
click at [484, 585] on label "одеваемся" at bounding box center [783, 603] width 785 height 41
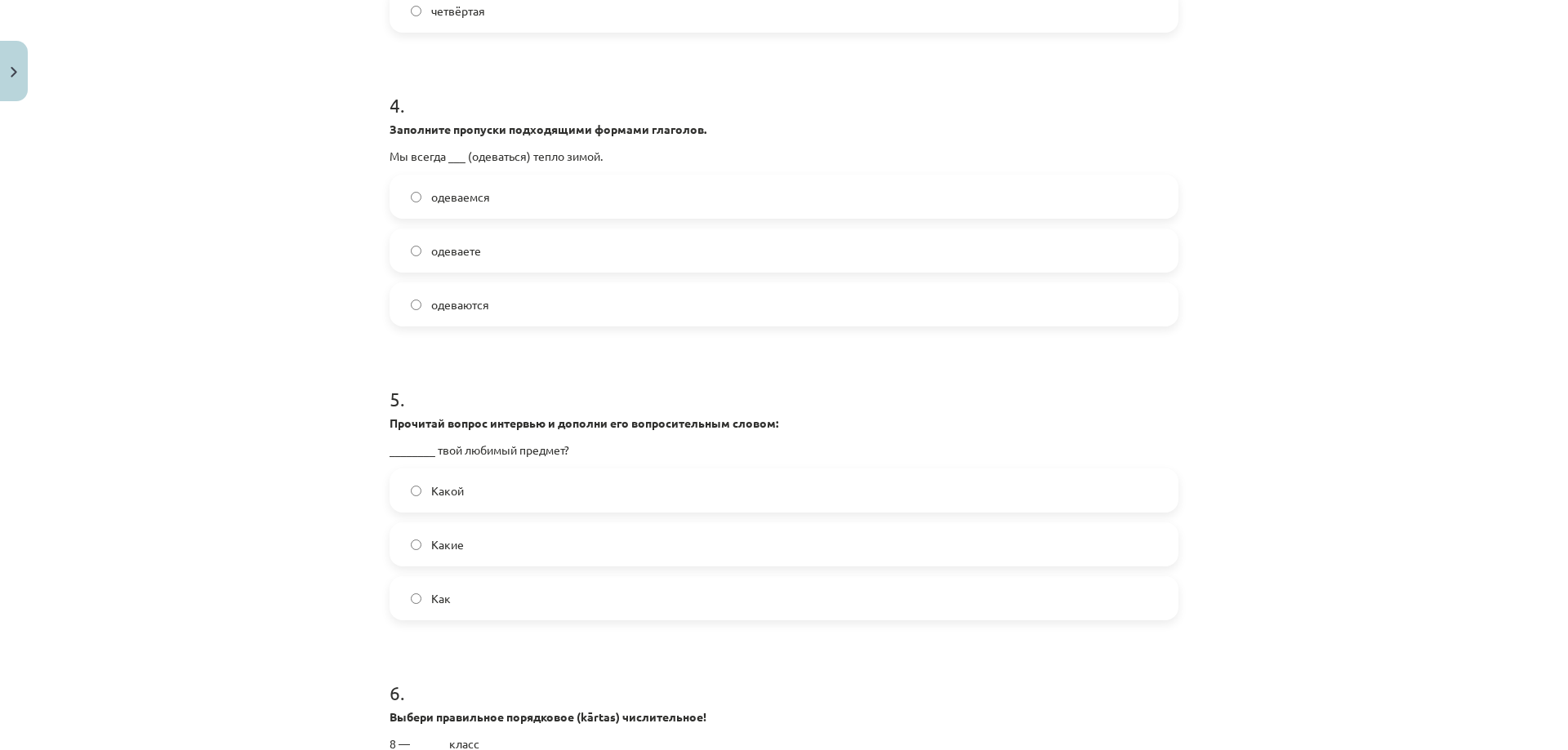
scroll to position [1143, 0]
click at [485, 496] on label "Какой" at bounding box center [783, 489] width 785 height 41
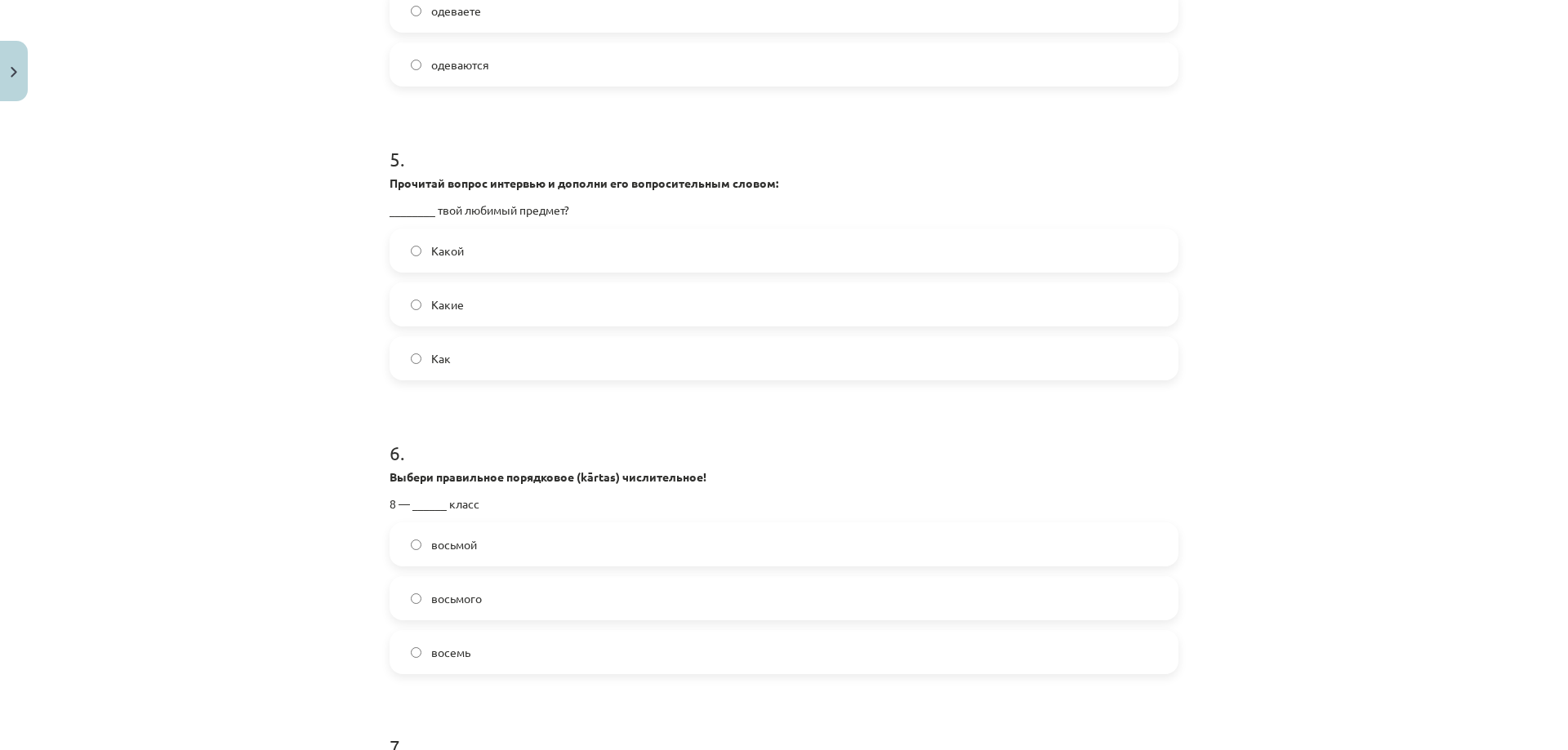
scroll to position [1388, 0]
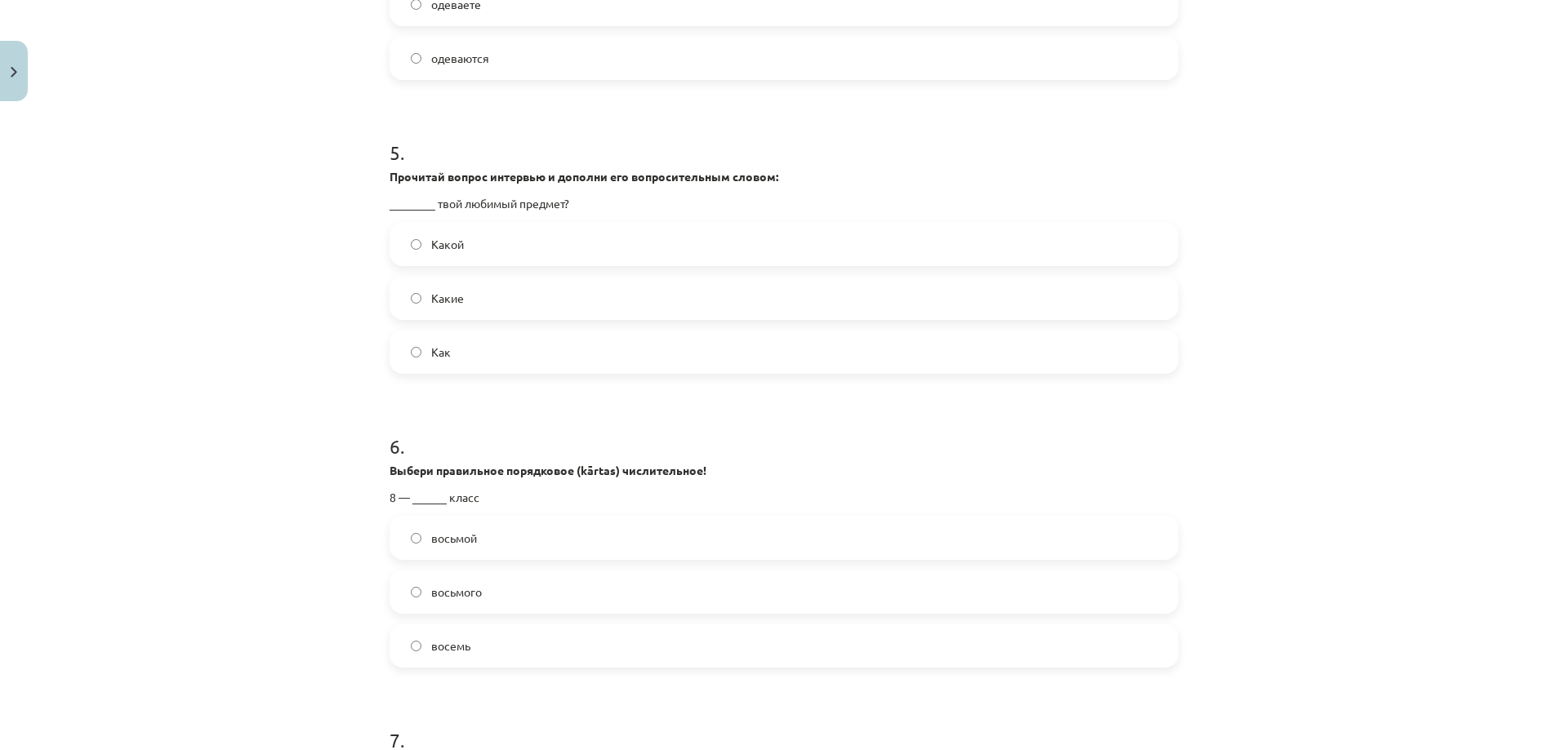
click at [442, 542] on span "восьмой" at bounding box center [453, 539] width 46 height 18
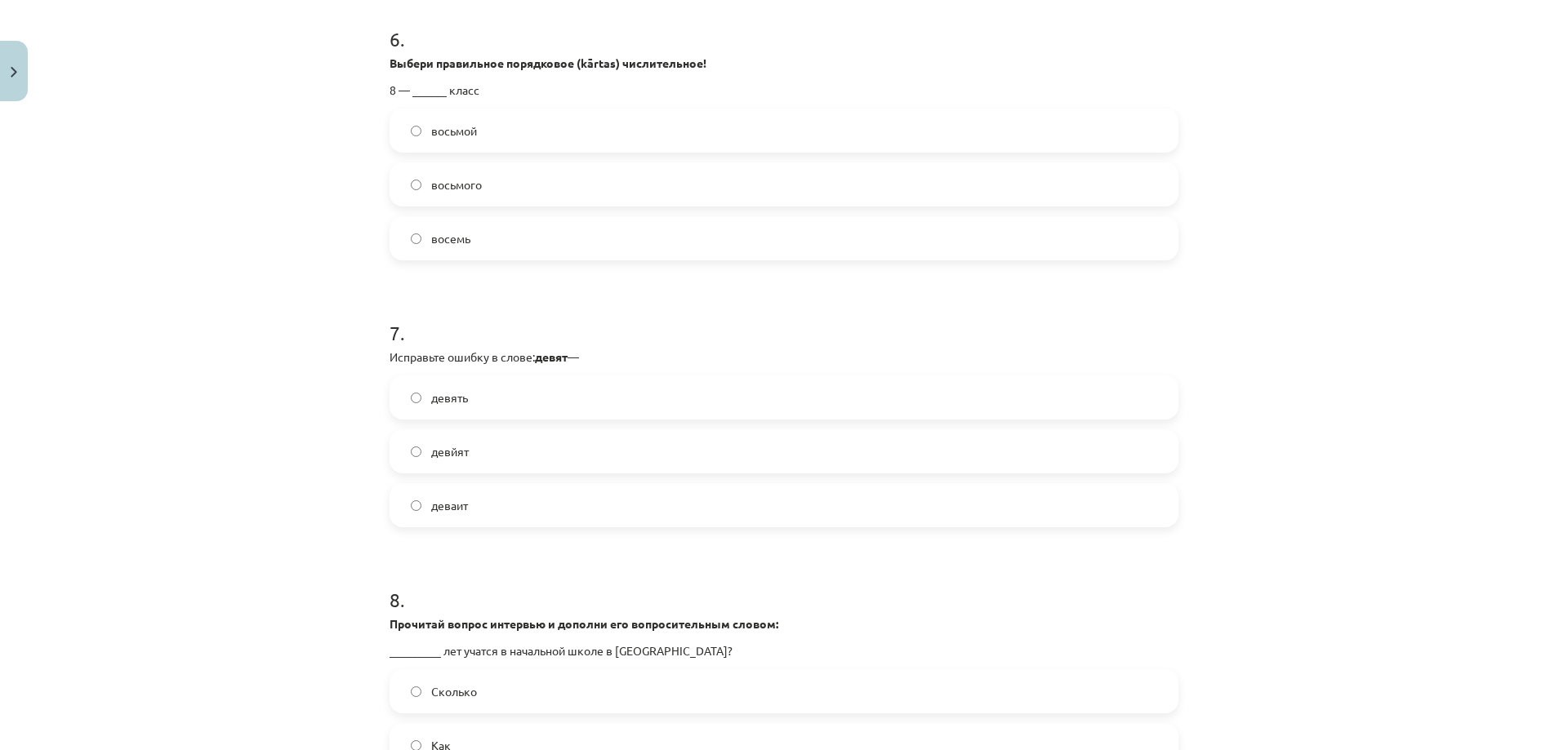
scroll to position [1797, 0]
drag, startPoint x: 470, startPoint y: 411, endPoint x: 432, endPoint y: 424, distance: 40.2
click at [469, 411] on label "девять" at bounding box center [783, 397] width 785 height 41
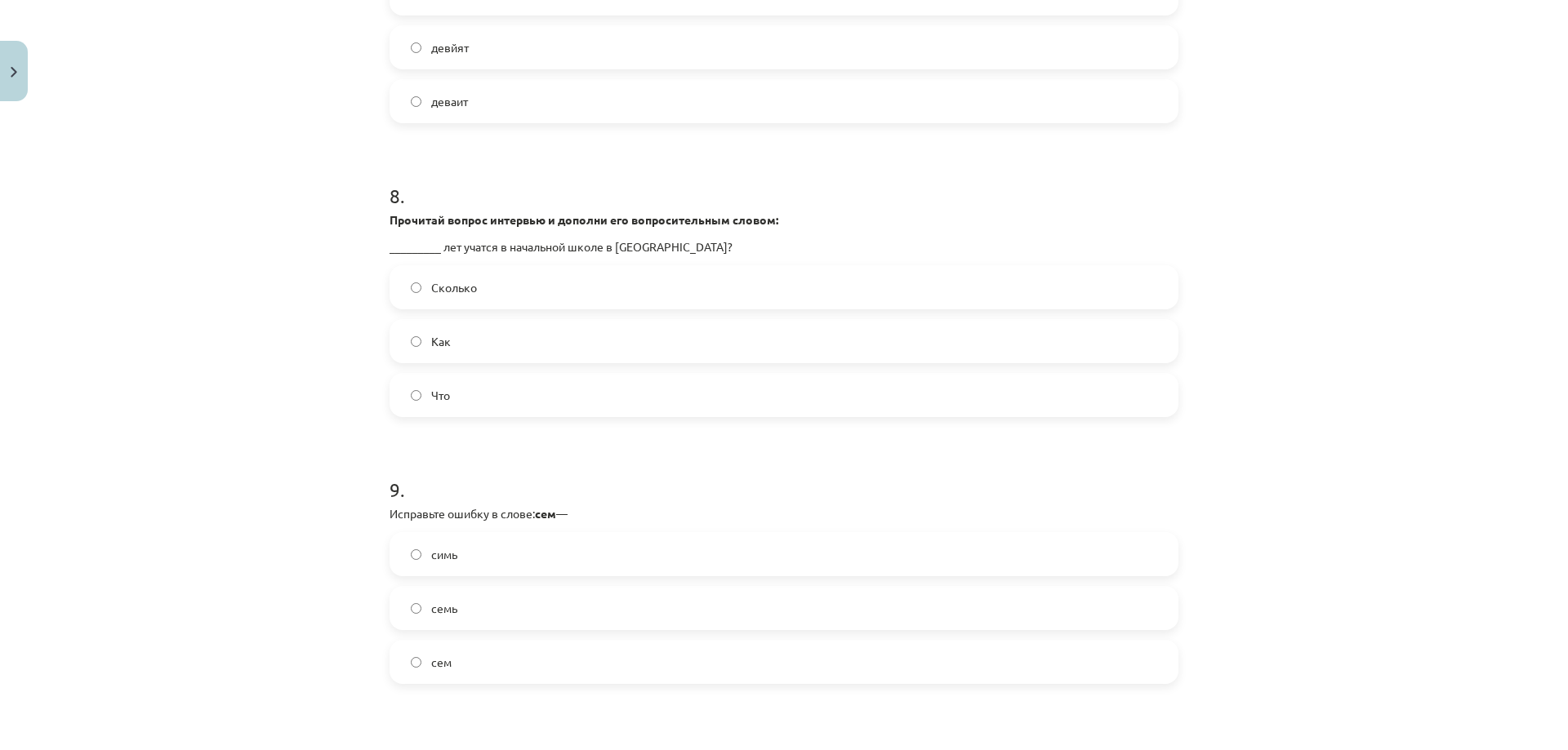
scroll to position [2204, 0]
click at [434, 287] on span "Сколько" at bounding box center [453, 283] width 46 height 18
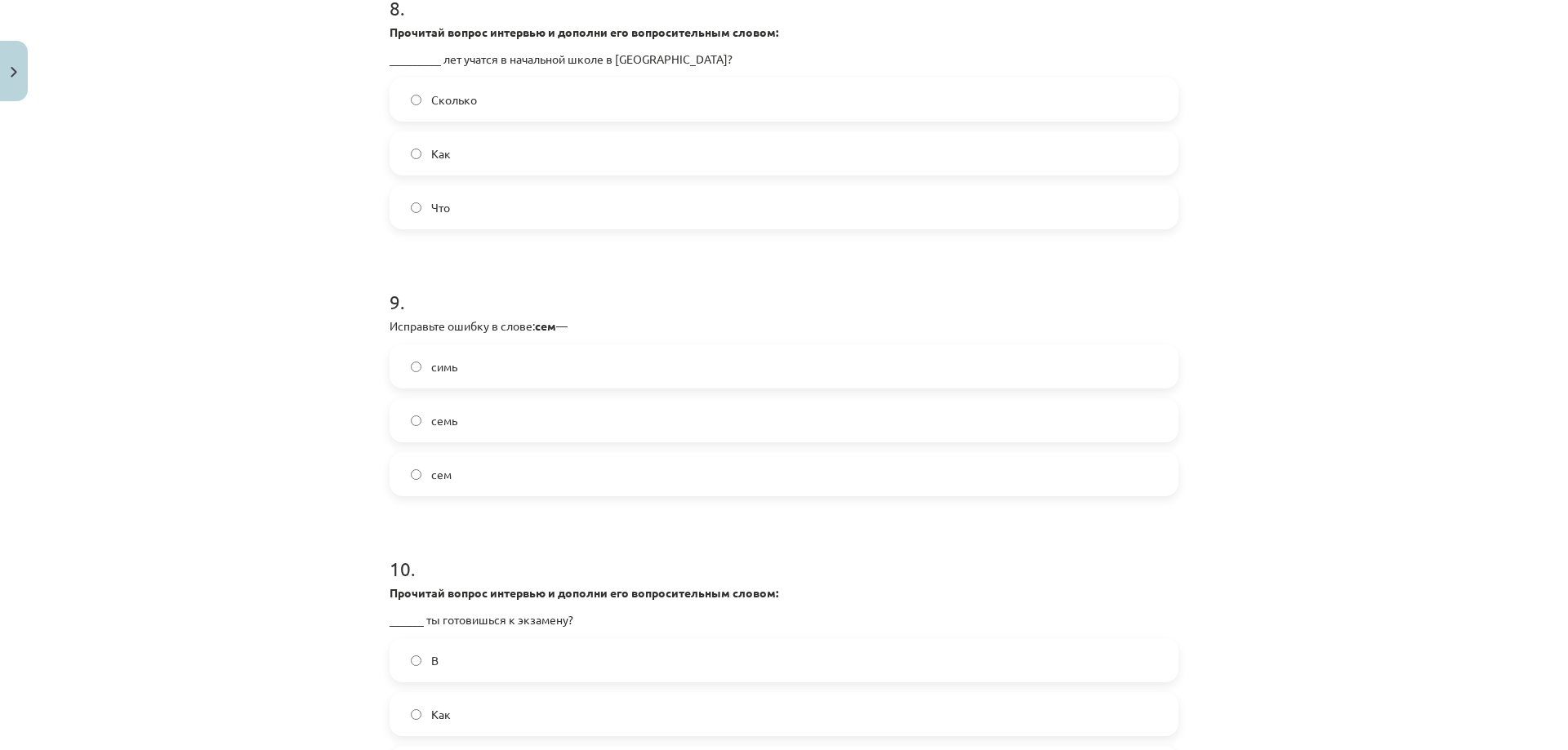
scroll to position [2449, 0]
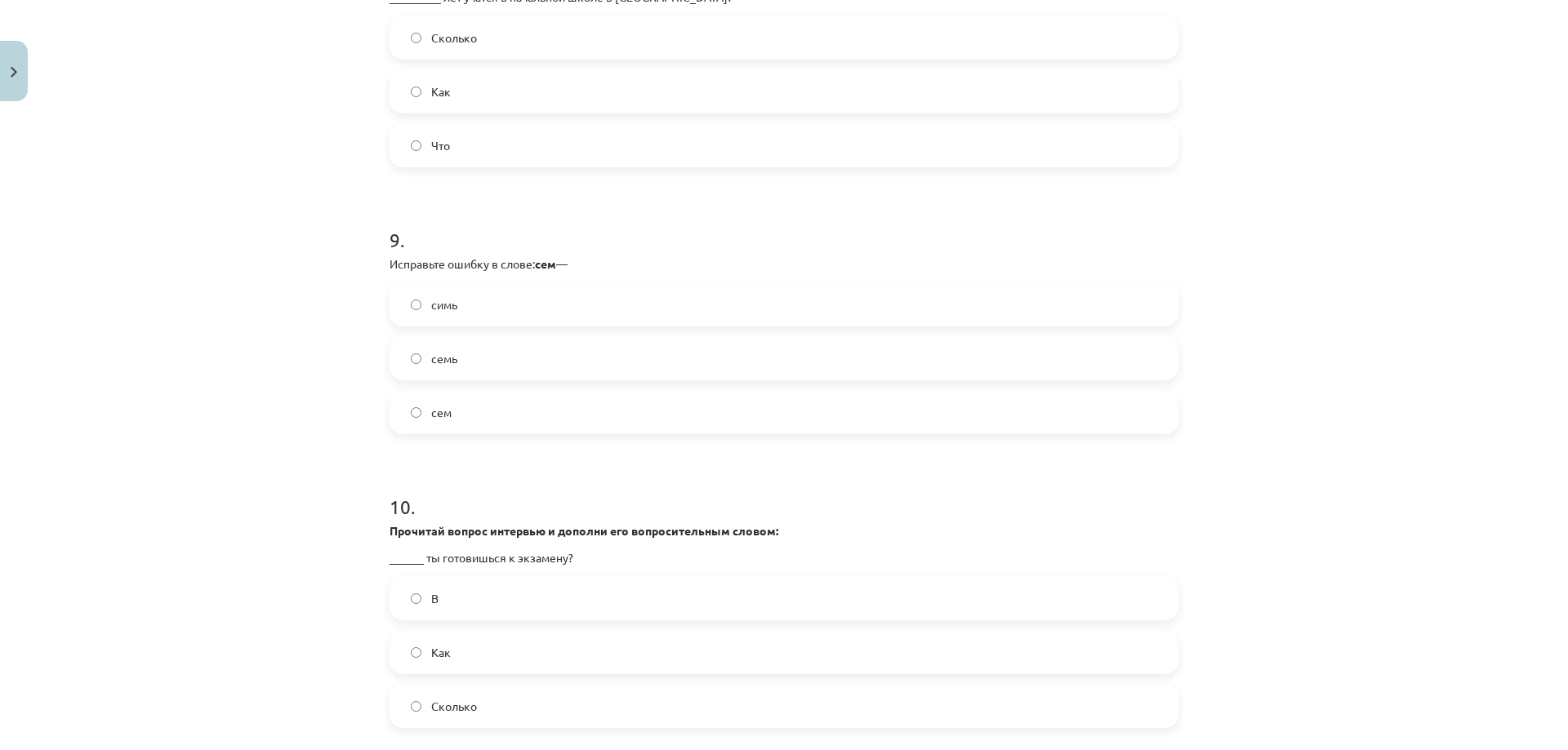
click at [457, 363] on label "семь" at bounding box center [783, 358] width 785 height 41
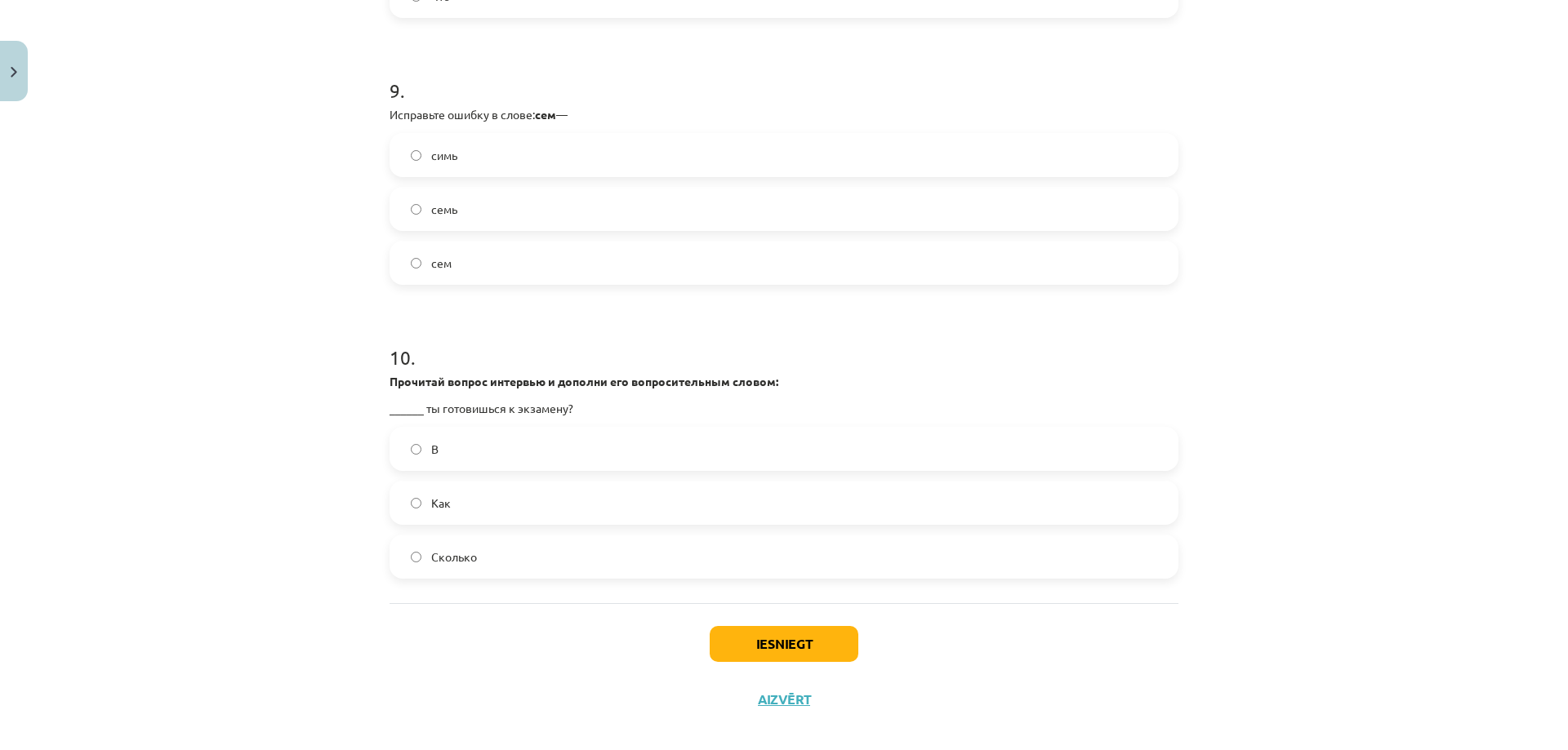
scroll to position [2617, 0]
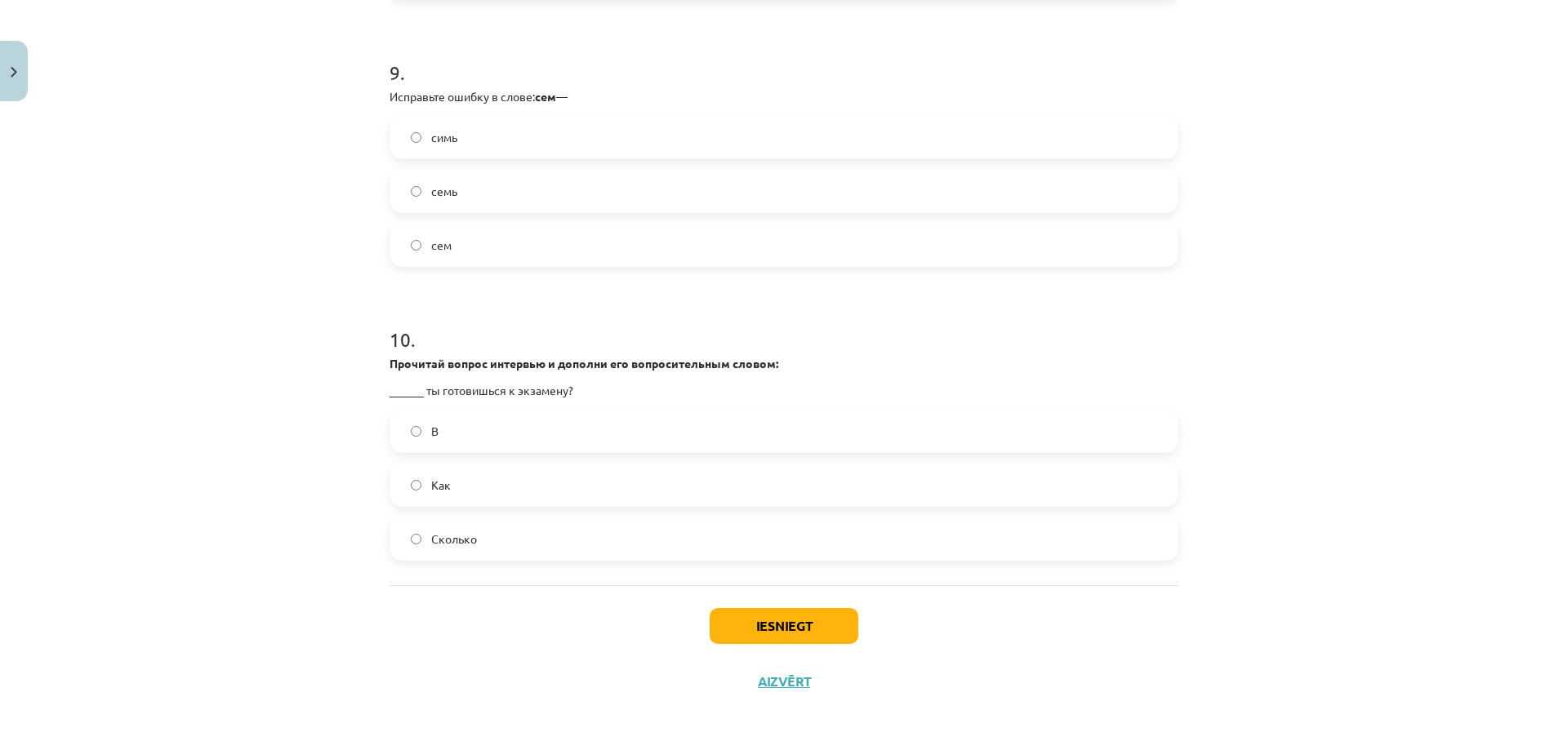
click at [431, 486] on span "Как" at bounding box center [441, 485] width 19 height 18
click at [763, 634] on button "Iesniegt" at bounding box center [783, 625] width 149 height 36
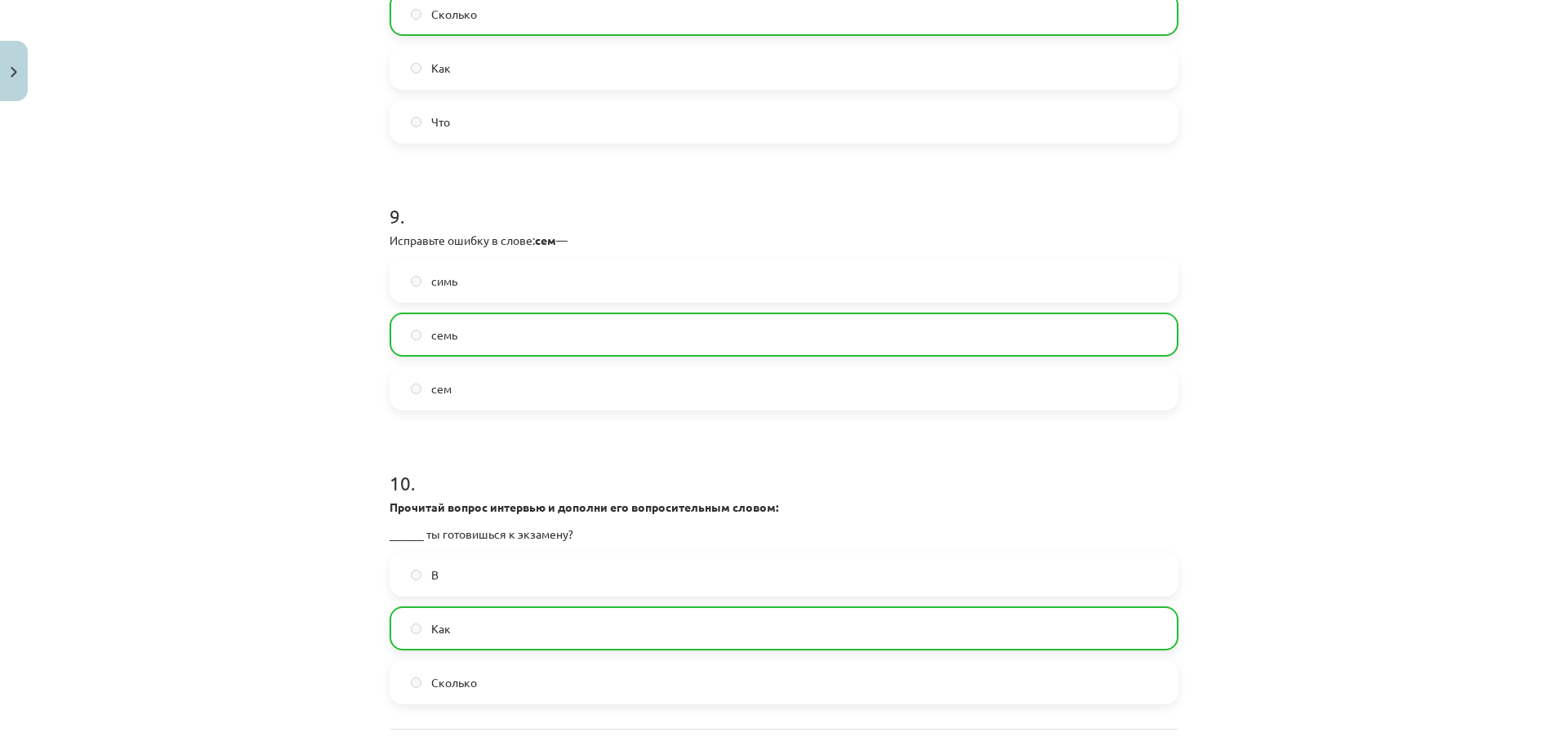
scroll to position [2669, 0]
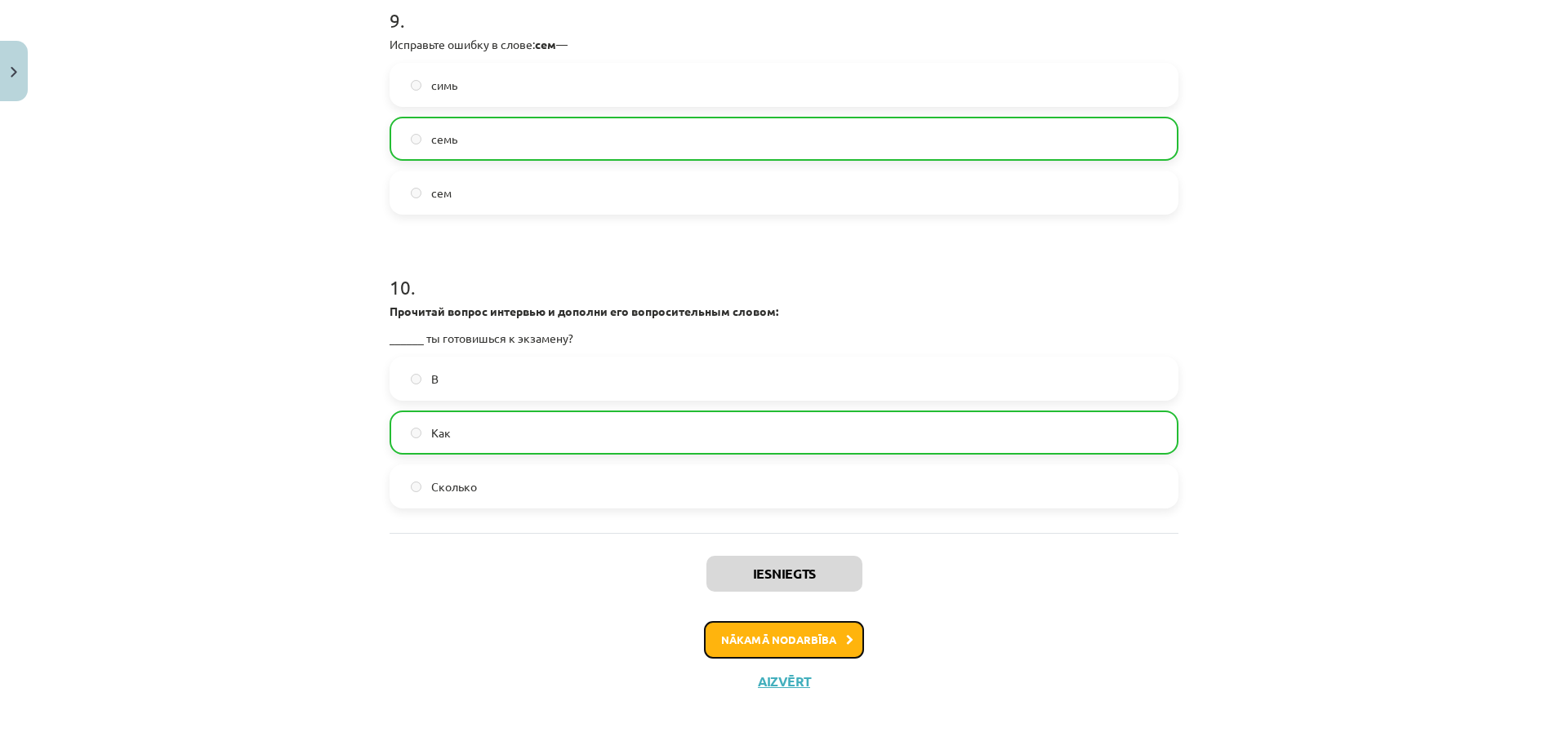
click at [741, 648] on button "Nākamā nodarbība" at bounding box center [784, 640] width 160 height 38
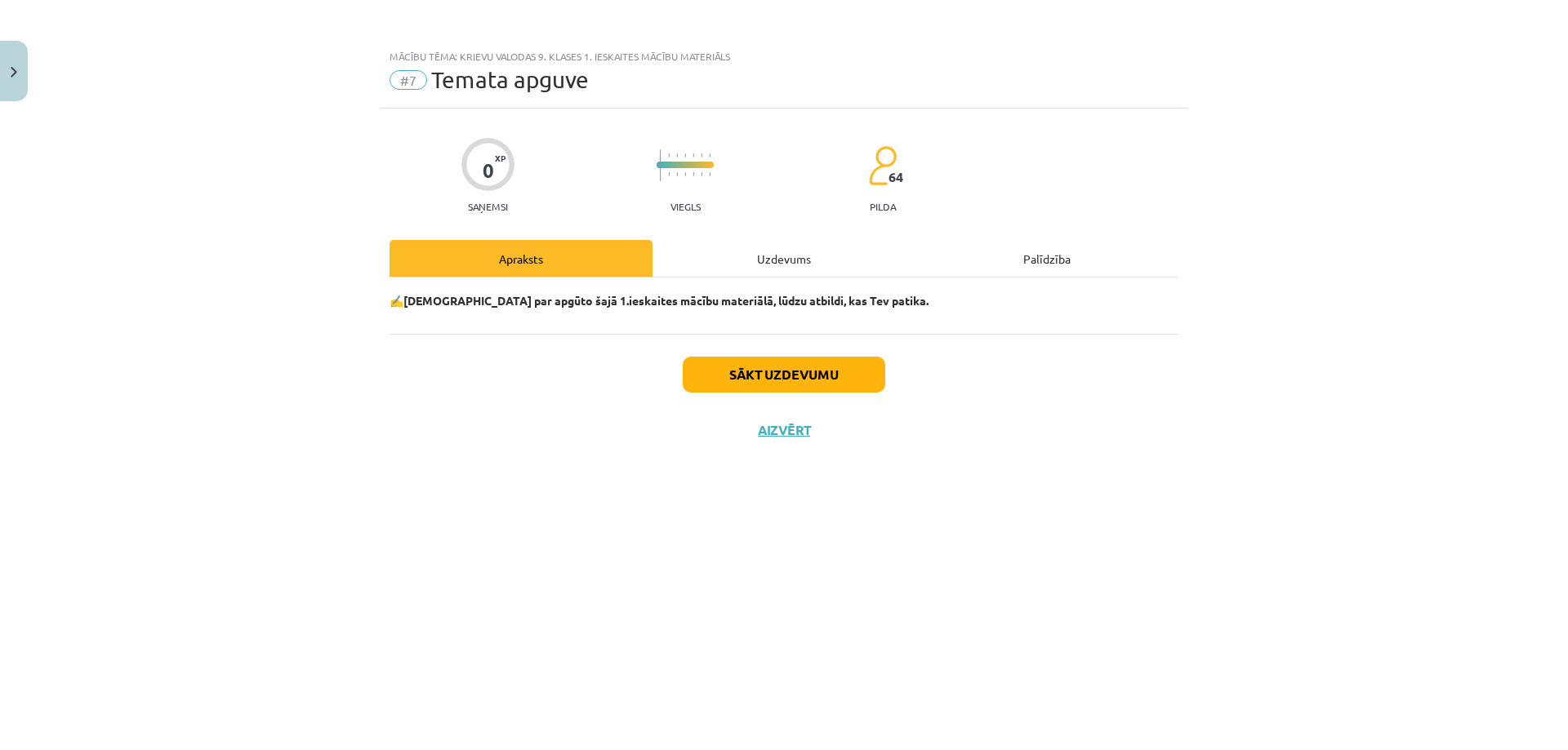
scroll to position [0, 0]
click at [778, 385] on button "Sākt uzdevumu" at bounding box center [784, 375] width 202 height 36
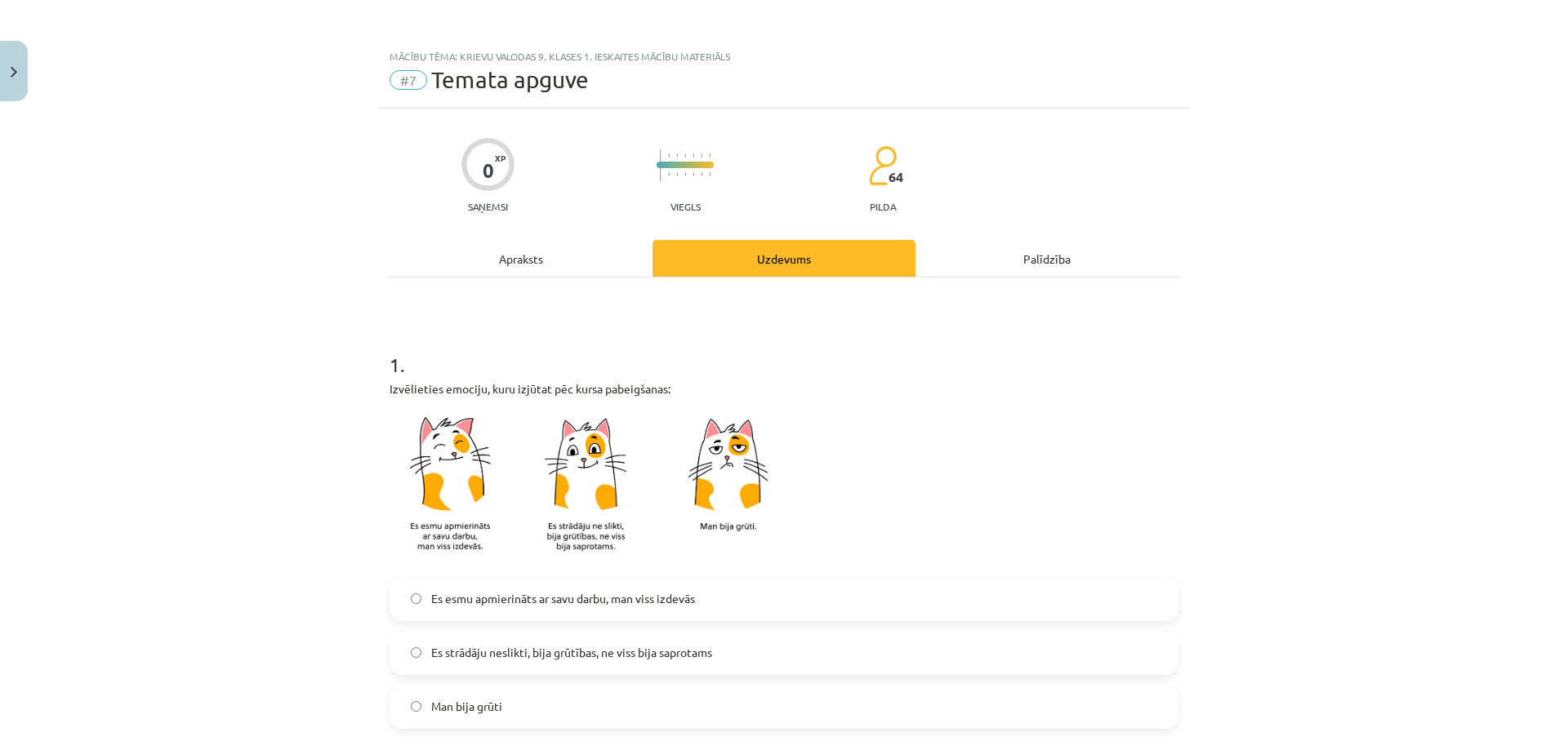
scroll to position [245, 0]
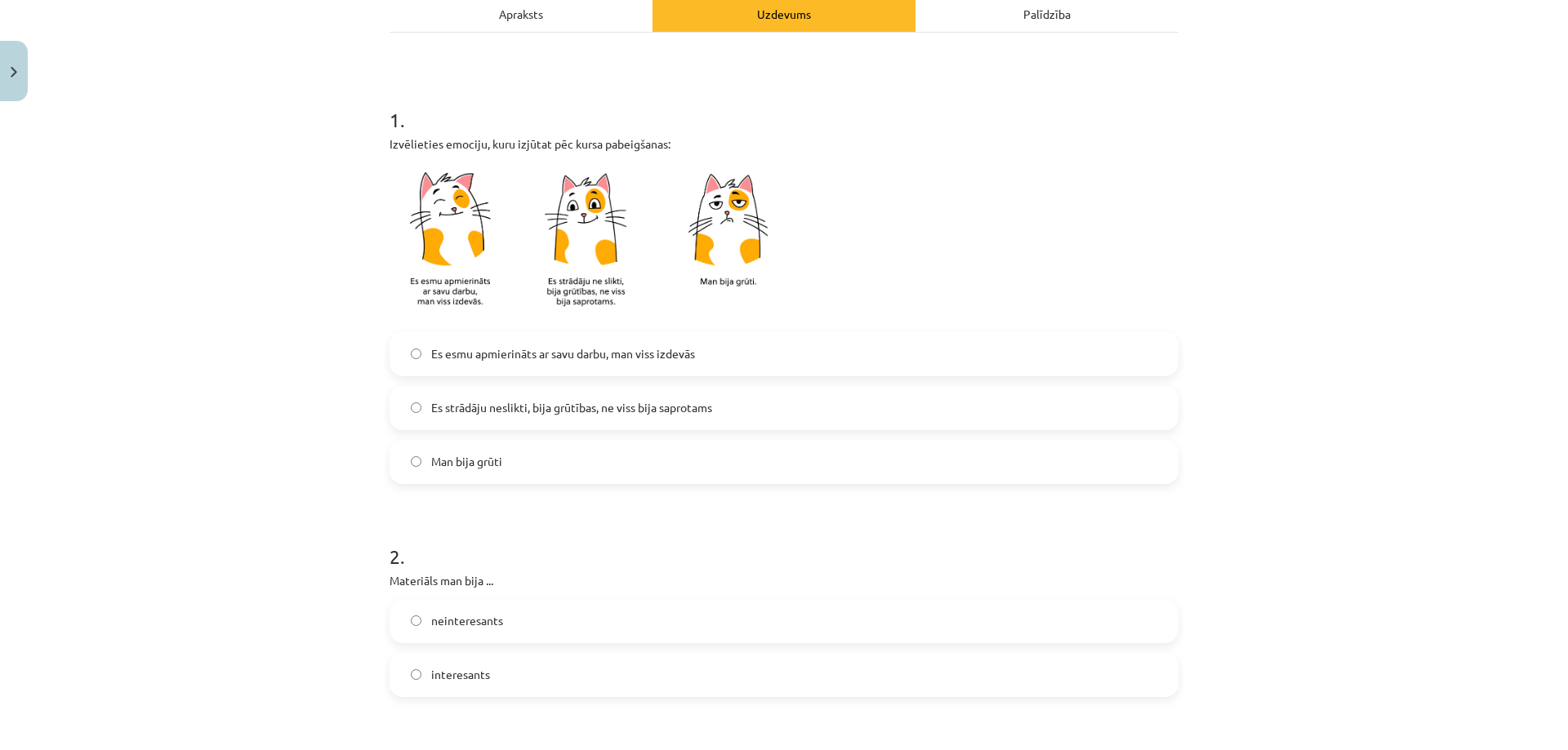
click at [436, 459] on span "Man bija grūti" at bounding box center [466, 462] width 71 height 18
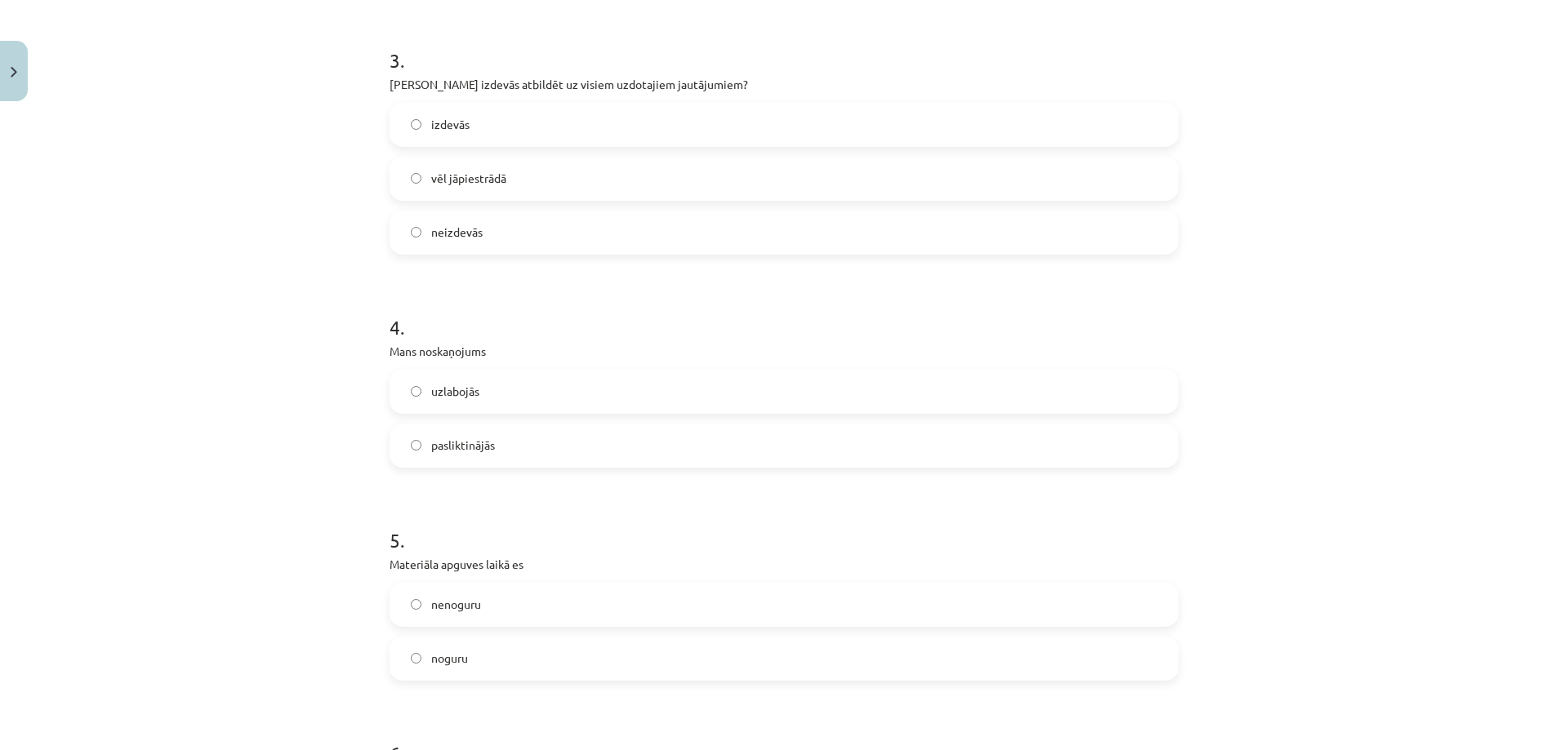
scroll to position [980, 0]
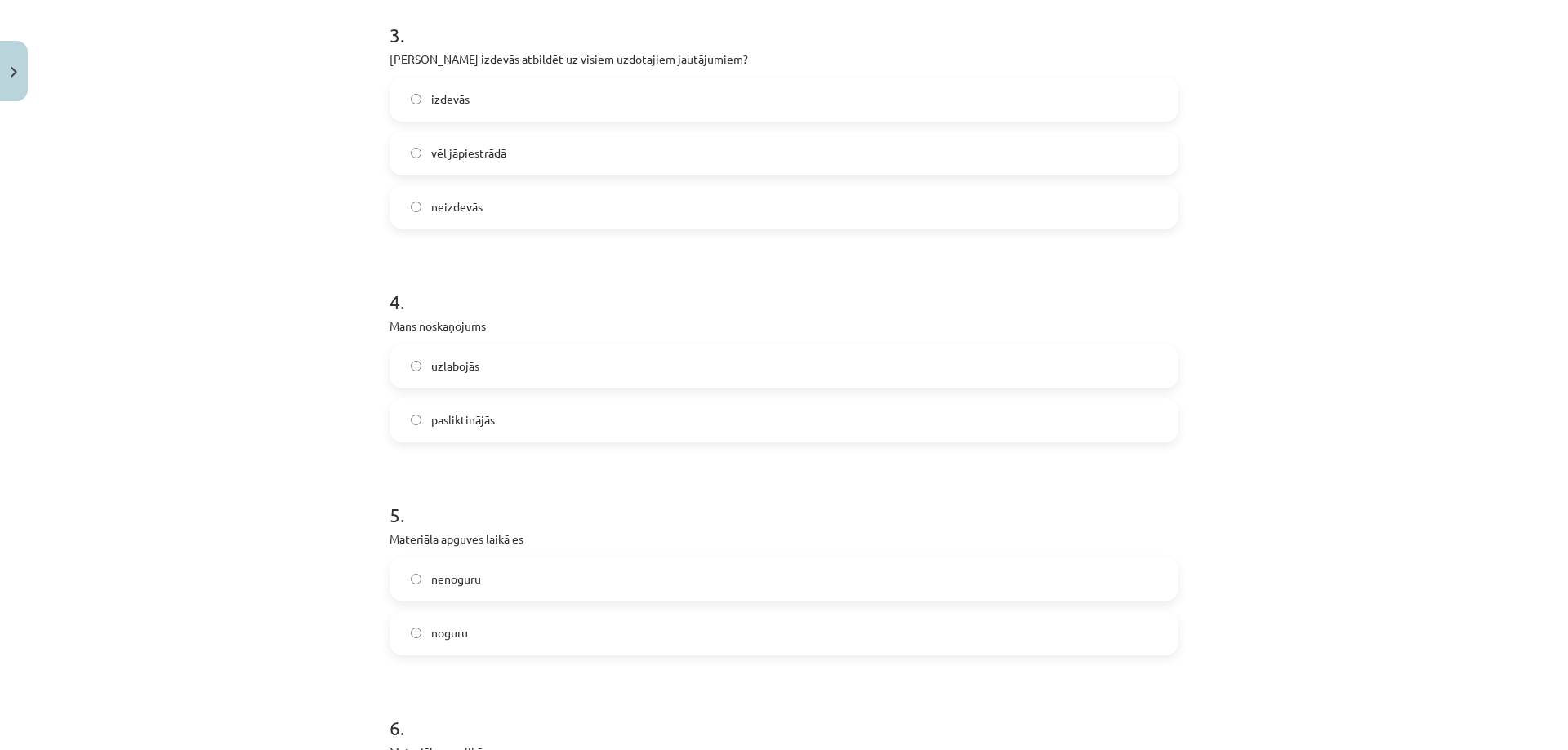
click at [419, 151] on label "vēl jāpiestrādā" at bounding box center [783, 154] width 785 height 41
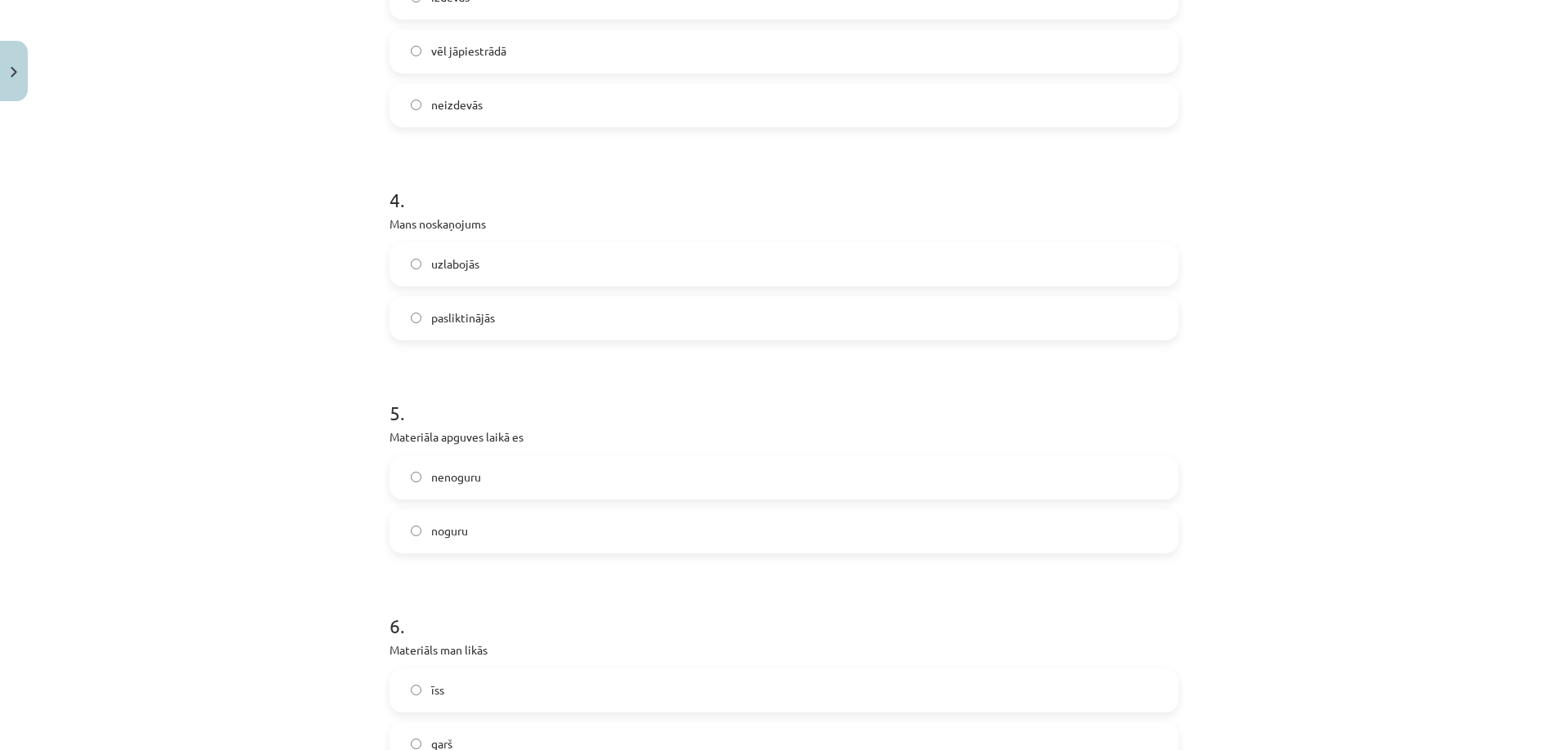
scroll to position [1288, 0]
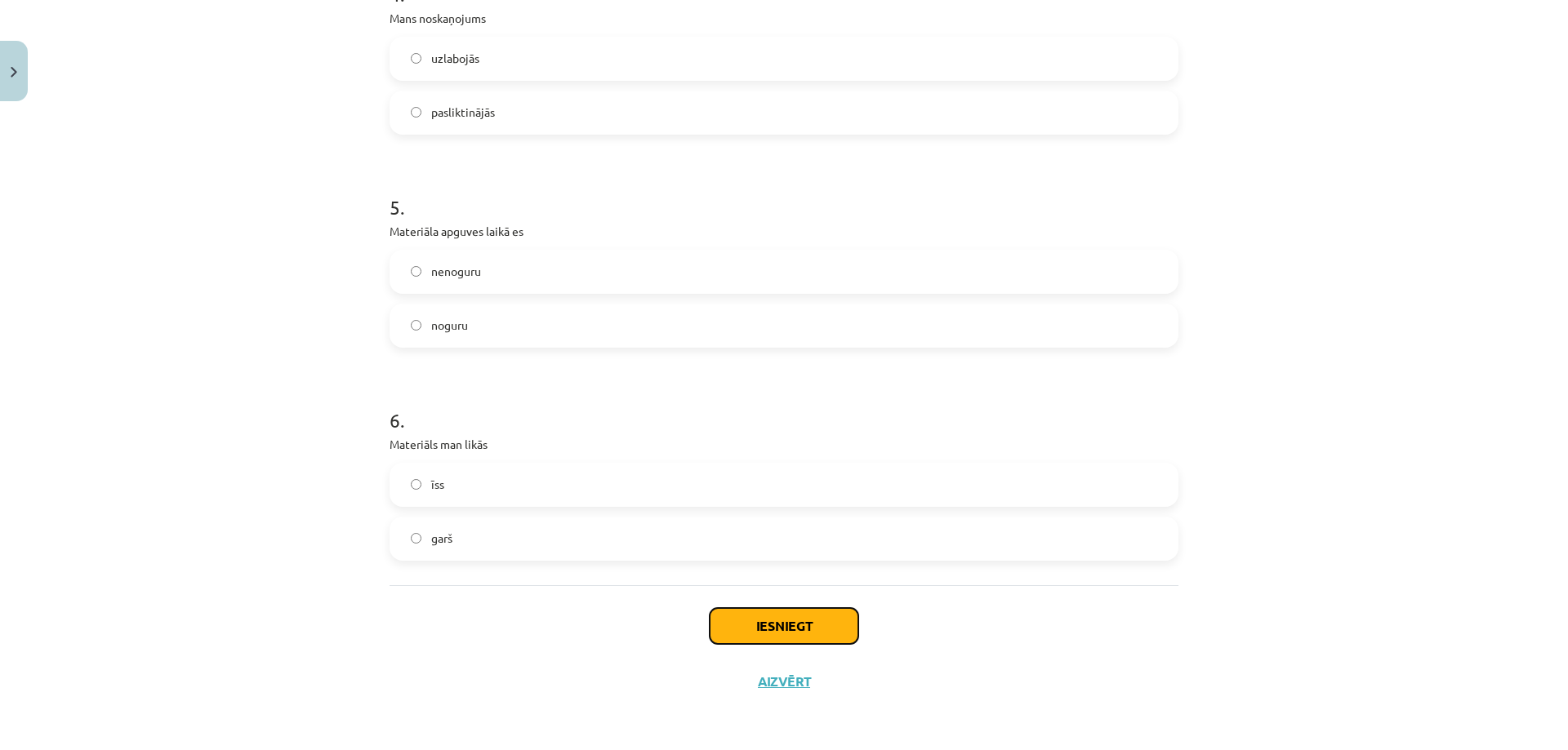
click at [801, 627] on button "Iesniegt" at bounding box center [783, 625] width 149 height 36
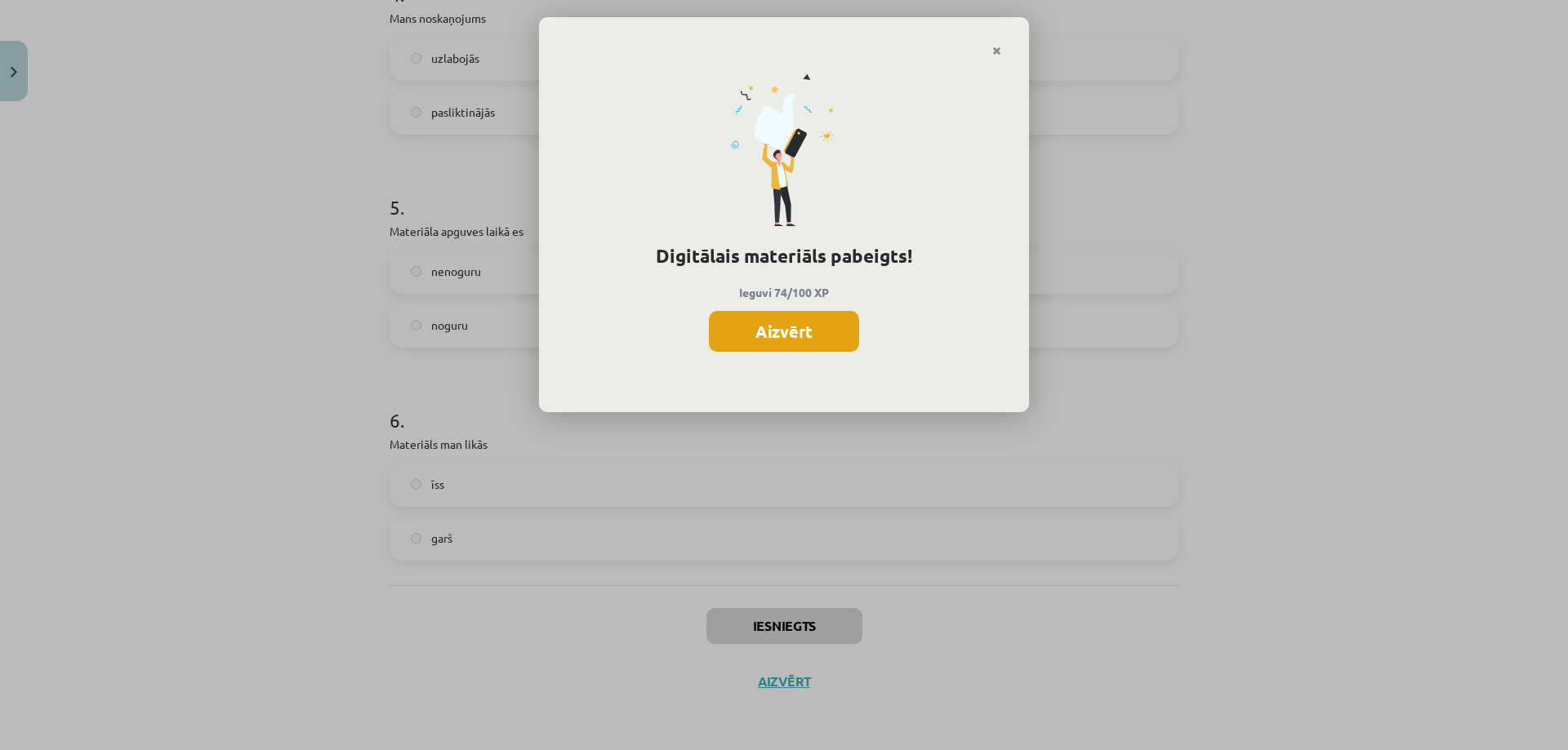
click at [760, 334] on button "Aizvērt" at bounding box center [784, 332] width 150 height 41
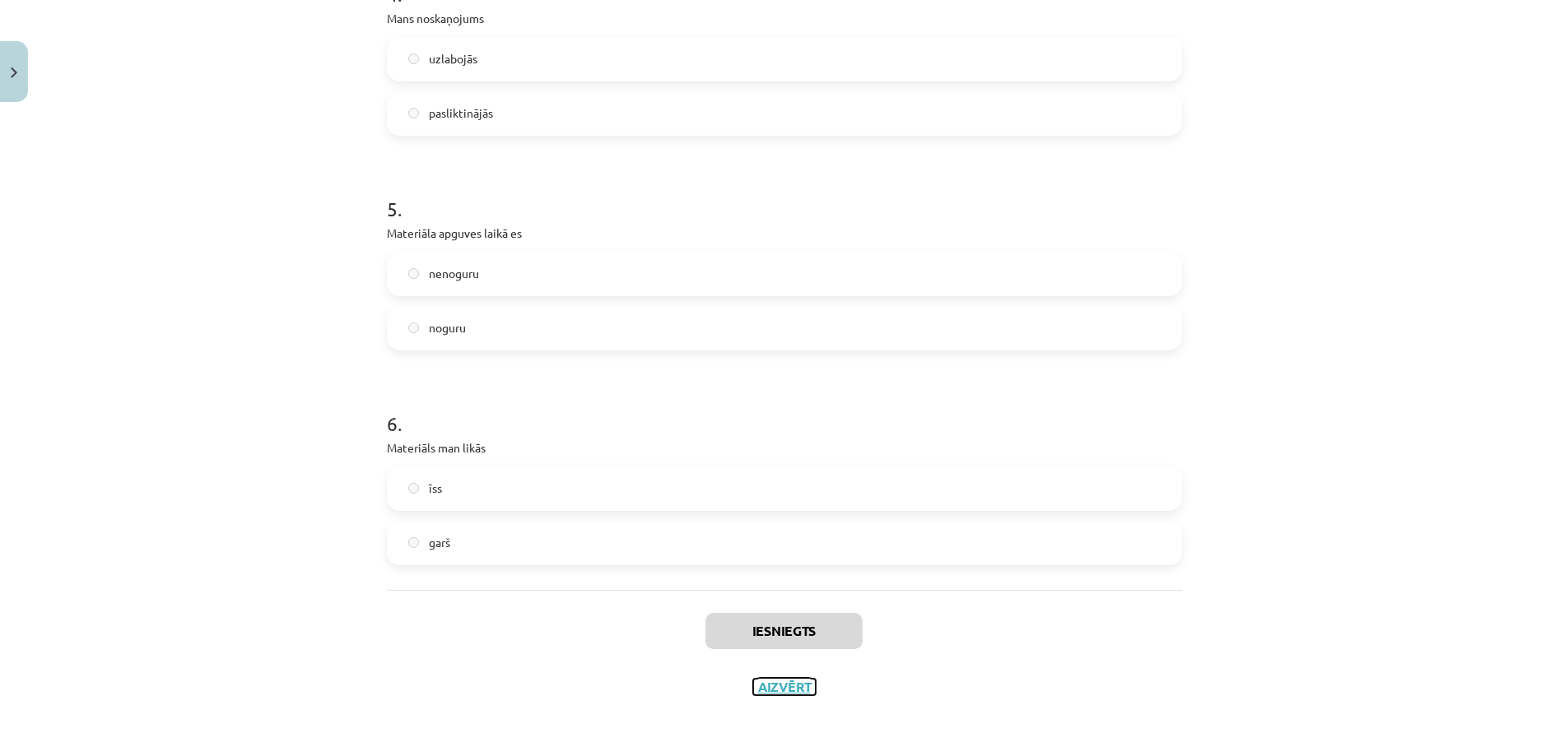
click at [796, 689] on button "Aizvērt" at bounding box center [784, 686] width 63 height 17
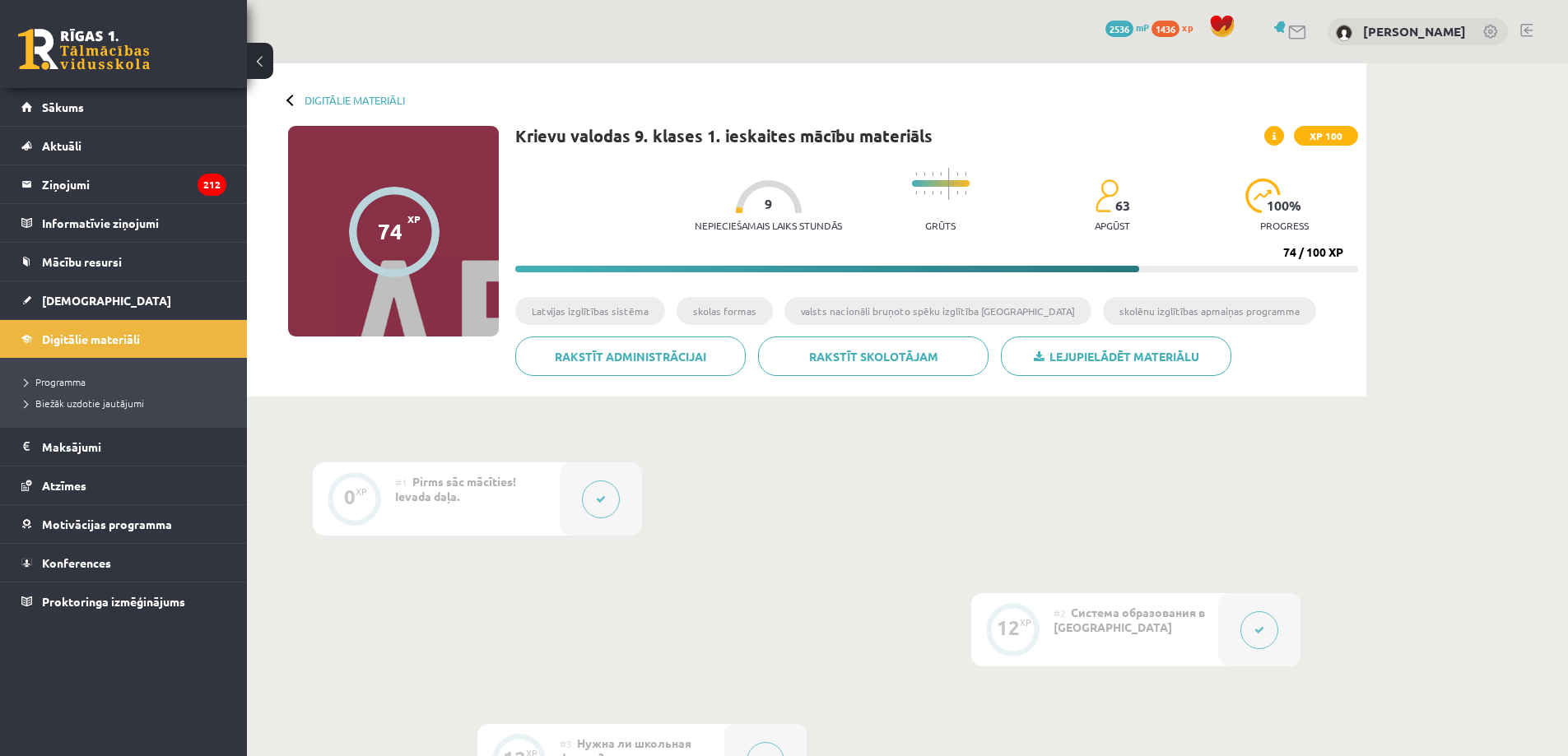
click at [1524, 24] on link at bounding box center [1526, 29] width 13 height 13
